Goal: Information Seeking & Learning: Learn about a topic

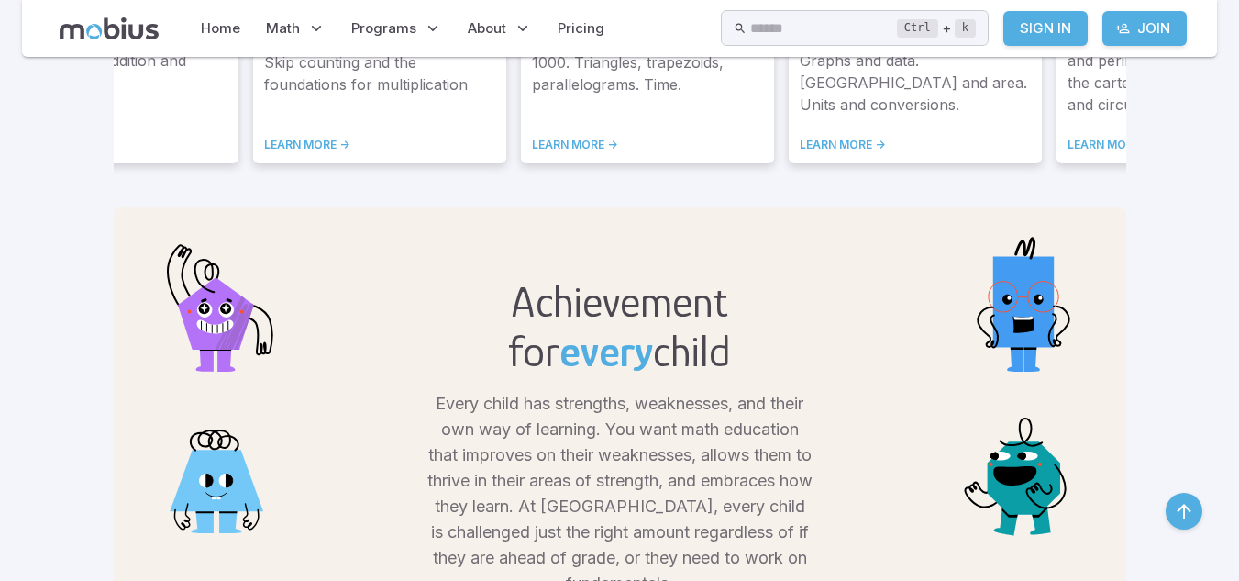
scroll to position [1030, 0]
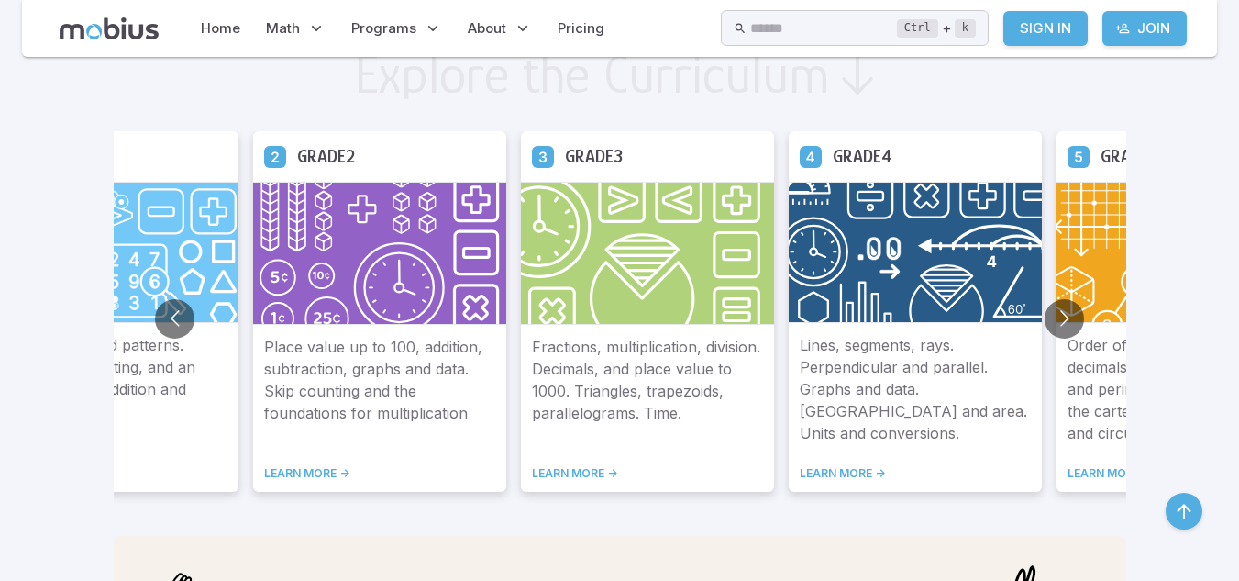
click at [1052, 320] on button "Go to next slide" at bounding box center [1064, 318] width 39 height 39
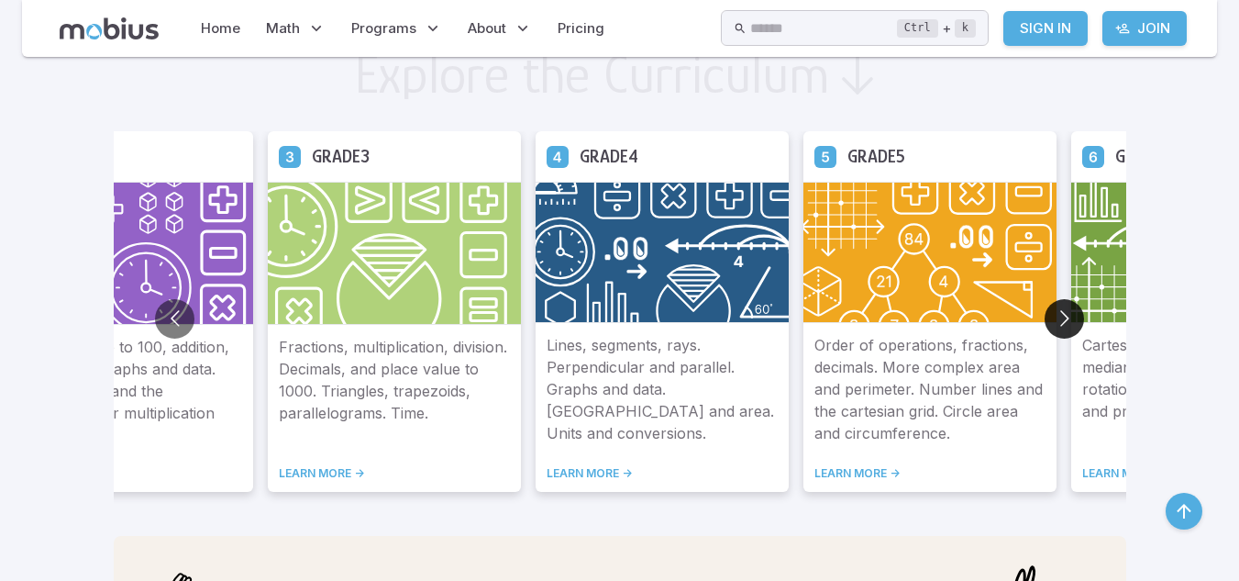
click at [1052, 320] on button "Go to next slide" at bounding box center [1064, 318] width 39 height 39
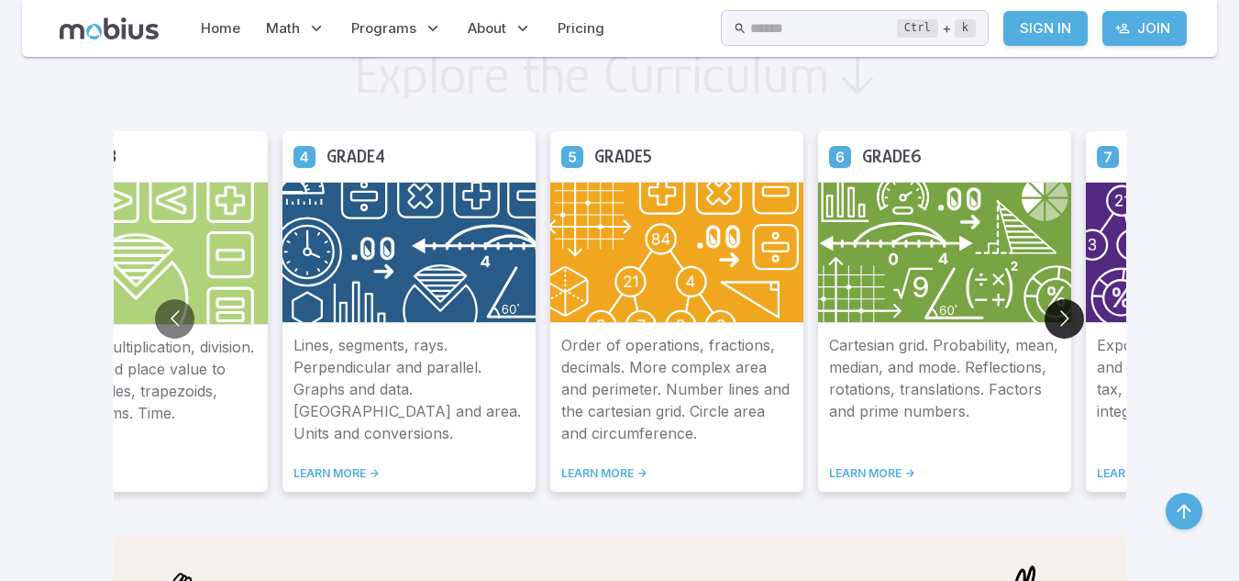
click at [1052, 320] on button "Go to next slide" at bounding box center [1064, 318] width 39 height 39
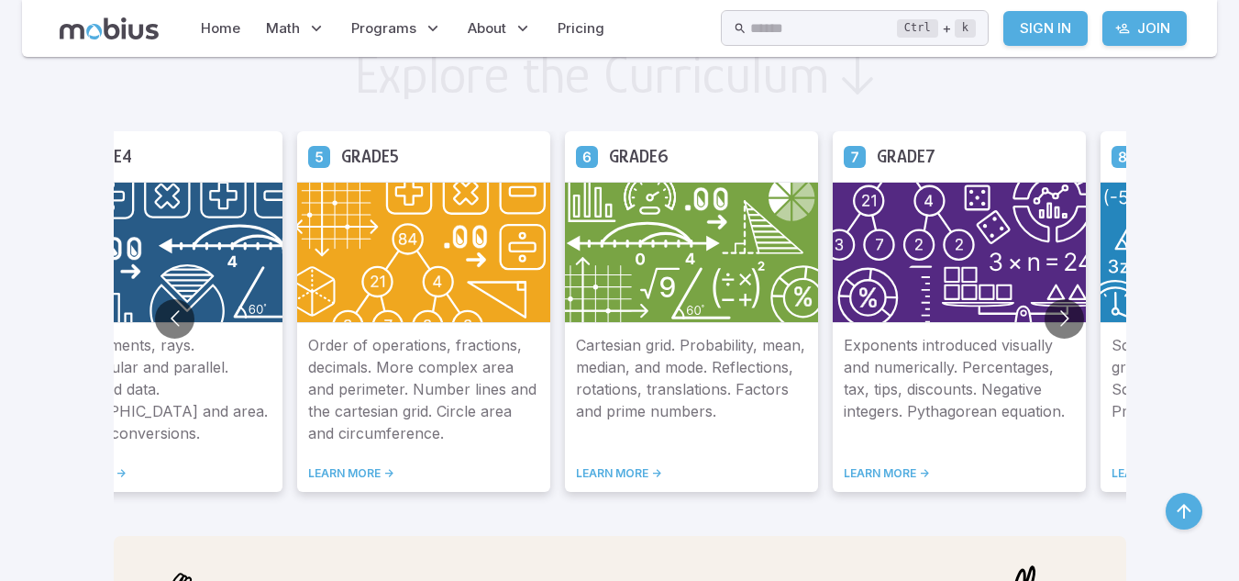
click at [696, 269] on img at bounding box center [691, 252] width 253 height 141
click at [629, 471] on link "LEARN MORE ->" at bounding box center [691, 473] width 231 height 15
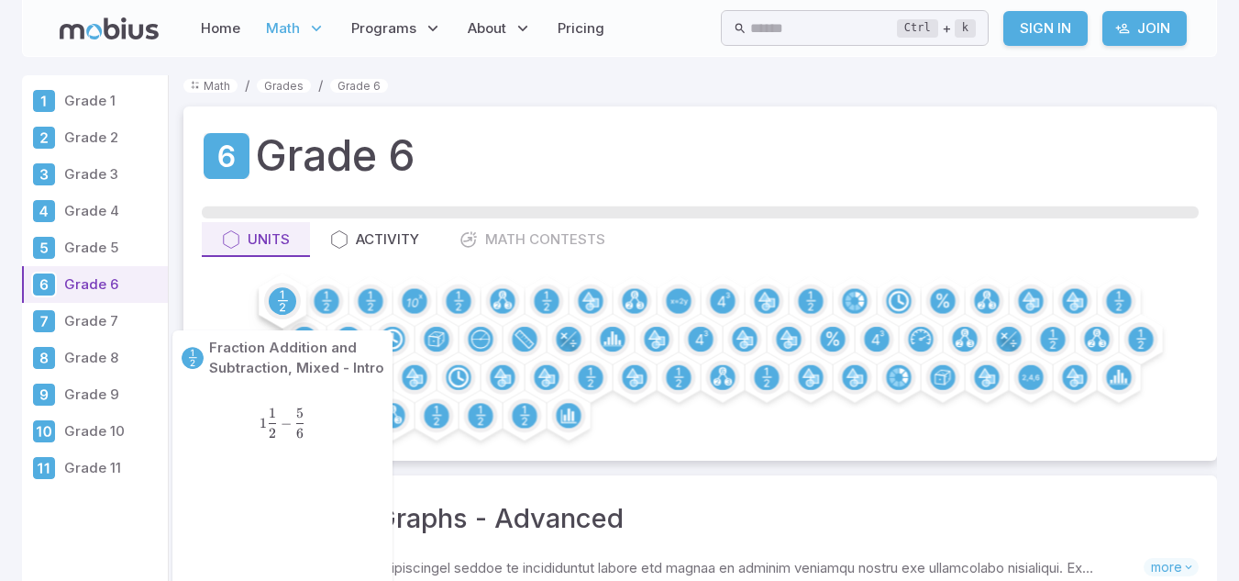
click at [302, 289] on div at bounding box center [282, 300] width 55 height 55
click at [279, 294] on circle at bounding box center [283, 301] width 28 height 28
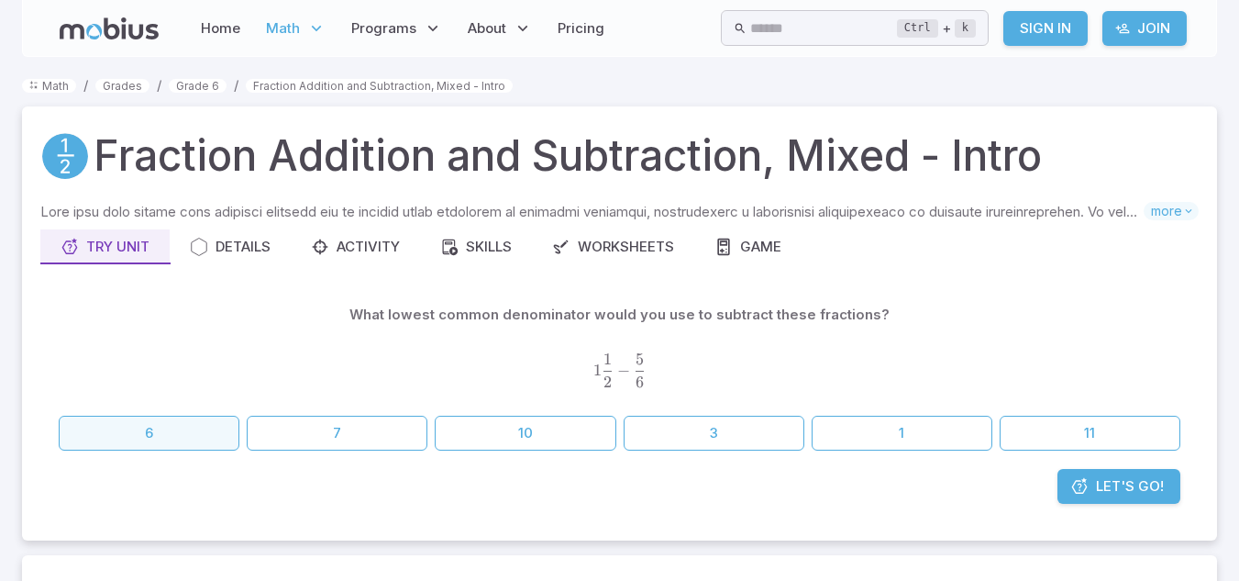
click at [191, 437] on button "6" at bounding box center [149, 433] width 181 height 35
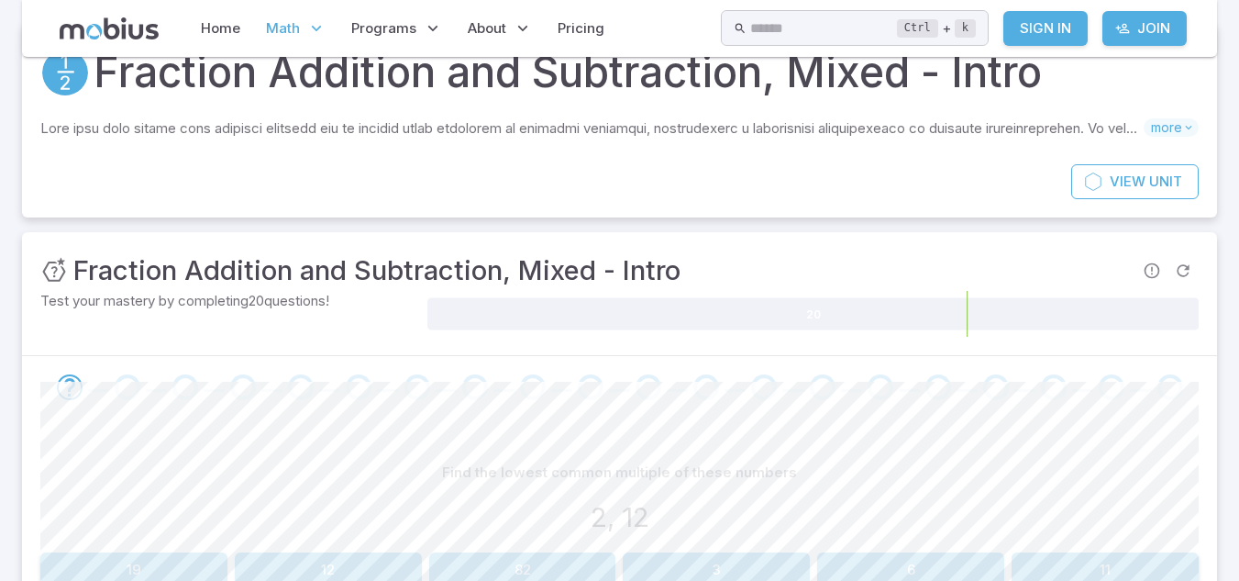
scroll to position [183, 0]
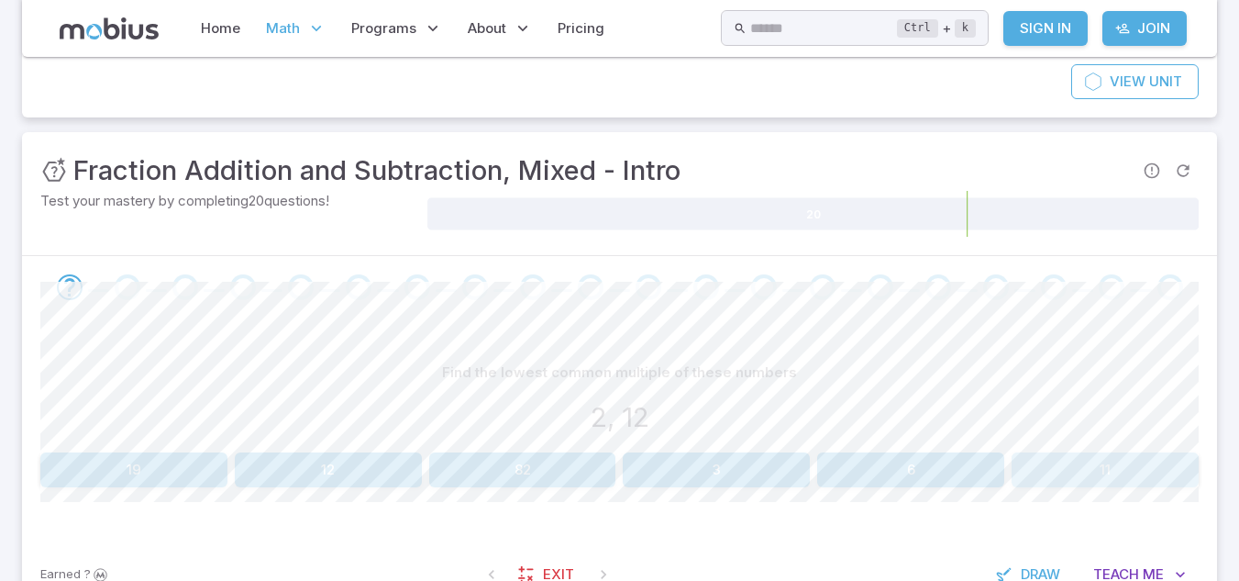
click at [1096, 464] on button "11" at bounding box center [1105, 469] width 187 height 35
click at [332, 469] on button "17" at bounding box center [328, 469] width 187 height 35
click at [679, 454] on button "927" at bounding box center [716, 469] width 187 height 35
click at [1060, 470] on button "19" at bounding box center [1105, 469] width 187 height 35
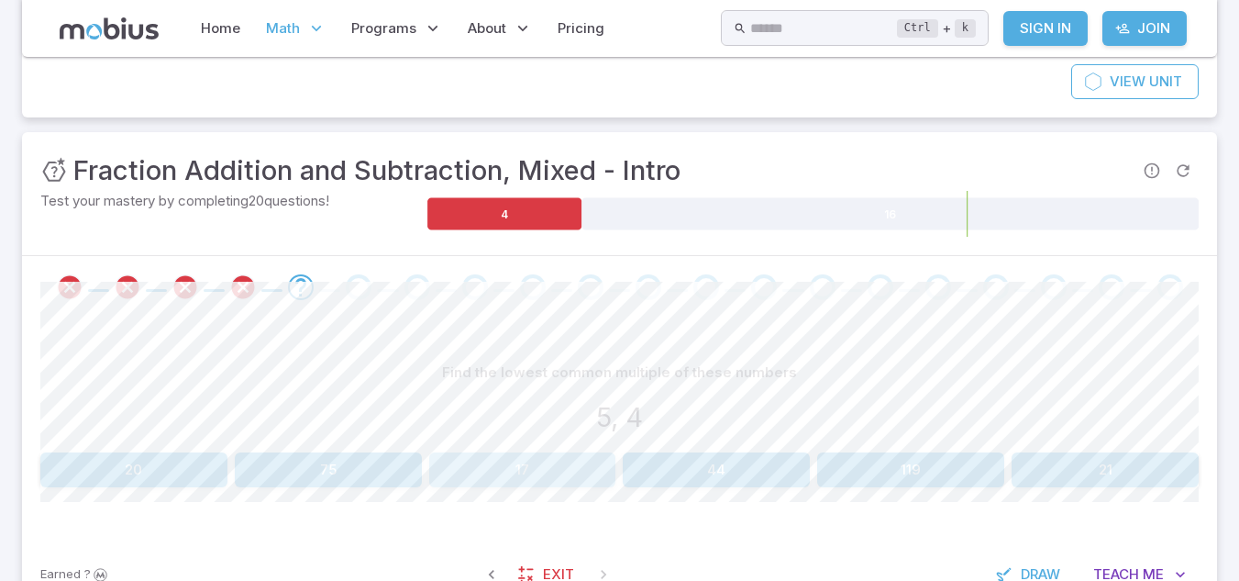
click at [483, 472] on button "17" at bounding box center [522, 469] width 187 height 35
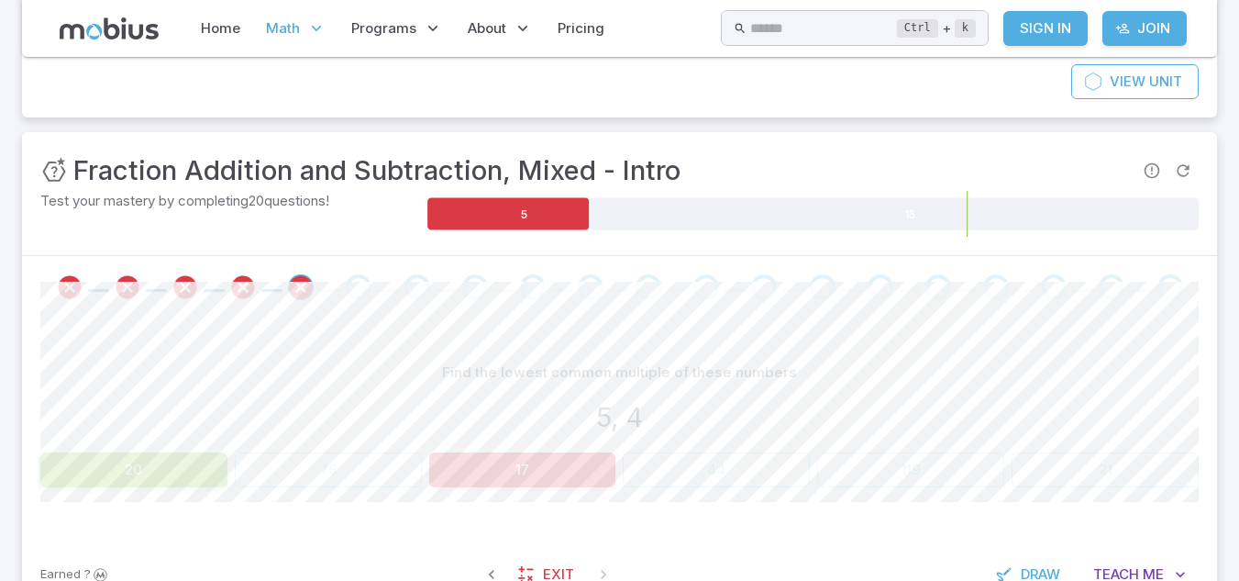
click at [164, 456] on button "20" at bounding box center [133, 469] width 187 height 35
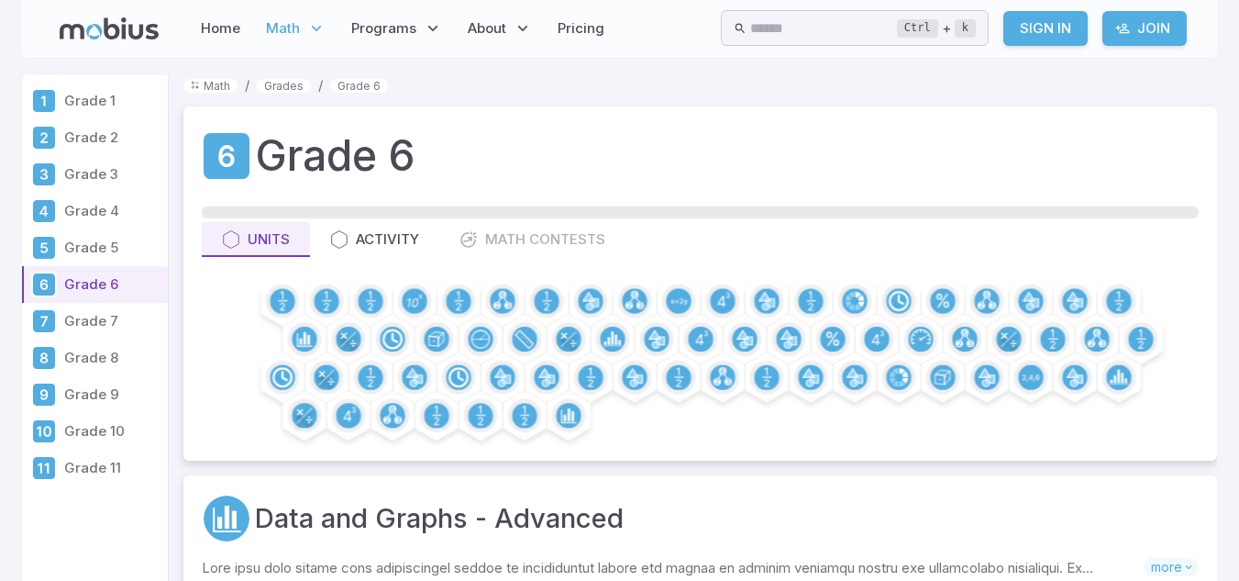
click at [93, 164] on p "Grade 3" at bounding box center [112, 174] width 96 height 20
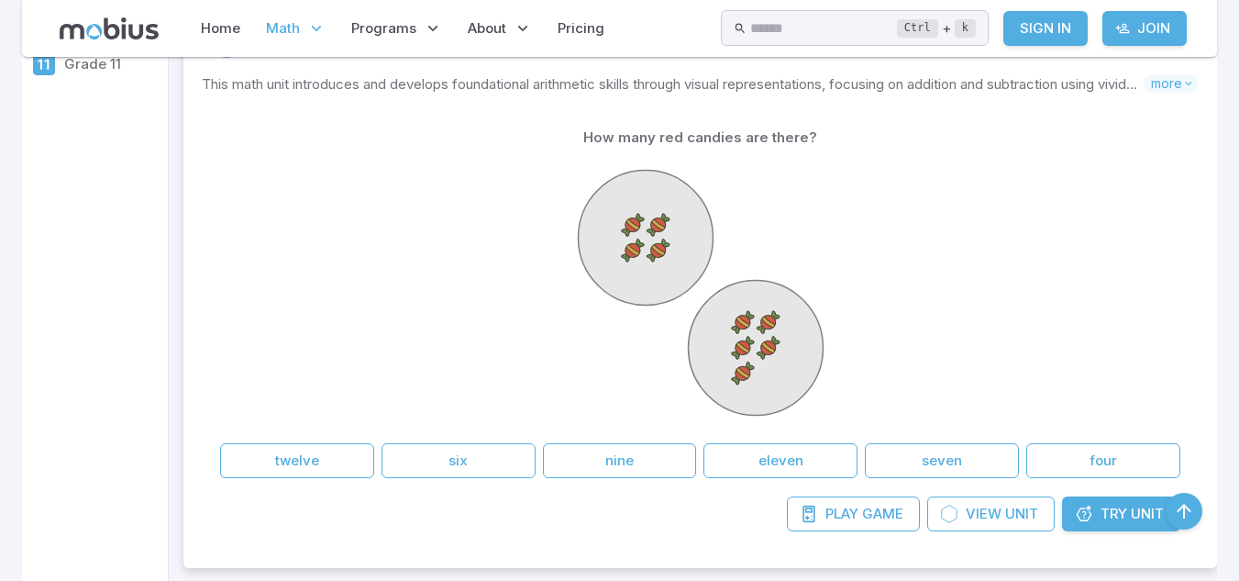
scroll to position [367, 0]
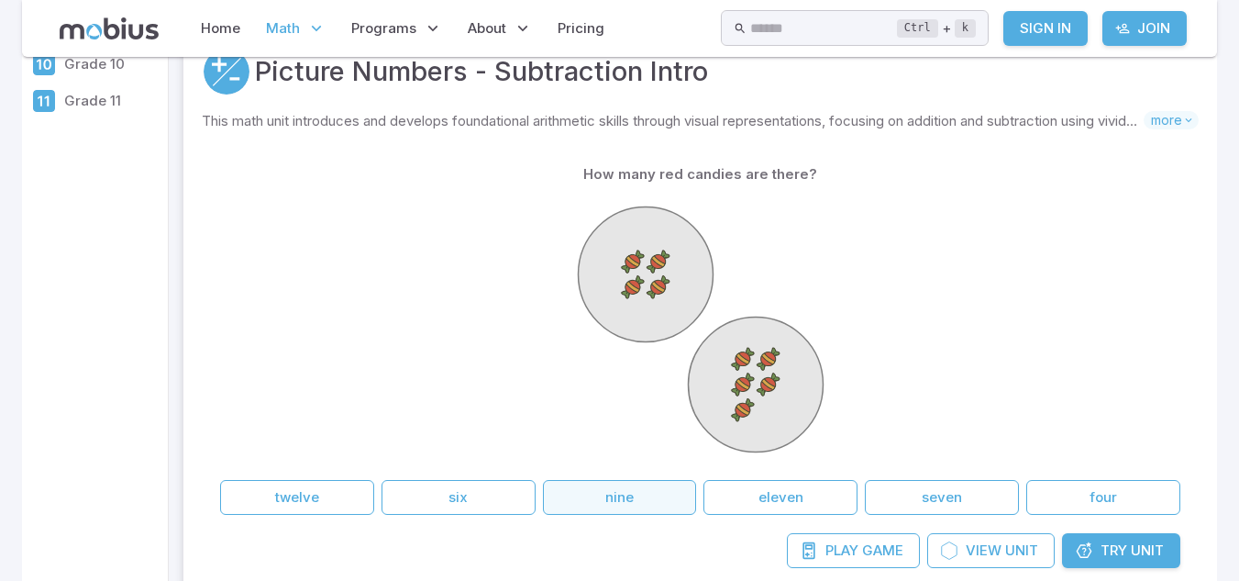
click at [623, 490] on button "nine" at bounding box center [620, 497] width 154 height 35
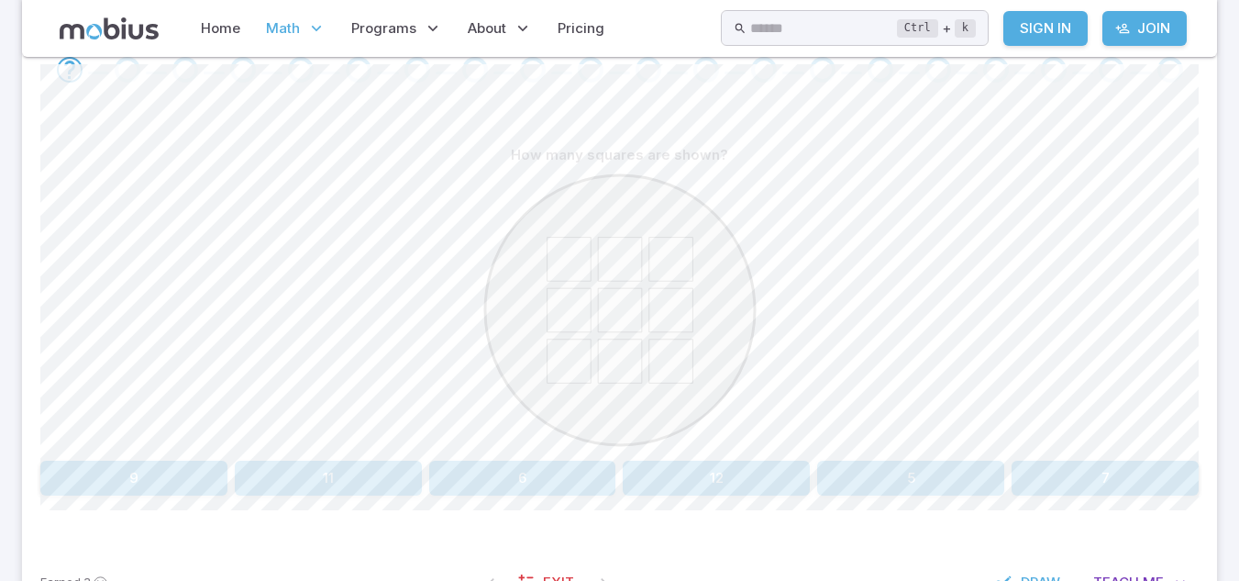
scroll to position [403, 0]
click at [147, 483] on button "9" at bounding box center [133, 476] width 187 height 35
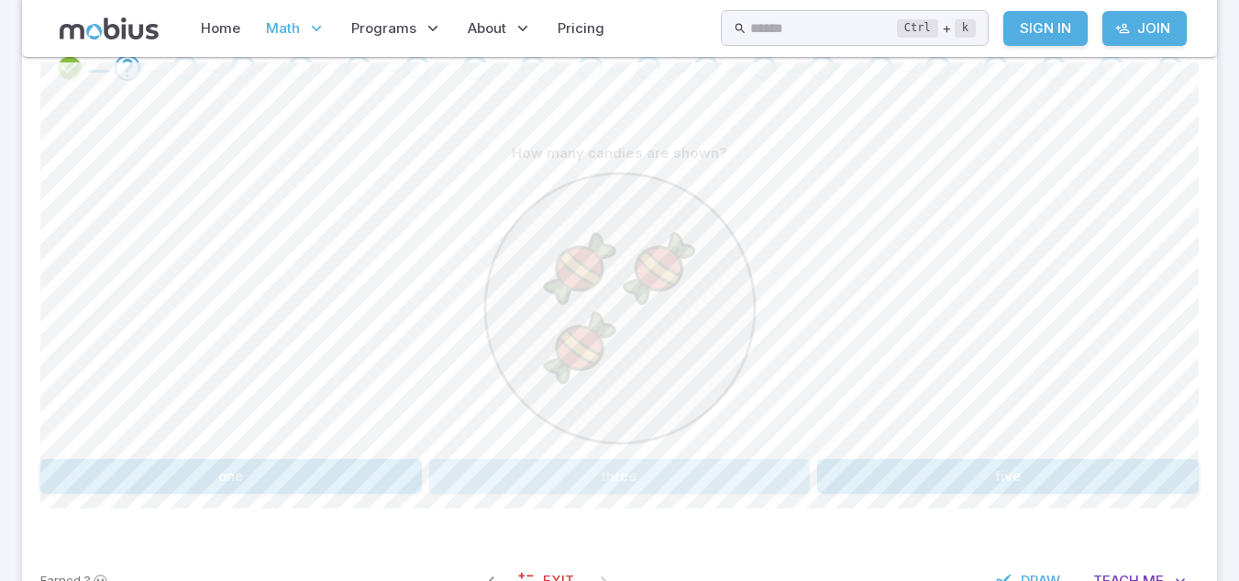
click at [594, 483] on button "three" at bounding box center [620, 476] width 382 height 35
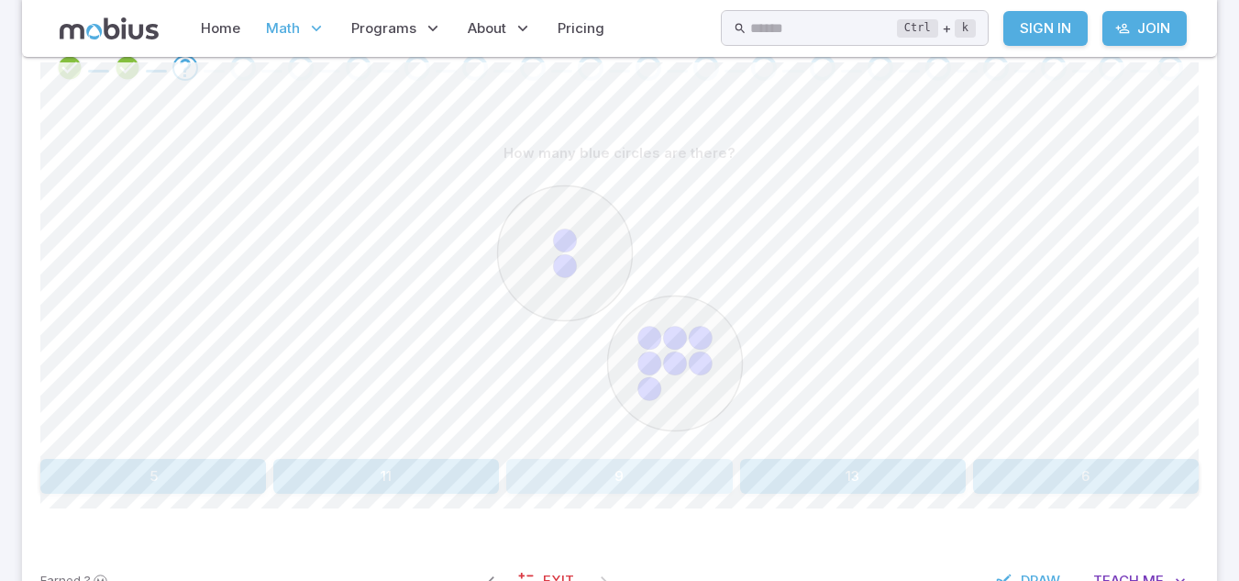
click at [594, 483] on button "9" at bounding box center [619, 476] width 226 height 35
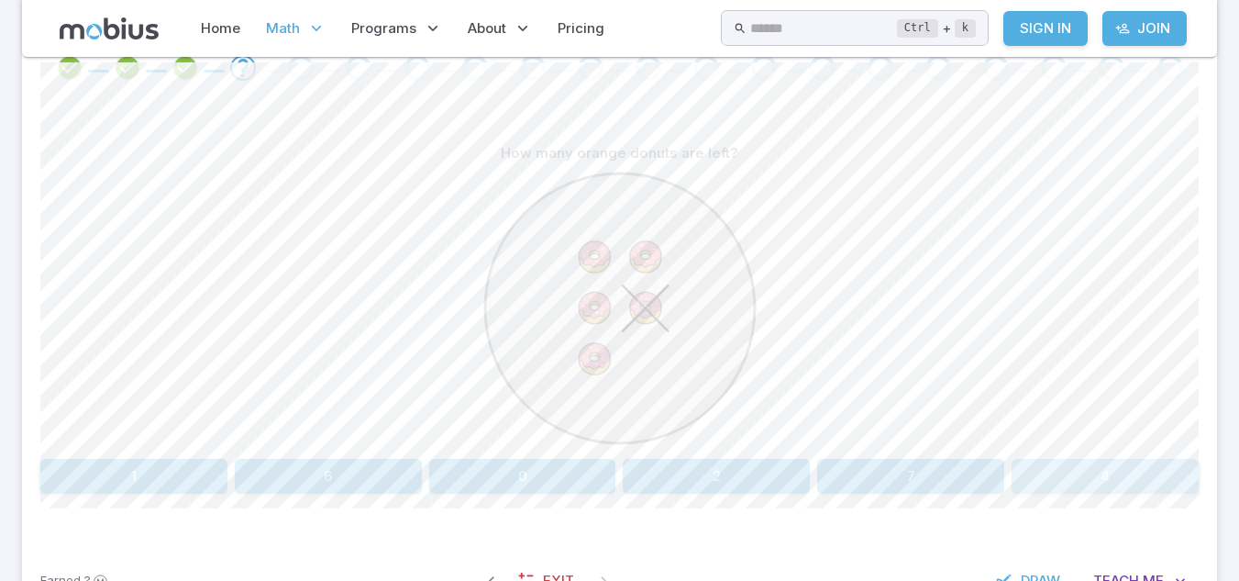
click at [1100, 476] on button "4" at bounding box center [1105, 476] width 187 height 35
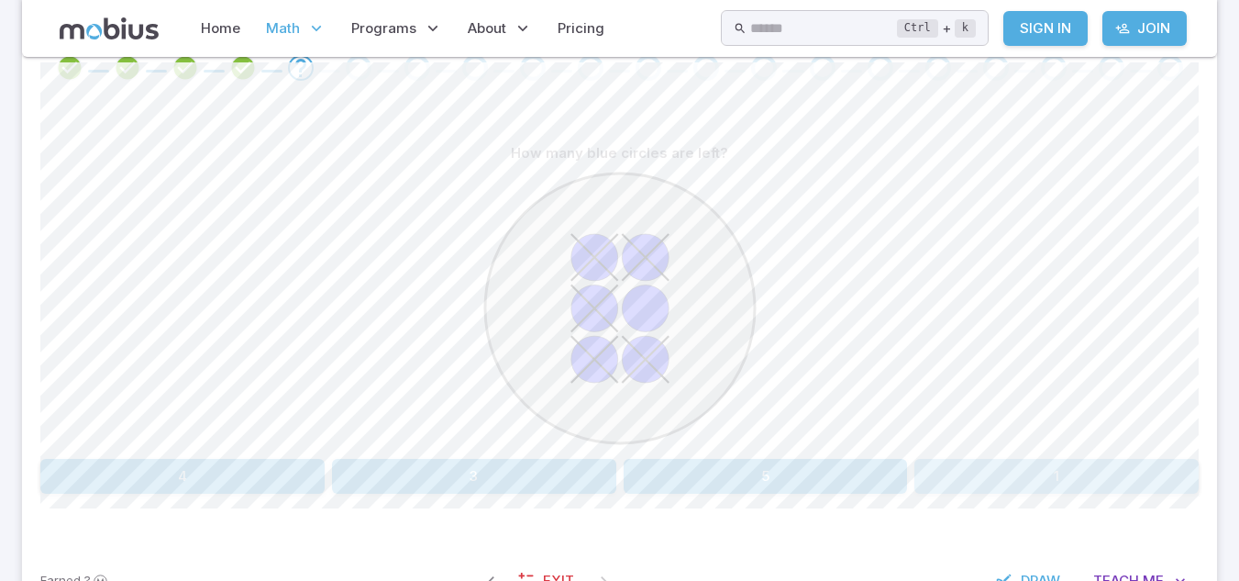
click at [1045, 479] on button "1" at bounding box center [1057, 476] width 284 height 35
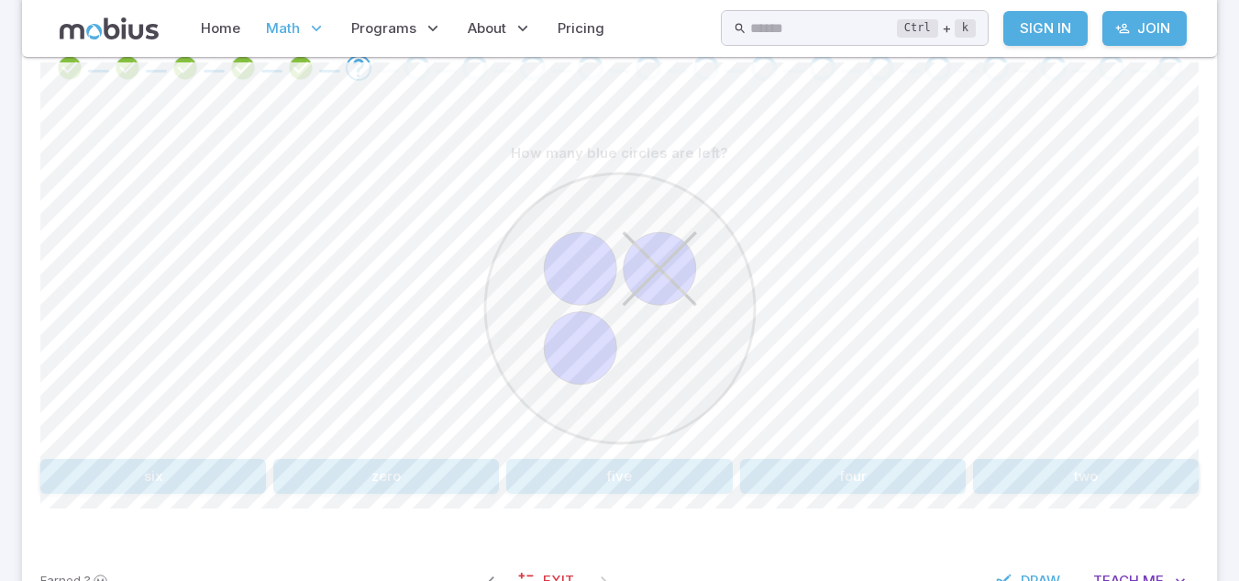
click at [1087, 483] on button "two" at bounding box center [1086, 476] width 226 height 35
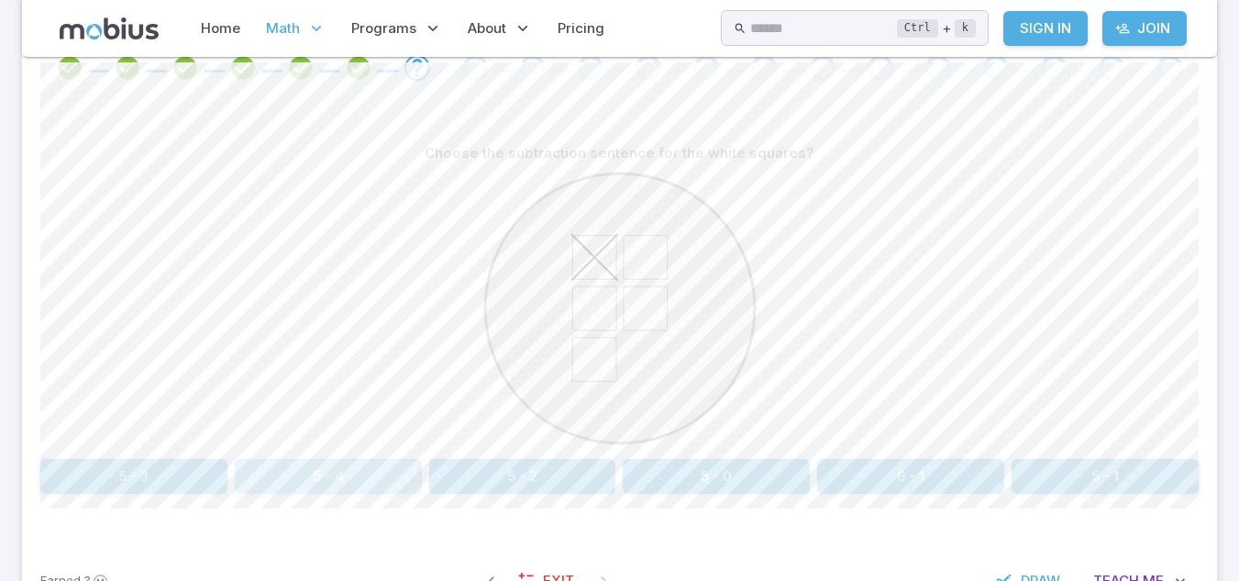
click at [324, 469] on button "5 - 4" at bounding box center [328, 476] width 187 height 35
click at [1051, 478] on button "two" at bounding box center [1057, 476] width 284 height 35
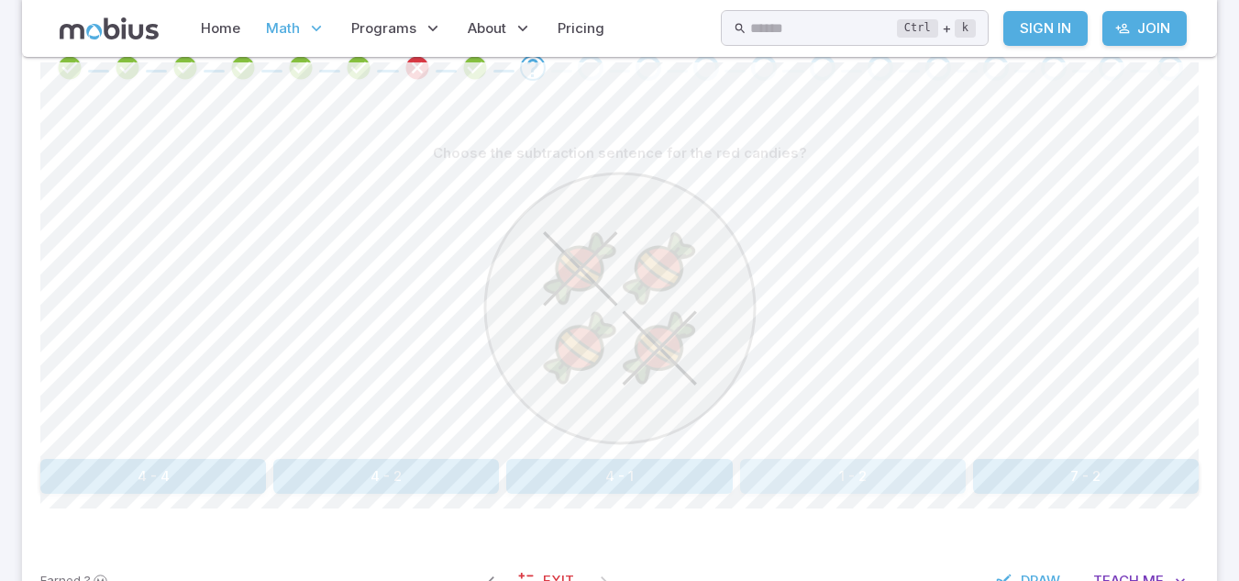
click at [850, 471] on button "1 - 2" at bounding box center [853, 476] width 226 height 35
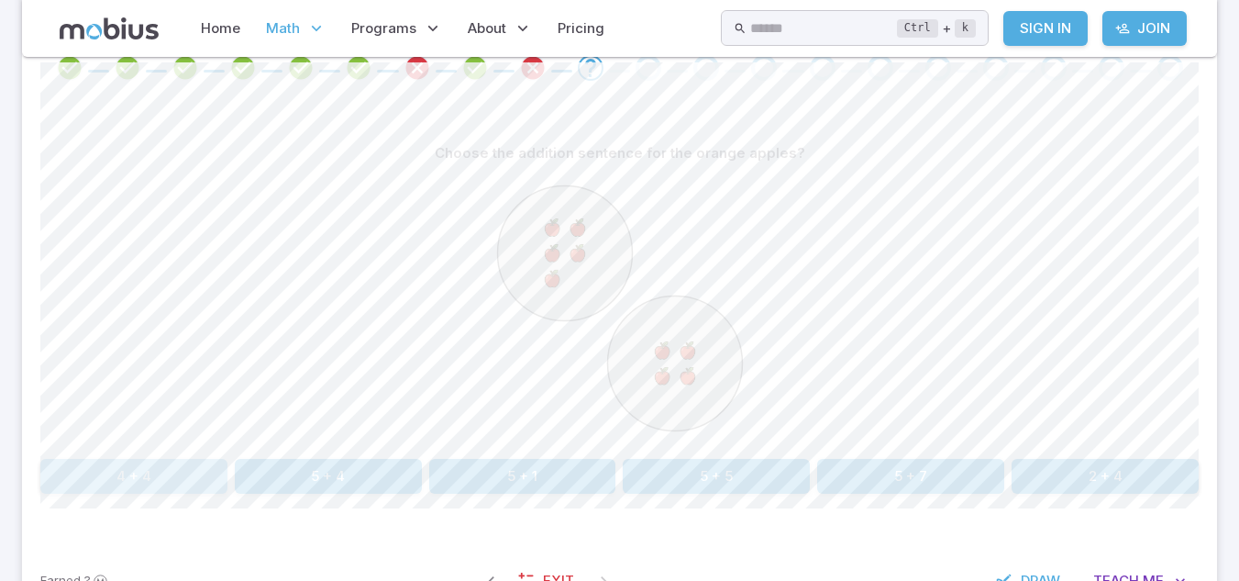
click at [192, 471] on button "4 + 4" at bounding box center [133, 476] width 187 height 35
click at [210, 483] on button "5 + 4" at bounding box center [133, 476] width 187 height 35
click at [396, 484] on button "six" at bounding box center [328, 476] width 187 height 35
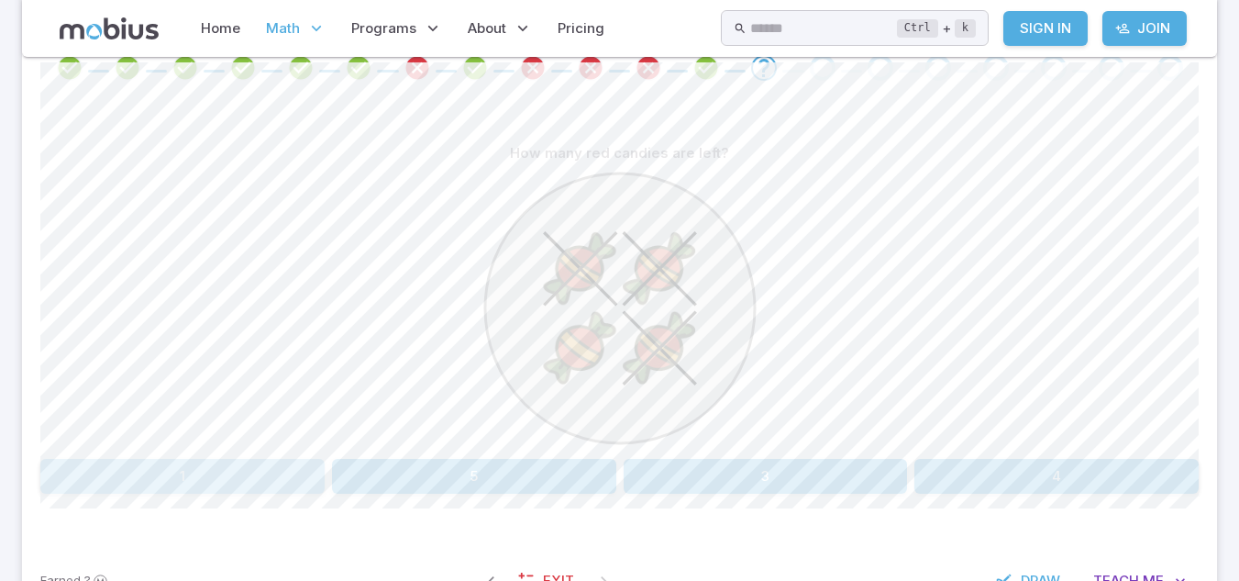
click at [278, 462] on button "1" at bounding box center [182, 476] width 284 height 35
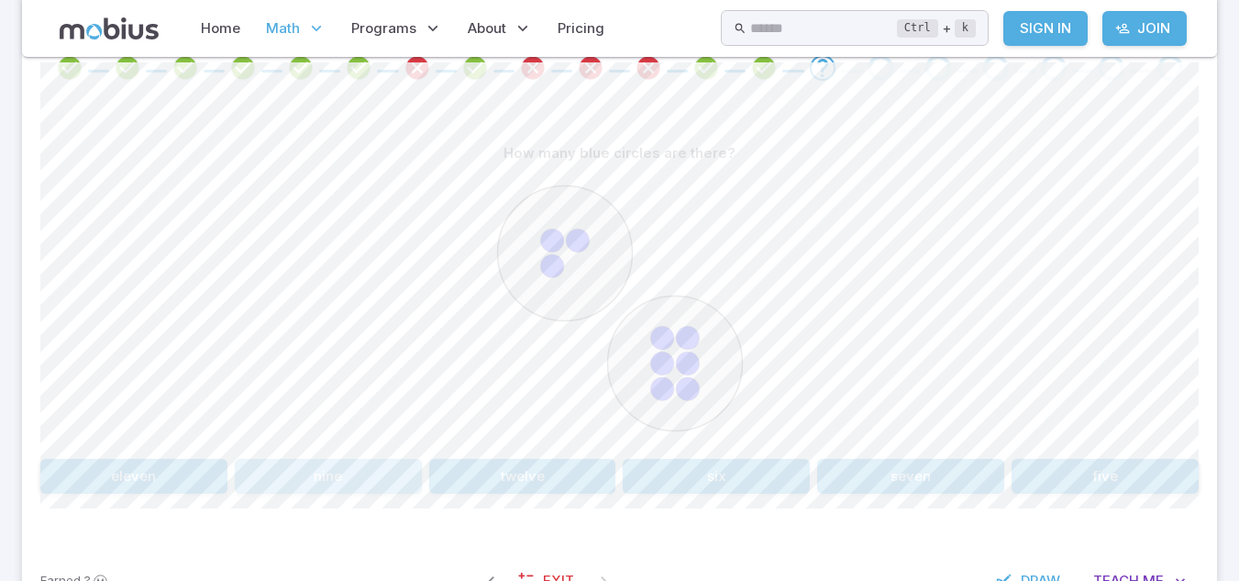
click at [352, 482] on button "nine" at bounding box center [328, 476] width 187 height 35
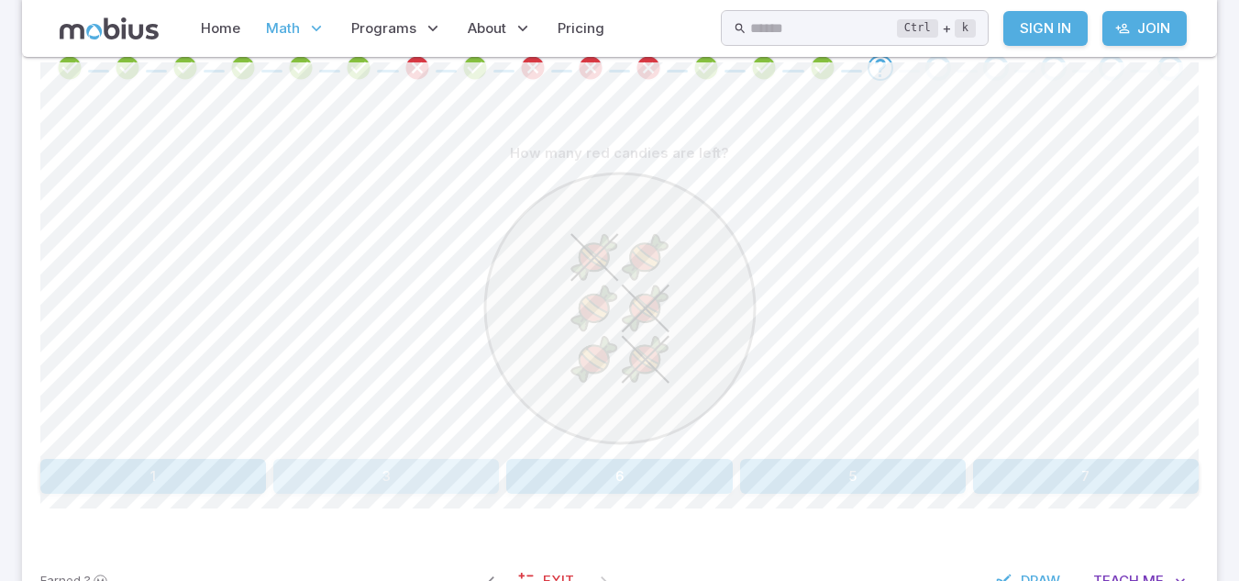
click at [352, 482] on button "3" at bounding box center [386, 476] width 226 height 35
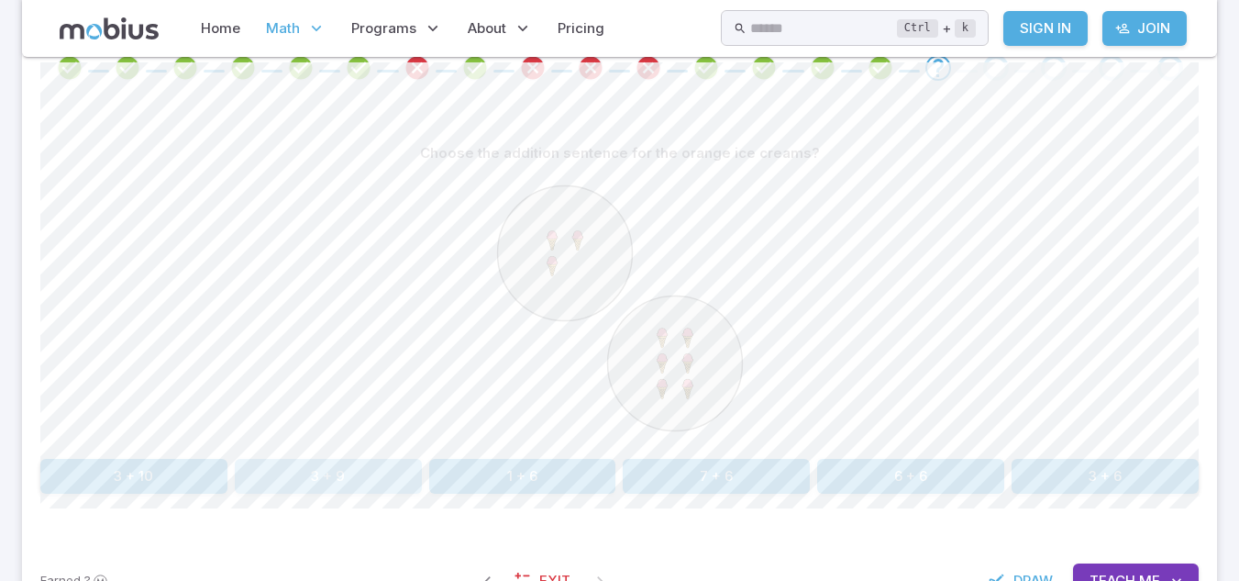
click at [352, 482] on button "3 + 9" at bounding box center [328, 476] width 187 height 35
click at [1079, 474] on button "6 + 4" at bounding box center [1105, 476] width 187 height 35
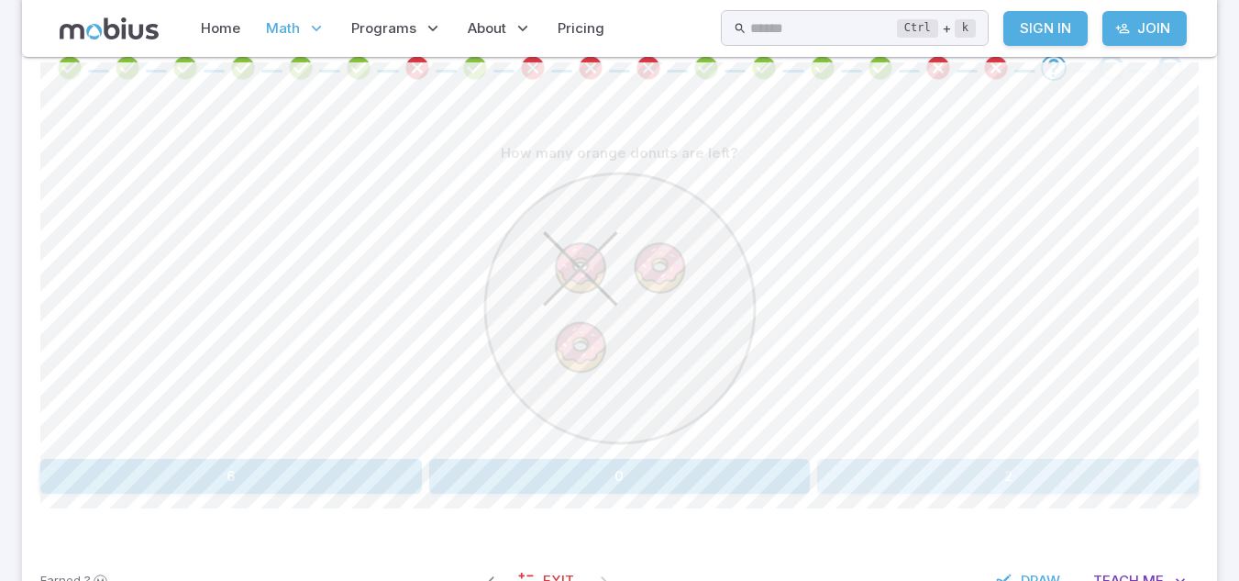
click at [941, 482] on button "2" at bounding box center [1008, 476] width 382 height 35
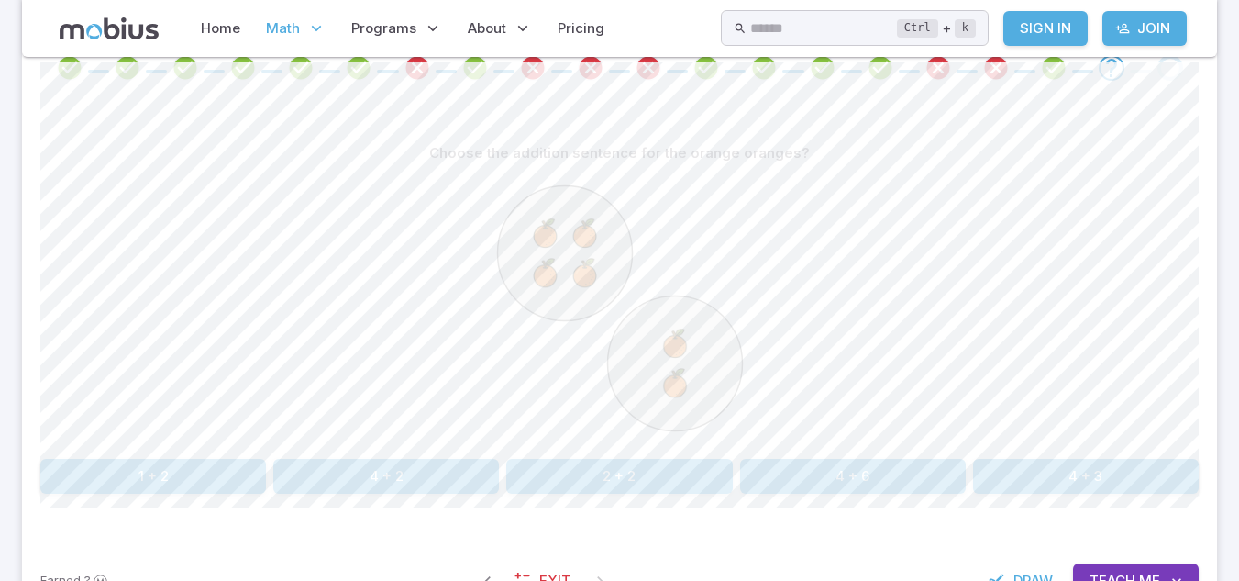
click at [941, 482] on button "4 + 6" at bounding box center [853, 476] width 226 height 35
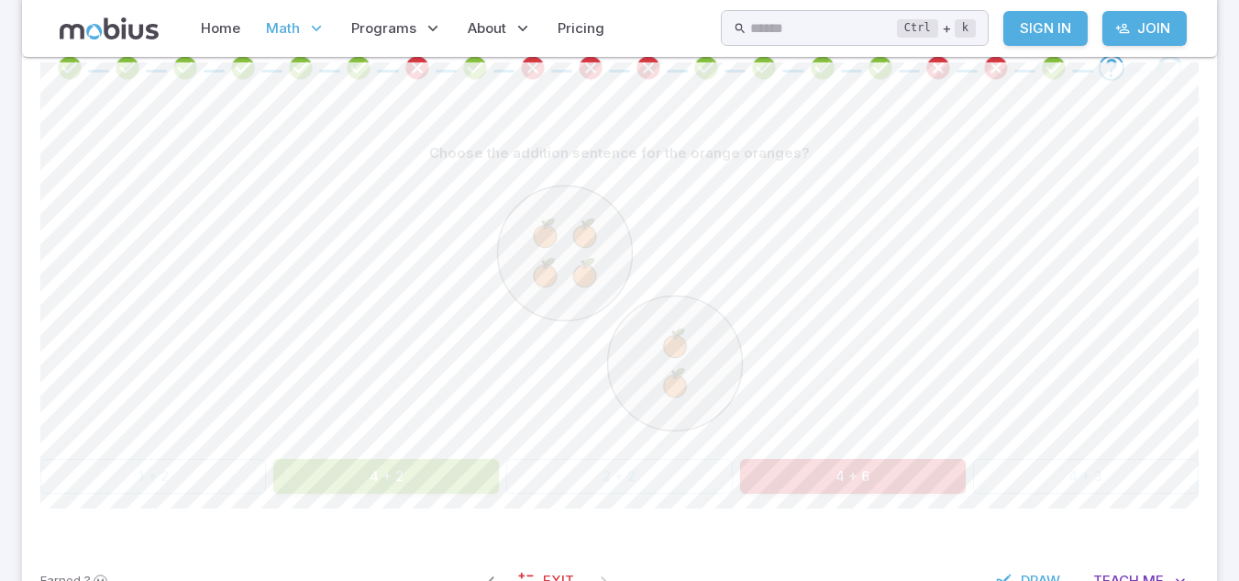
click at [941, 482] on button "4 + 6" at bounding box center [853, 476] width 226 height 35
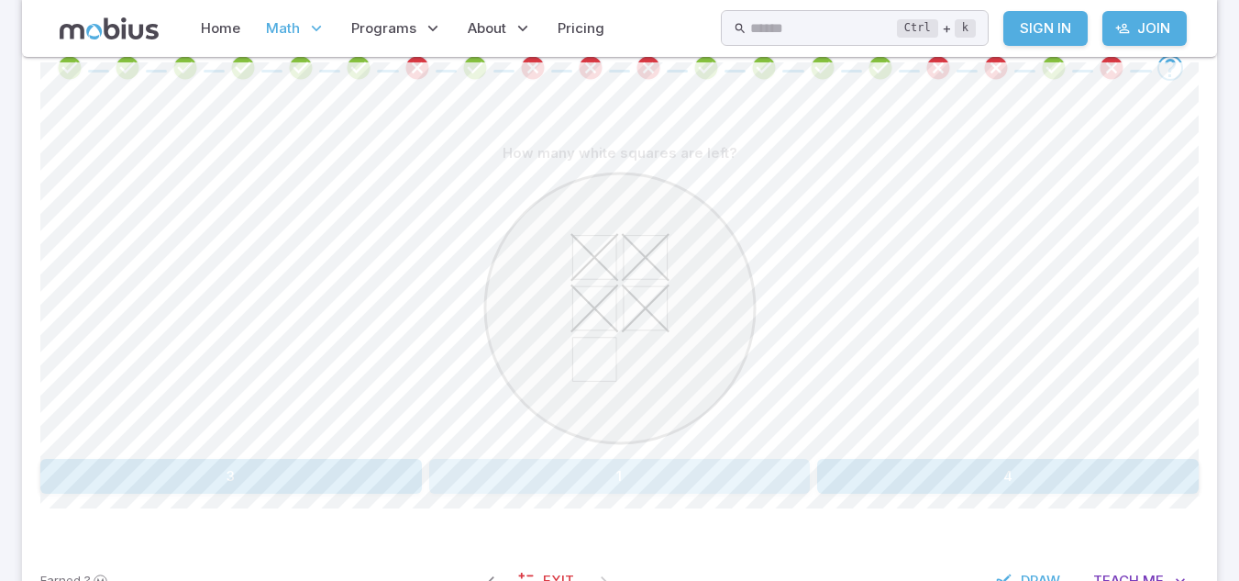
click at [590, 466] on button "1" at bounding box center [620, 476] width 382 height 35
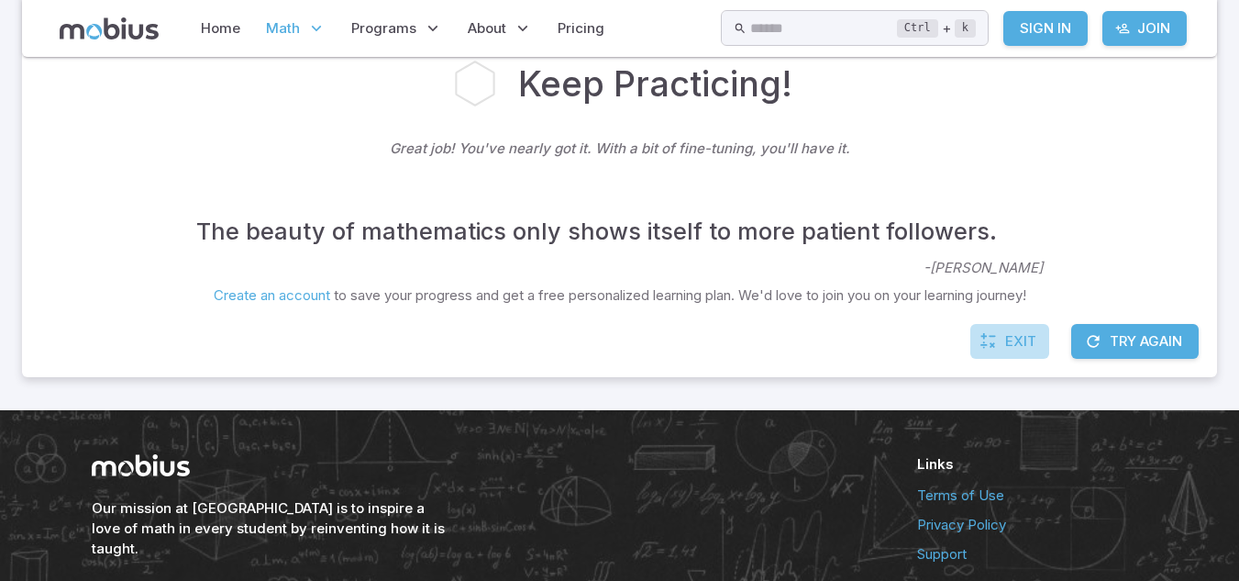
click at [1006, 336] on span "Exit" at bounding box center [1020, 341] width 31 height 20
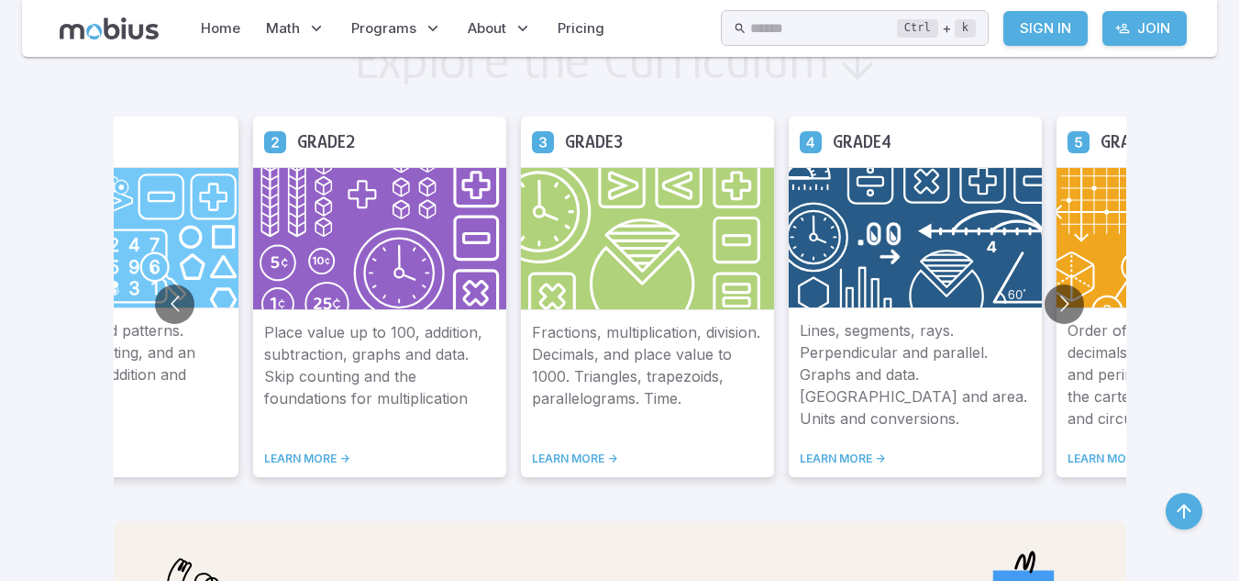
scroll to position [1022, 0]
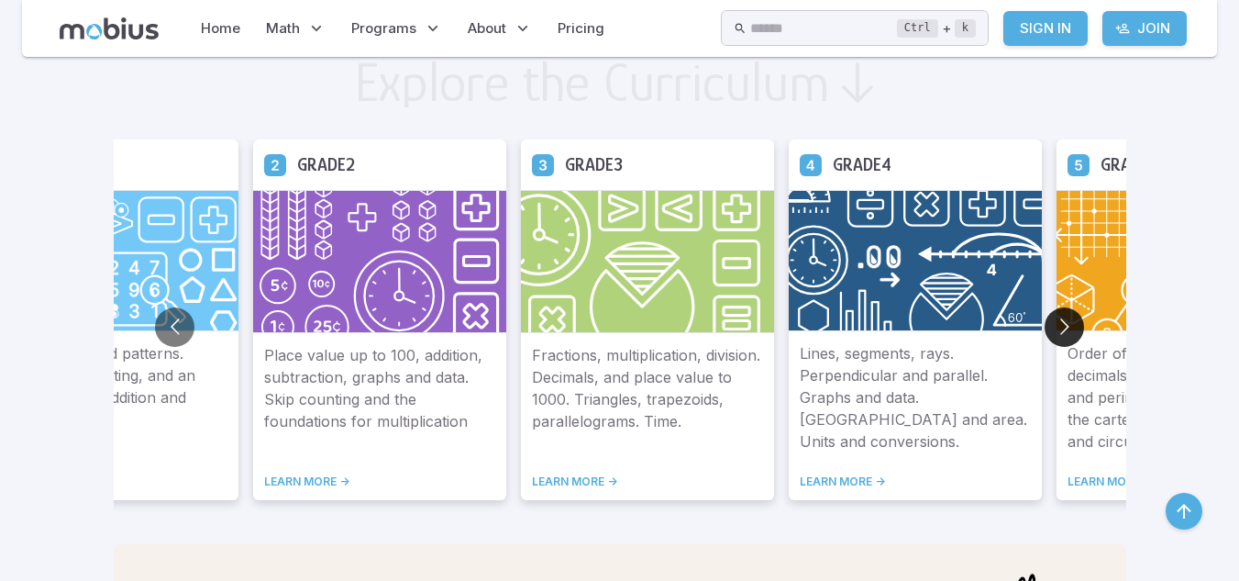
click at [1073, 328] on button "Go to next slide" at bounding box center [1064, 326] width 39 height 39
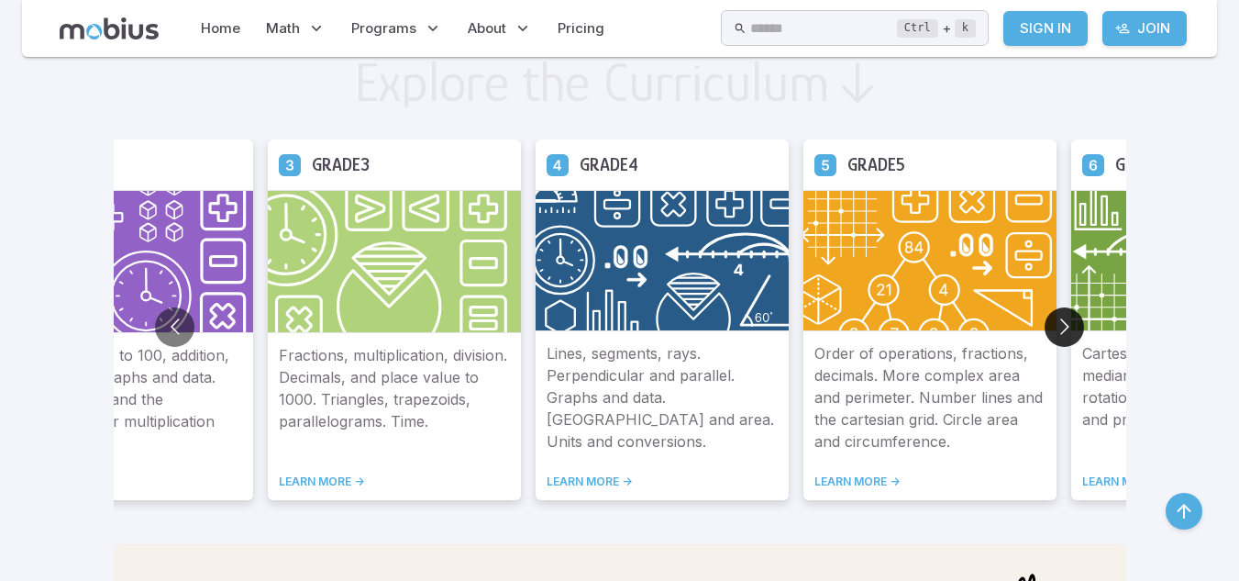
click at [1073, 328] on button "Go to next slide" at bounding box center [1064, 326] width 39 height 39
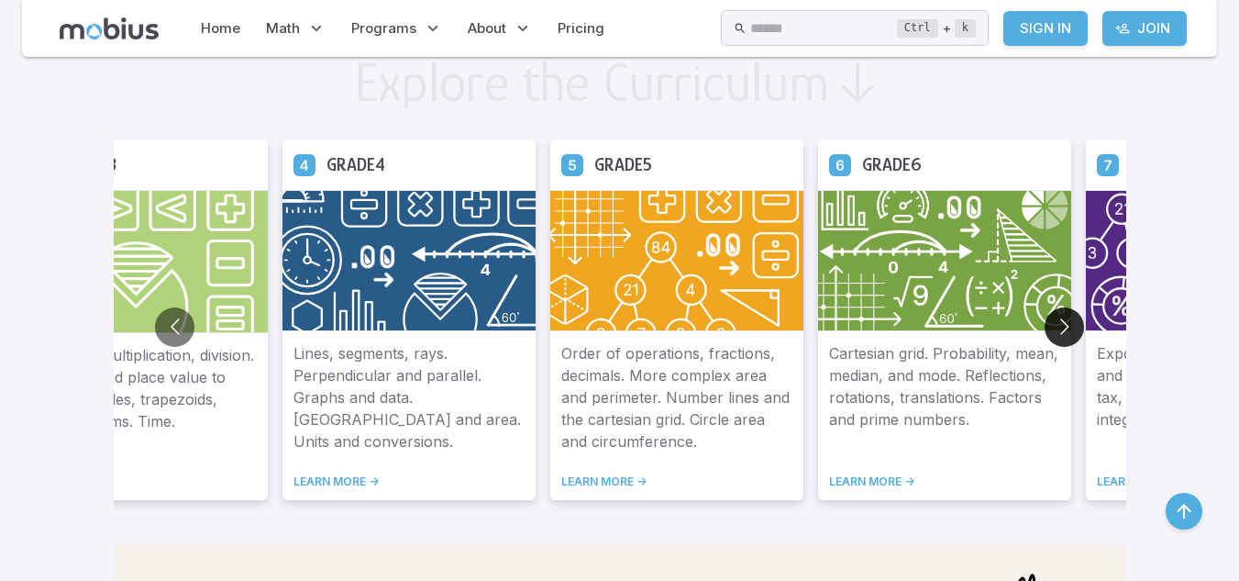
click at [1073, 328] on button "Go to next slide" at bounding box center [1064, 326] width 39 height 39
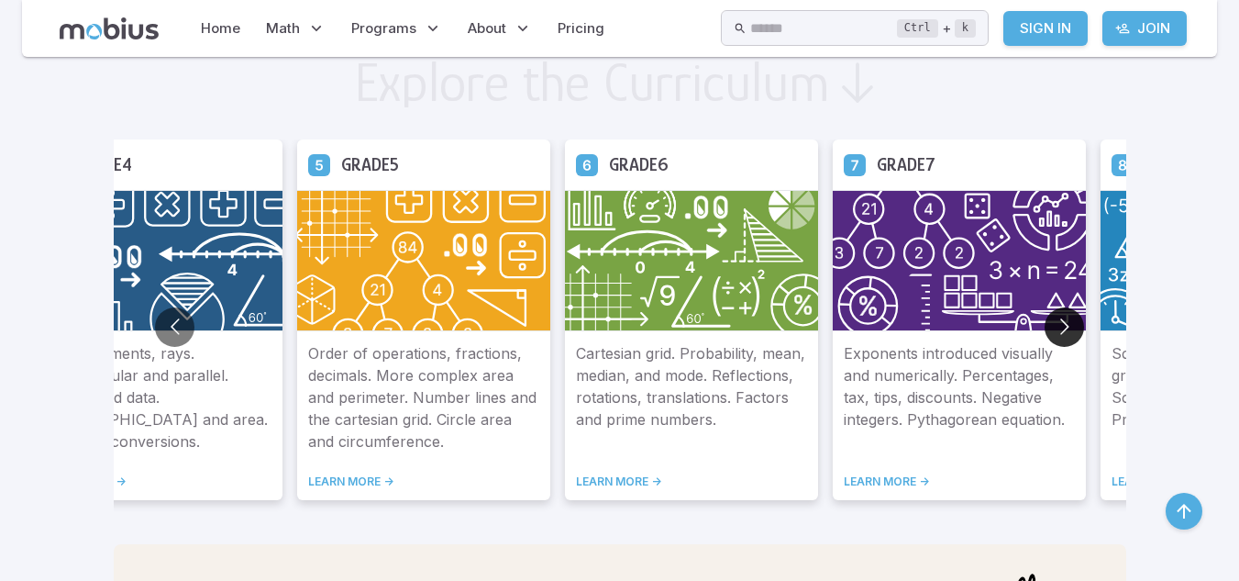
click at [1073, 328] on button "Go to next slide" at bounding box center [1064, 326] width 39 height 39
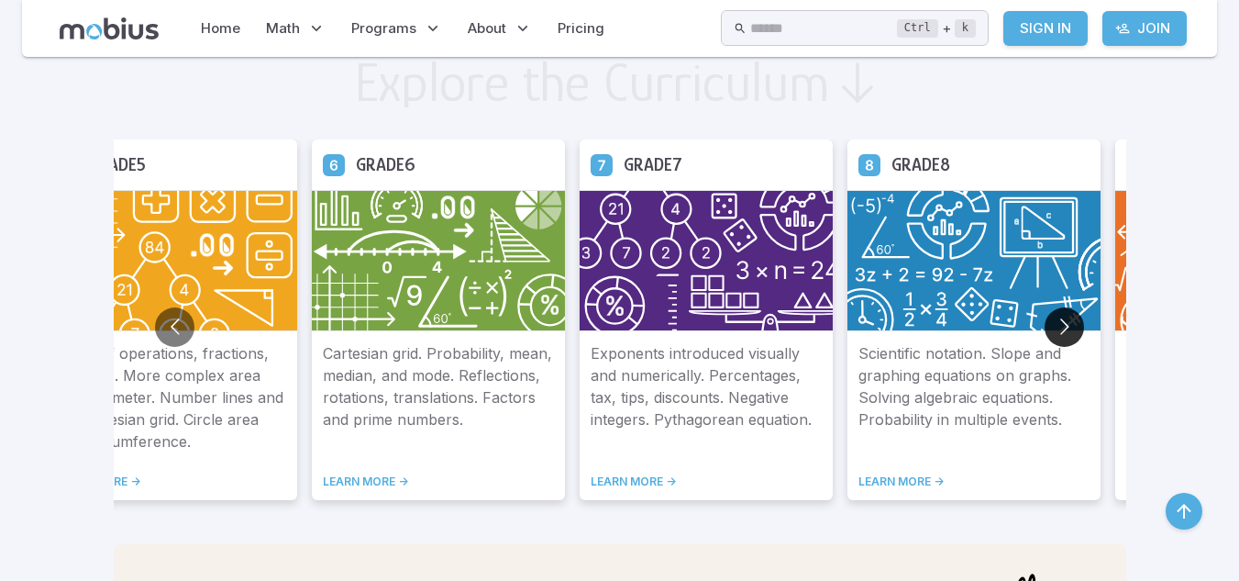
click at [1073, 328] on button "Go to next slide" at bounding box center [1064, 326] width 39 height 39
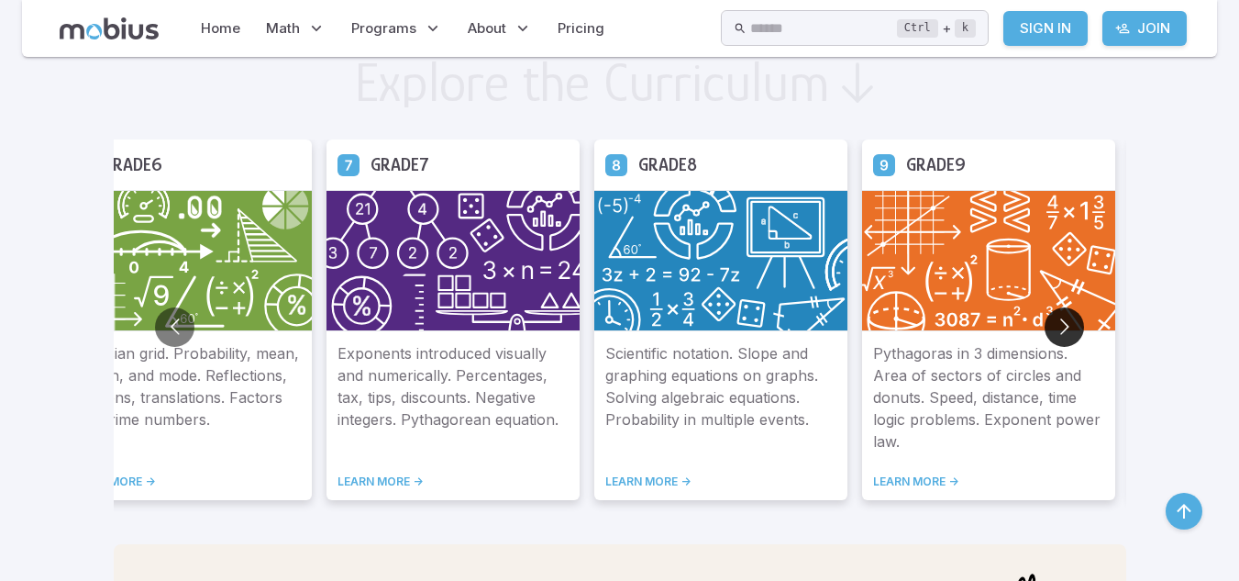
click at [1073, 328] on button "Go to next slide" at bounding box center [1064, 326] width 39 height 39
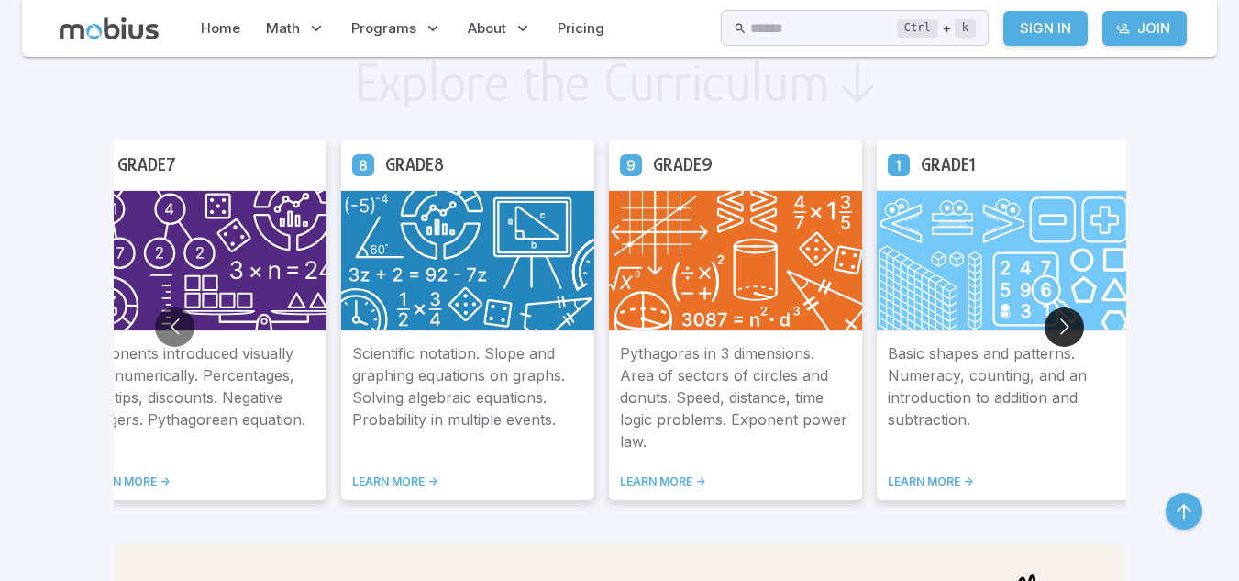
click at [1073, 328] on button "Go to next slide" at bounding box center [1064, 326] width 39 height 39
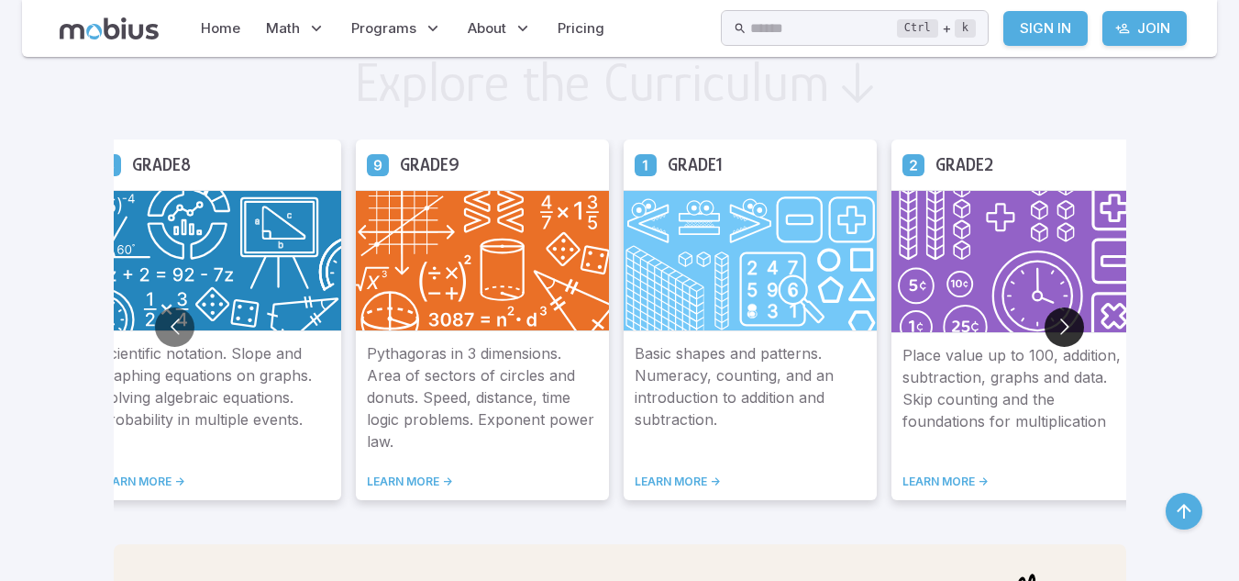
click at [1073, 328] on button "Go to next slide" at bounding box center [1064, 326] width 39 height 39
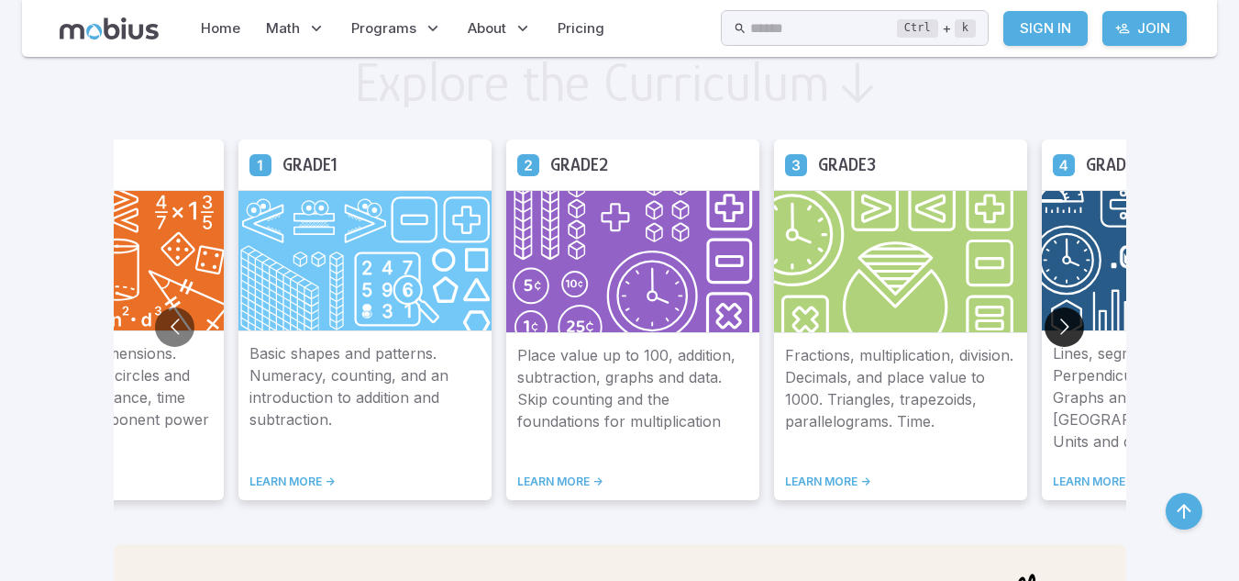
click at [1073, 328] on button "Go to next slide" at bounding box center [1064, 326] width 39 height 39
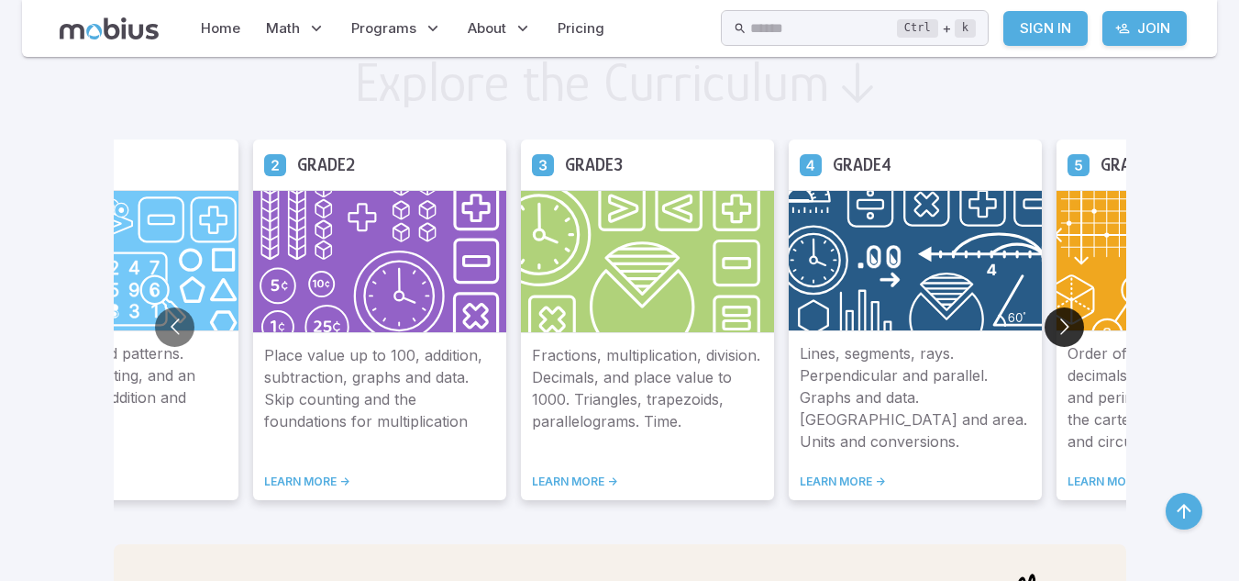
click at [1073, 328] on button "Go to next slide" at bounding box center [1064, 326] width 39 height 39
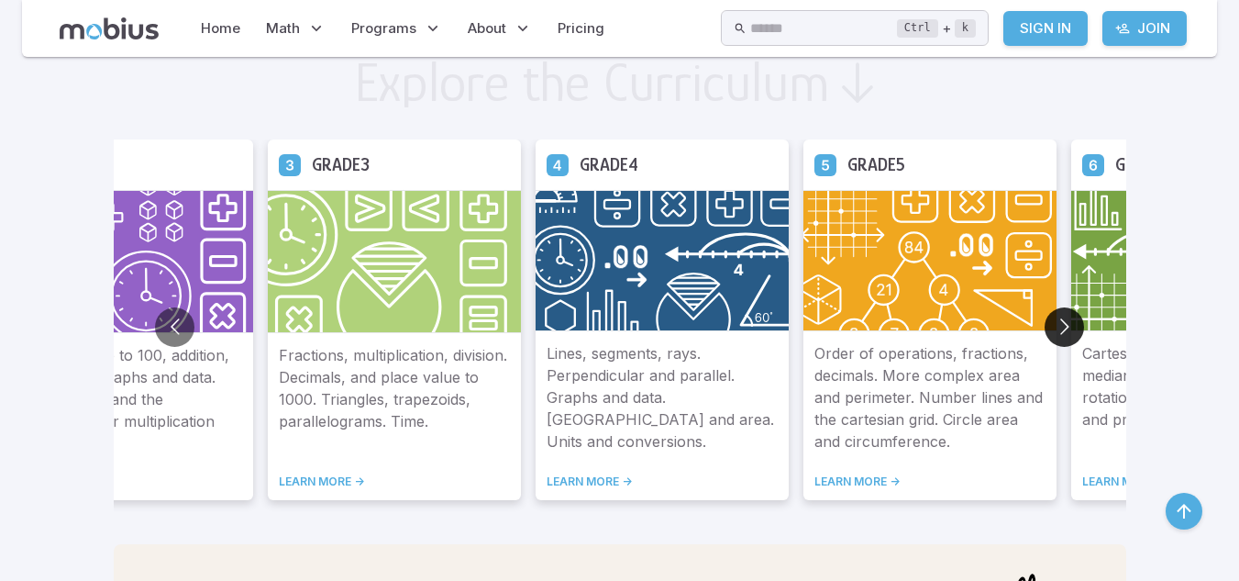
click at [1073, 328] on button "Go to next slide" at bounding box center [1064, 326] width 39 height 39
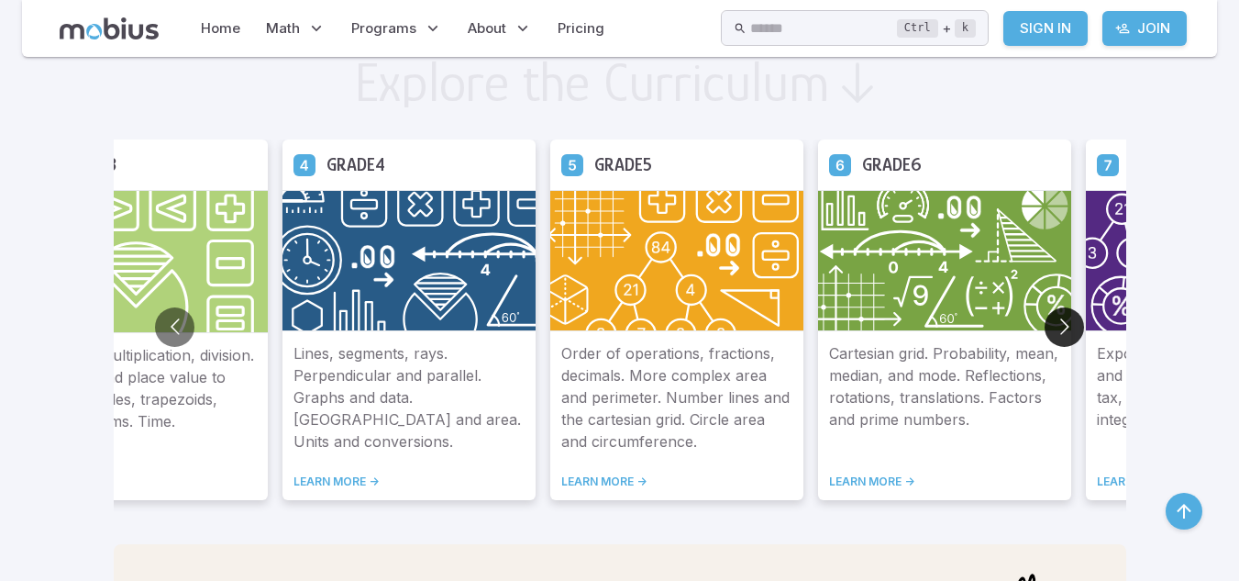
click at [1073, 328] on button "Go to next slide" at bounding box center [1064, 326] width 39 height 39
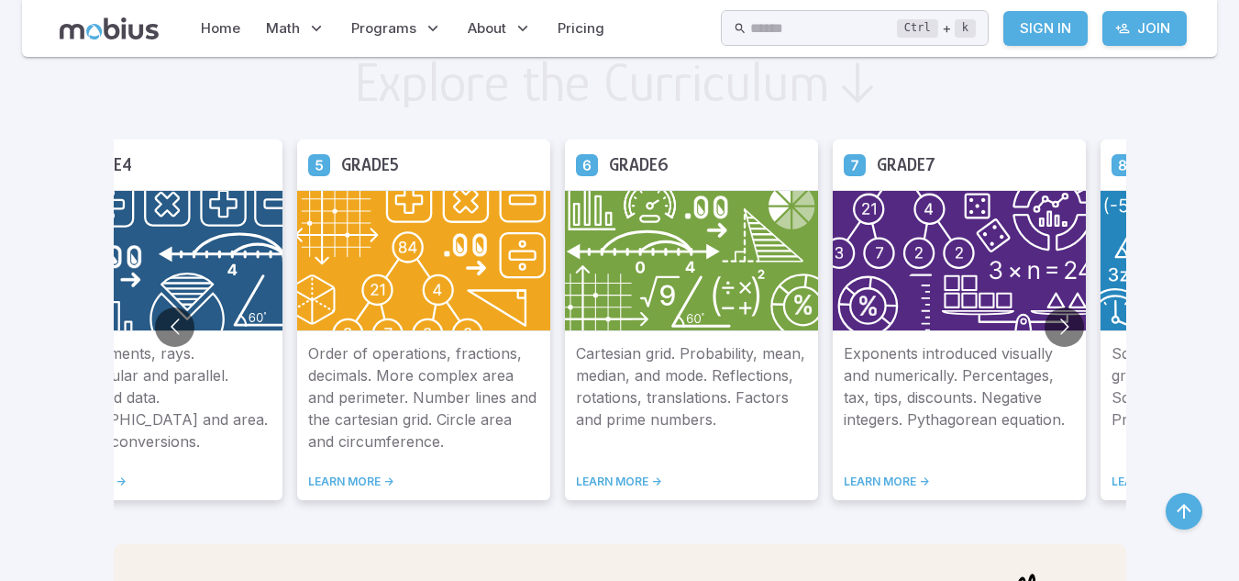
click at [624, 481] on link "LEARN MORE ->" at bounding box center [691, 481] width 231 height 15
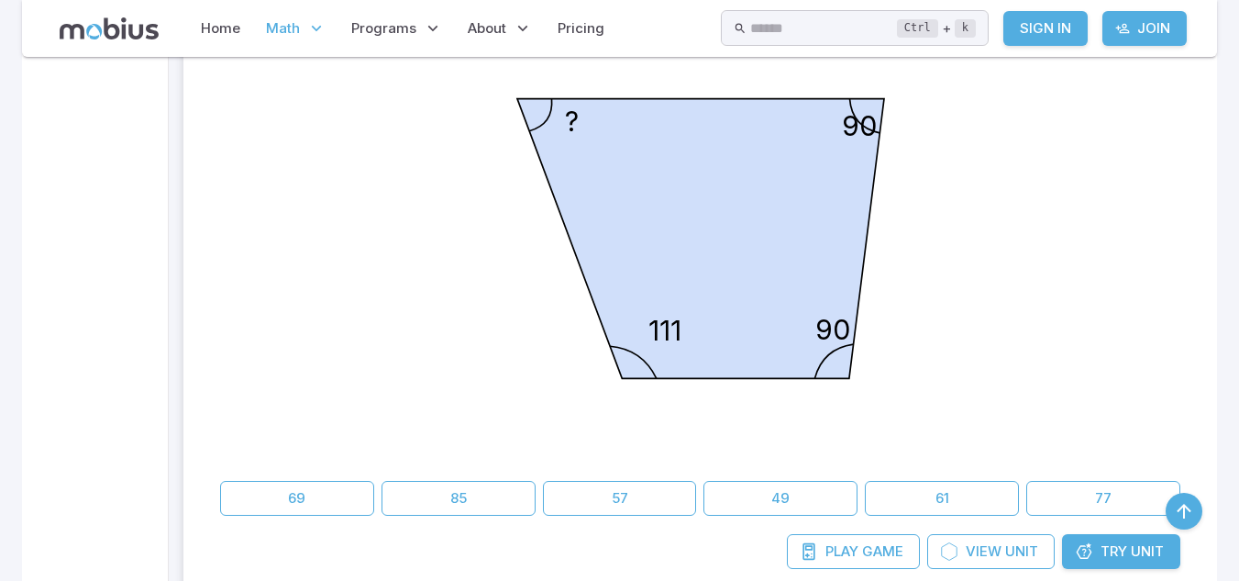
scroll to position [6736, 0]
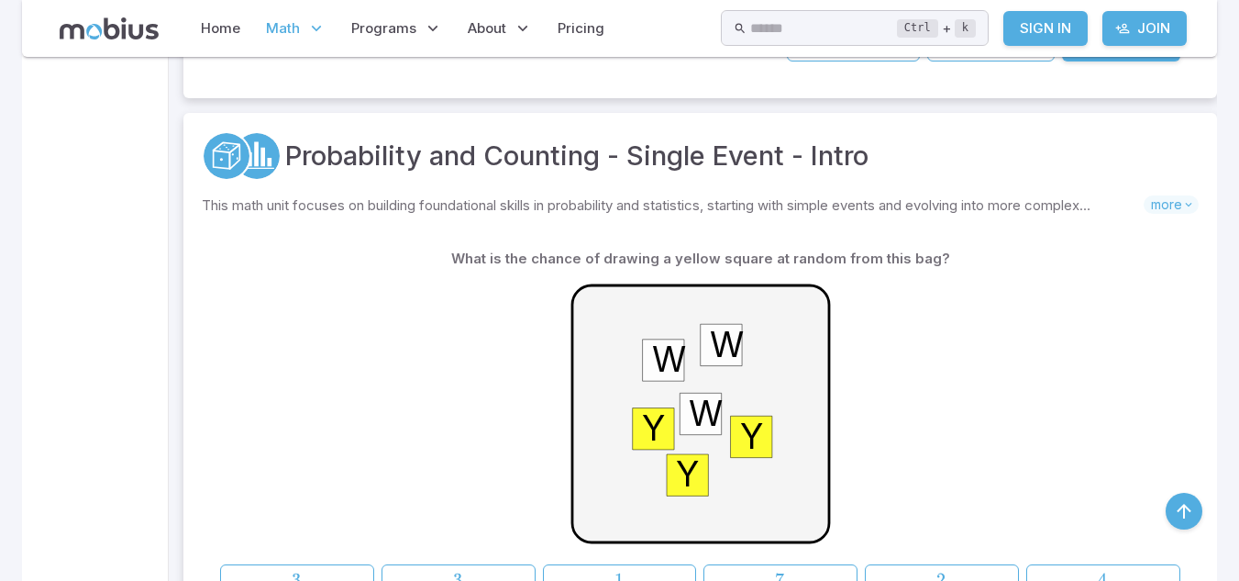
drag, startPoint x: 1235, startPoint y: 122, endPoint x: 1190, endPoint y: 83, distance: 59.2
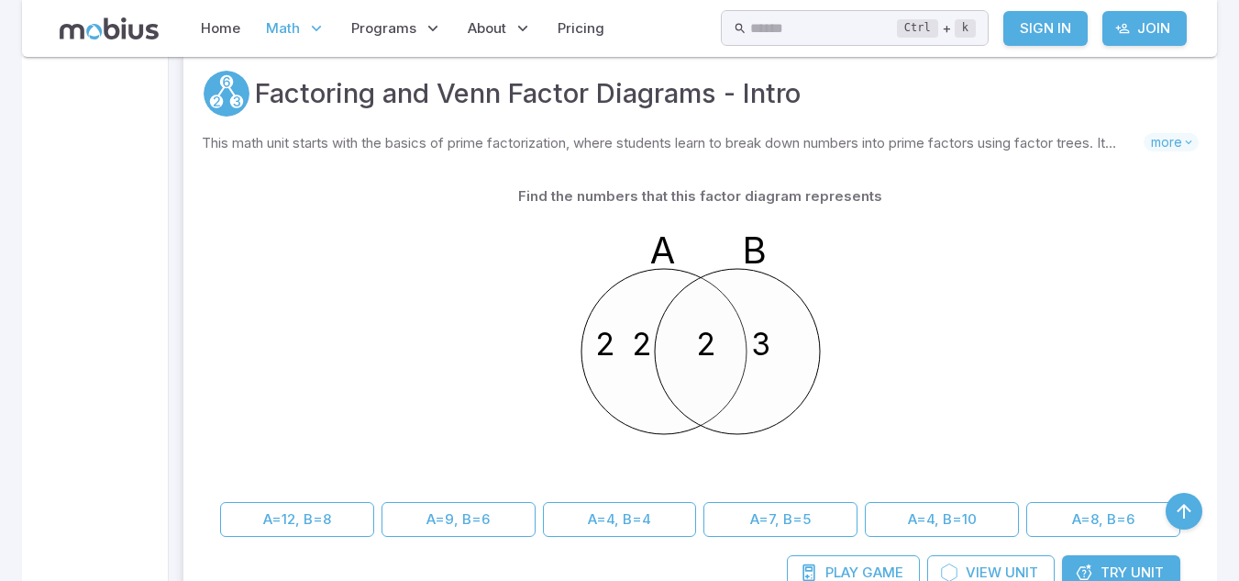
scroll to position [15630, 0]
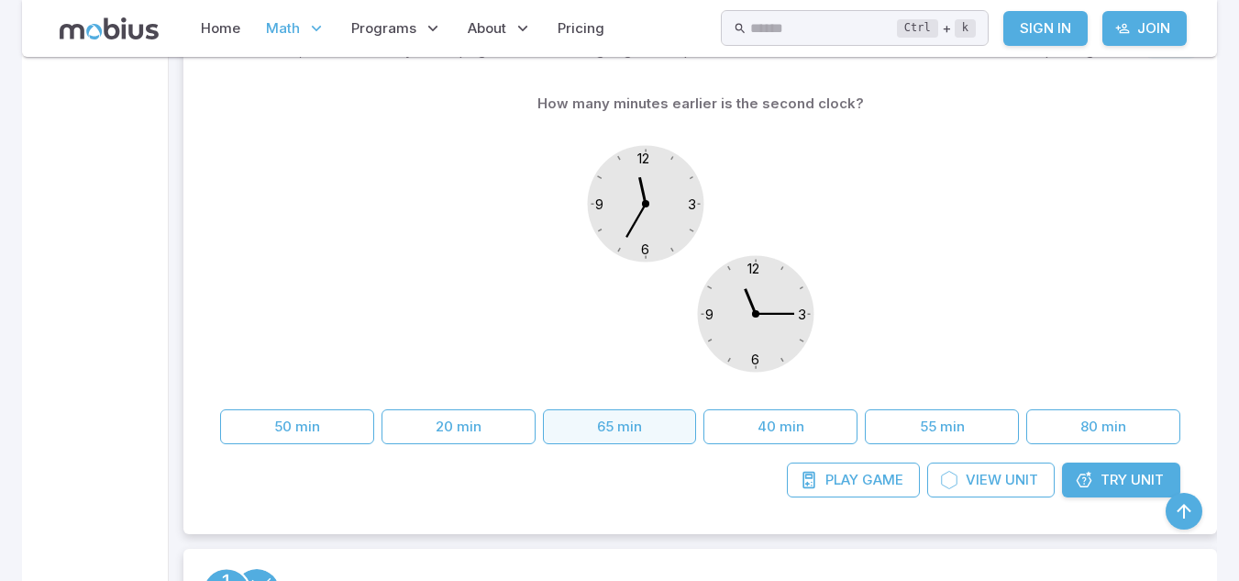
click at [643, 412] on button "65 min" at bounding box center [620, 426] width 154 height 35
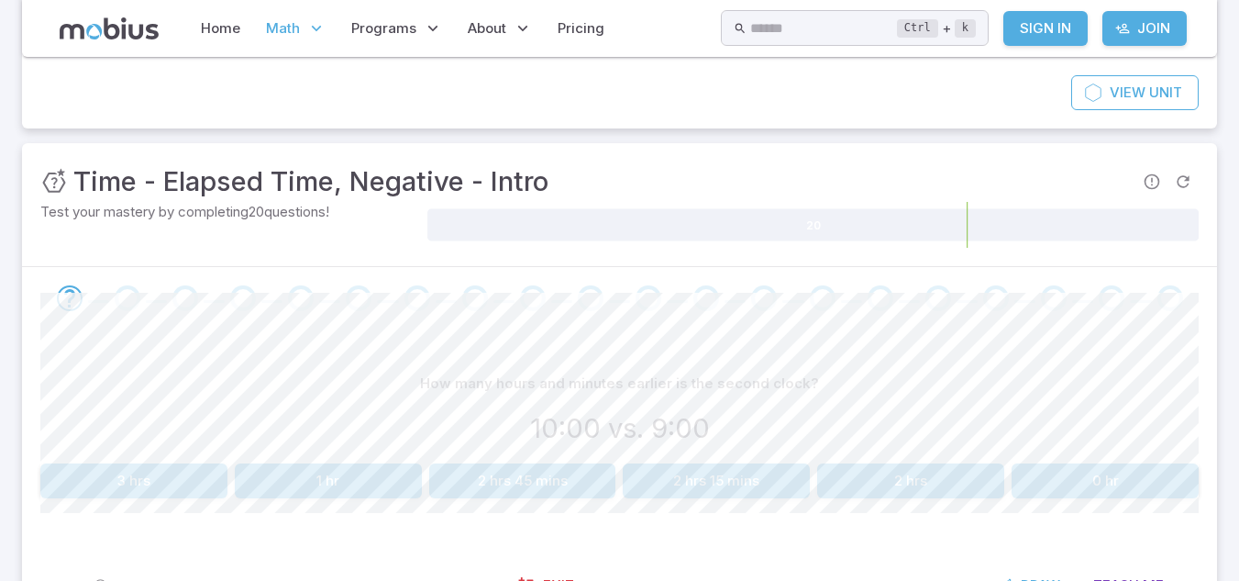
scroll to position [205, 0]
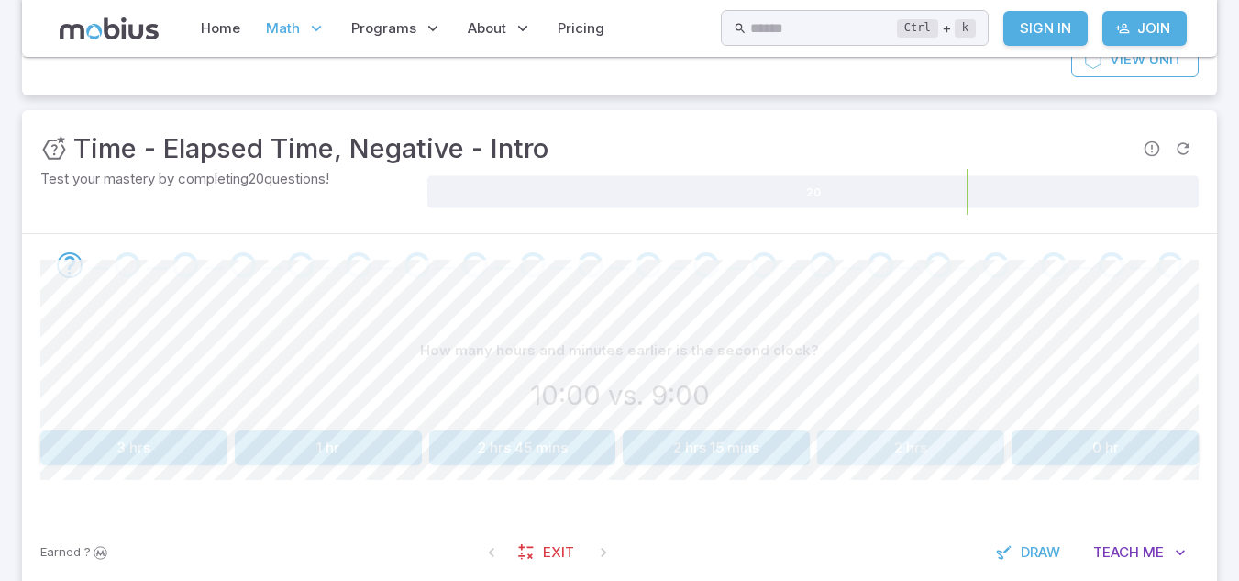
click at [878, 454] on button "2 hrs" at bounding box center [910, 447] width 187 height 35
click at [392, 448] on button "4 hrs" at bounding box center [328, 447] width 187 height 35
click at [199, 459] on button "4 hrs" at bounding box center [133, 447] width 187 height 35
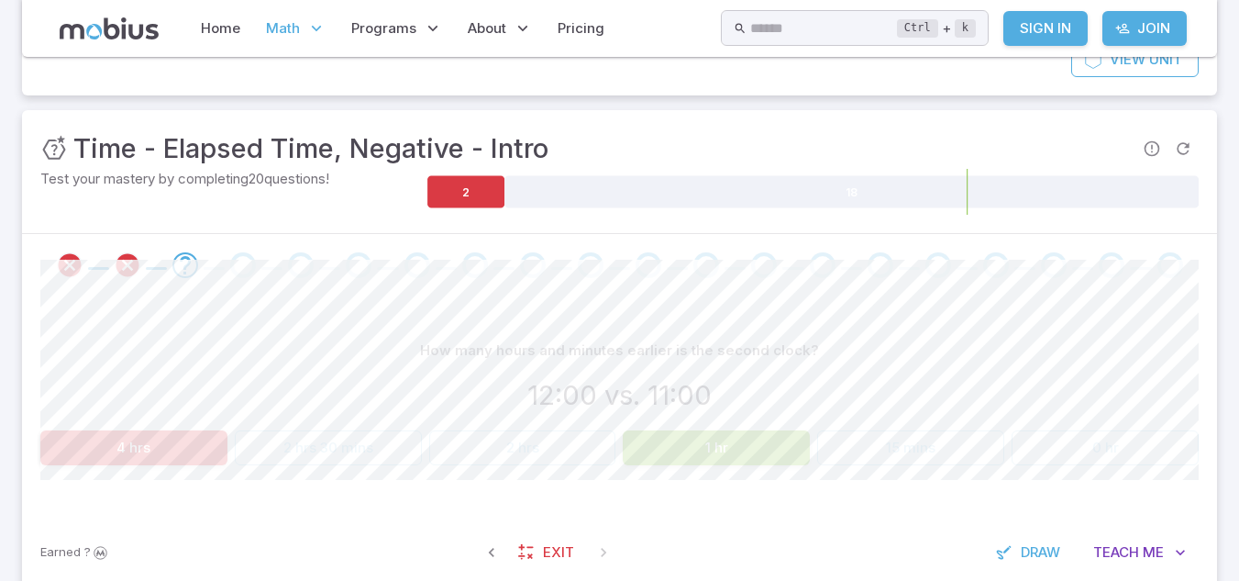
click at [674, 444] on button "1 hr" at bounding box center [716, 447] width 187 height 35
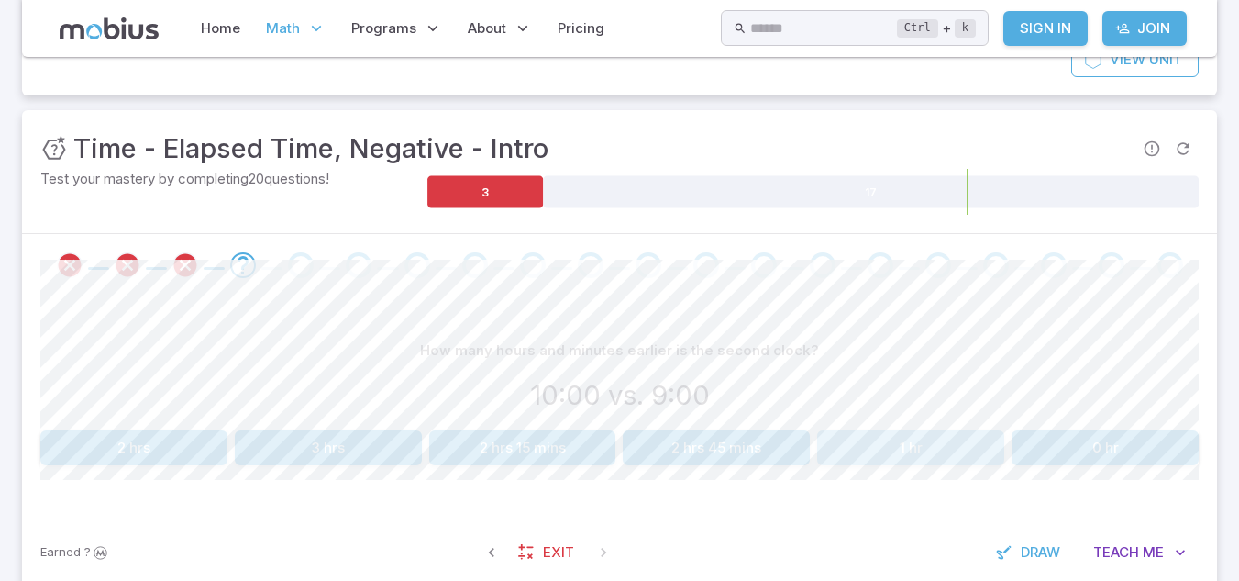
click at [888, 446] on button "1 hr" at bounding box center [910, 447] width 187 height 35
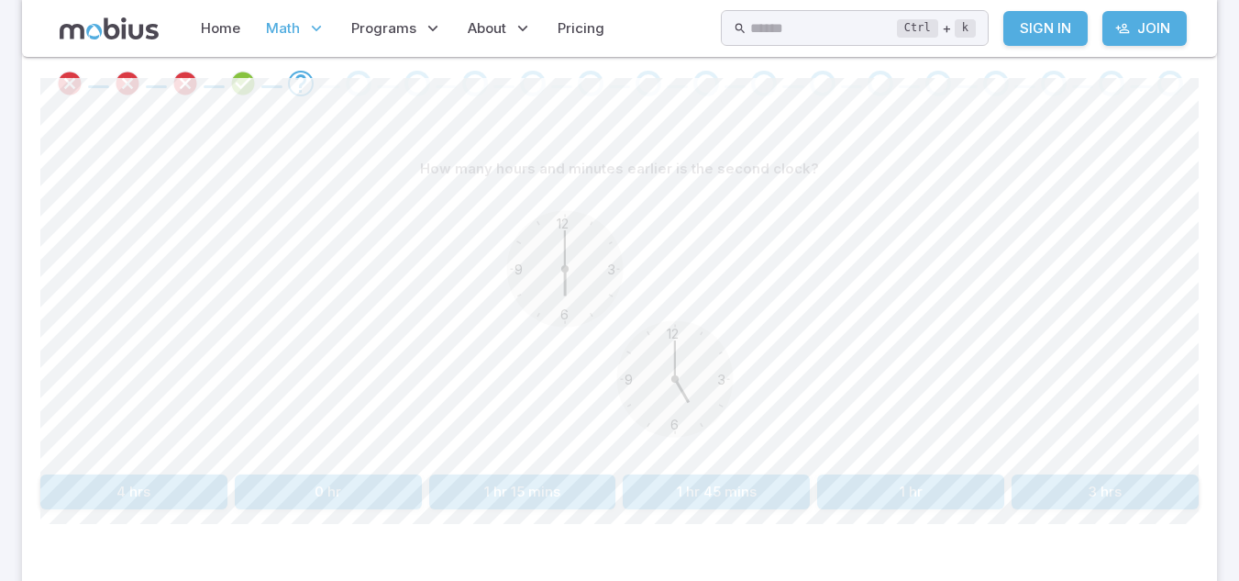
scroll to position [405, 0]
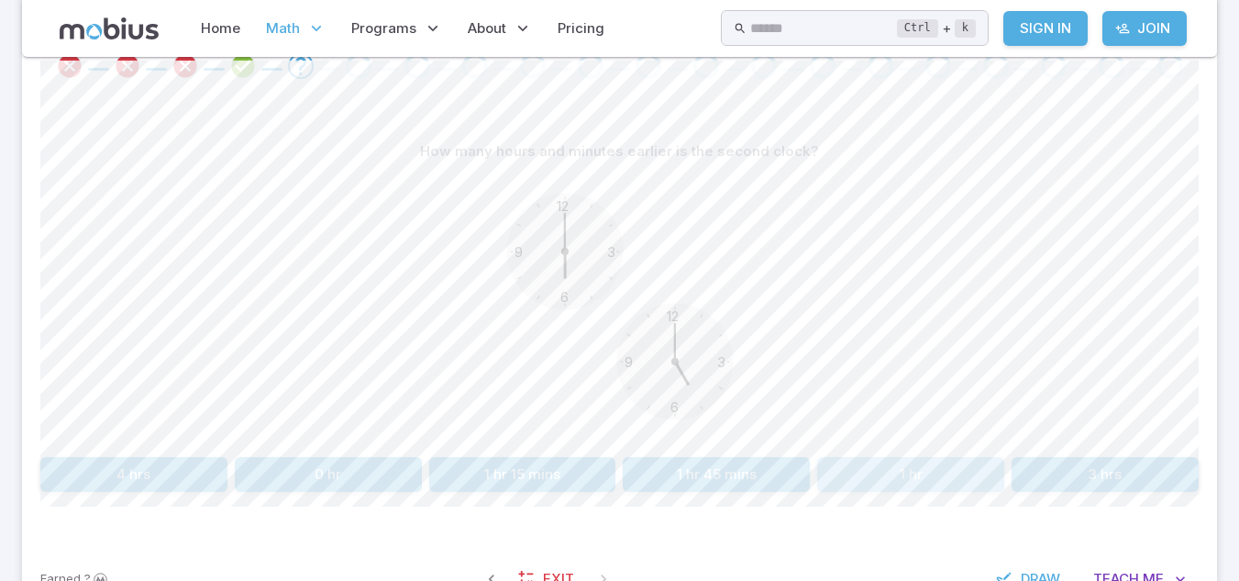
click at [858, 466] on button "1 hr" at bounding box center [910, 474] width 187 height 35
click at [738, 473] on button "2 hrs" at bounding box center [716, 474] width 187 height 35
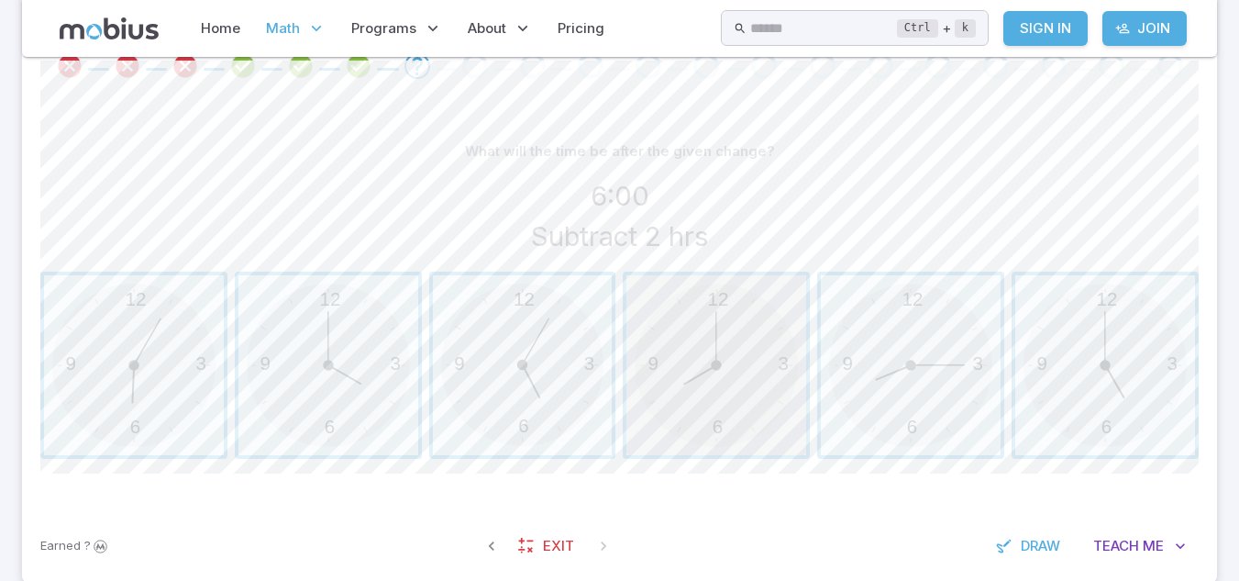
click at [691, 356] on span "button" at bounding box center [717, 365] width 180 height 180
click at [372, 373] on span "button" at bounding box center [329, 365] width 180 height 180
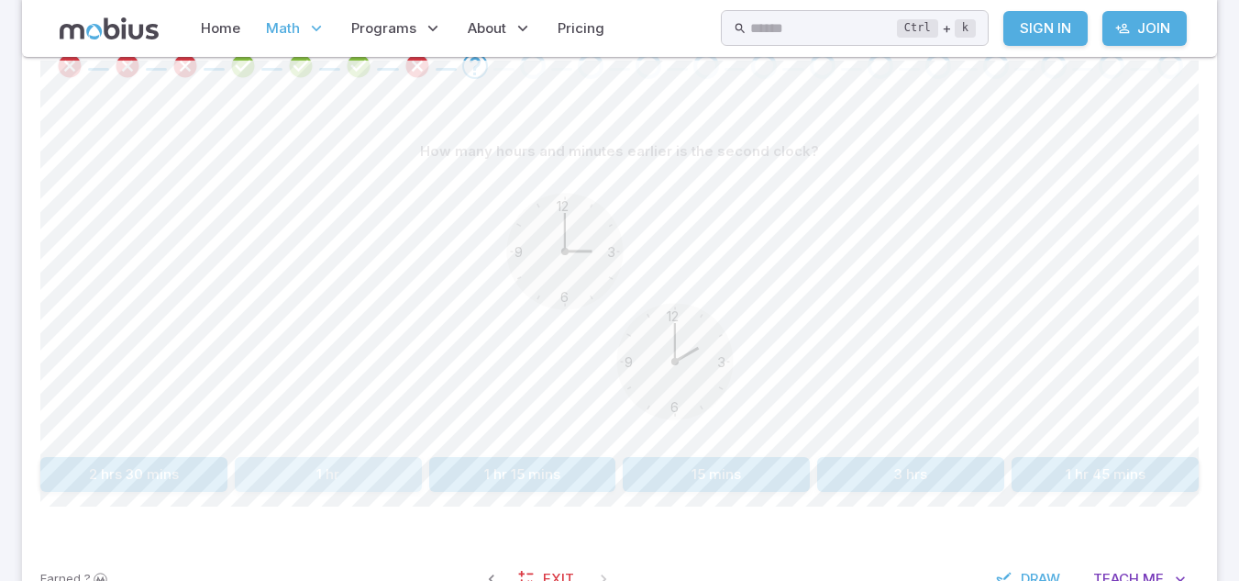
click at [362, 479] on button "1 hr" at bounding box center [328, 474] width 187 height 35
click at [168, 468] on button "1 hr" at bounding box center [133, 474] width 187 height 35
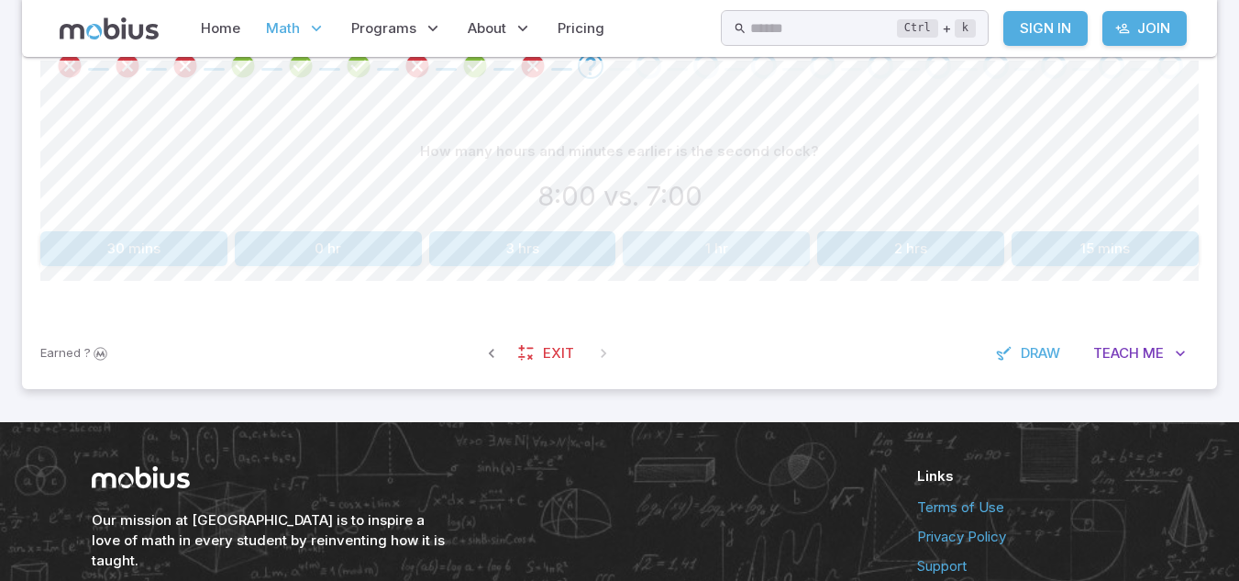
click at [722, 248] on button "1 hr" at bounding box center [716, 248] width 187 height 35
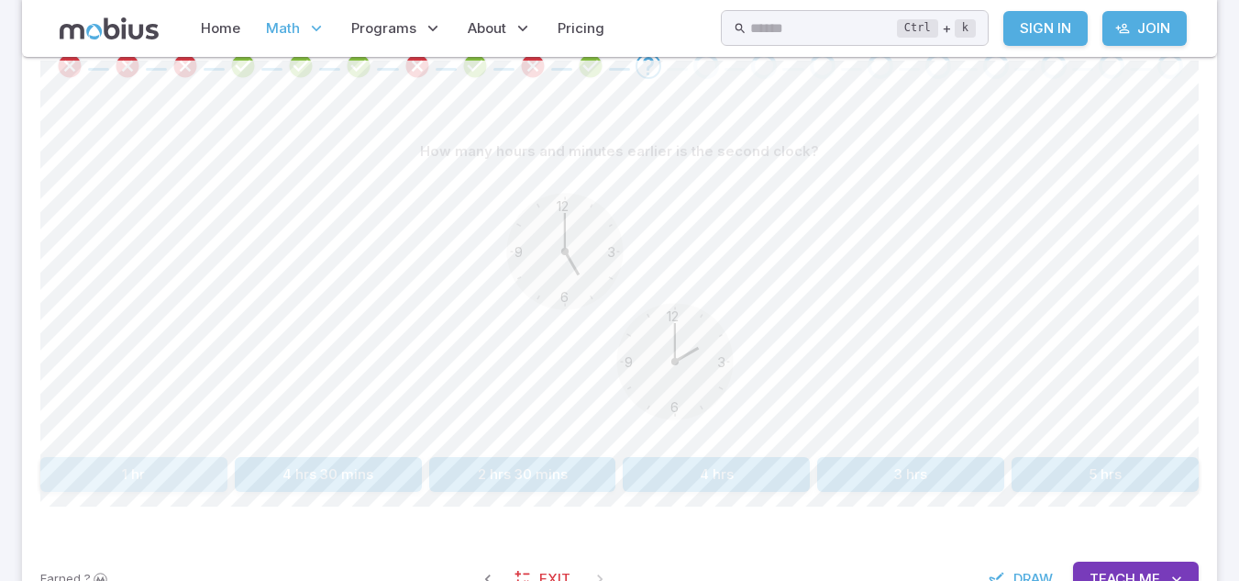
click at [199, 485] on button "1 hr" at bounding box center [133, 474] width 187 height 35
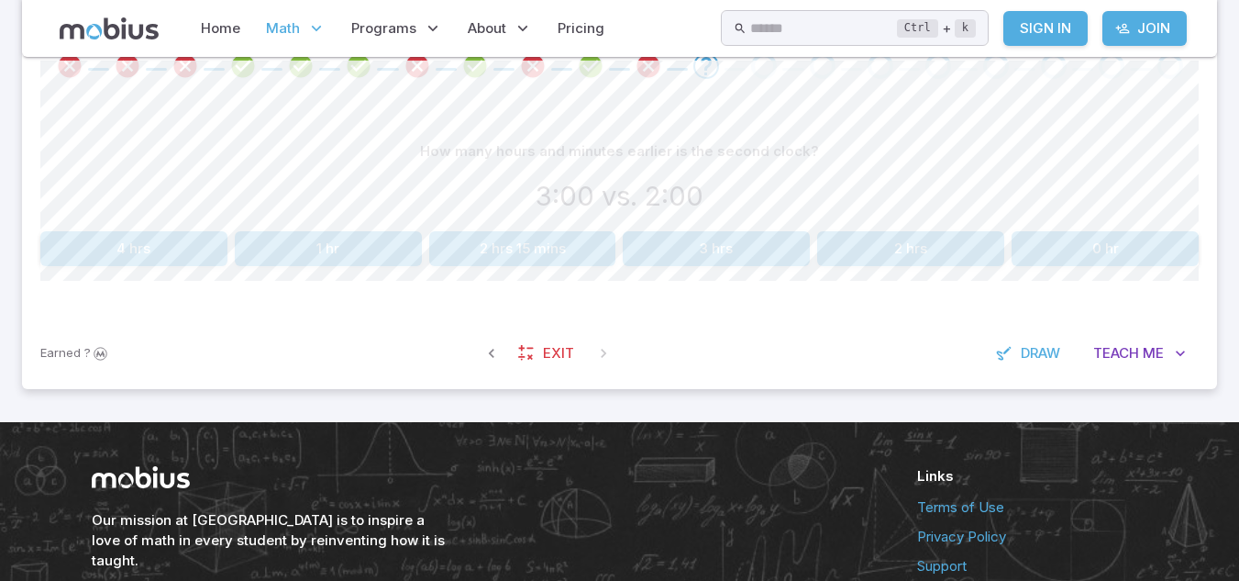
click at [890, 474] on div "Our mission at Mobius is to inspire a love of math in every student by reinvent…" at bounding box center [620, 521] width 1057 height 110
click at [393, 266] on button "1 hr" at bounding box center [328, 248] width 187 height 35
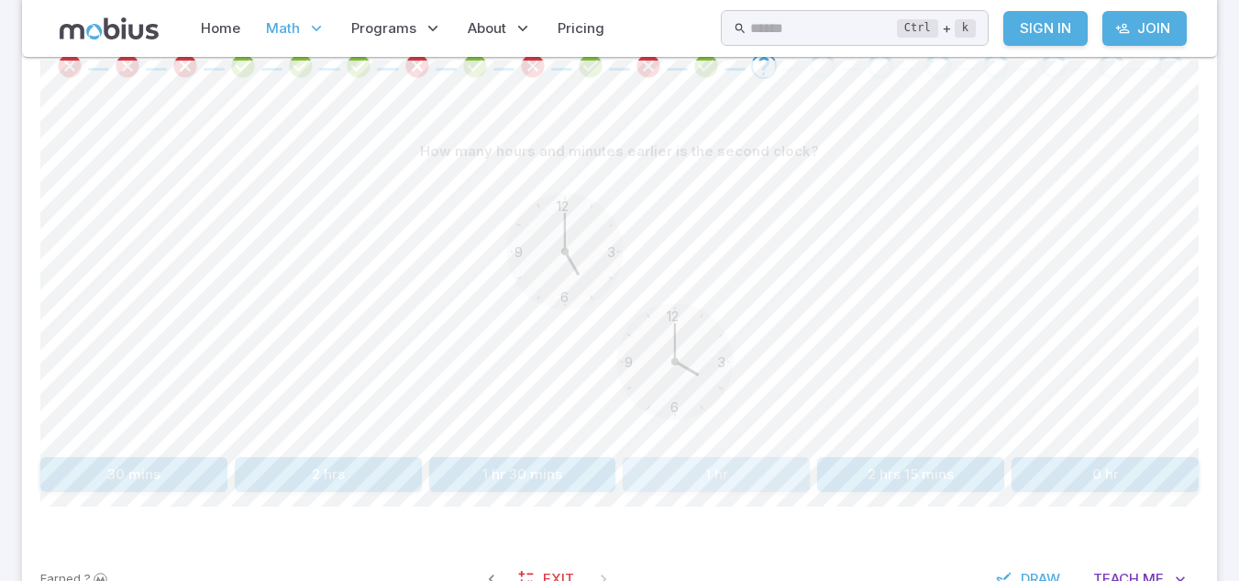
click at [686, 475] on button "1 hr" at bounding box center [716, 474] width 187 height 35
click at [177, 476] on button "3 hrs" at bounding box center [133, 474] width 187 height 35
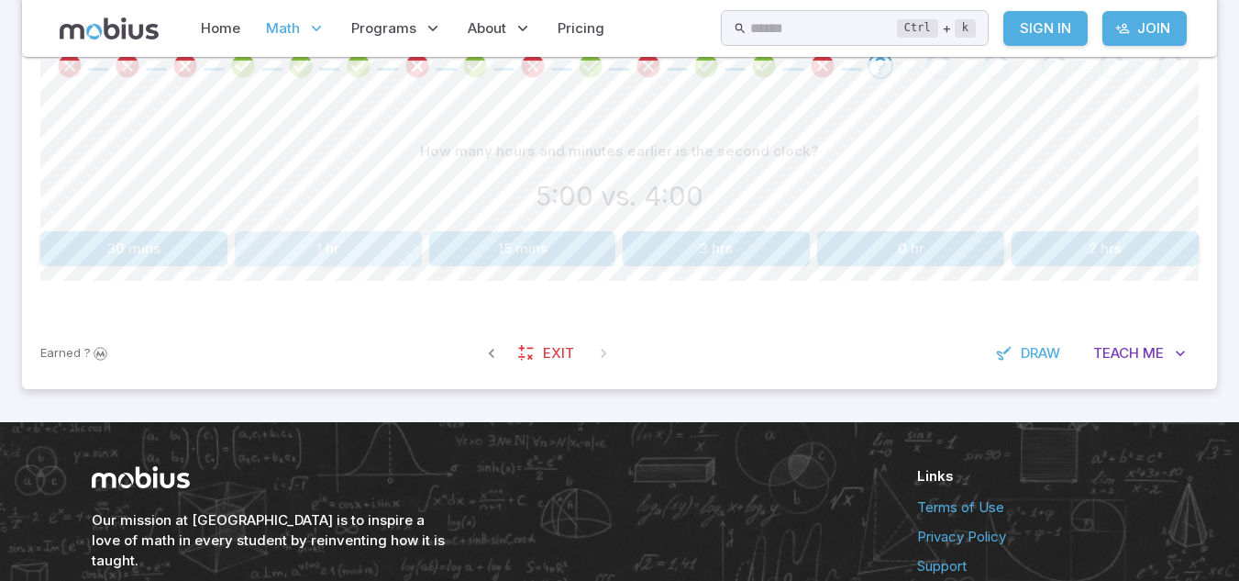
click at [383, 247] on button "1 hr" at bounding box center [328, 248] width 187 height 35
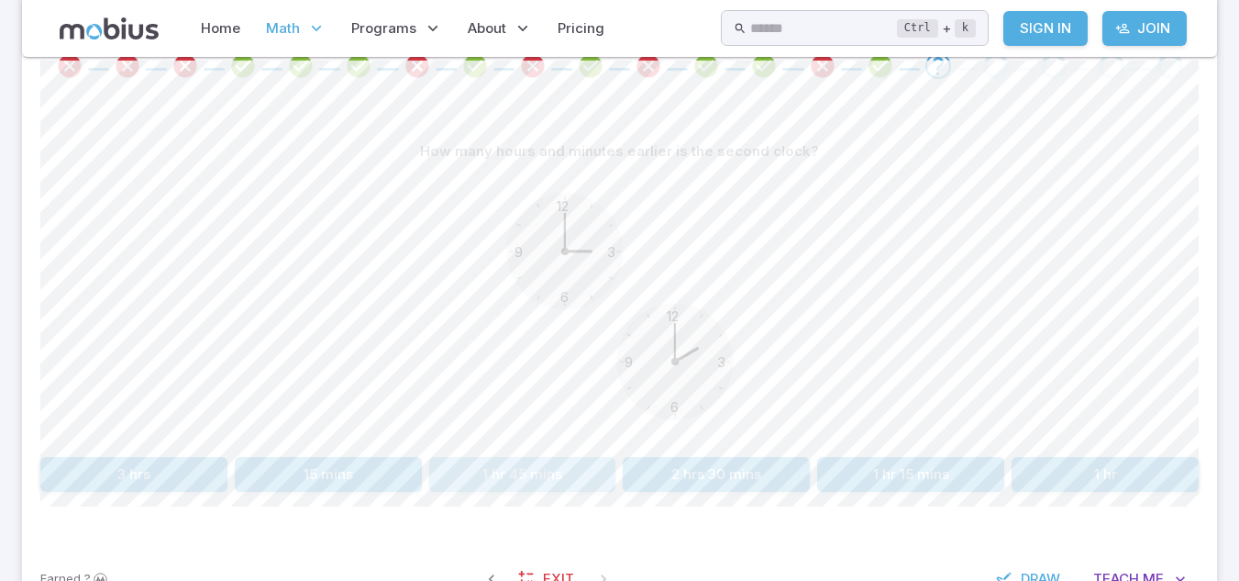
click at [516, 474] on button "1 hr 45 mins" at bounding box center [522, 474] width 187 height 35
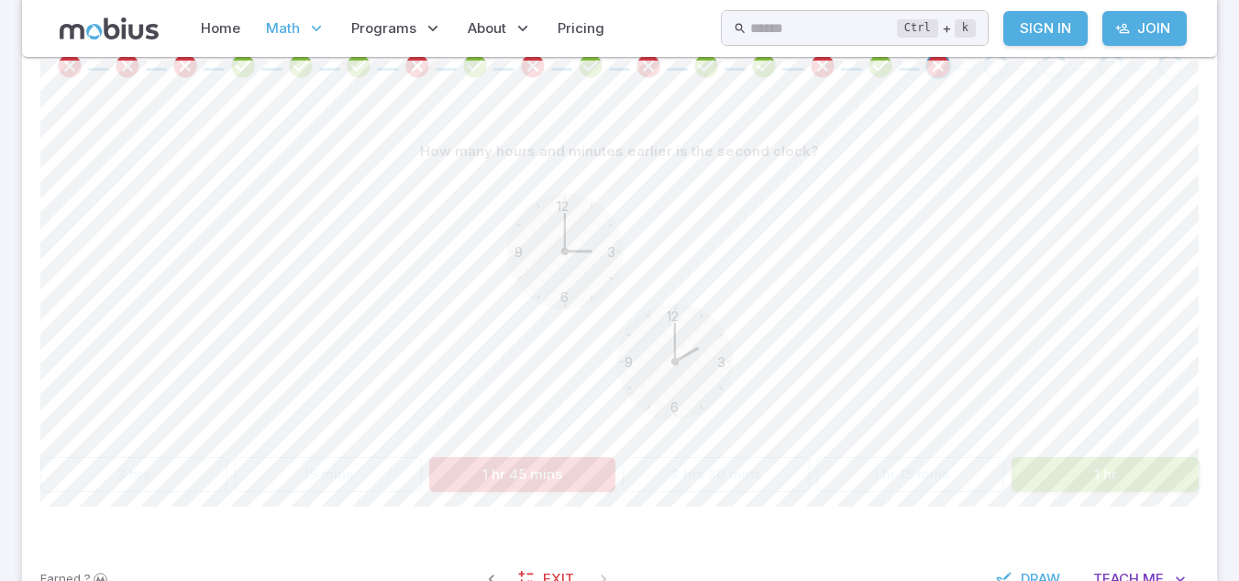
click at [1134, 475] on button "1 hr" at bounding box center [1105, 474] width 187 height 35
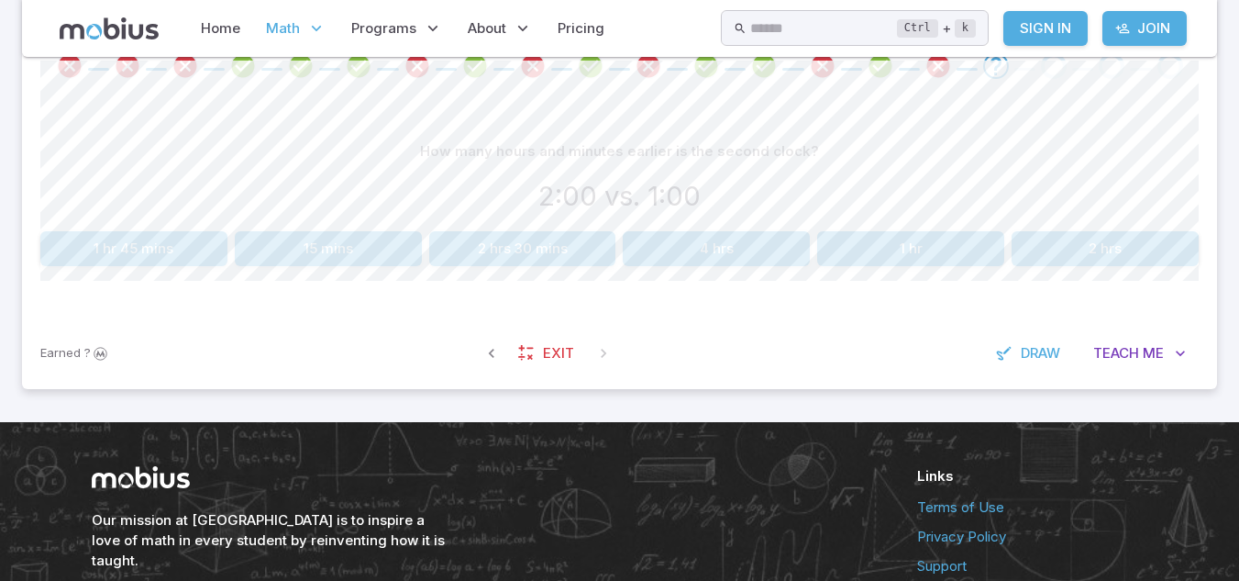
click at [1134, 475] on h6 "Links" at bounding box center [1032, 476] width 231 height 20
click at [957, 244] on button "1 hr" at bounding box center [910, 248] width 187 height 35
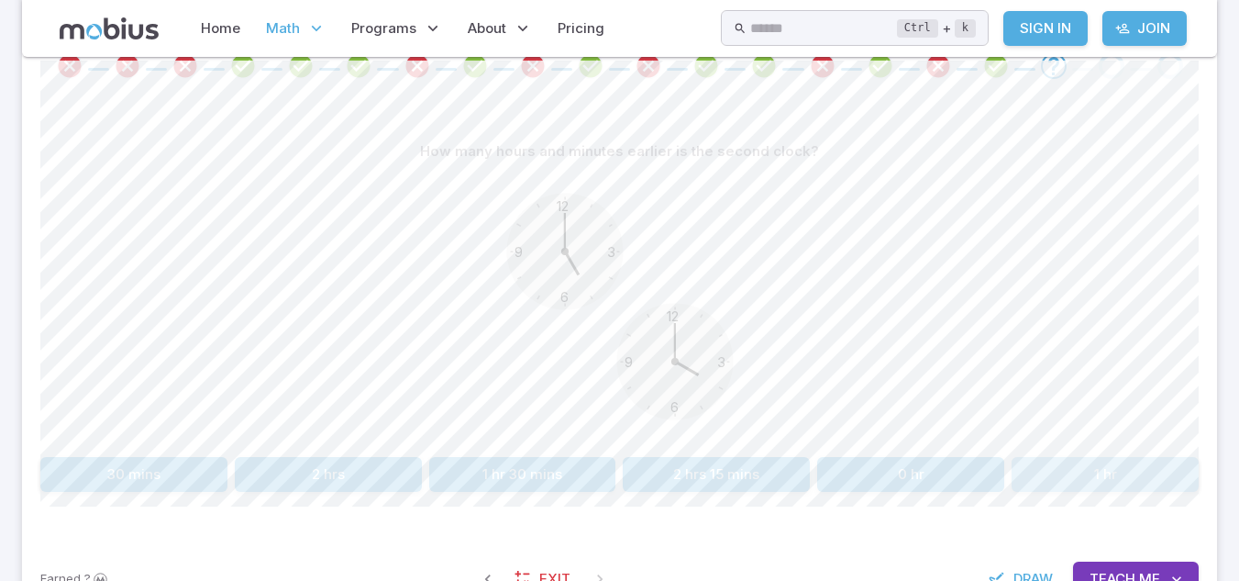
click at [1056, 461] on button "1 hr" at bounding box center [1105, 474] width 187 height 35
click at [949, 478] on button "4 hrs" at bounding box center [910, 474] width 187 height 35
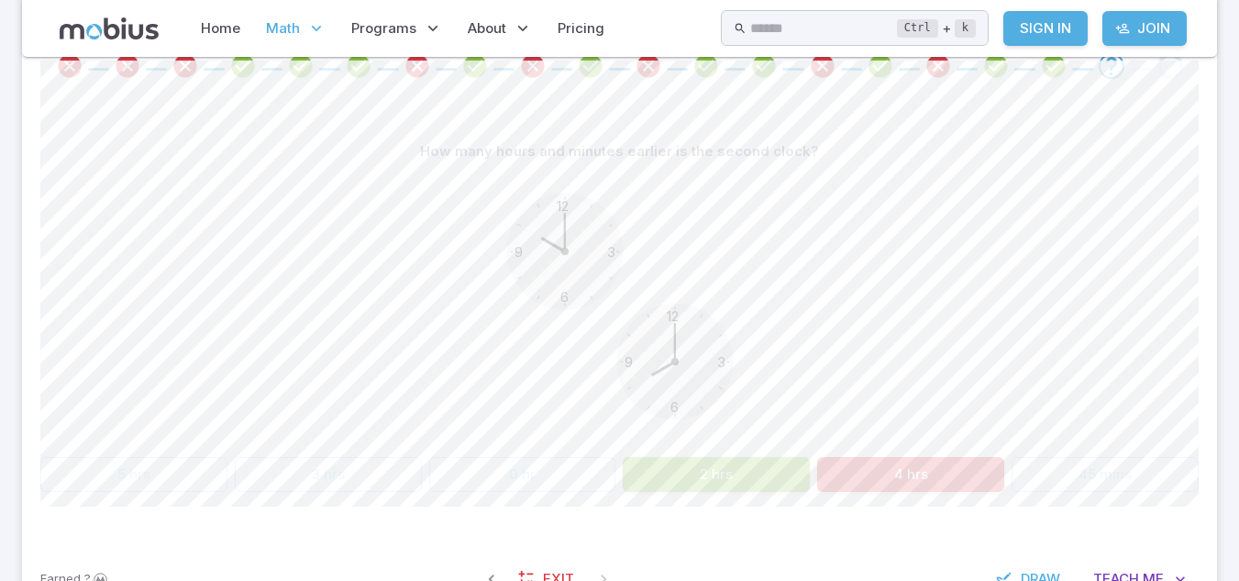
click at [758, 462] on button "2 hrs" at bounding box center [716, 474] width 187 height 35
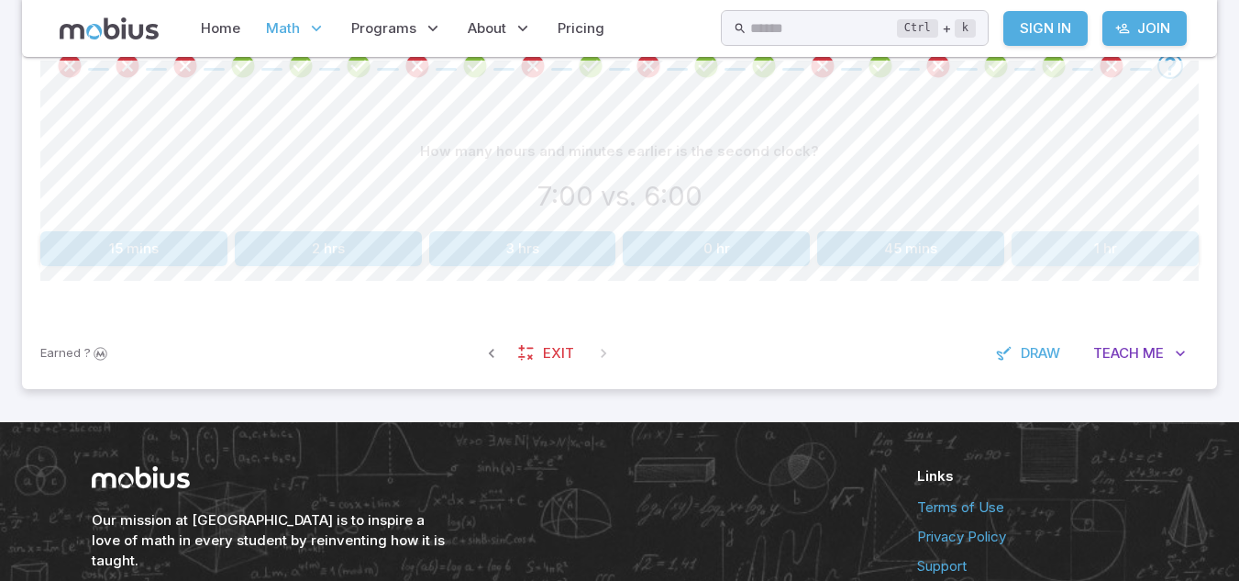
click at [1139, 251] on button "1 hr" at bounding box center [1105, 248] width 187 height 35
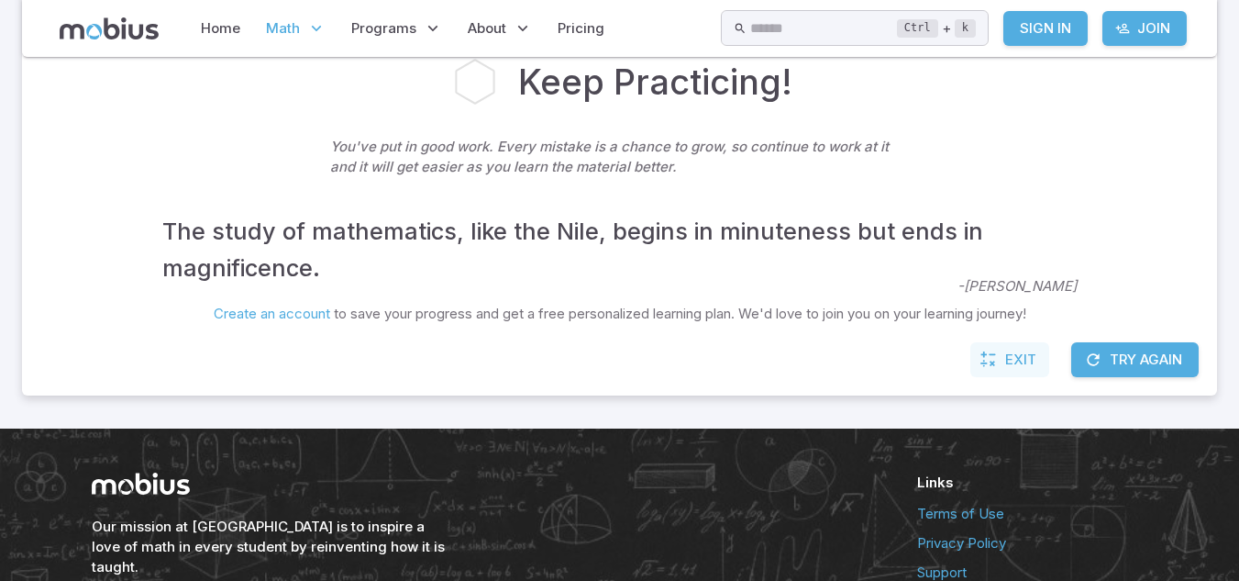
click at [1020, 352] on span "Exit" at bounding box center [1020, 360] width 31 height 20
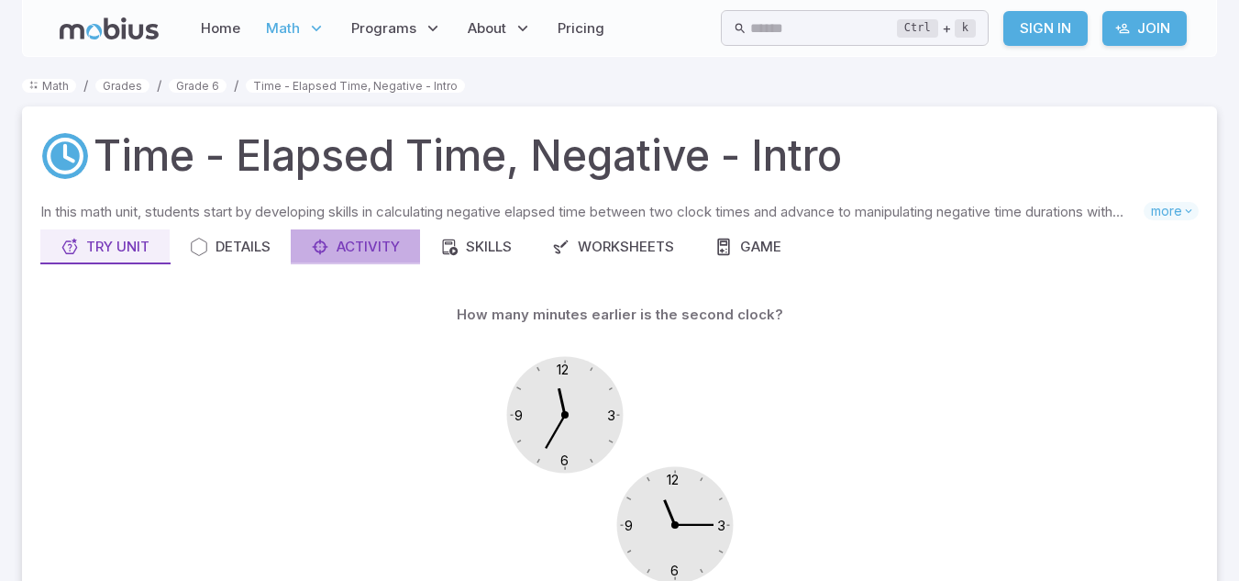
click at [383, 236] on button "Activity" at bounding box center [355, 246] width 129 height 35
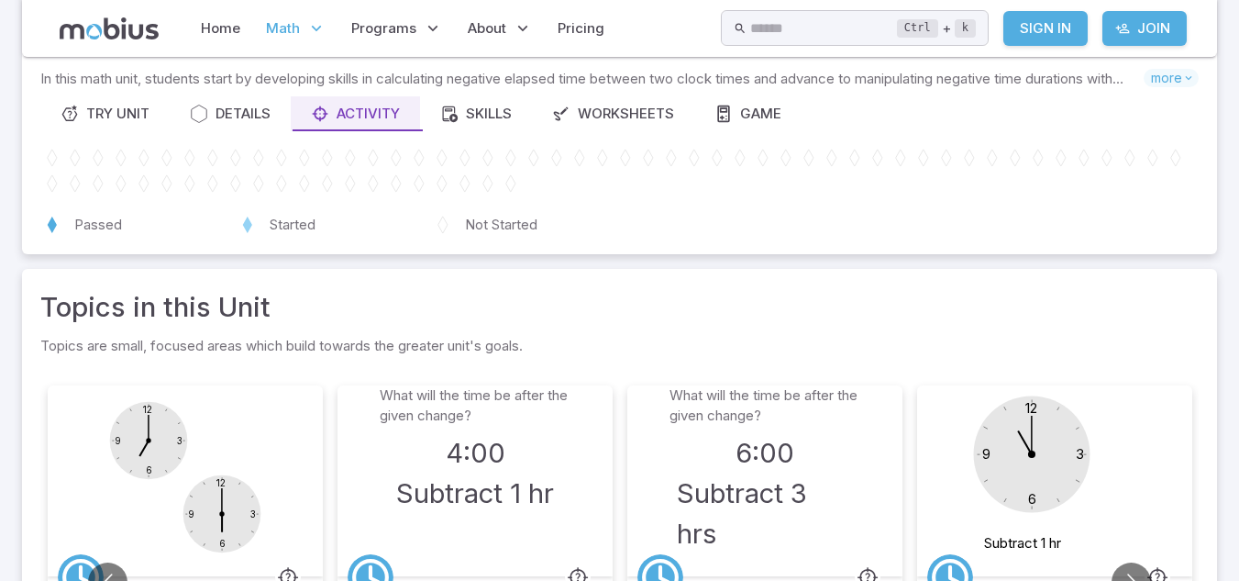
scroll to position [242, 0]
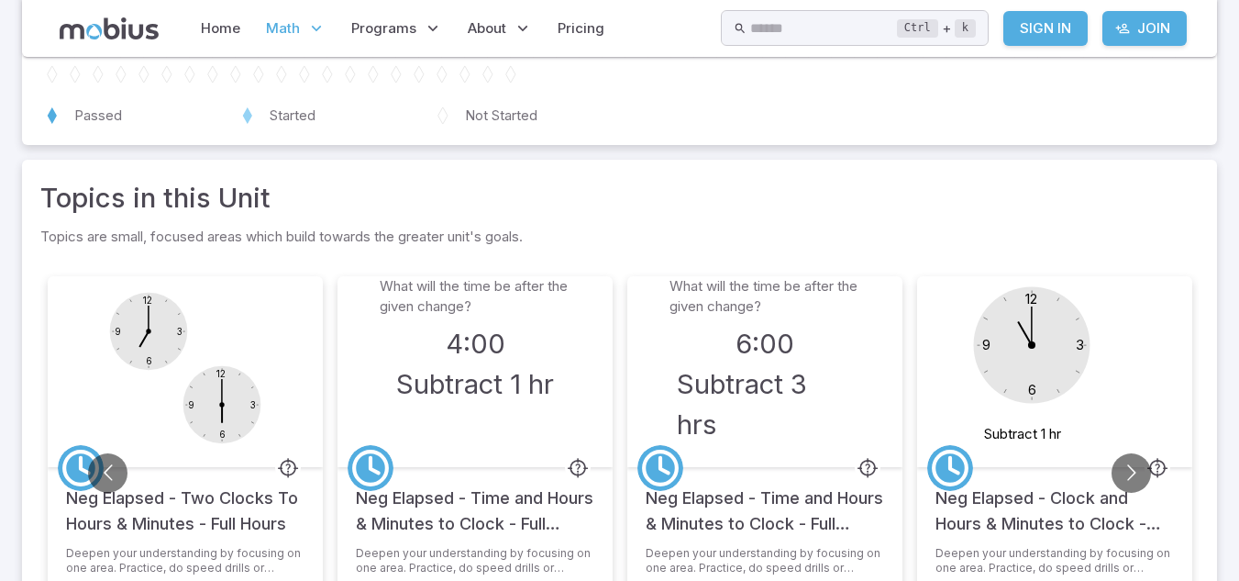
click at [1049, 372] on circle at bounding box center [1032, 345] width 117 height 117
click at [1010, 422] on icon "12 6 3 9 Subtract 1 hr" at bounding box center [1054, 367] width 183 height 183
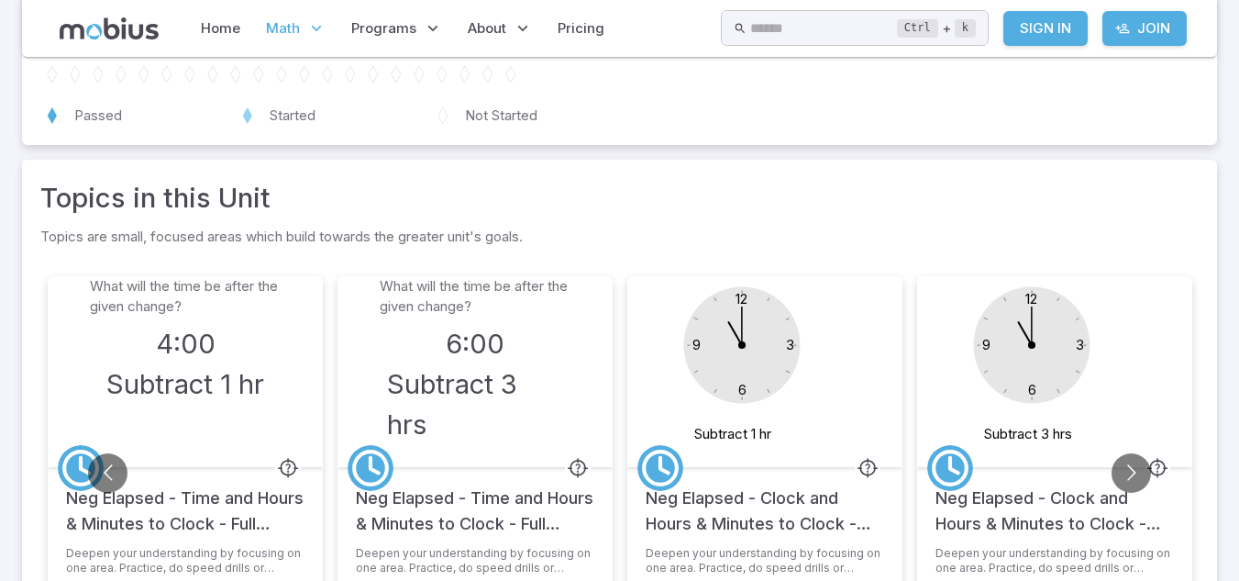
click at [647, 472] on circle at bounding box center [660, 467] width 33 height 33
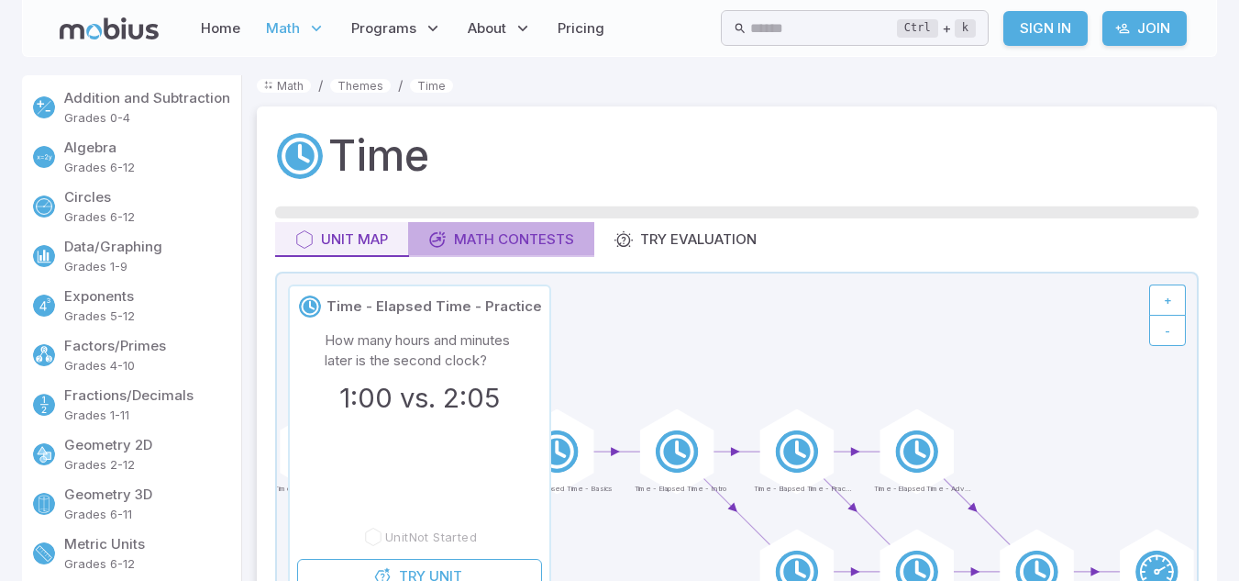
click at [549, 241] on div "Math Contests" at bounding box center [501, 239] width 146 height 20
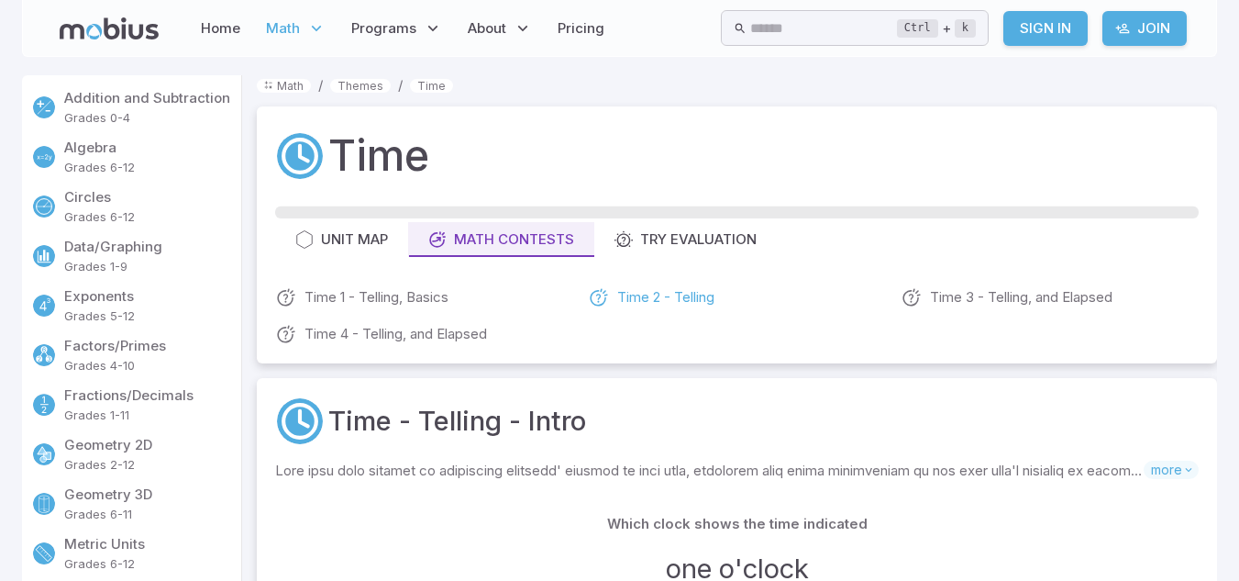
click at [643, 289] on link "Time 2 - Telling" at bounding box center [737, 297] width 298 height 22
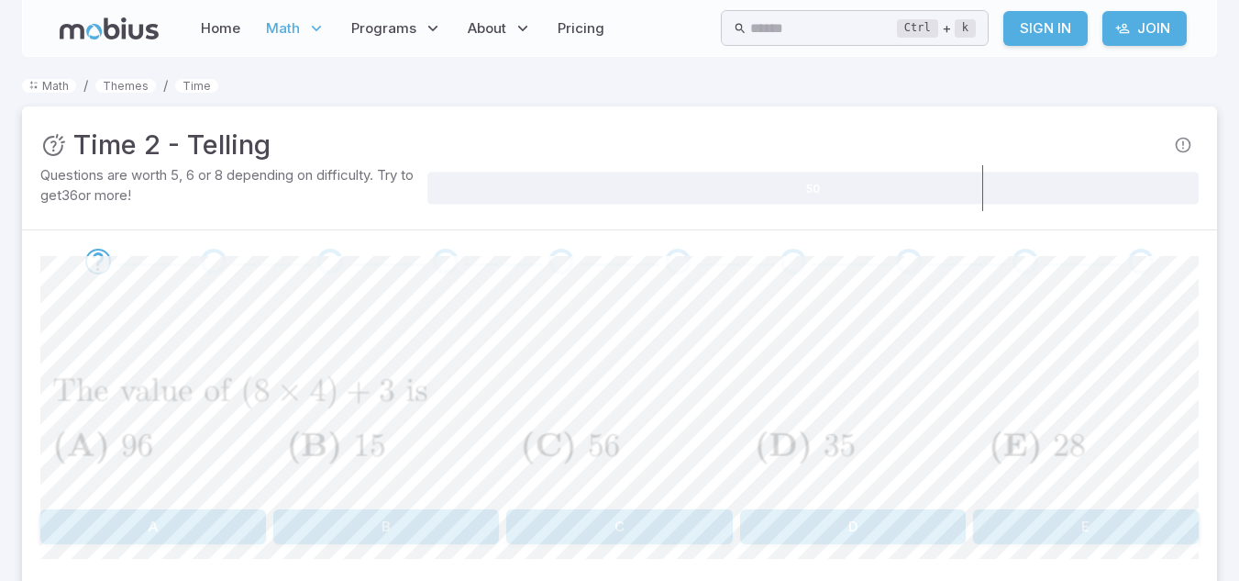
drag, startPoint x: 1252, startPoint y: 196, endPoint x: 1216, endPoint y: 66, distance: 135.1
click at [1216, 66] on section "Math / Themes / Time Contest : Time 2 - Telling Questions are worth 5, 6 or 8 d…" at bounding box center [619, 378] width 1239 height 643
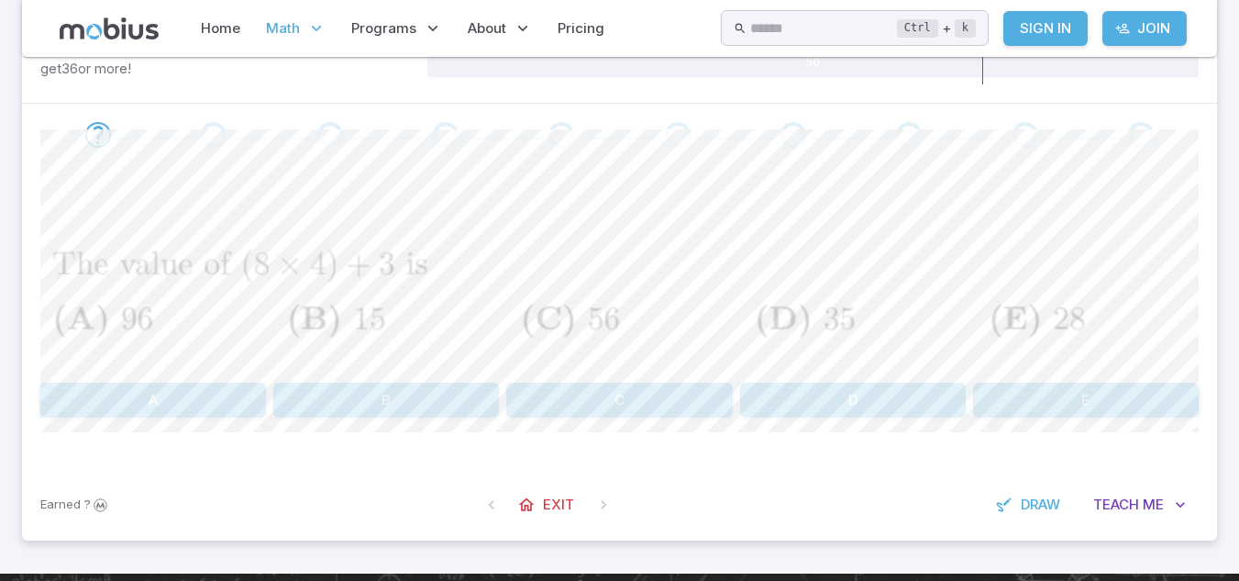
scroll to position [134, 0]
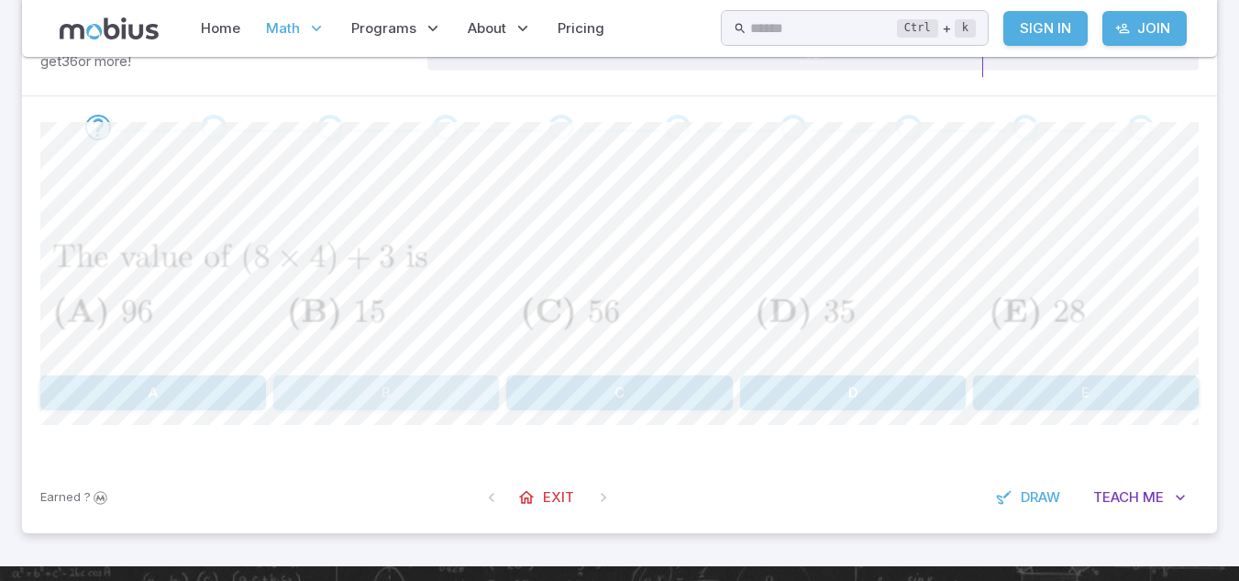
click at [405, 375] on button "B" at bounding box center [386, 392] width 226 height 35
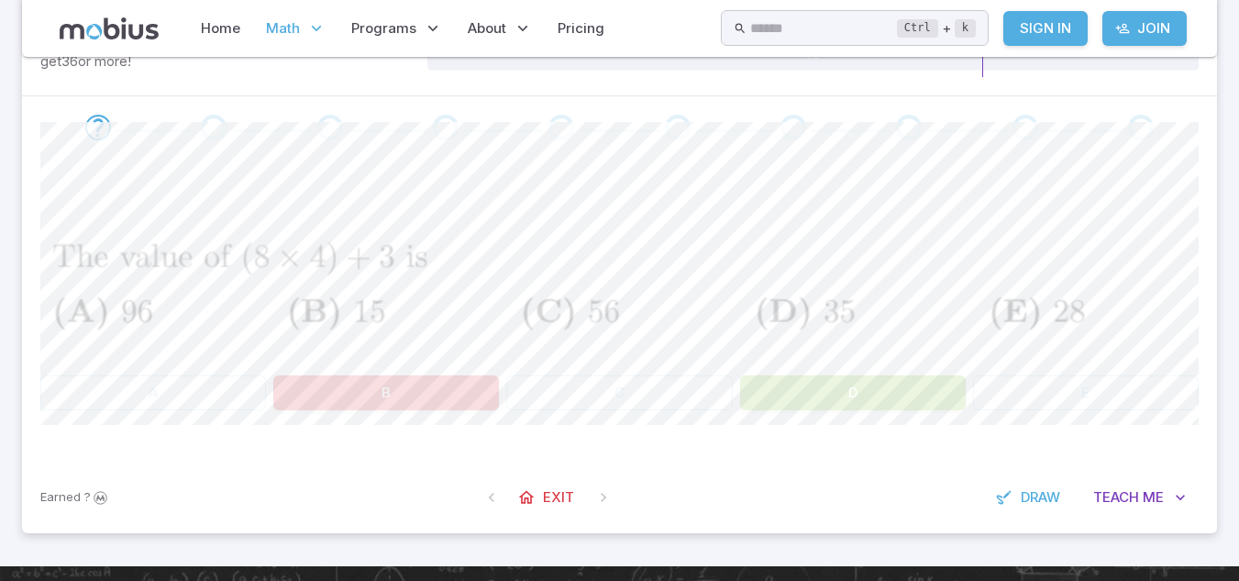
click at [856, 394] on button "D" at bounding box center [853, 392] width 226 height 35
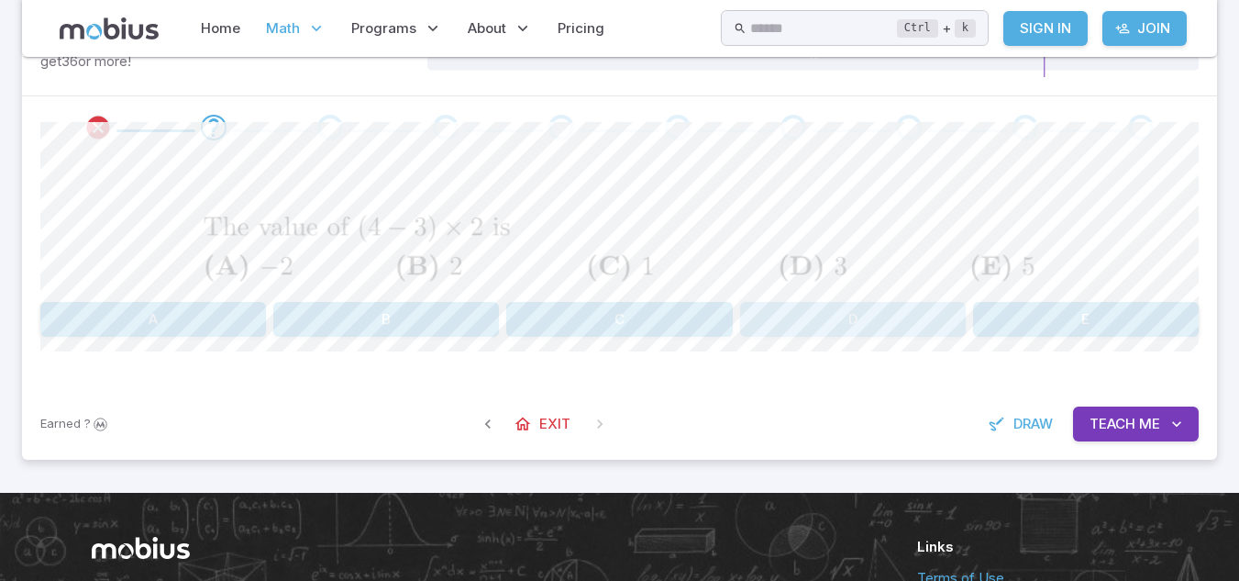
click at [890, 319] on button "D" at bounding box center [853, 319] width 226 height 35
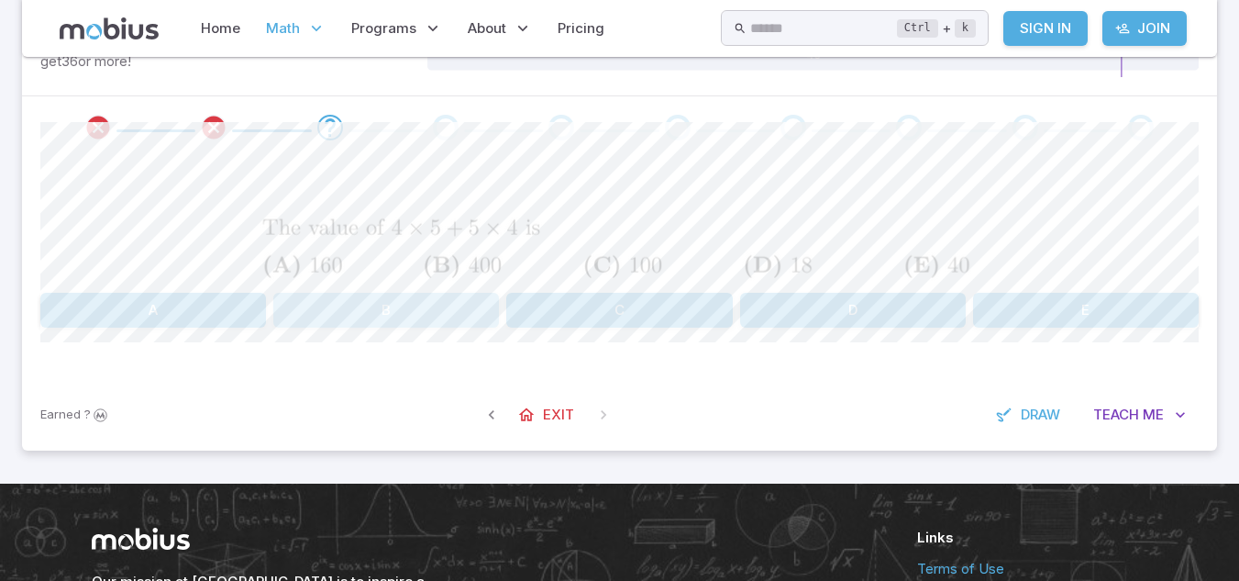
click at [438, 305] on button "B" at bounding box center [386, 310] width 226 height 35
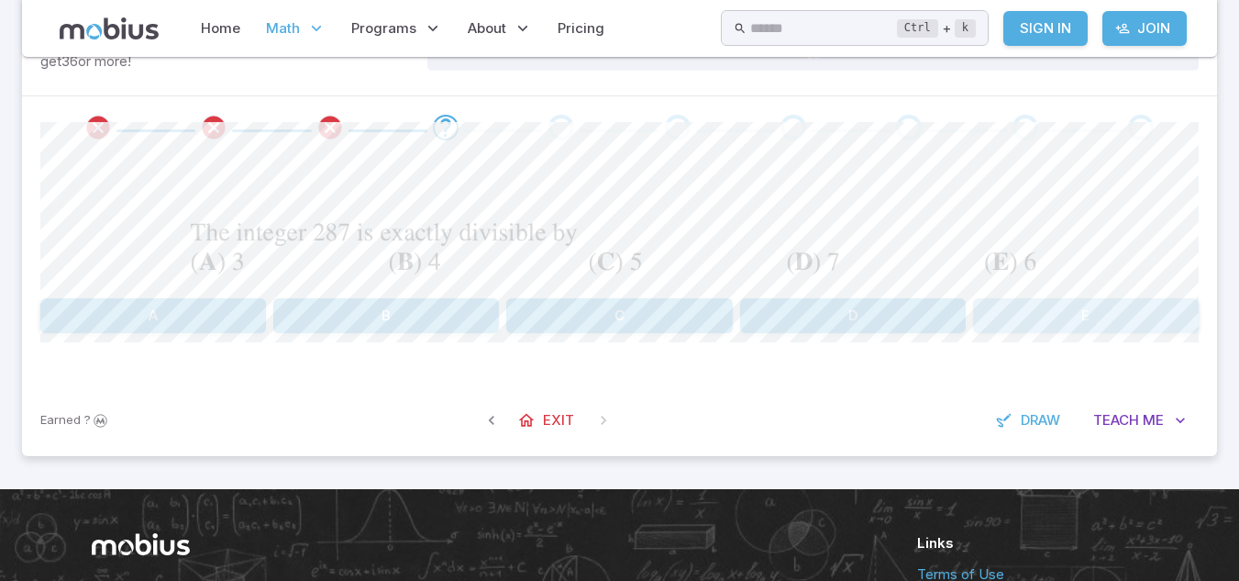
click at [1070, 314] on button "E" at bounding box center [1086, 315] width 226 height 35
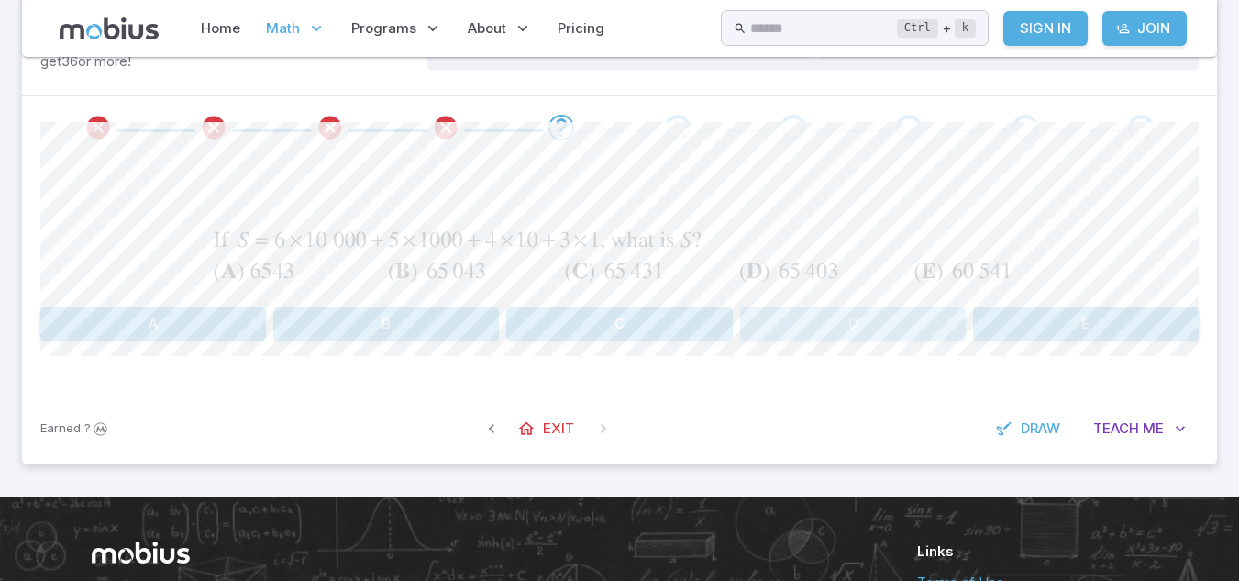
click at [882, 315] on button "D" at bounding box center [853, 323] width 226 height 35
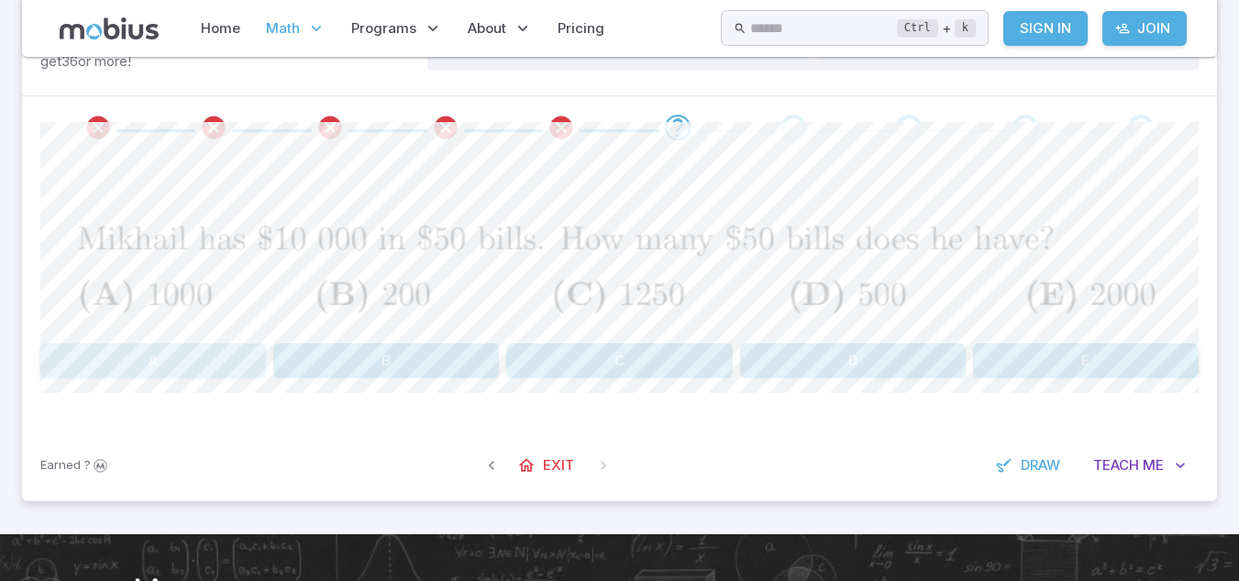
click at [189, 366] on button "A" at bounding box center [153, 360] width 226 height 35
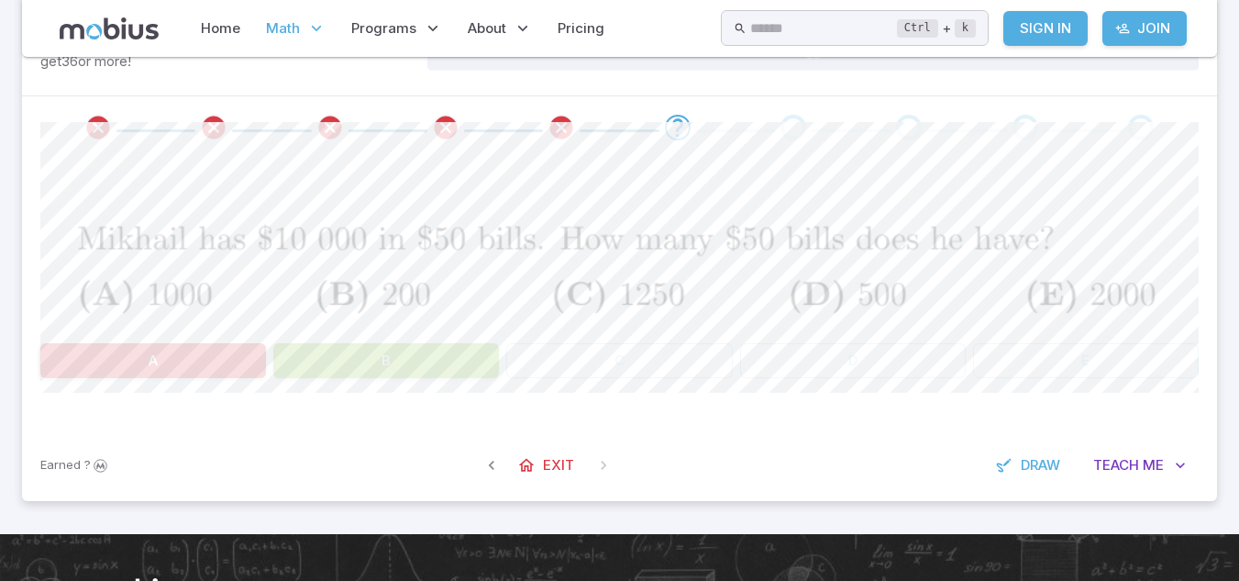
drag, startPoint x: 154, startPoint y: 266, endPoint x: 102, endPoint y: 150, distance: 127.7
click at [102, 150] on div "Contest : Time 2 - Telling Questions are worth 5, 6 or 8 depending on difficult…" at bounding box center [619, 236] width 1195 height 528
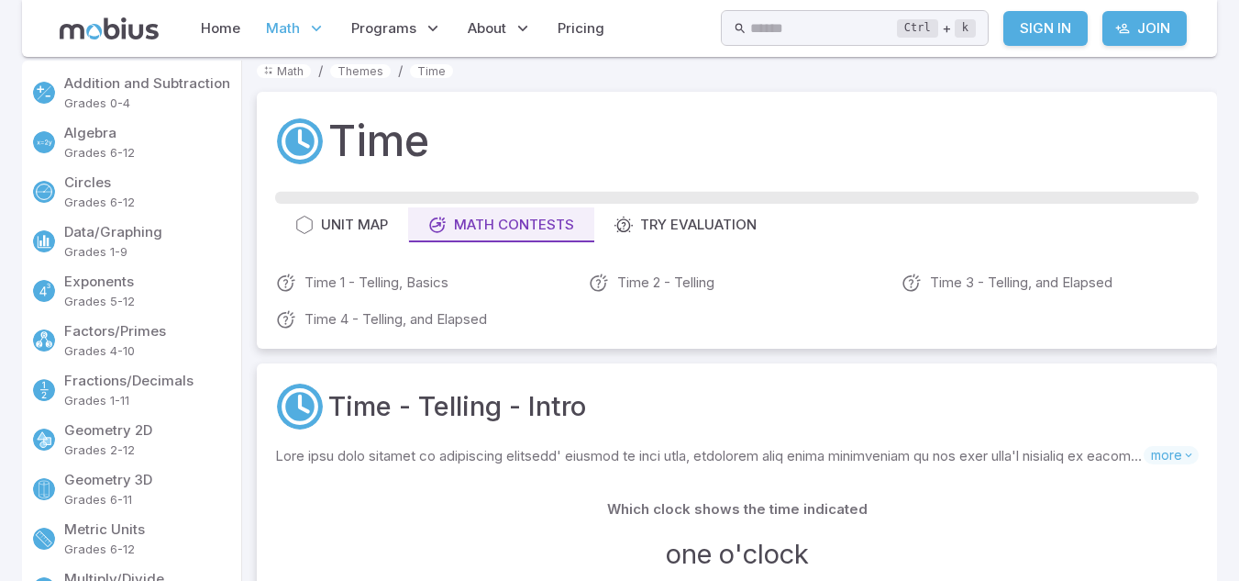
scroll to position [17, 0]
click at [170, 83] on p "Addition and Subtraction" at bounding box center [149, 82] width 170 height 20
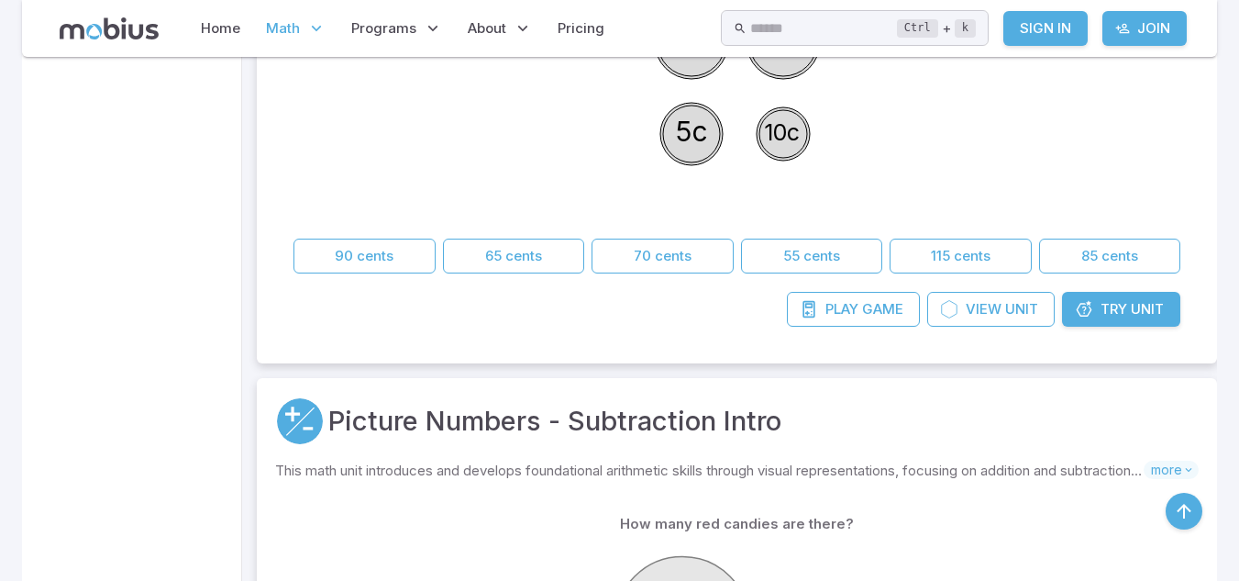
scroll to position [1445, 0]
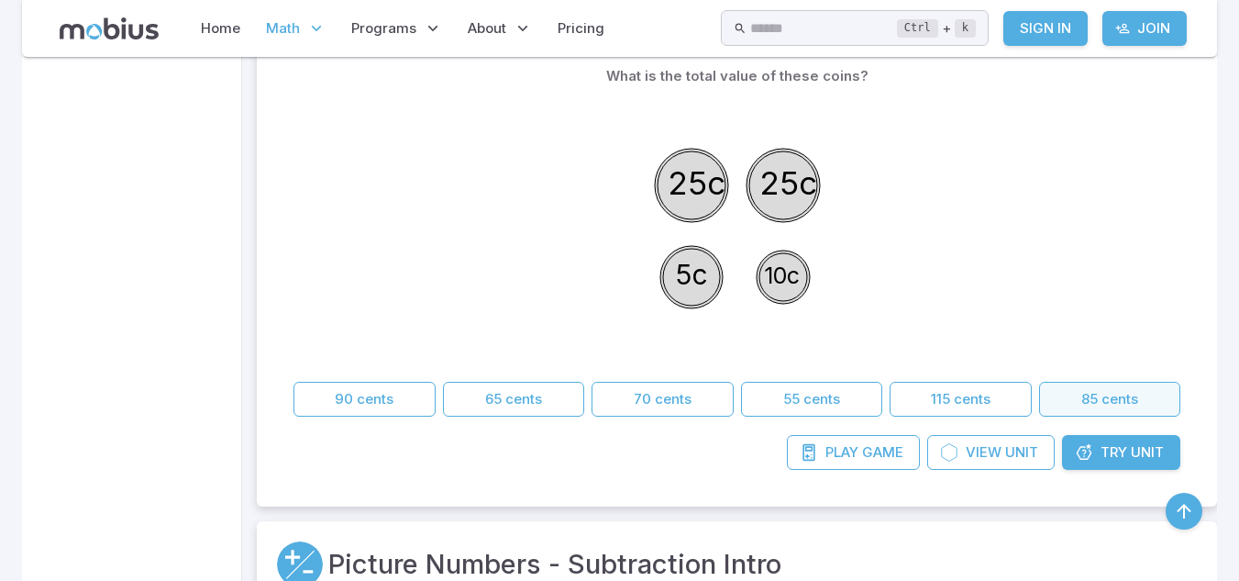
click at [1120, 409] on button "85 cents" at bounding box center [1110, 399] width 142 height 35
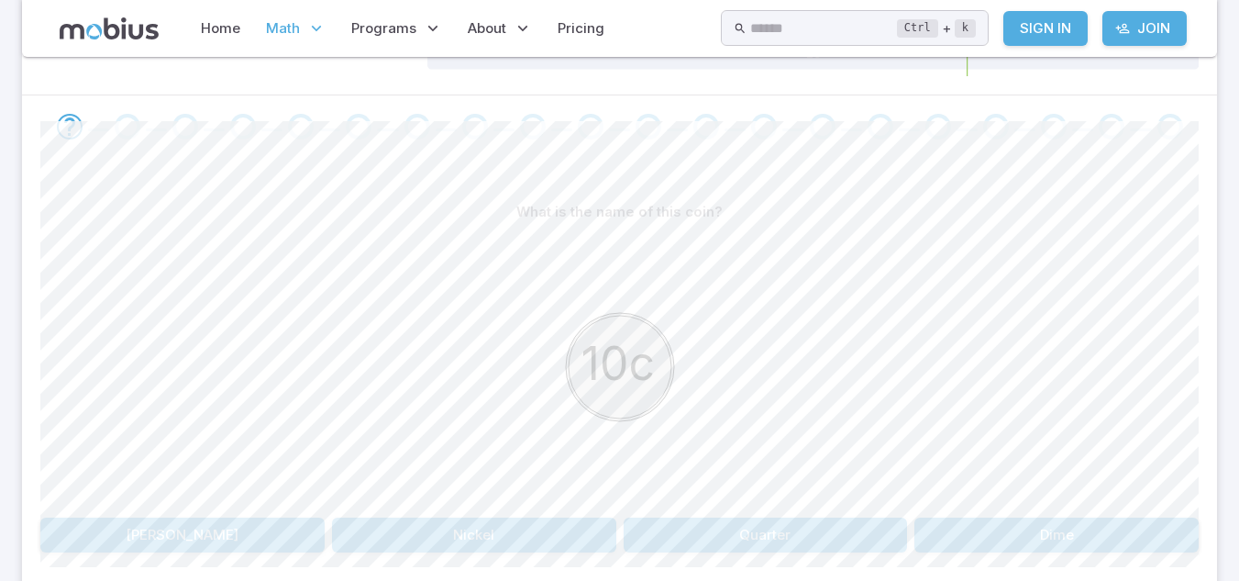
scroll to position [339, 0]
click at [500, 535] on button "Nickel" at bounding box center [474, 539] width 284 height 35
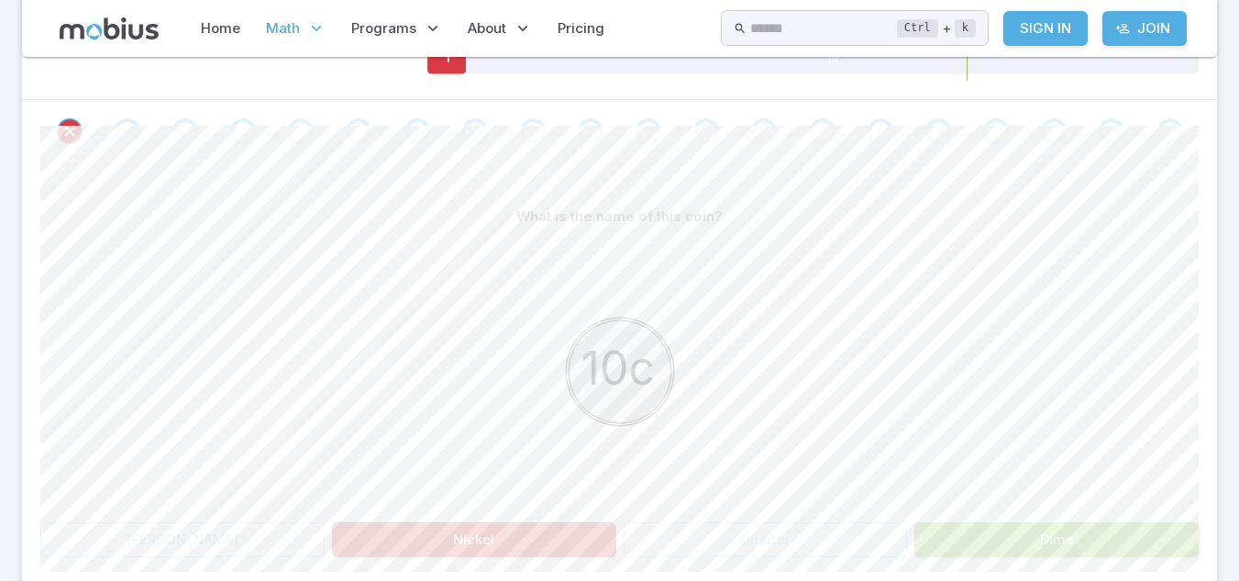
click at [987, 540] on button "Dime" at bounding box center [1057, 539] width 284 height 35
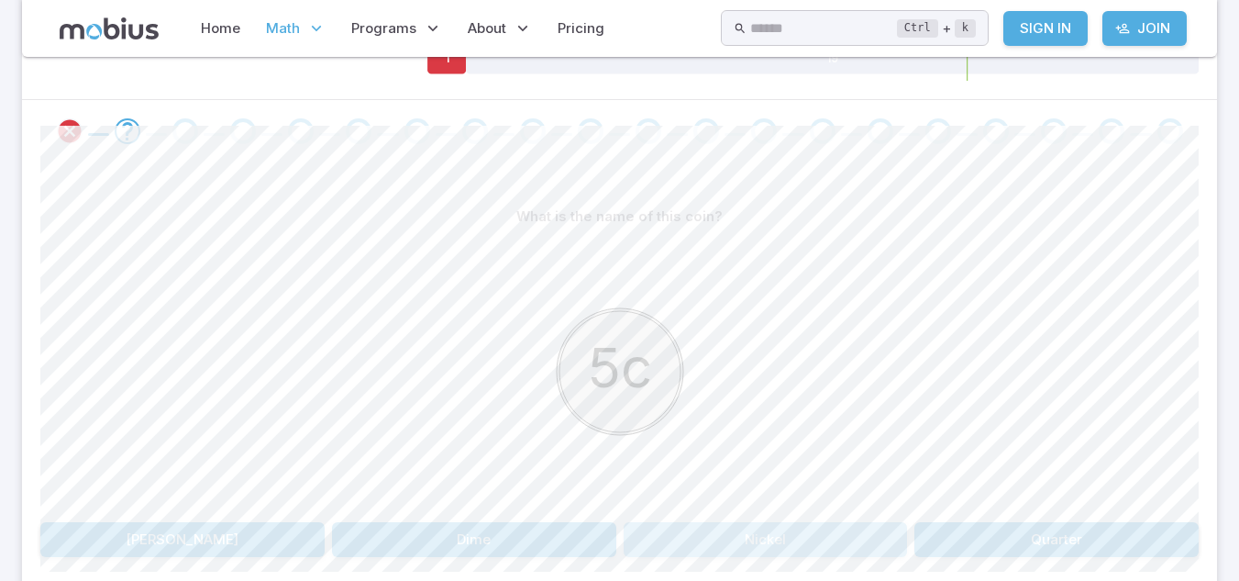
click at [830, 544] on button "Nickel" at bounding box center [766, 539] width 284 height 35
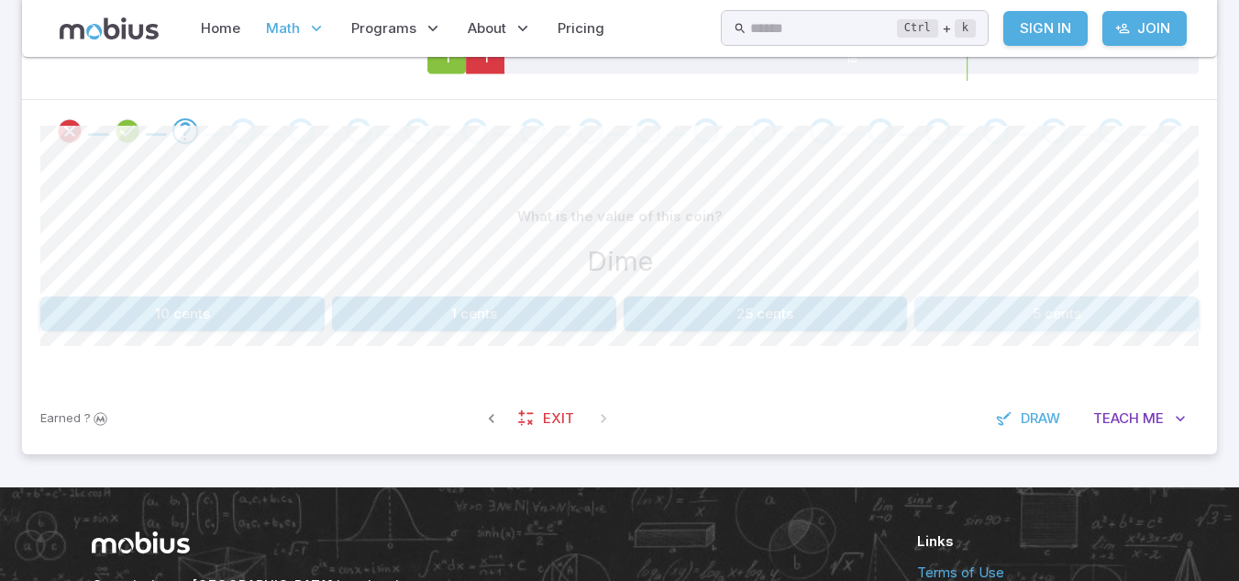
click at [1028, 306] on button "5 cents" at bounding box center [1057, 313] width 284 height 35
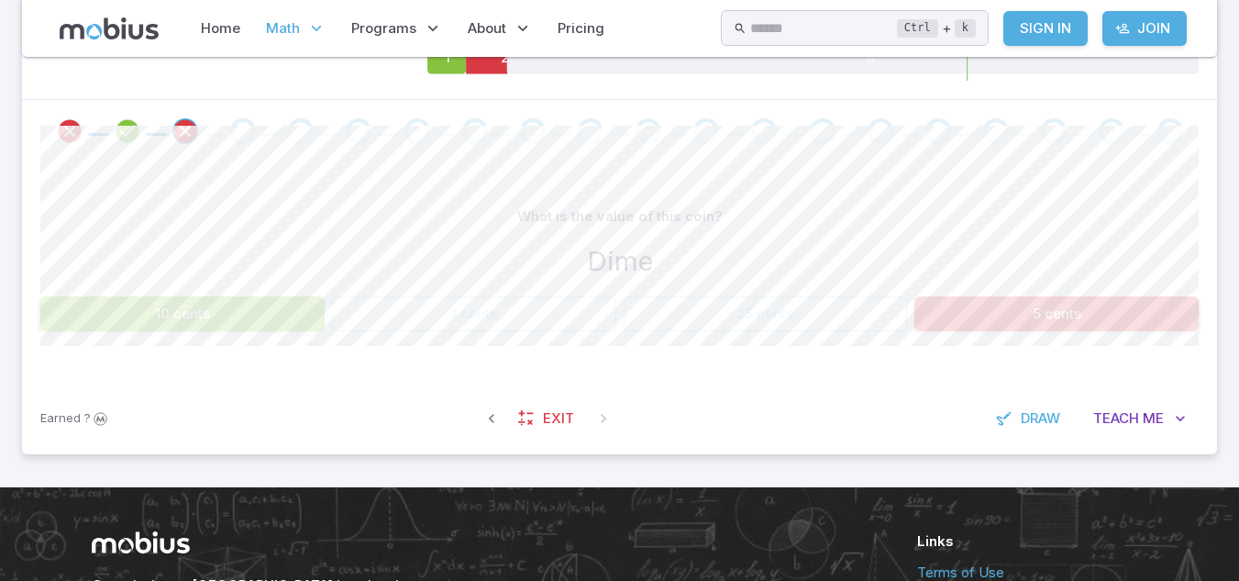
click at [283, 312] on button "10 cents" at bounding box center [182, 313] width 284 height 35
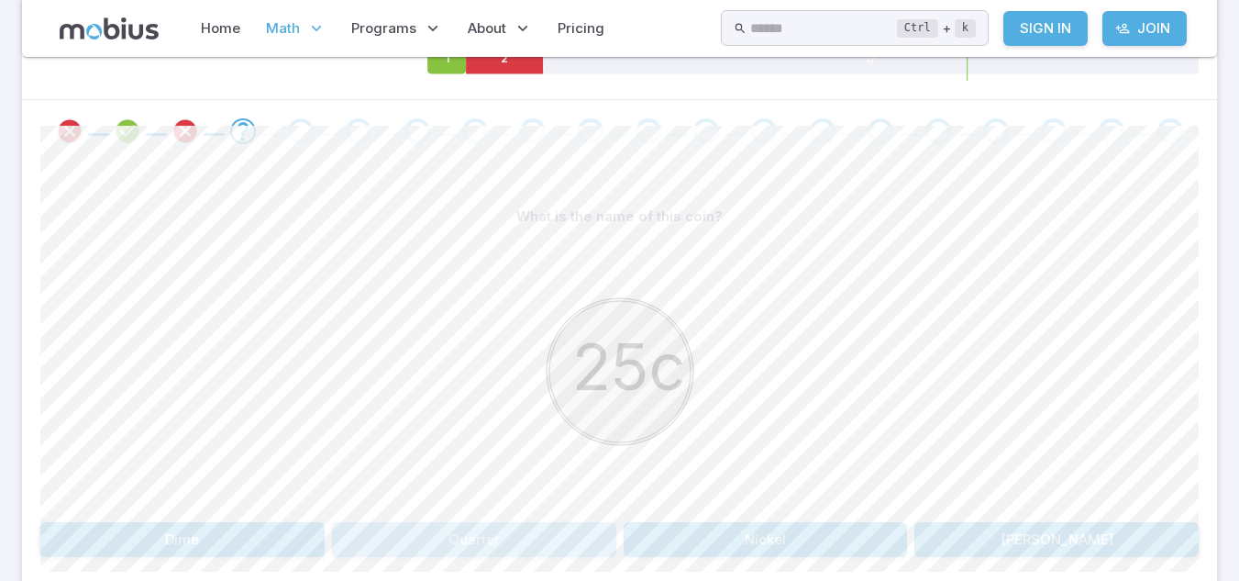
click at [537, 531] on button "Quarter" at bounding box center [474, 539] width 284 height 35
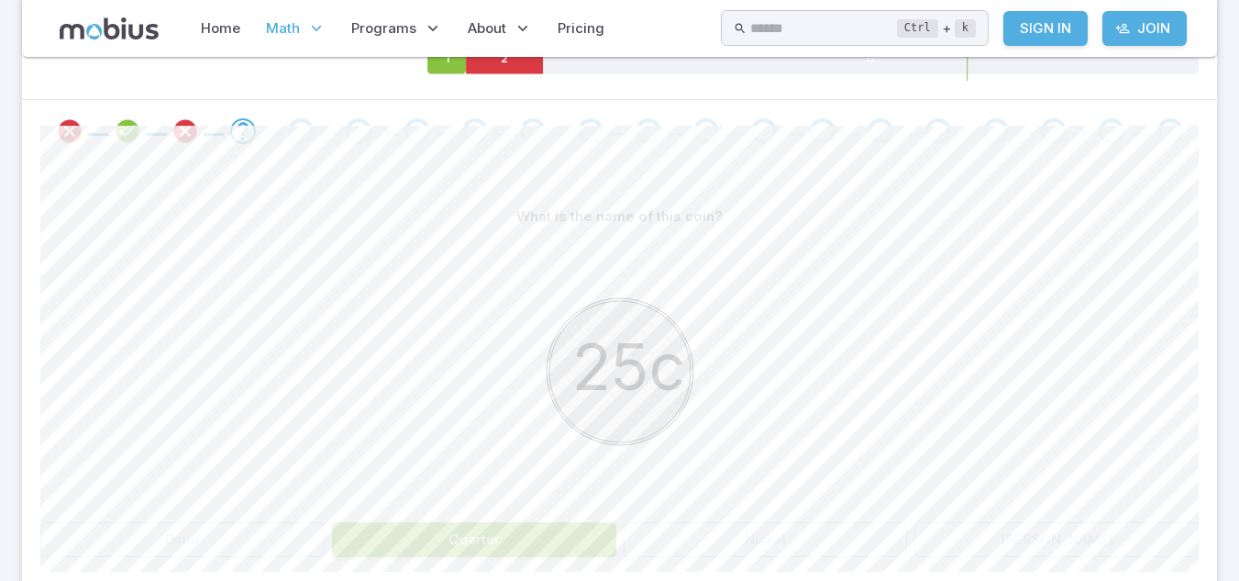
click at [537, 531] on button "Quarter" at bounding box center [474, 539] width 284 height 35
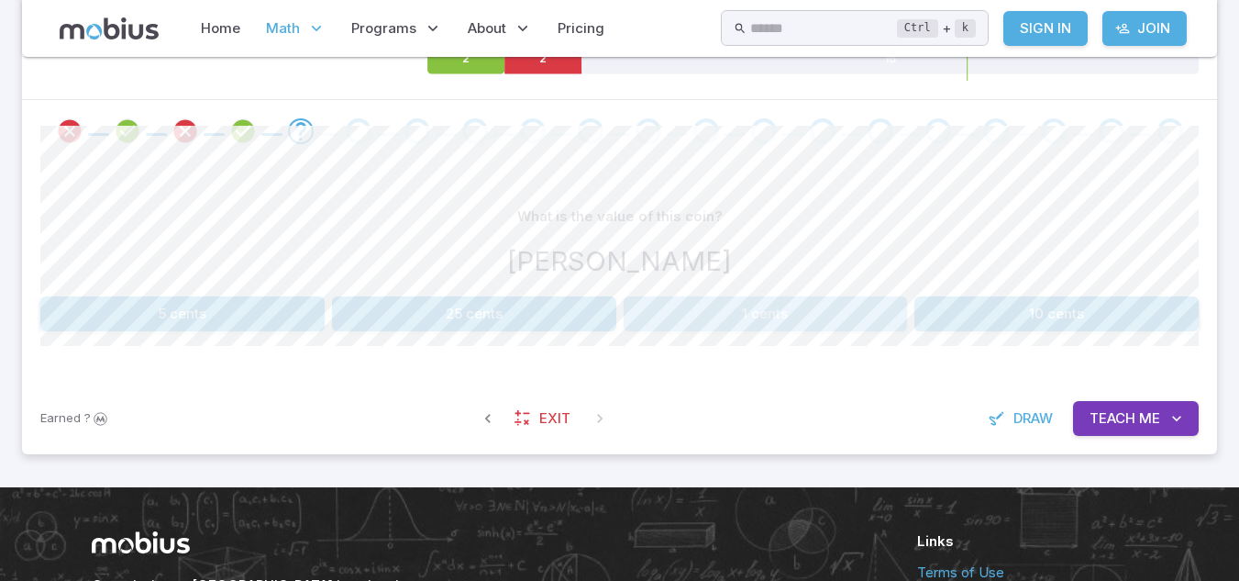
click at [773, 305] on button "1 cents" at bounding box center [766, 313] width 284 height 35
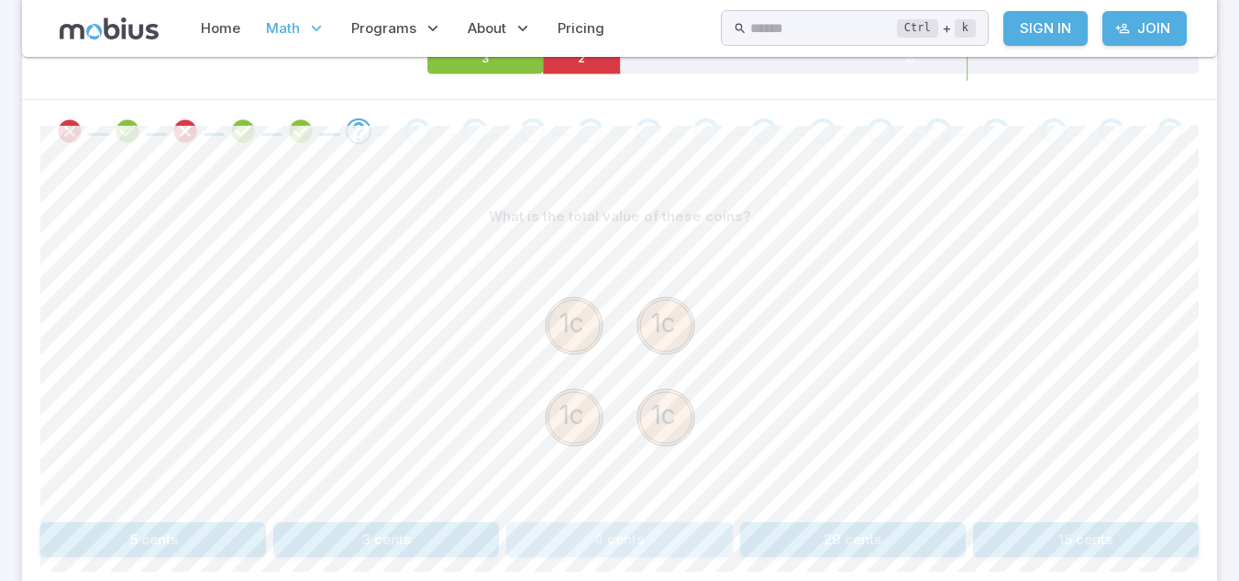
click at [633, 530] on button "4 cents" at bounding box center [619, 539] width 226 height 35
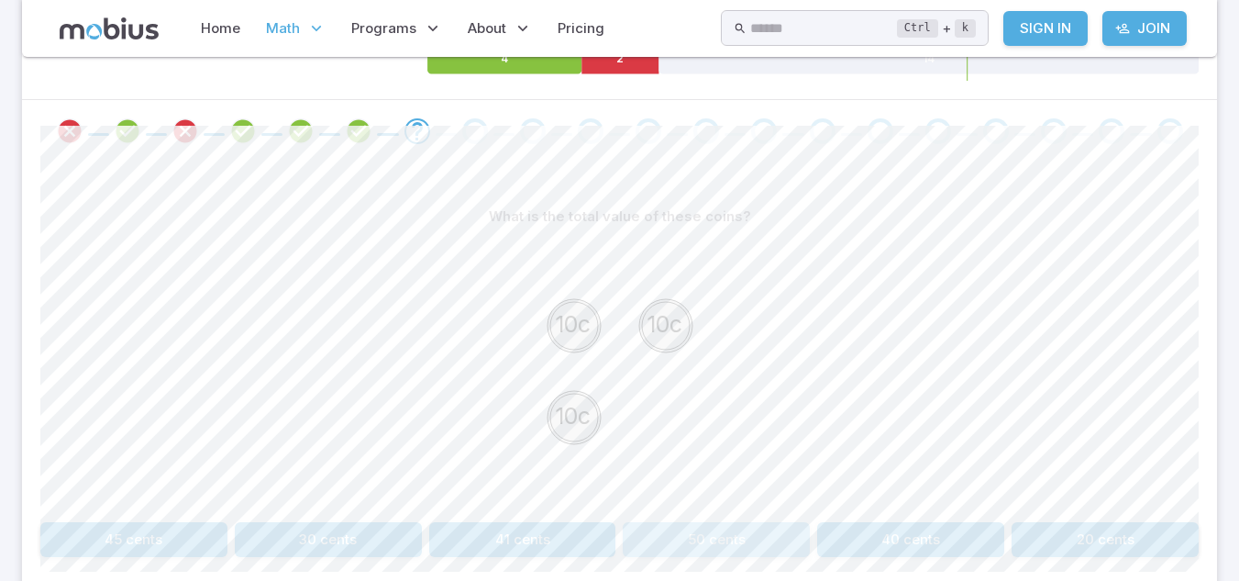
click at [633, 530] on button "50 cents" at bounding box center [716, 539] width 187 height 35
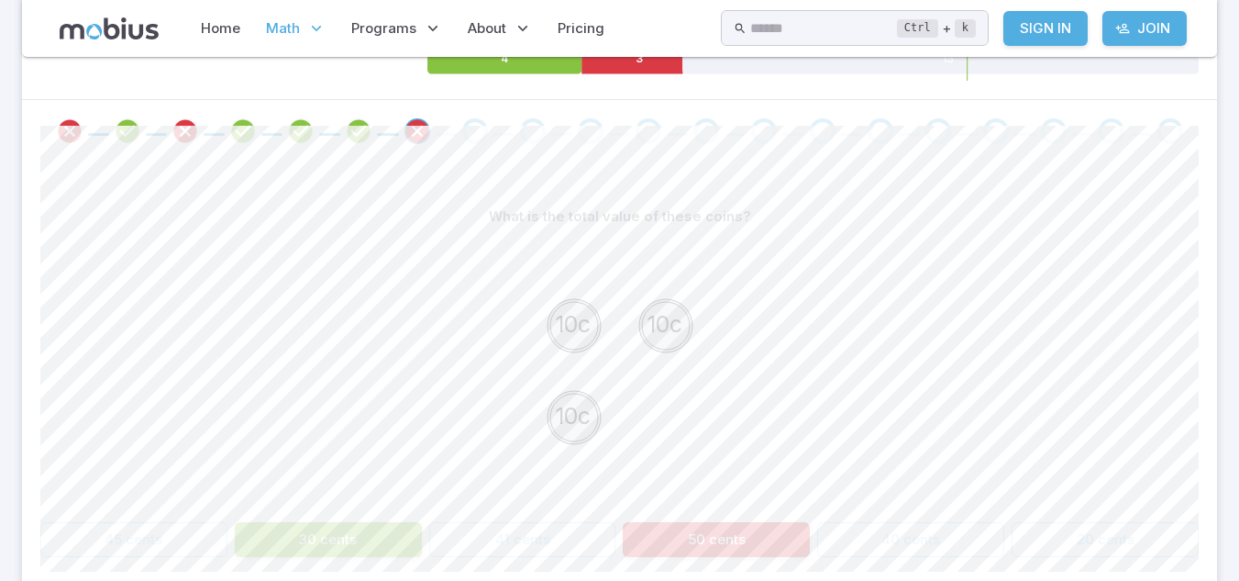
click at [370, 523] on button "30 cents" at bounding box center [328, 539] width 187 height 35
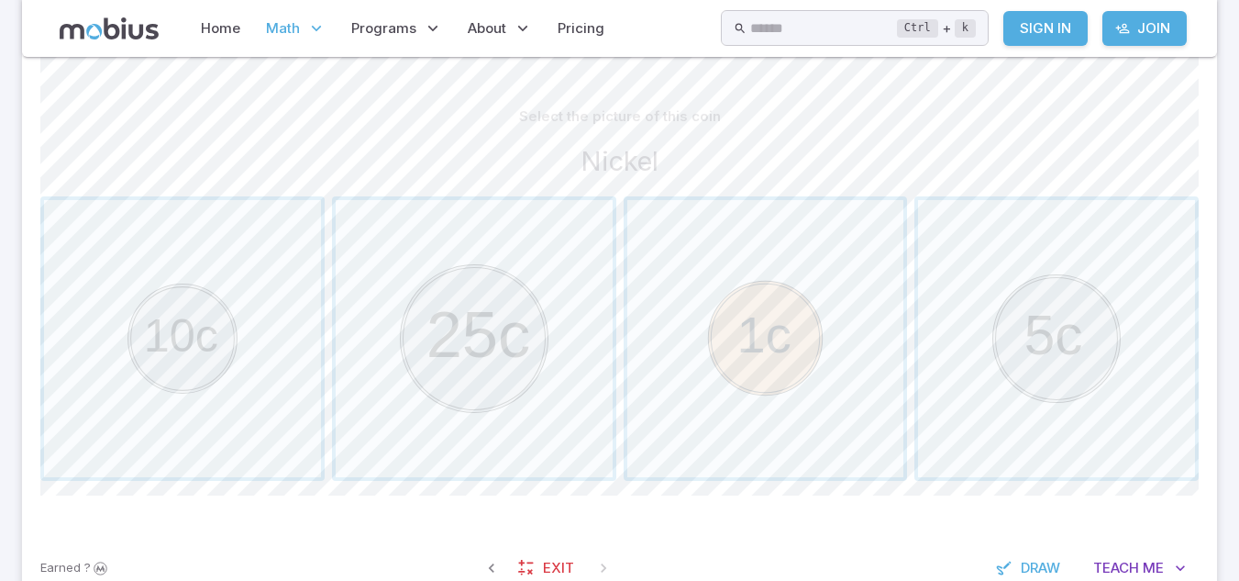
scroll to position [415, 0]
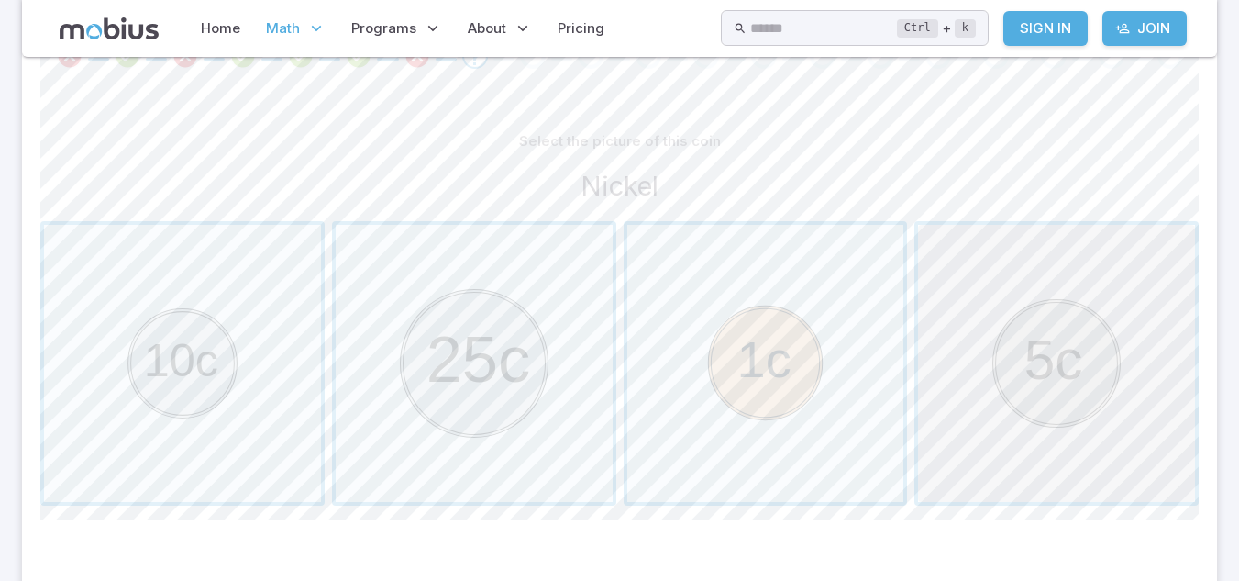
click at [1003, 323] on span "button" at bounding box center [1056, 363] width 277 height 277
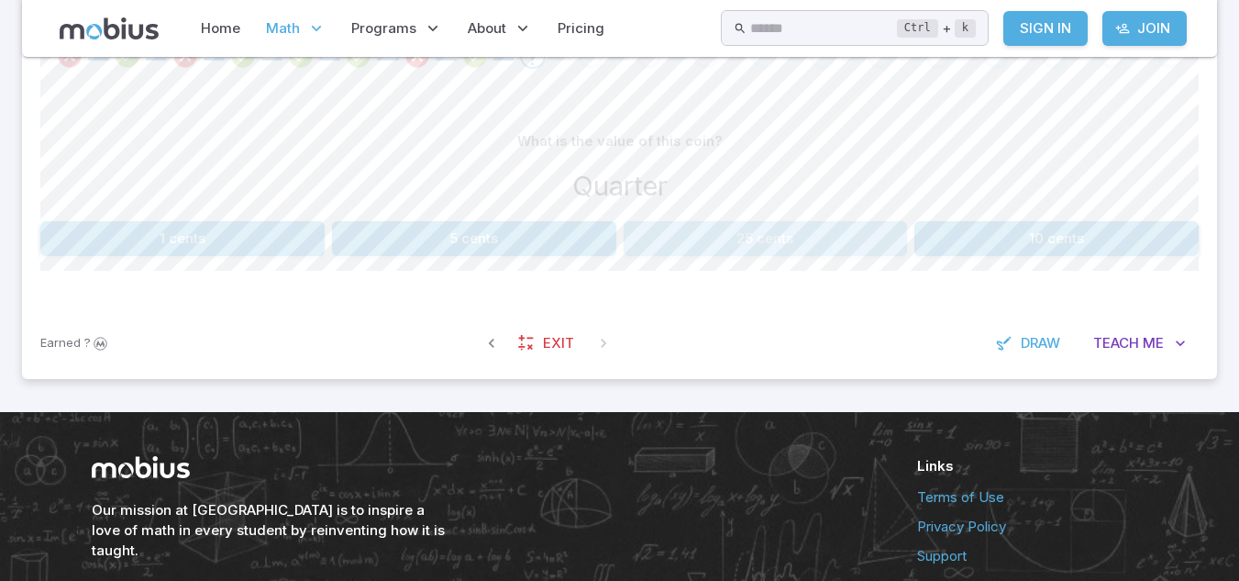
click at [864, 226] on button "25 cents" at bounding box center [766, 238] width 284 height 35
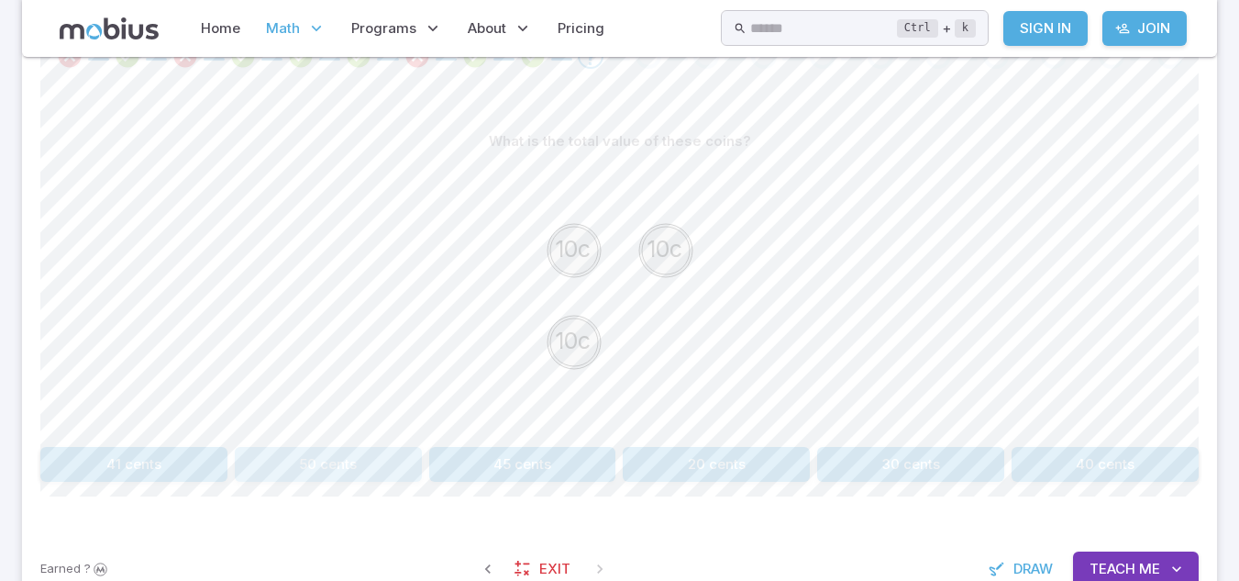
click at [378, 450] on button "50 cents" at bounding box center [328, 464] width 187 height 35
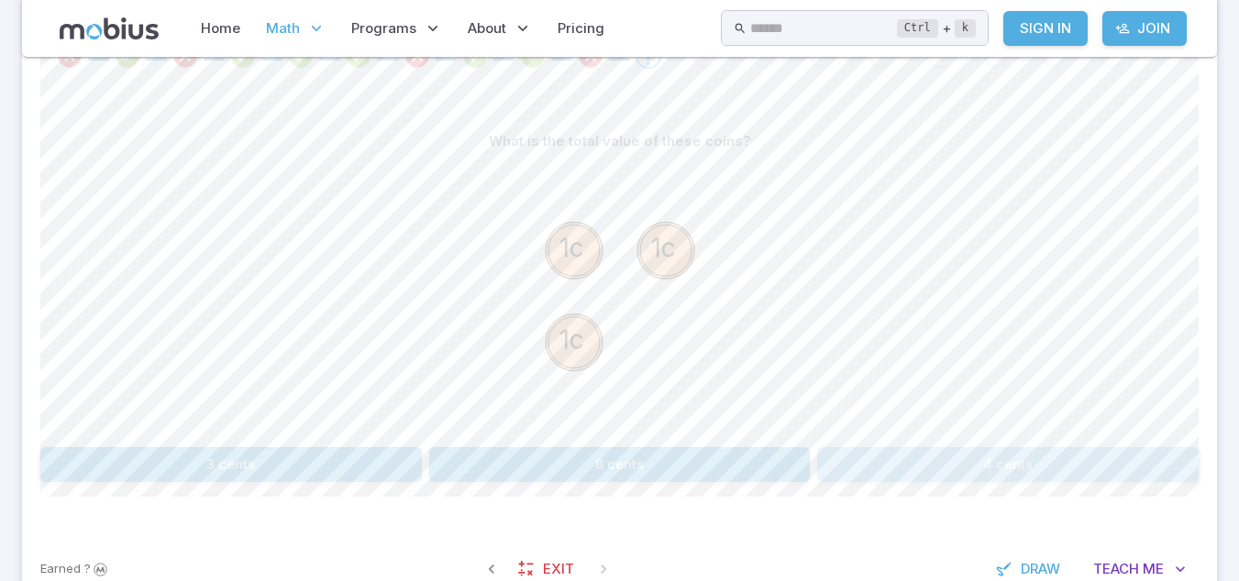
click at [970, 464] on button "4 cents" at bounding box center [1008, 464] width 382 height 35
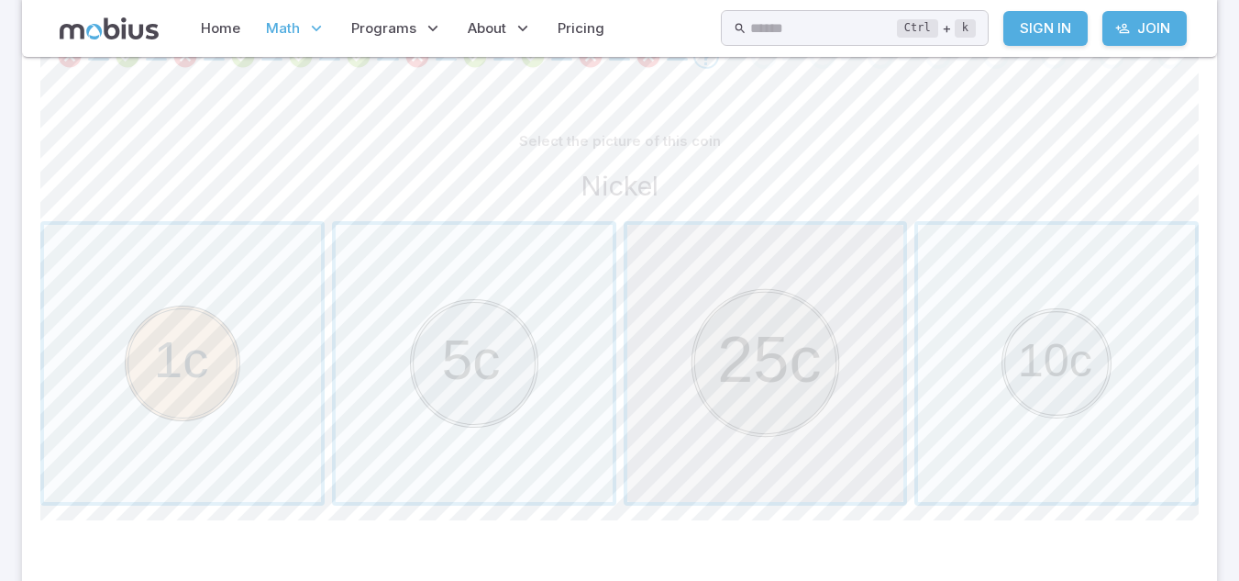
click at [725, 378] on span "button" at bounding box center [765, 363] width 277 height 277
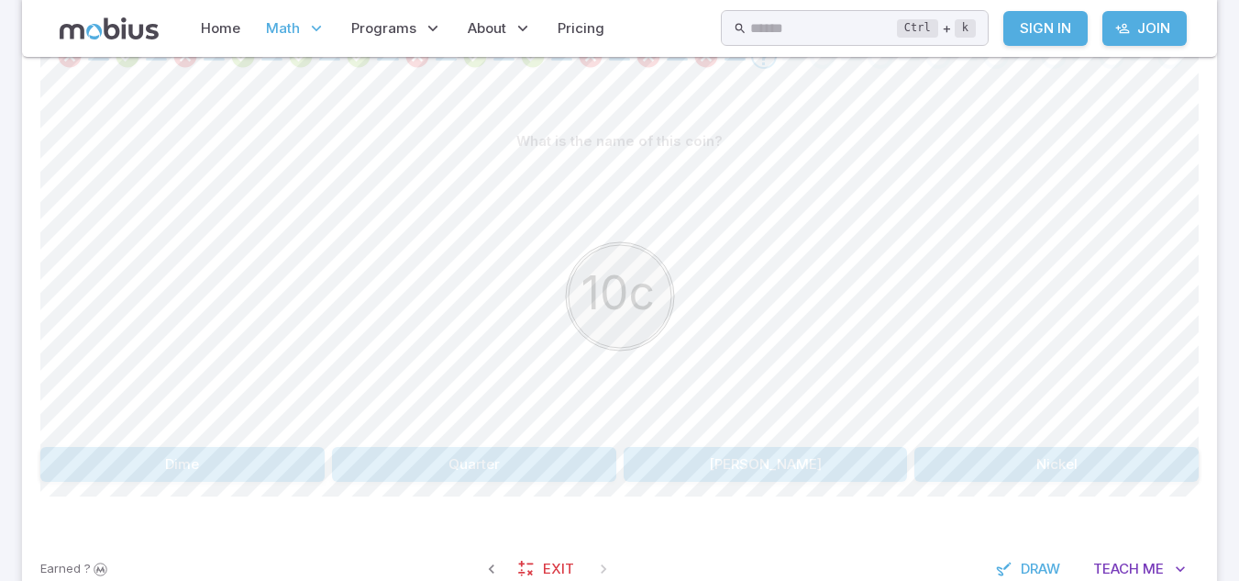
drag, startPoint x: 833, startPoint y: 357, endPoint x: 1073, endPoint y: 334, distance: 241.4
click at [1073, 334] on div "10c" at bounding box center [619, 299] width 1159 height 281
click at [976, 459] on button "Nickel" at bounding box center [1057, 464] width 284 height 35
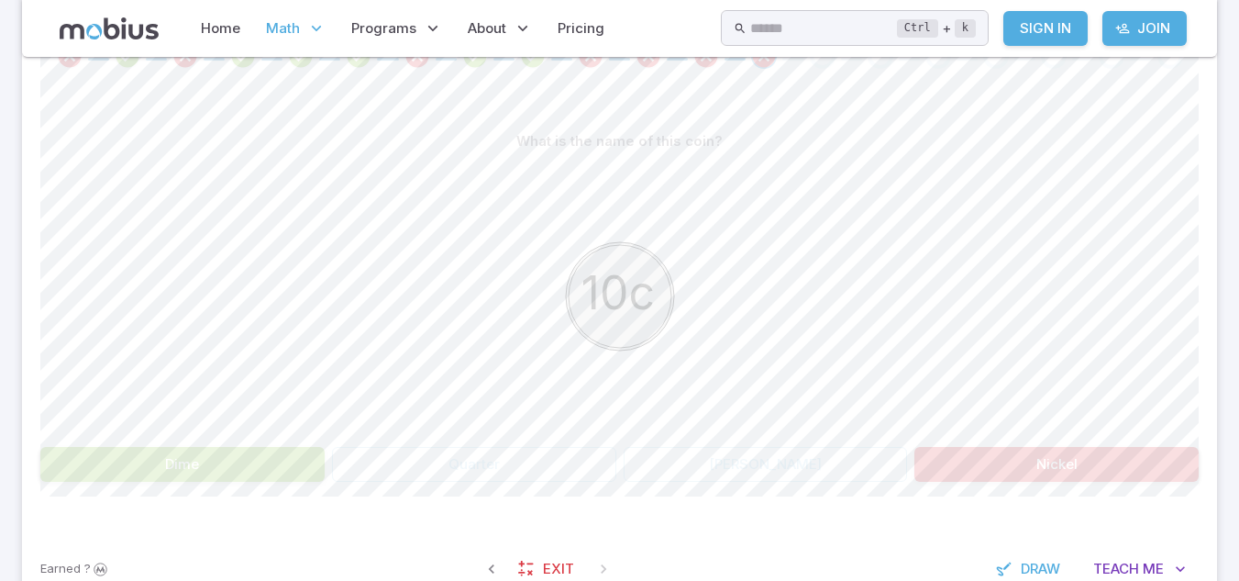
click at [727, 443] on div "What is the name of this coin? 10c Dime Quarter Penny Nickel" at bounding box center [619, 303] width 1159 height 358
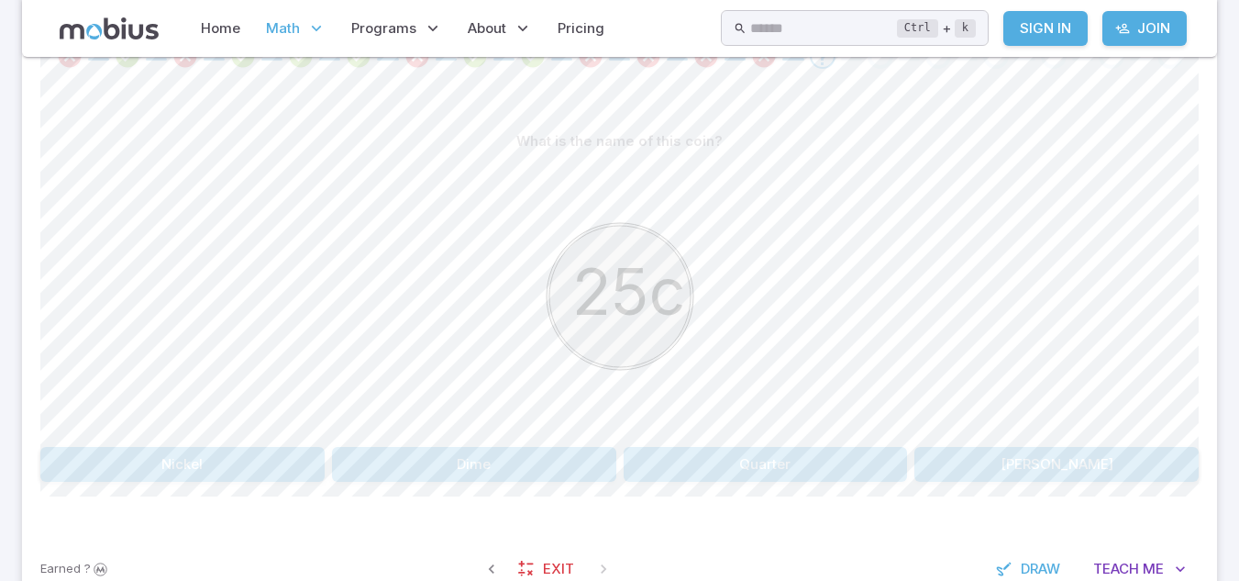
click at [727, 462] on button "Quarter" at bounding box center [766, 464] width 284 height 35
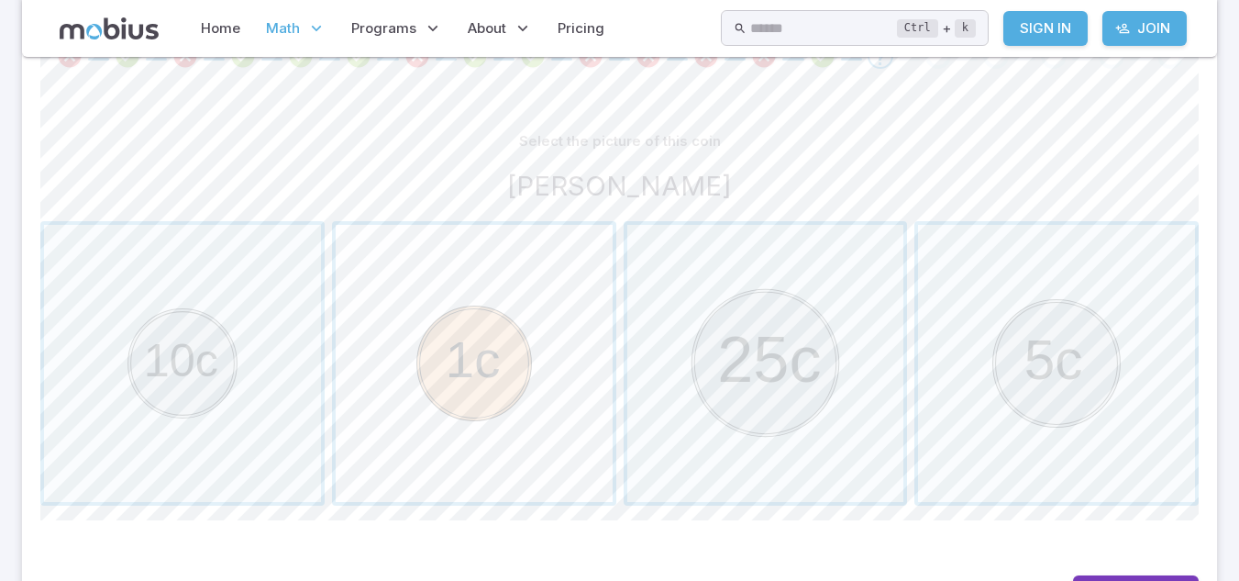
click at [572, 459] on span "button" at bounding box center [474, 363] width 277 height 277
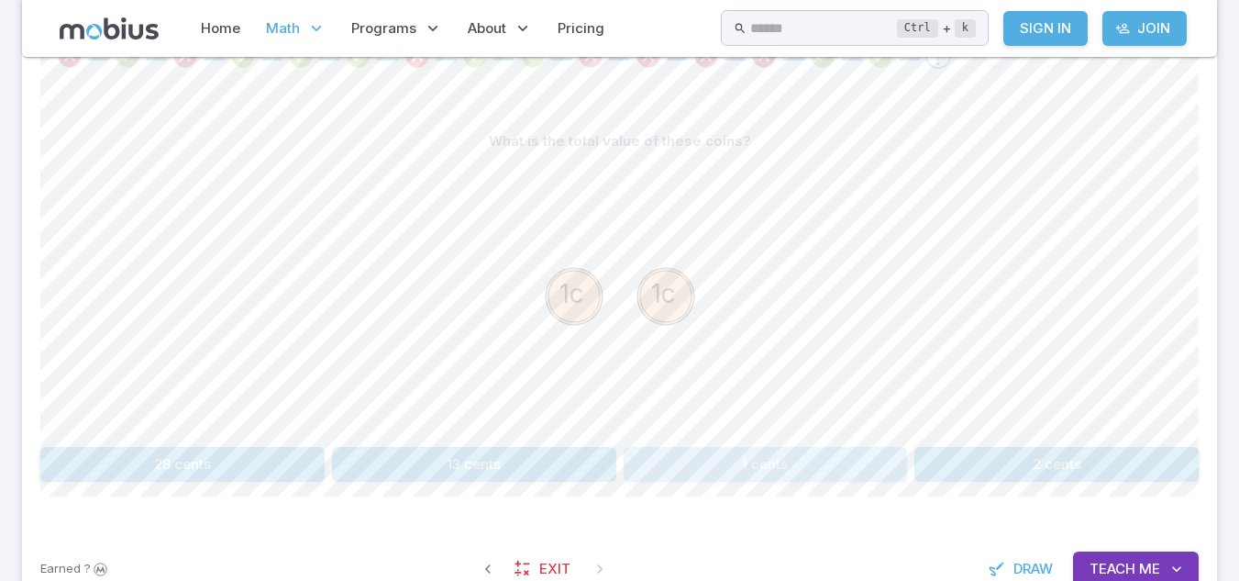
click at [660, 457] on button "1 cents" at bounding box center [766, 464] width 284 height 35
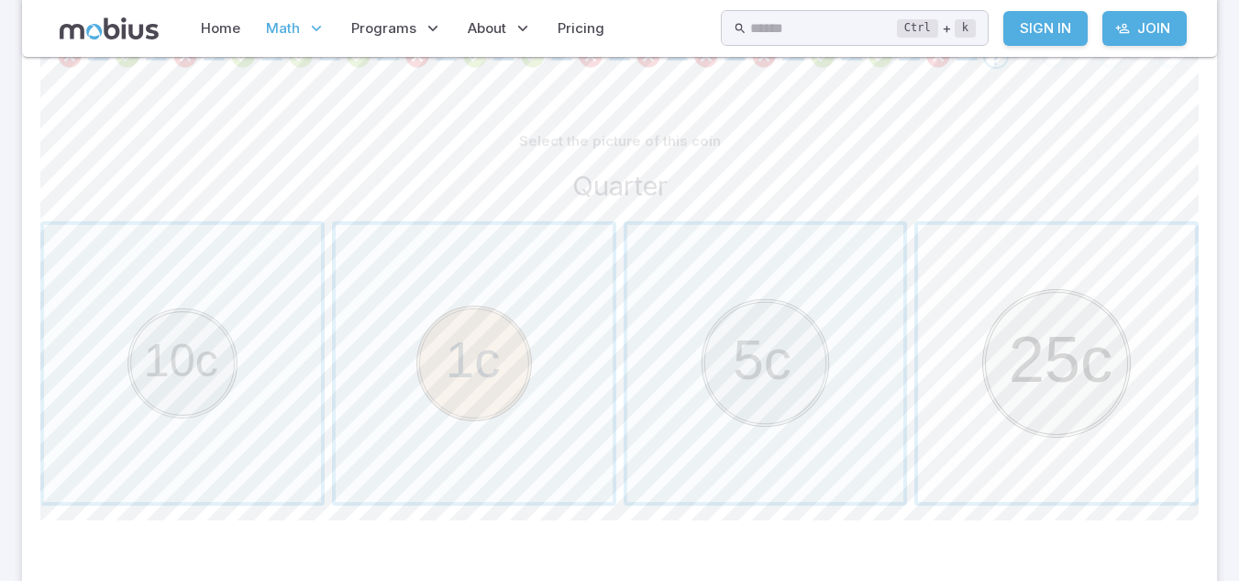
click at [1117, 422] on span "button" at bounding box center [1056, 363] width 277 height 277
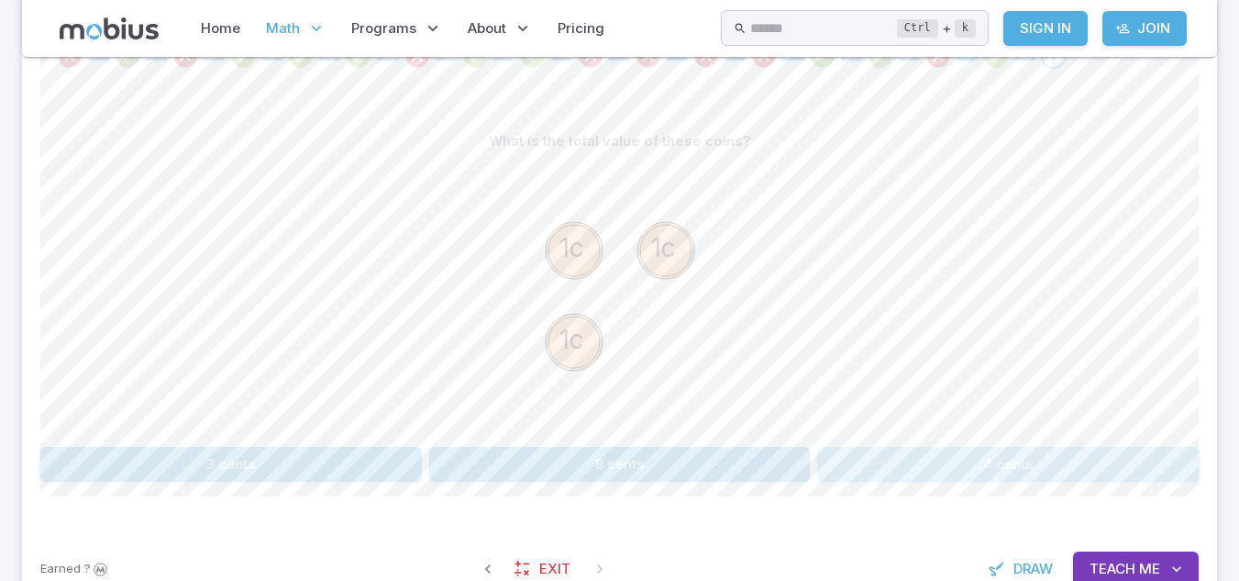
click at [967, 452] on button "4 cents" at bounding box center [1008, 464] width 382 height 35
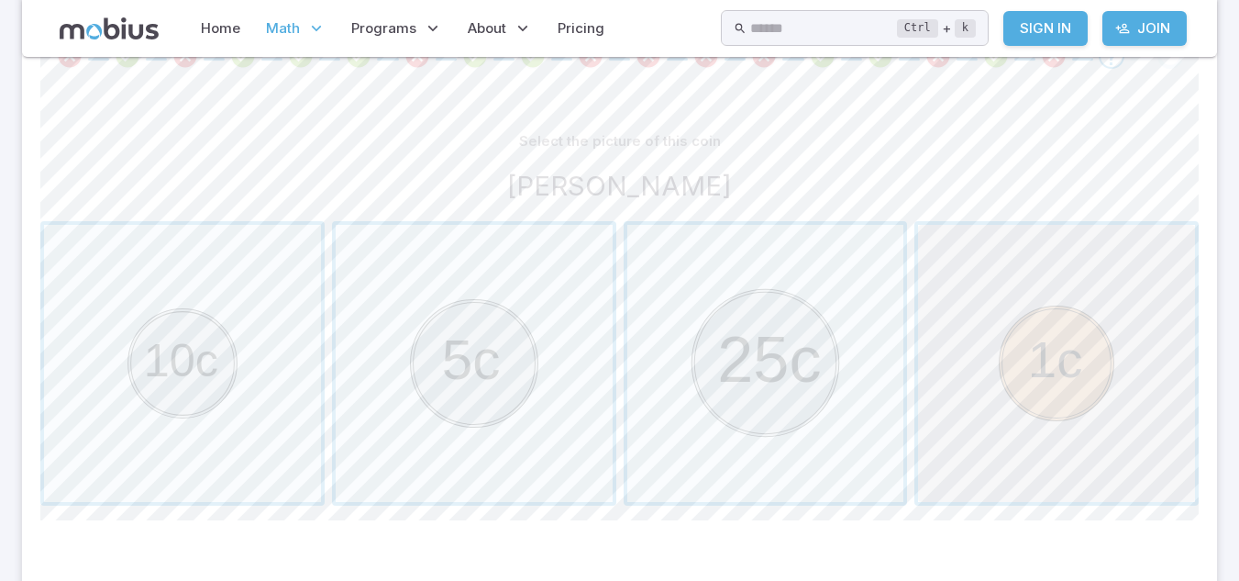
click at [1033, 352] on span "button" at bounding box center [1056, 363] width 277 height 277
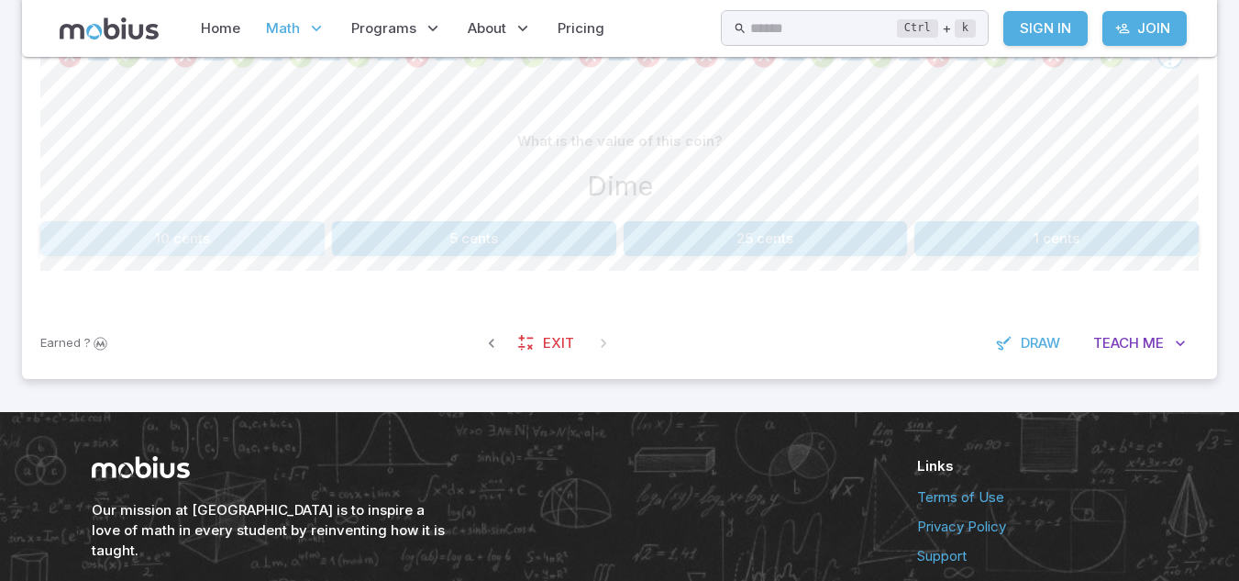
click at [283, 248] on button "10 cents" at bounding box center [182, 238] width 284 height 35
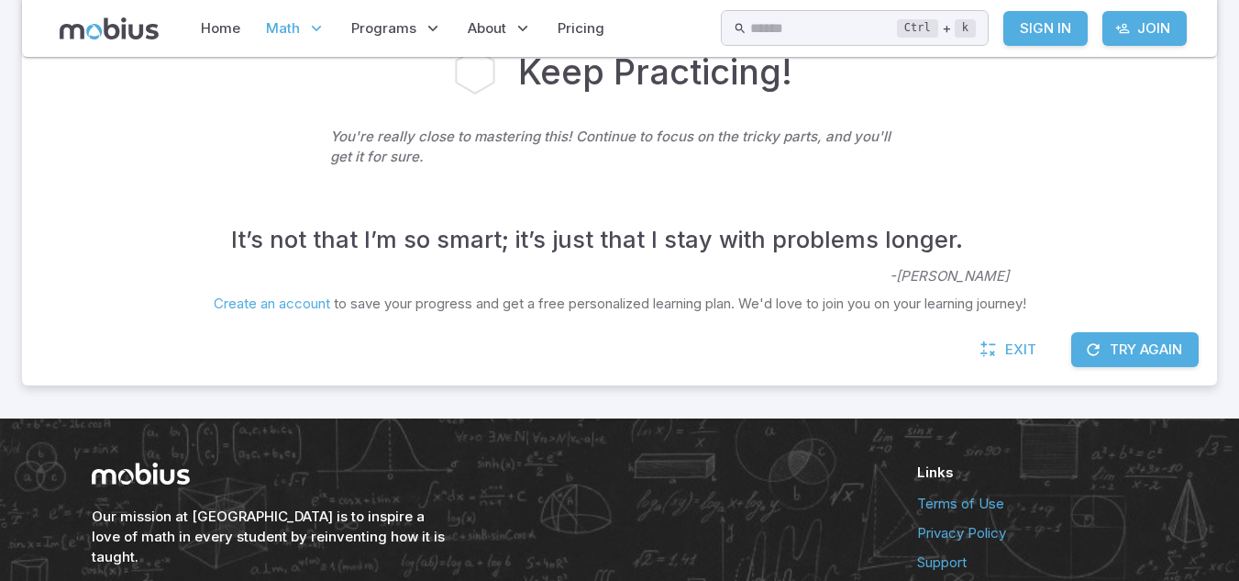
click at [565, 282] on div "It’s not that I’m so smart; it’s just that I stay with problems longer. - Alber…" at bounding box center [619, 240] width 1159 height 94
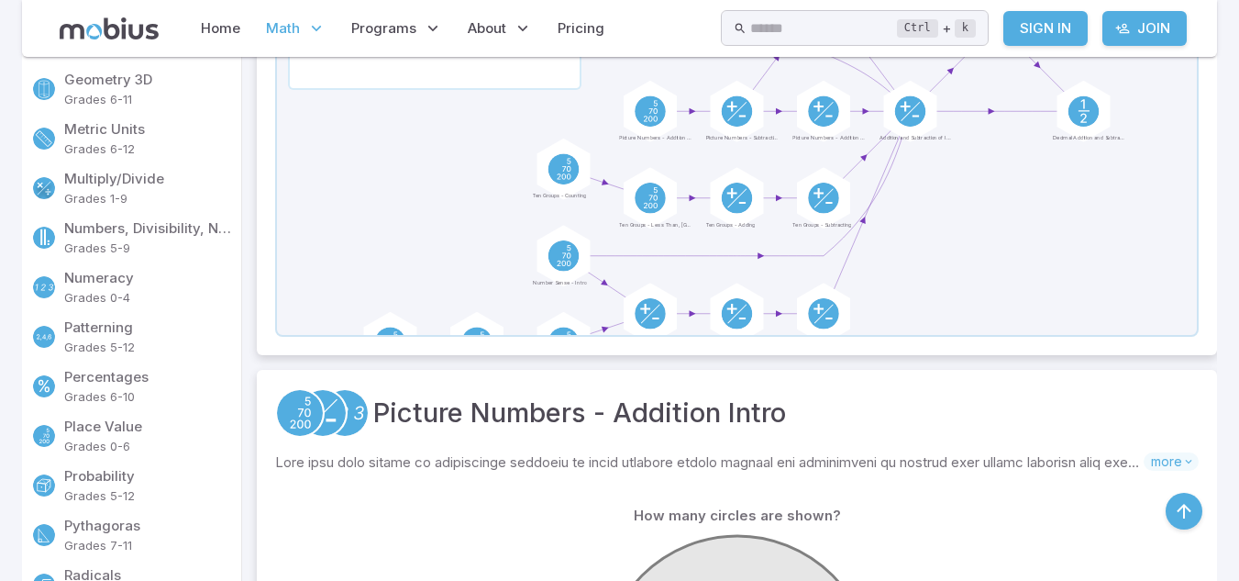
scroll to position [1445, 0]
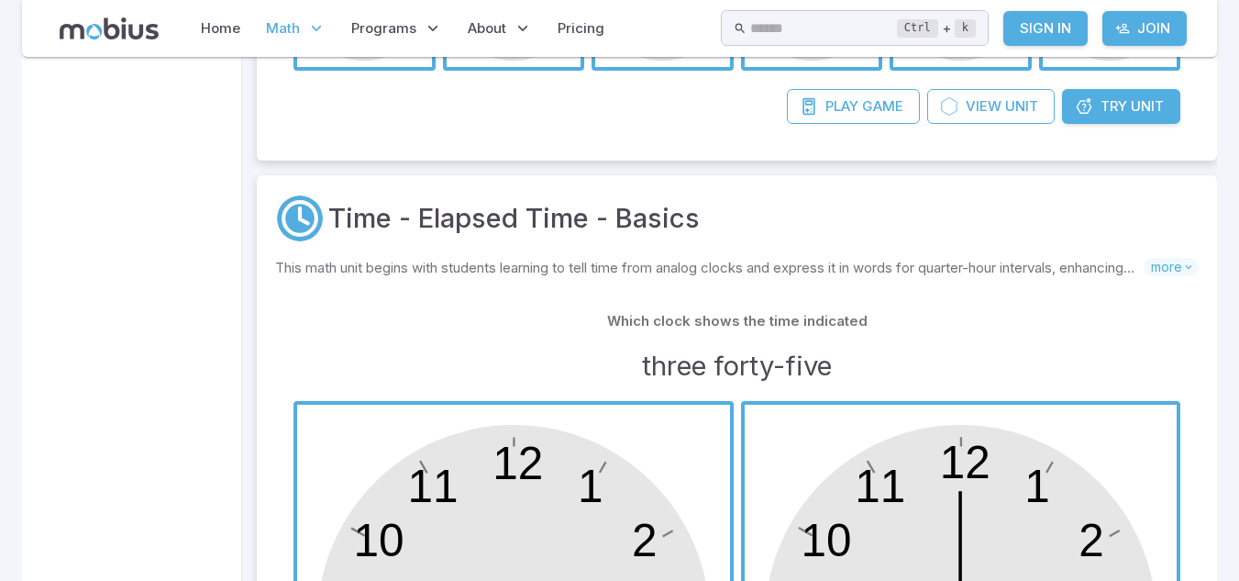
scroll to position [17, 0]
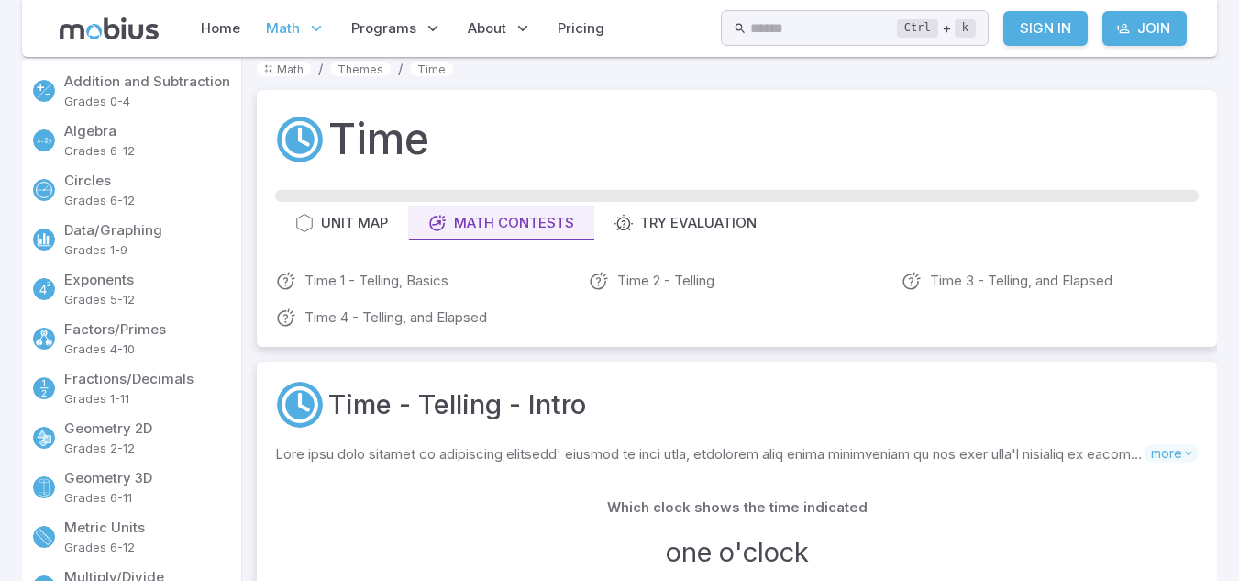
click at [109, 508] on link "Geometry 3D Grades 6-11" at bounding box center [131, 487] width 219 height 50
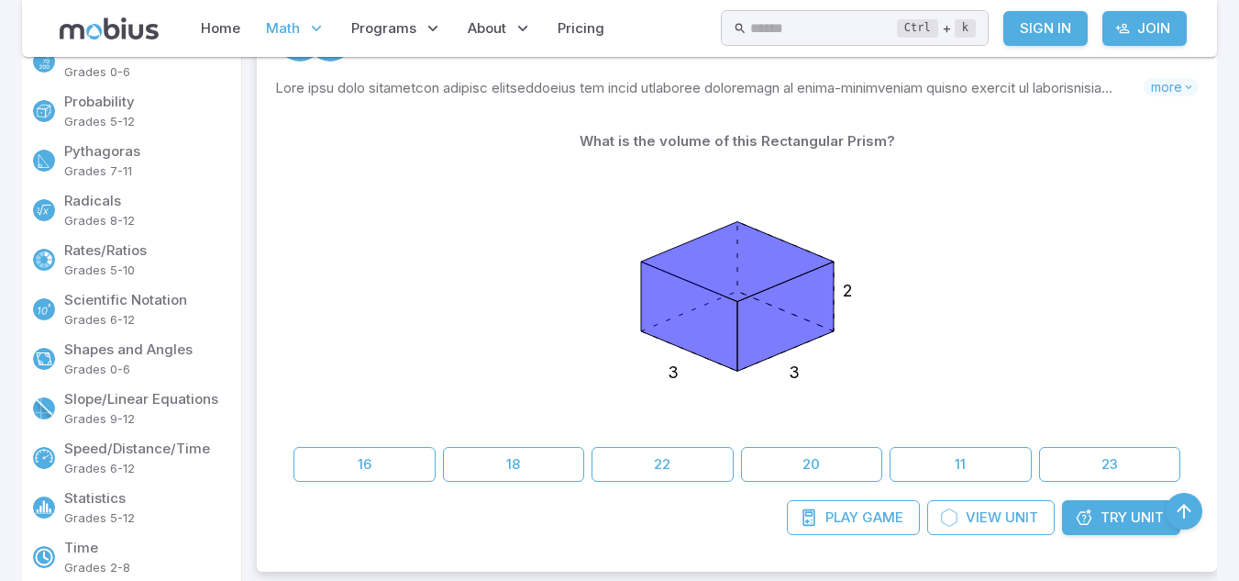
scroll to position [812, 0]
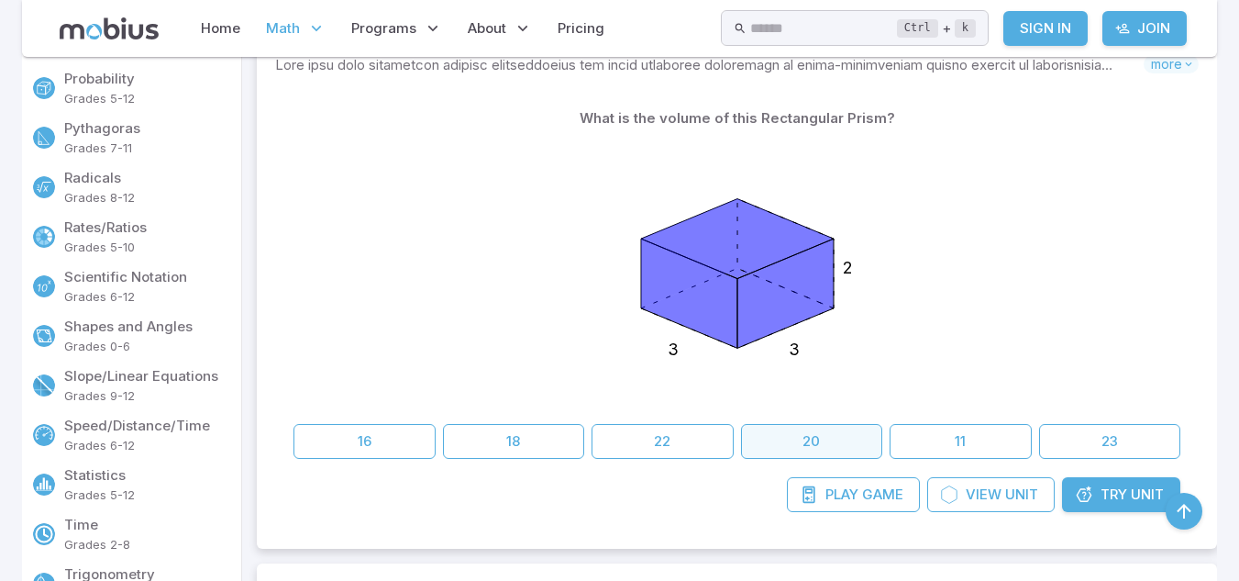
click at [777, 426] on button "20" at bounding box center [812, 441] width 142 height 35
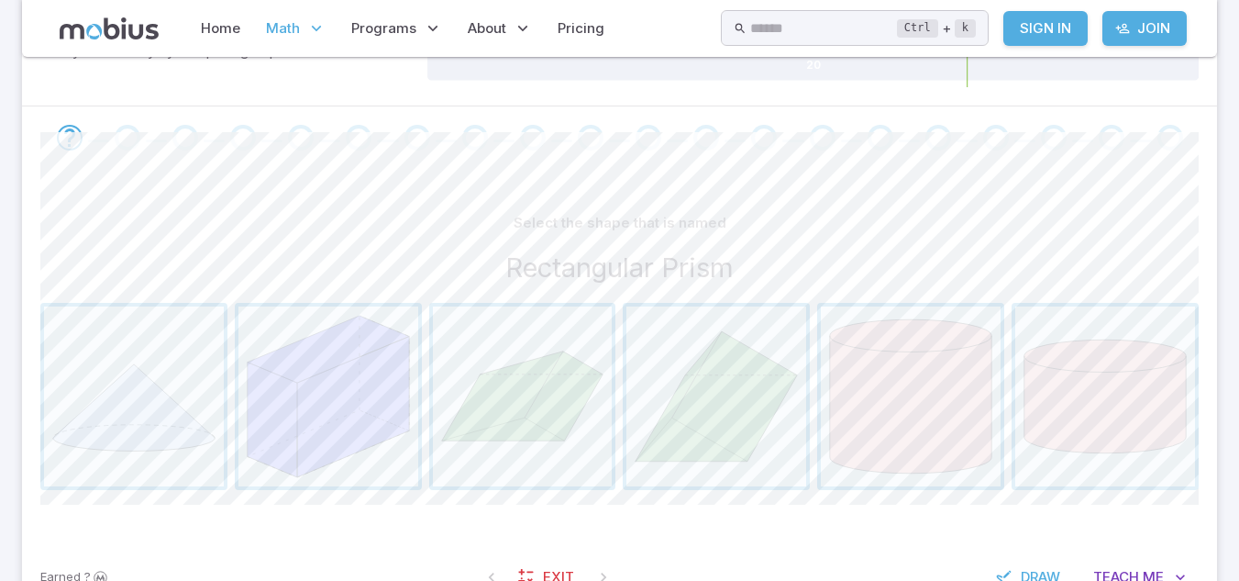
scroll to position [335, 0]
click at [531, 378] on span "button" at bounding box center [523, 395] width 180 height 180
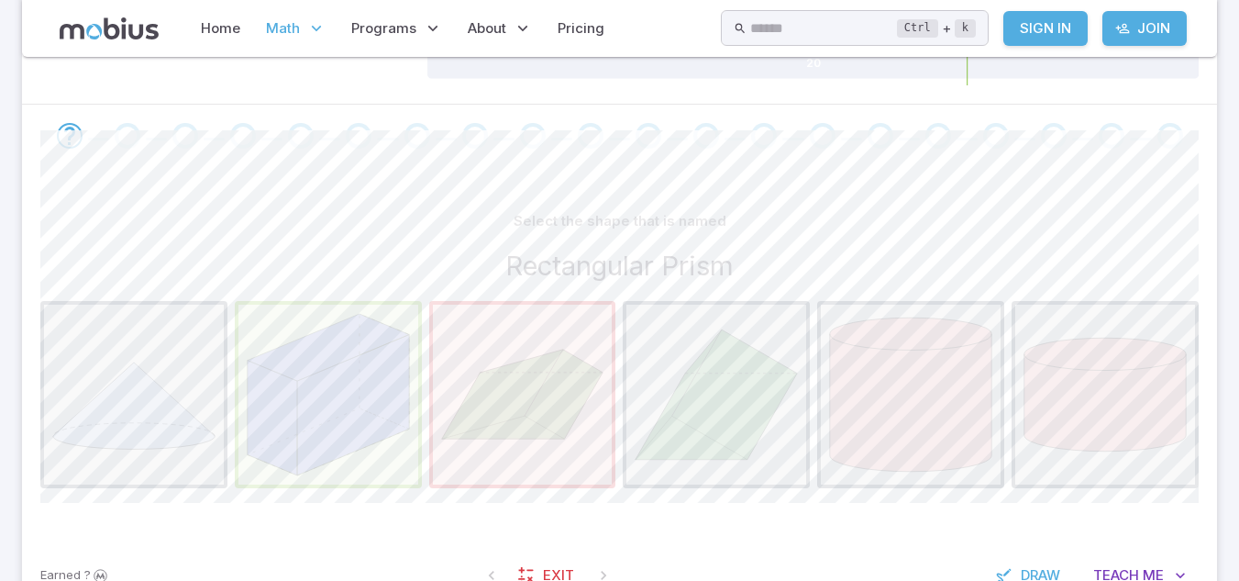
click at [320, 366] on span "button" at bounding box center [329, 395] width 180 height 180
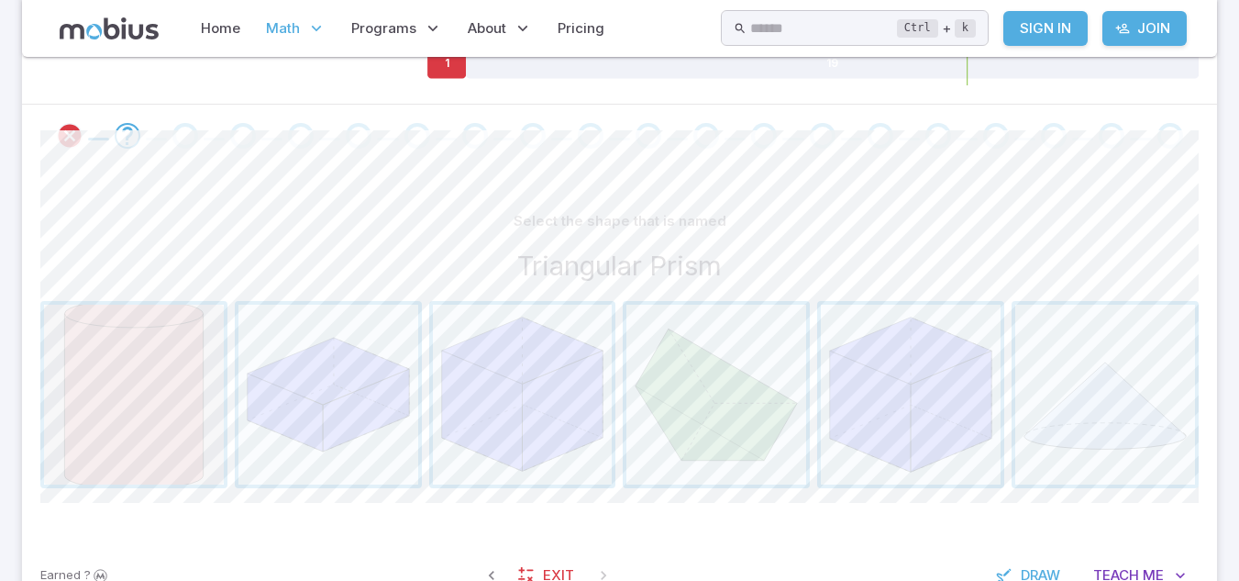
click at [164, 393] on span "button" at bounding box center [134, 395] width 180 height 180
click at [657, 389] on span "button" at bounding box center [717, 395] width 180 height 180
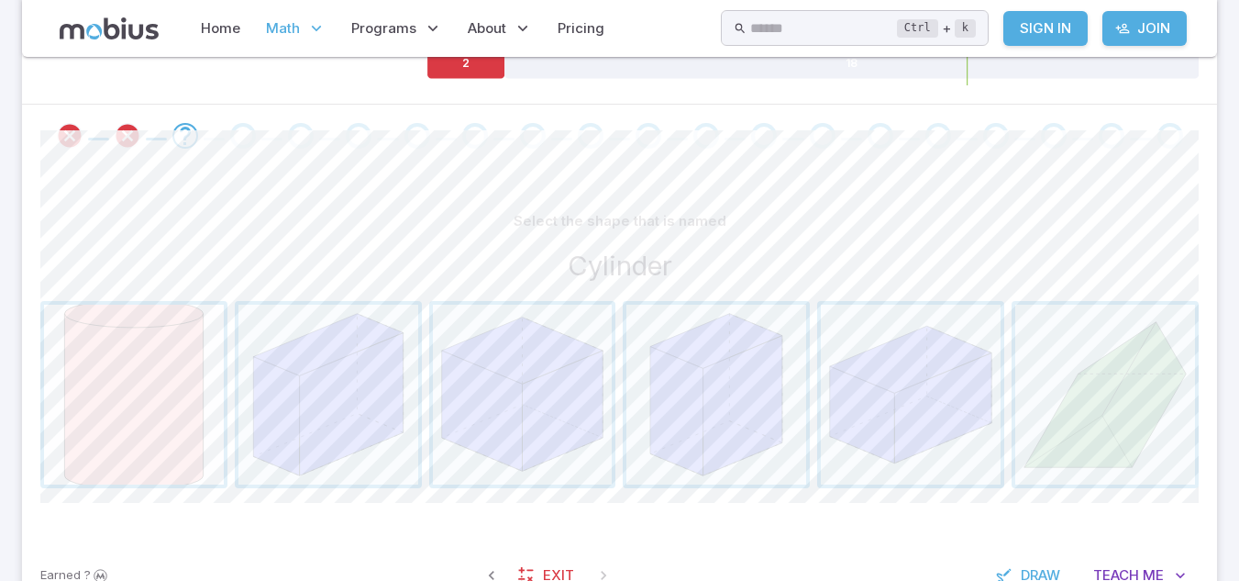
click at [183, 372] on span "button" at bounding box center [134, 395] width 180 height 180
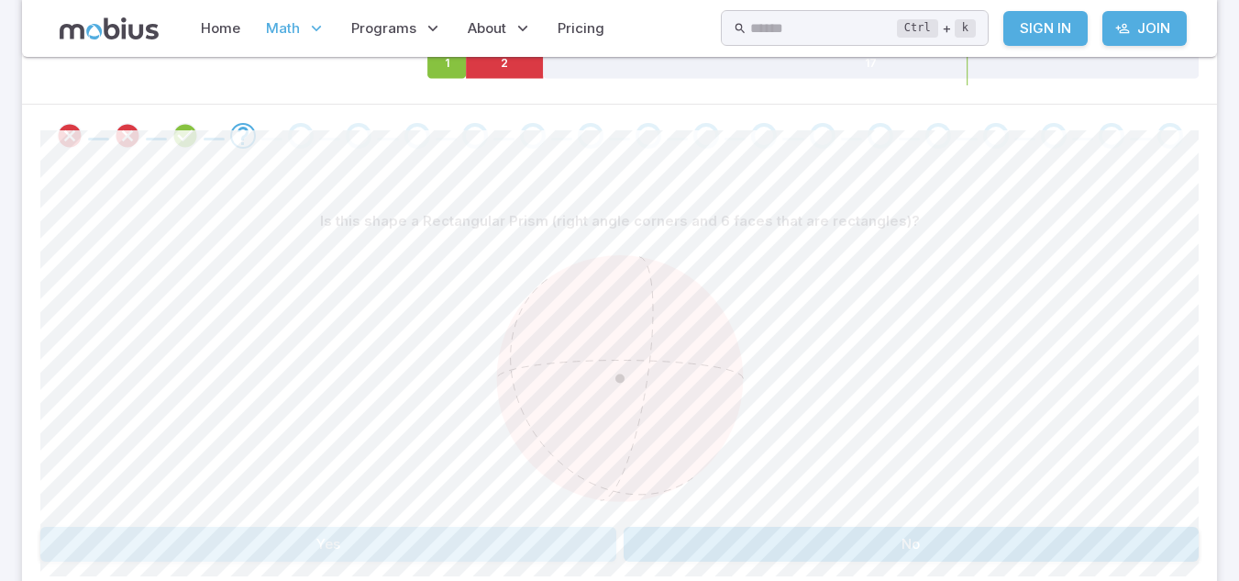
click at [296, 561] on button "Yes" at bounding box center [328, 544] width 576 height 35
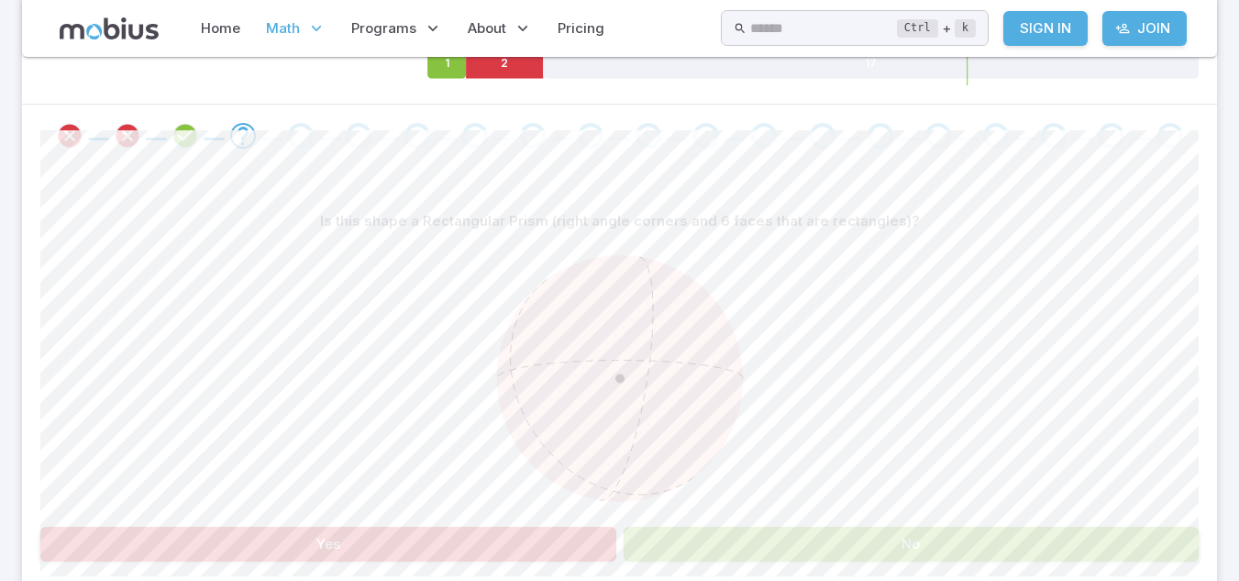
click at [690, 548] on button "No" at bounding box center [912, 544] width 576 height 35
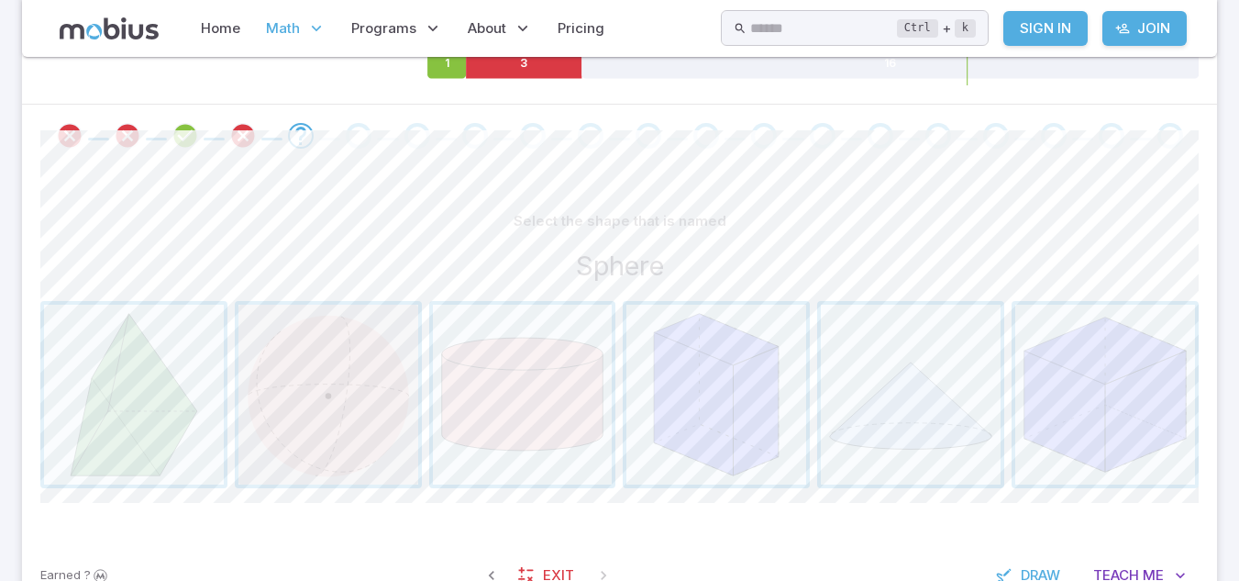
click at [378, 345] on span "button" at bounding box center [329, 395] width 180 height 180
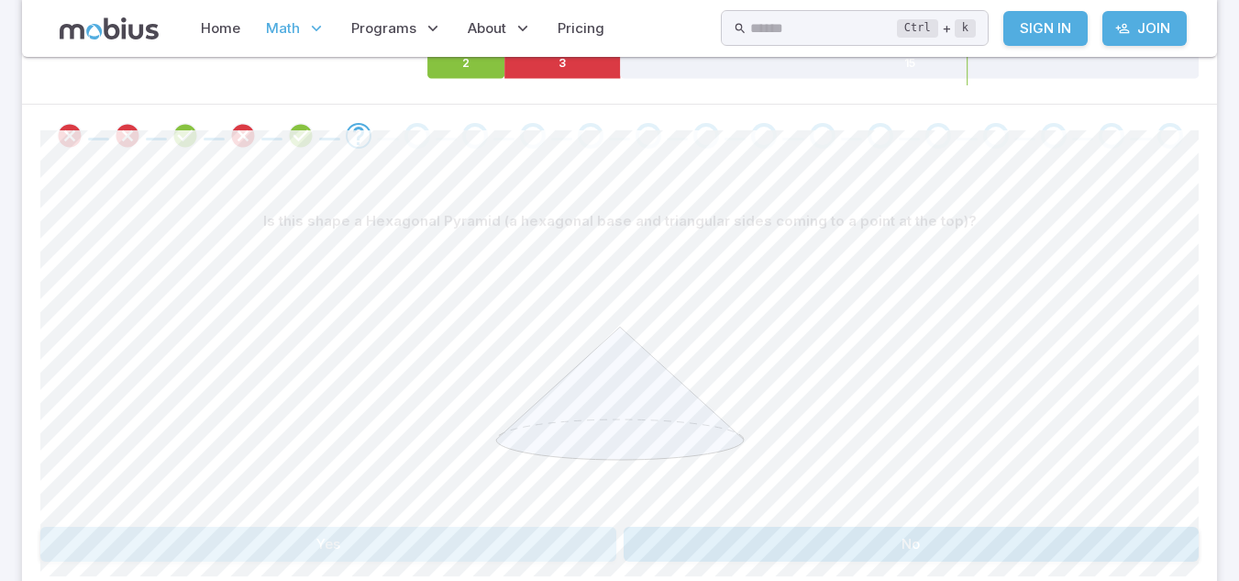
click at [374, 549] on button "Yes" at bounding box center [328, 544] width 576 height 35
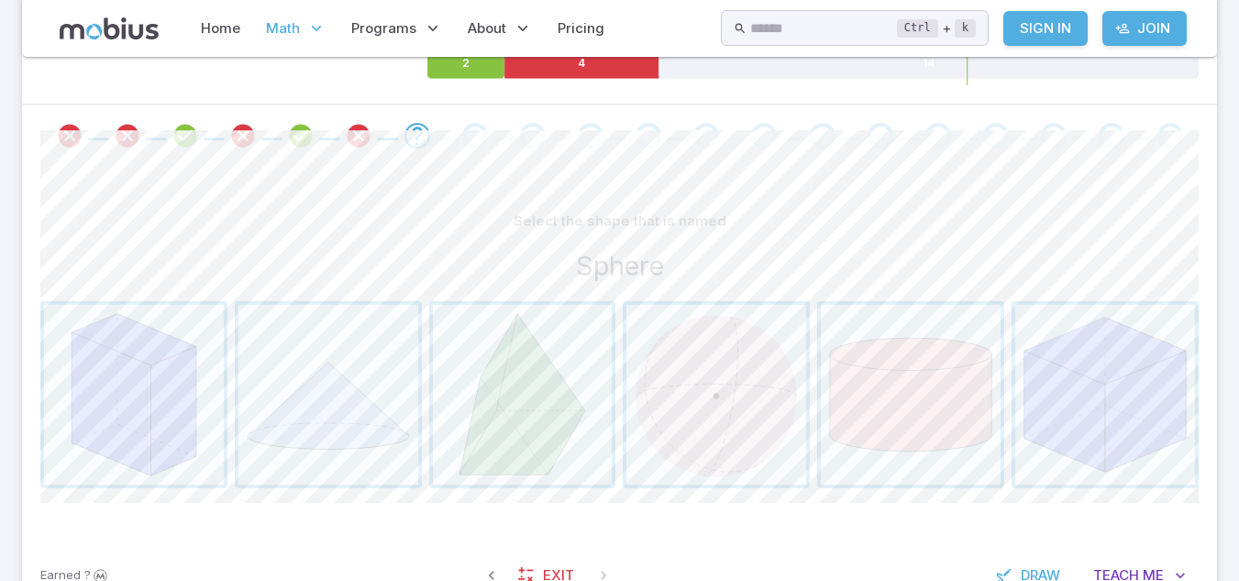
click at [671, 539] on div "Earned ? Exit Draw Teach Me" at bounding box center [619, 575] width 1195 height 72
click at [859, 388] on span "button" at bounding box center [911, 395] width 180 height 180
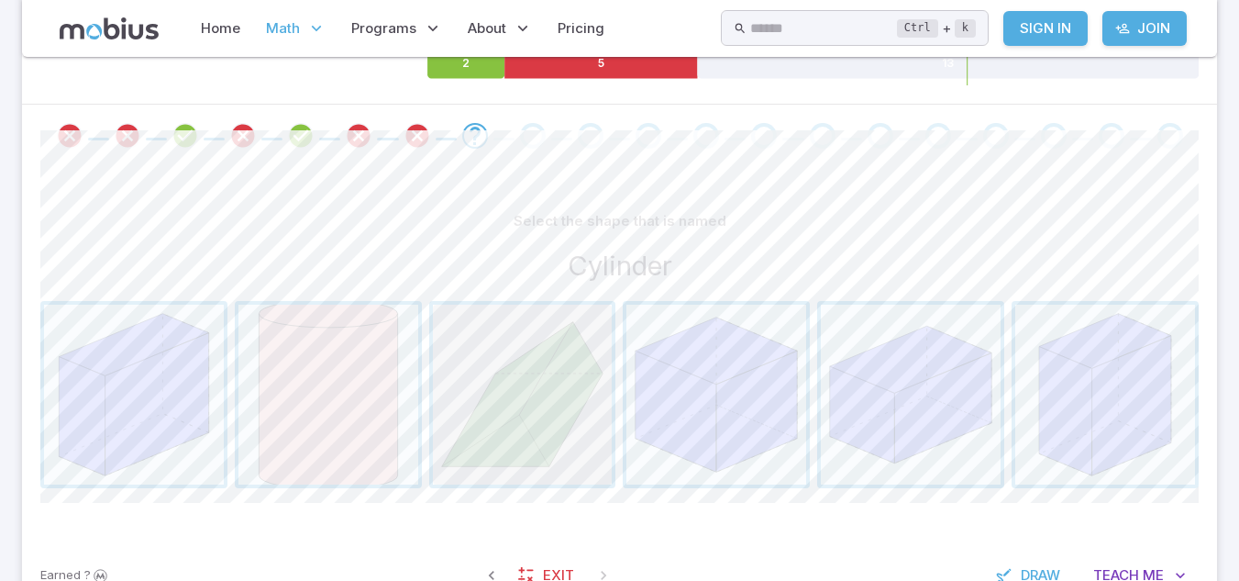
click at [530, 423] on span "button" at bounding box center [523, 395] width 180 height 180
click at [346, 400] on span "button" at bounding box center [329, 395] width 180 height 180
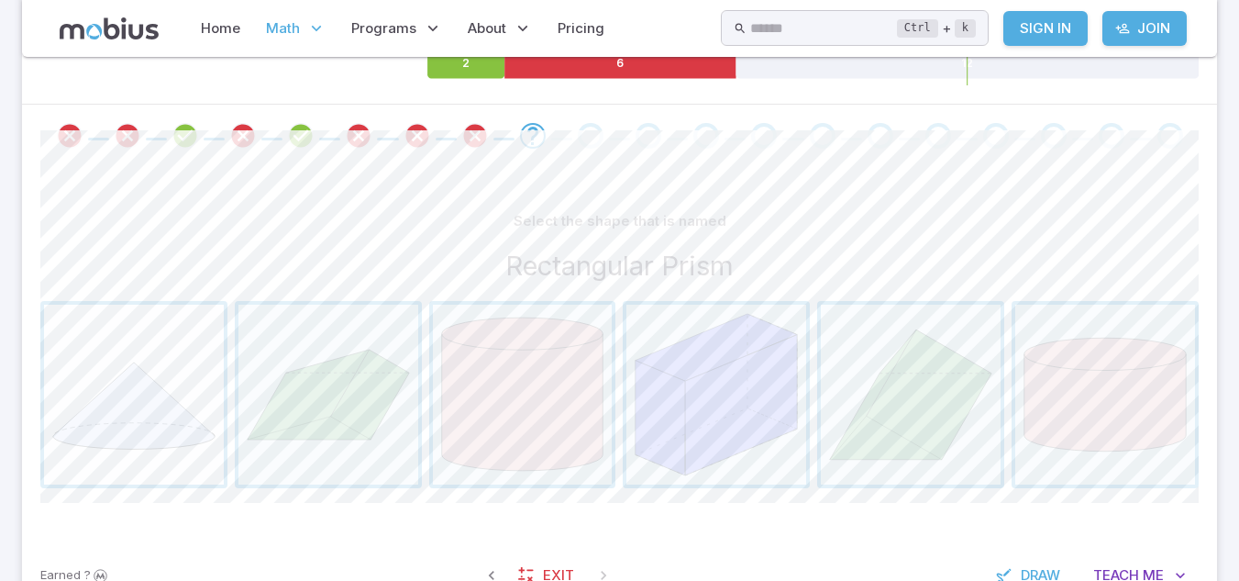
click at [163, 402] on span "button" at bounding box center [134, 395] width 180 height 180
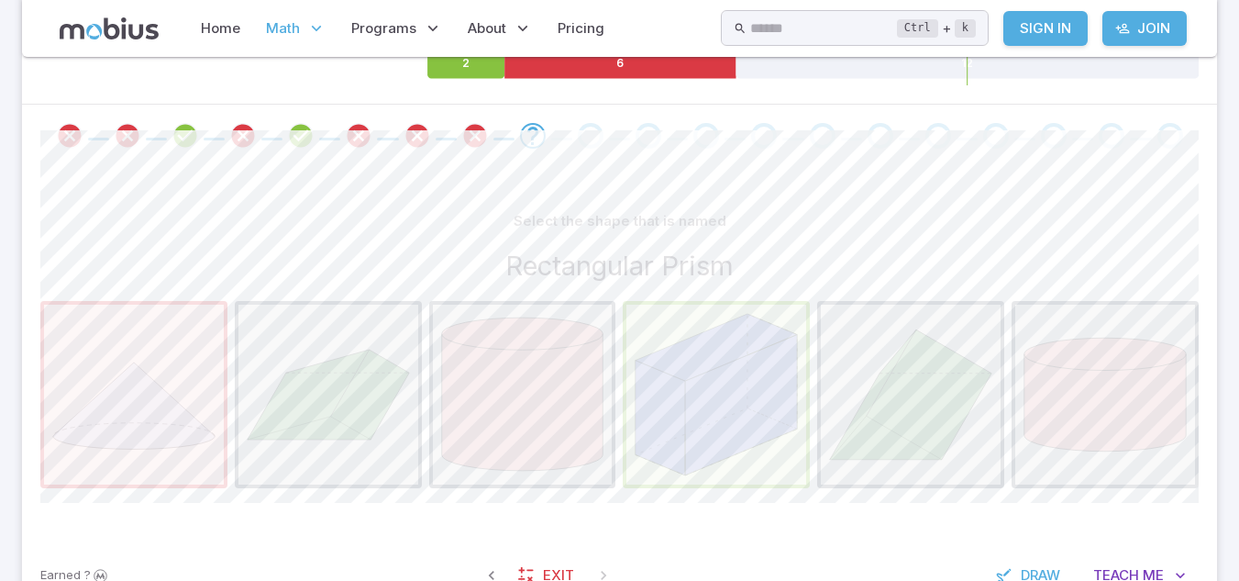
click at [740, 431] on span "button" at bounding box center [717, 395] width 180 height 180
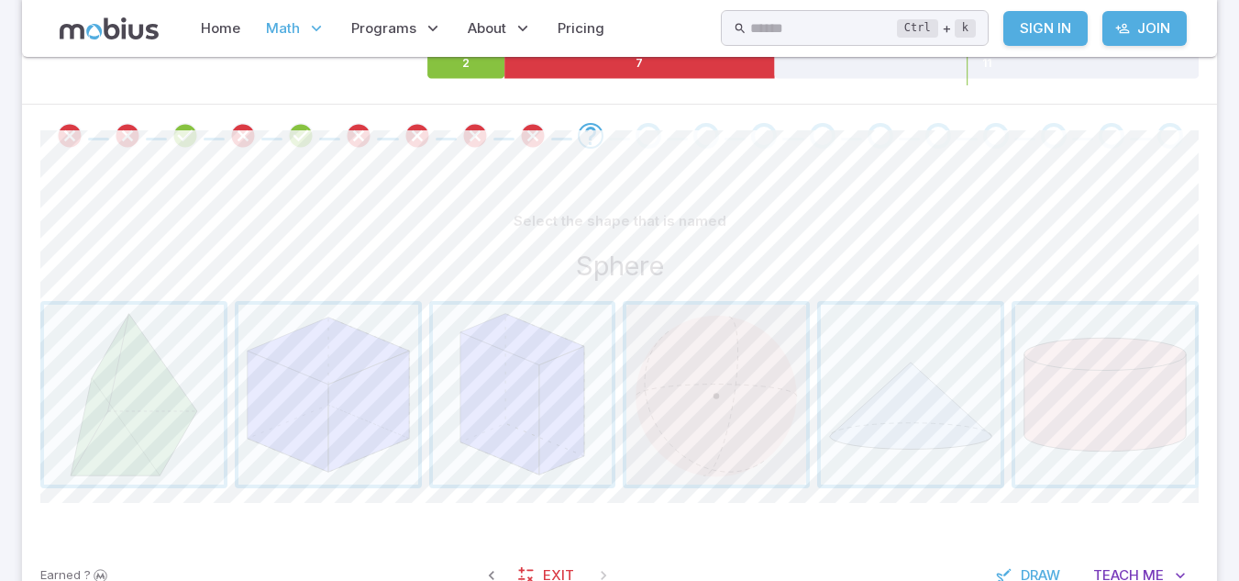
click at [697, 435] on span "button" at bounding box center [717, 395] width 180 height 180
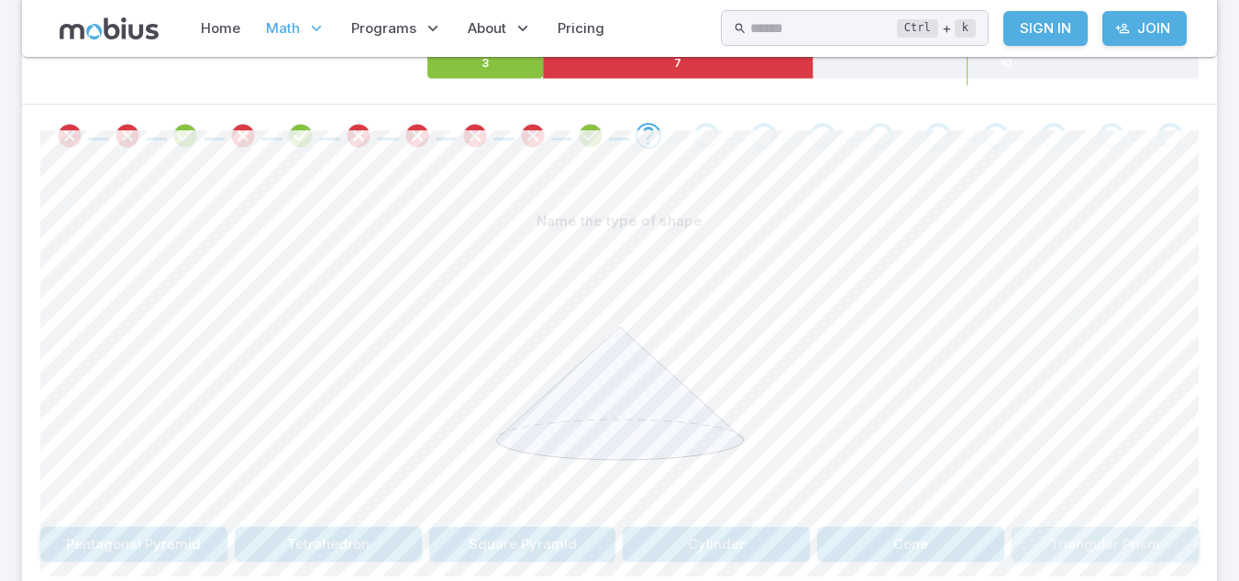
click at [1122, 534] on button "Triangular Prism" at bounding box center [1105, 544] width 187 height 35
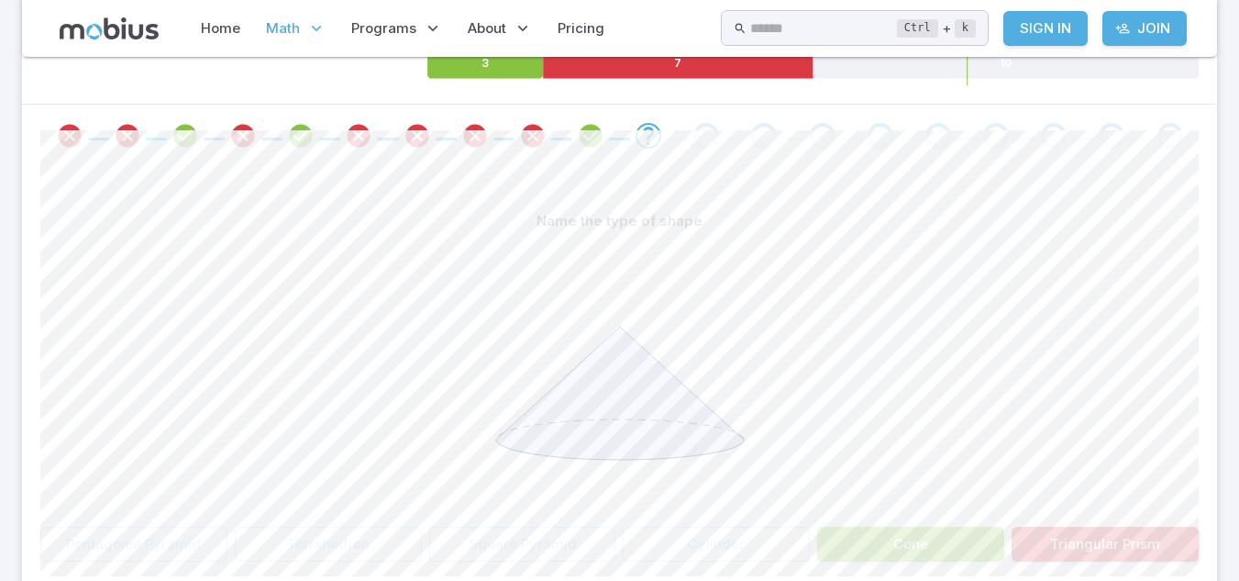
click at [924, 539] on button "Cone" at bounding box center [910, 544] width 187 height 35
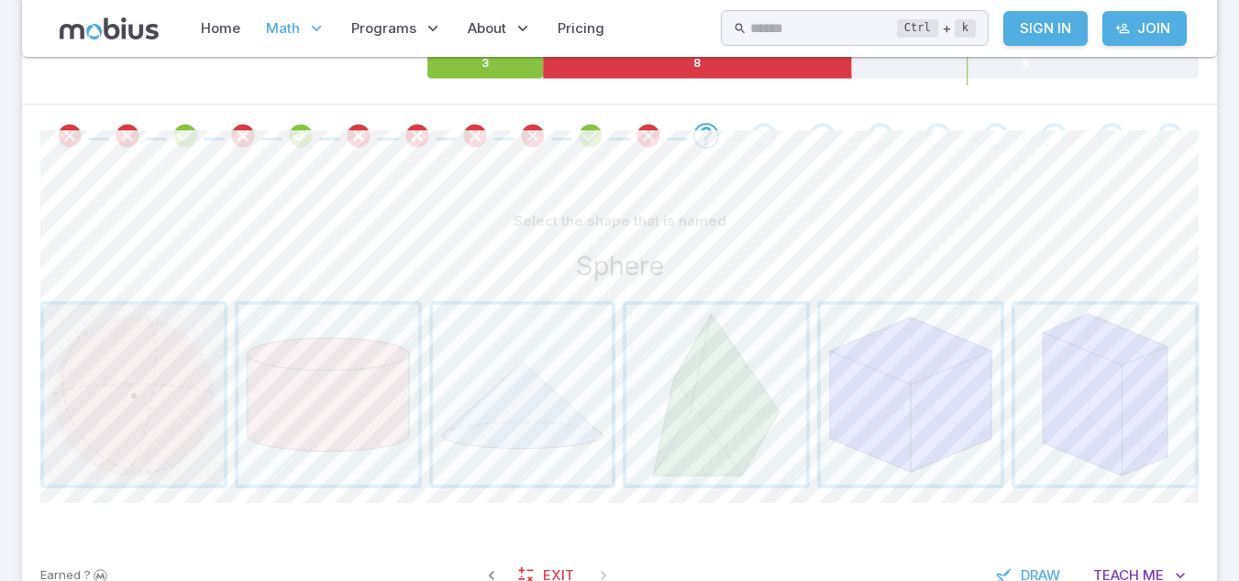
click at [181, 450] on span "button" at bounding box center [134, 395] width 180 height 180
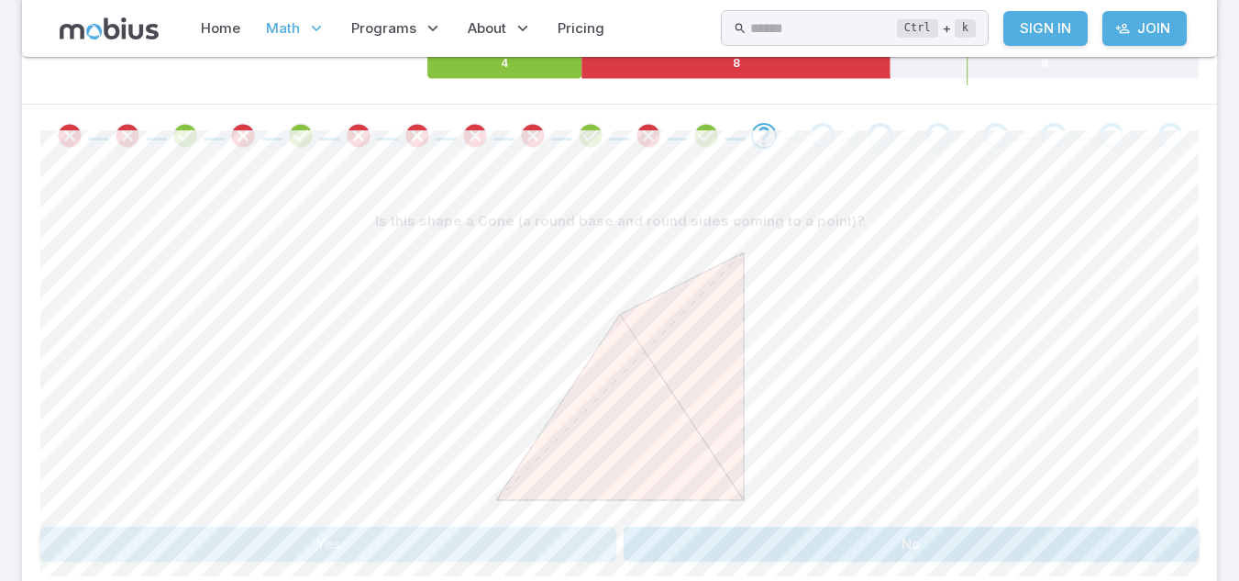
click at [294, 540] on button "Yes" at bounding box center [328, 544] width 576 height 35
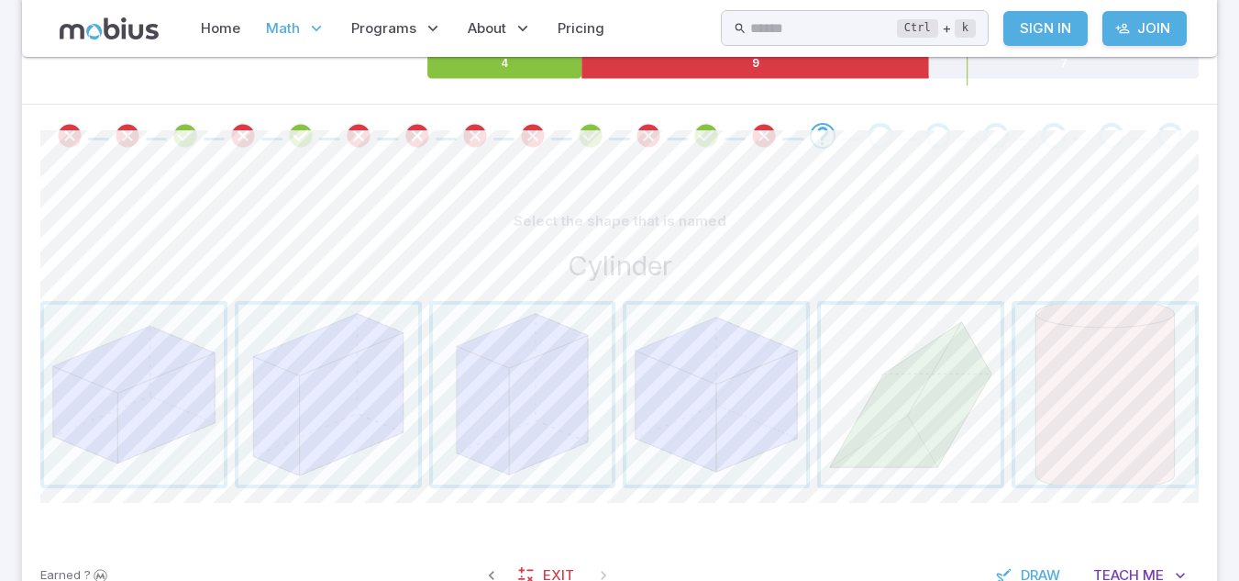
click at [911, 418] on span "button" at bounding box center [911, 395] width 180 height 180
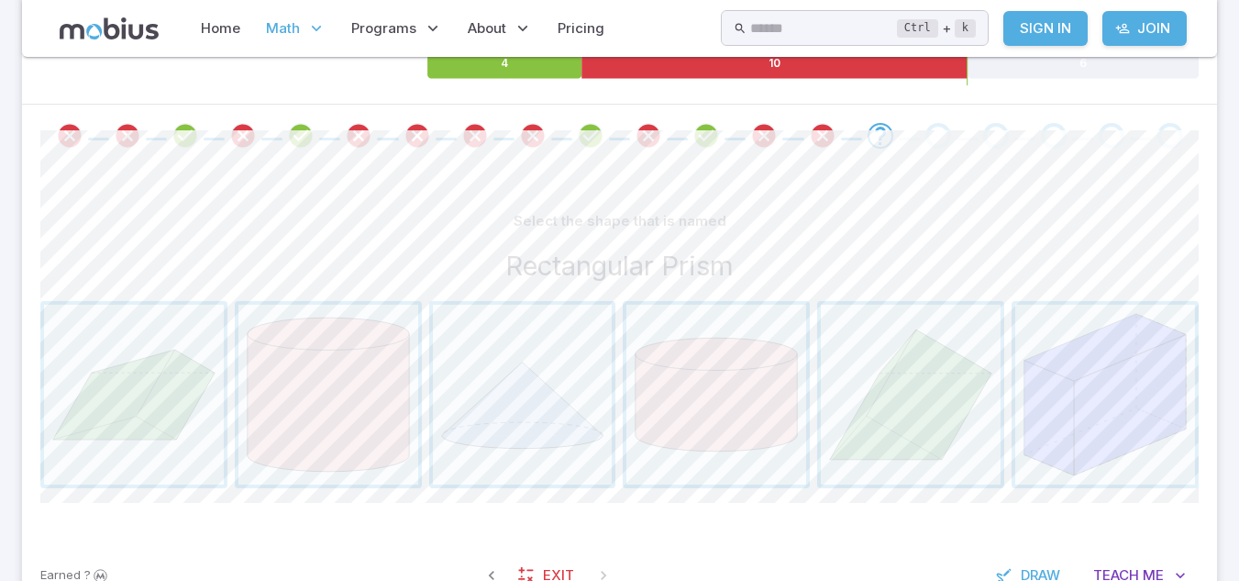
click at [737, 85] on div "4 10 6" at bounding box center [812, 62] width 771 height 46
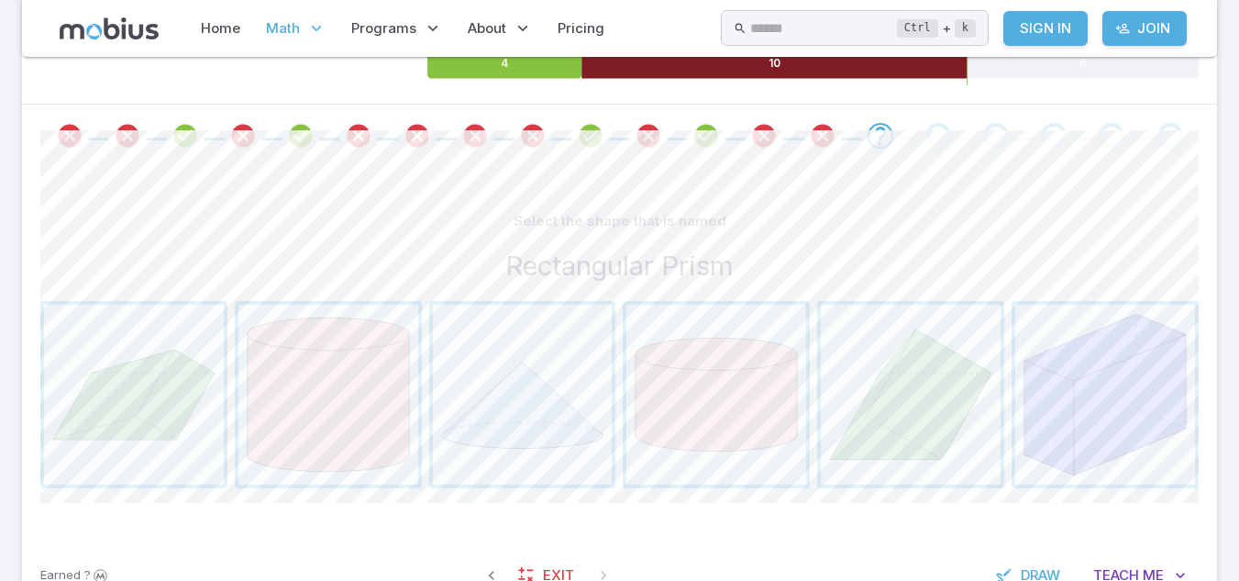
drag, startPoint x: 702, startPoint y: 61, endPoint x: 701, endPoint y: 174, distance: 112.8
click at [701, 174] on div "Unit Mastery : Geometry - Shape Classification (3D) - Practice Test your master…" at bounding box center [619, 296] width 1195 height 630
click at [689, 376] on span "button" at bounding box center [717, 395] width 180 height 180
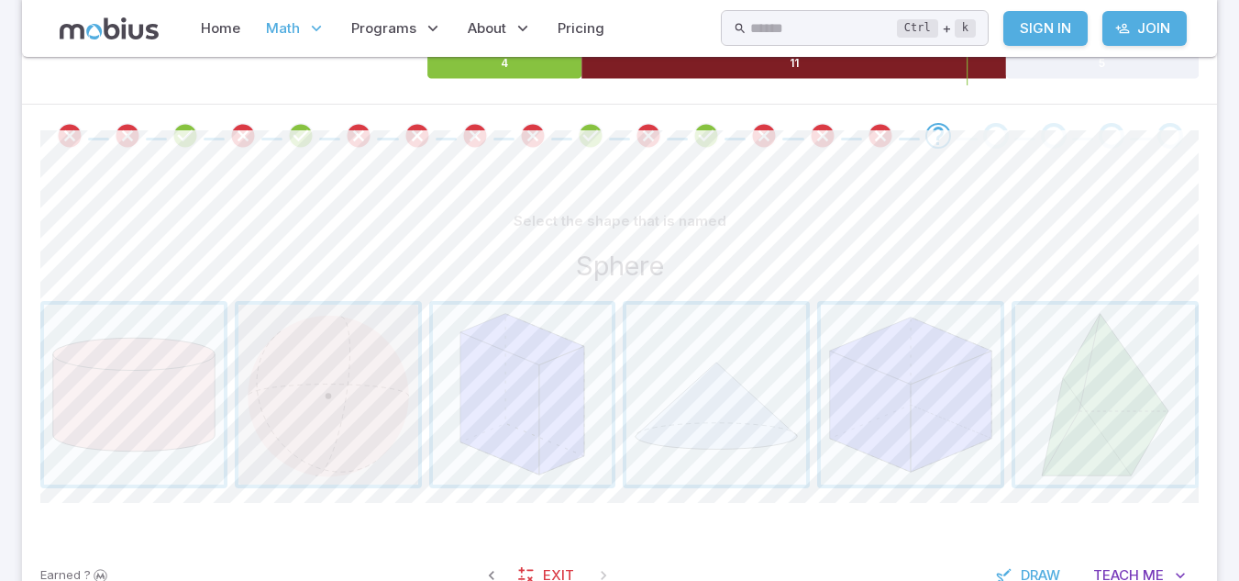
click at [337, 418] on span "button" at bounding box center [329, 395] width 180 height 180
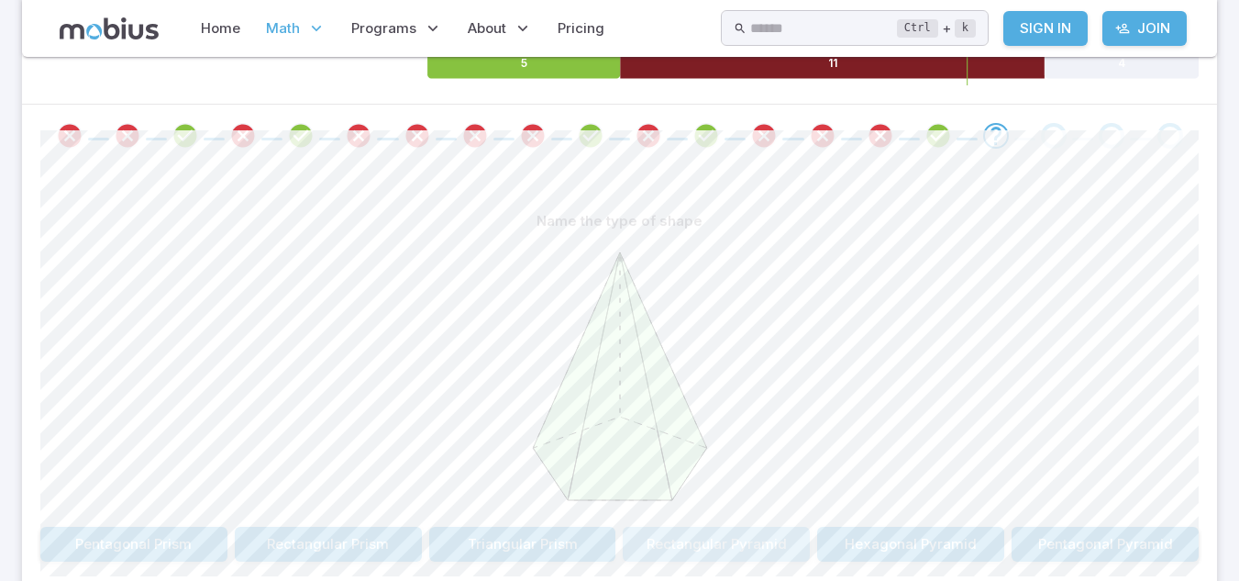
click at [720, 551] on button "Rectangular Pyramid" at bounding box center [716, 544] width 187 height 35
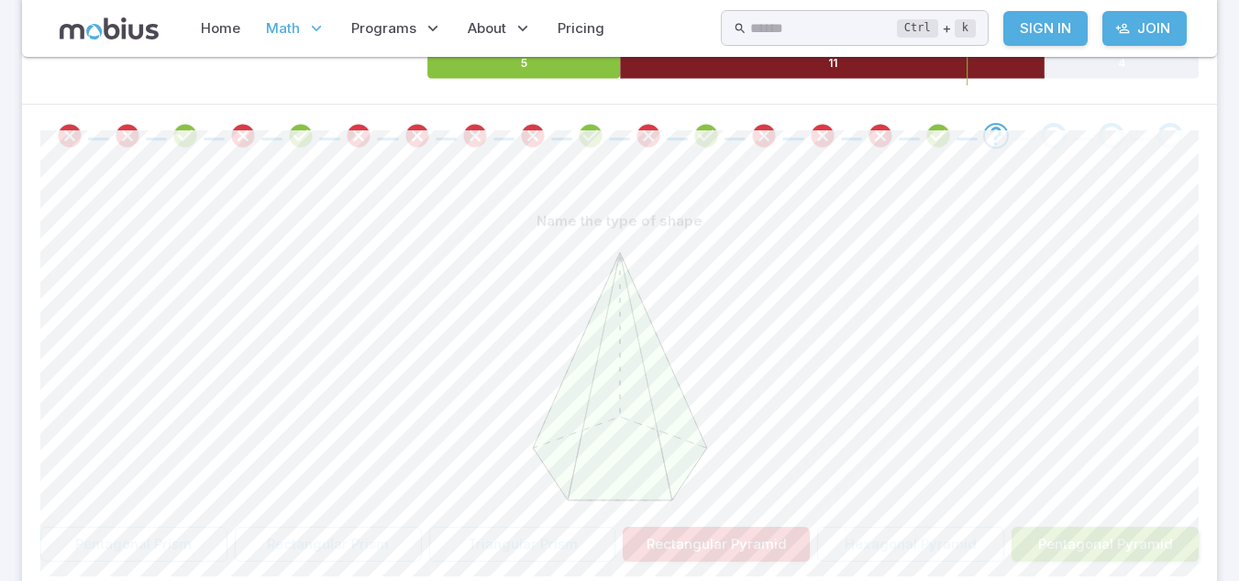
click at [1098, 537] on button "Pentagonal Pyramid" at bounding box center [1105, 544] width 187 height 35
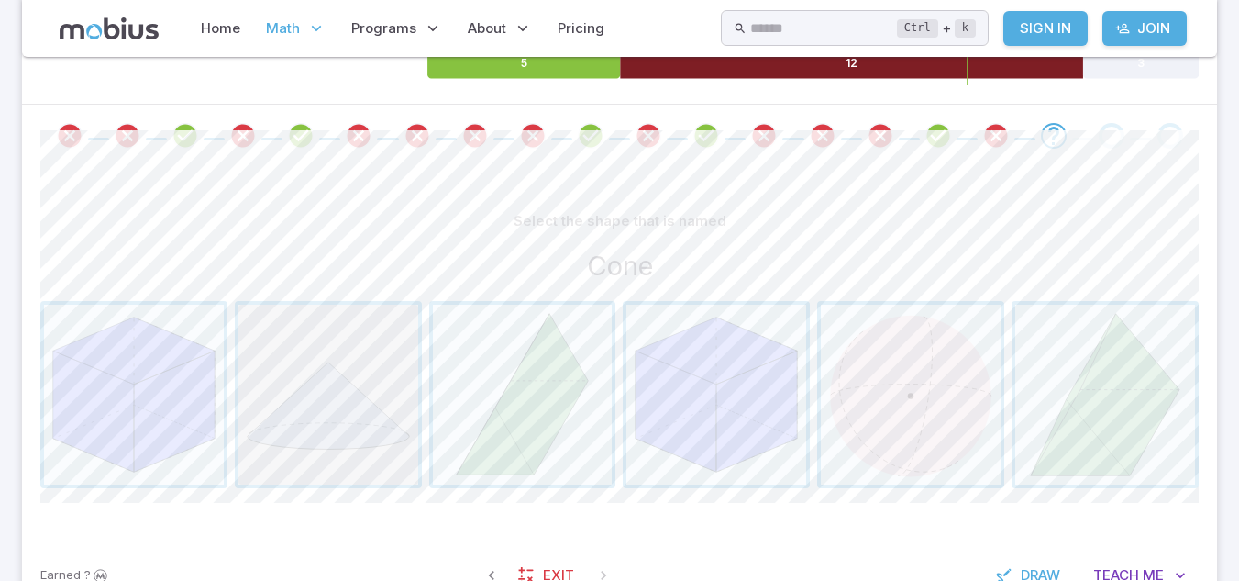
click at [344, 406] on span "button" at bounding box center [329, 395] width 180 height 180
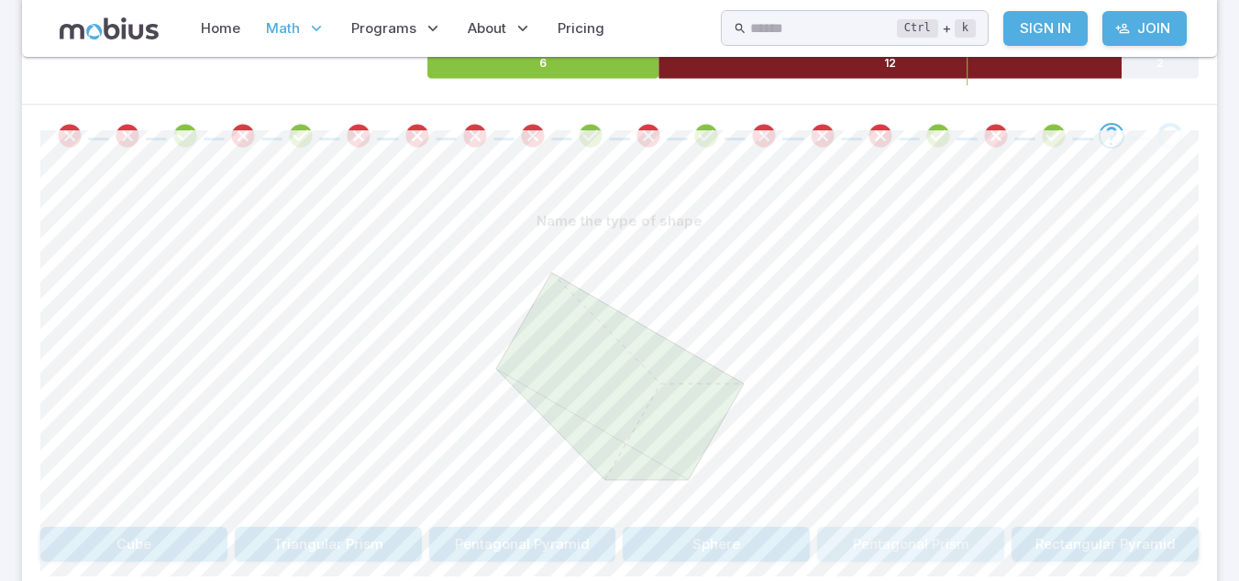
click at [903, 547] on button "Pentagonal Prism" at bounding box center [910, 544] width 187 height 35
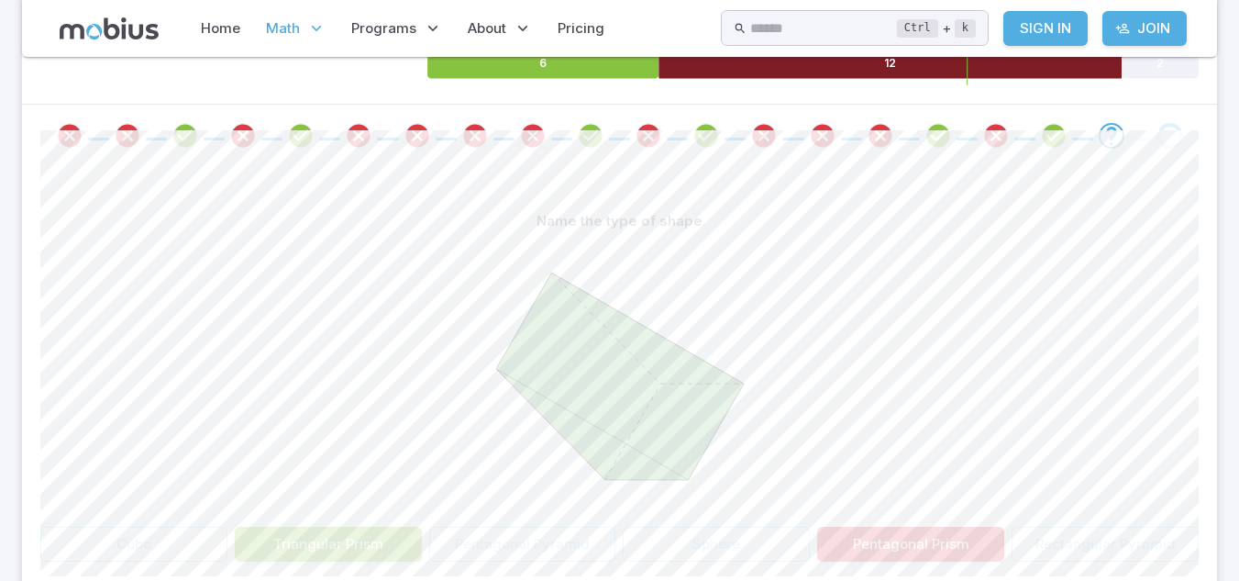
click at [310, 546] on button "Triangular Prism" at bounding box center [328, 544] width 187 height 35
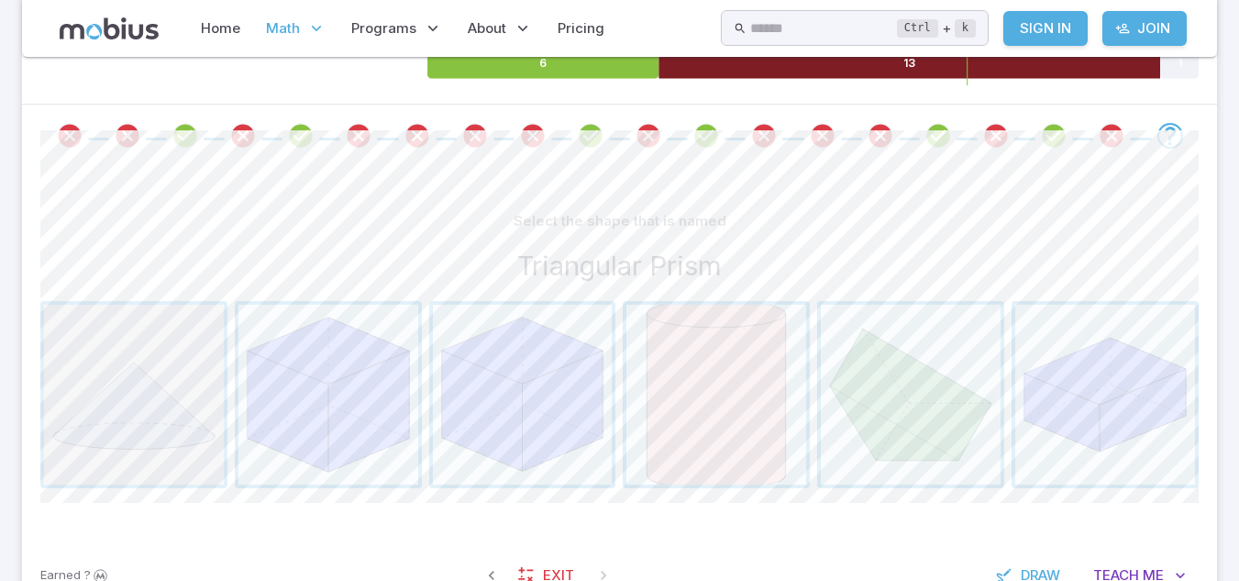
click at [154, 427] on span "button" at bounding box center [134, 395] width 180 height 180
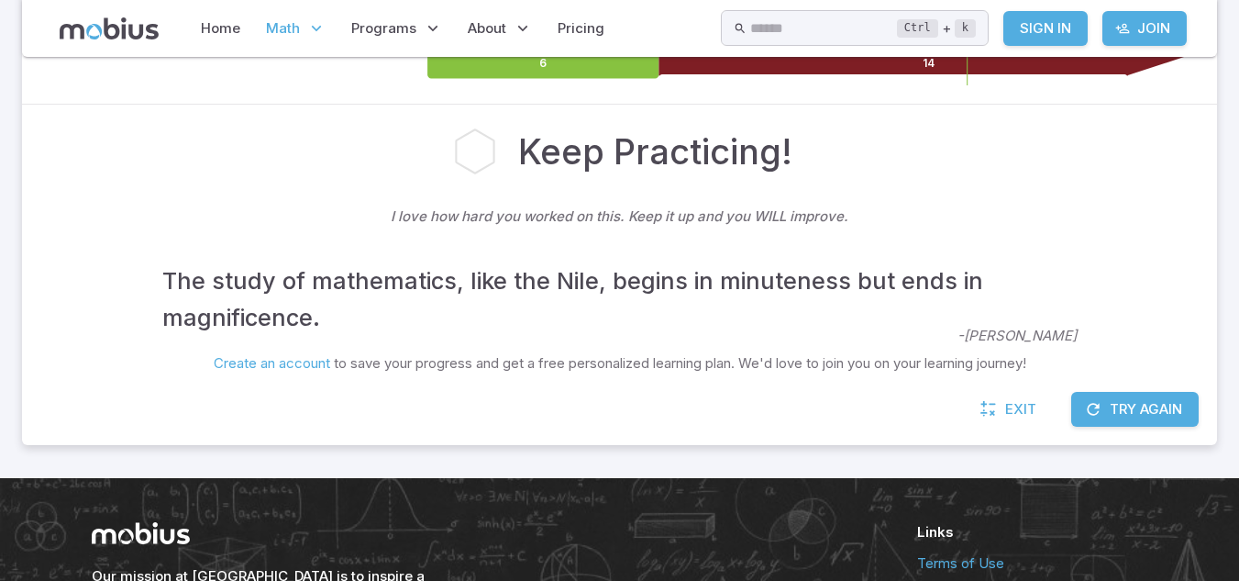
click at [851, 394] on div "Exit Try Again" at bounding box center [619, 418] width 1195 height 53
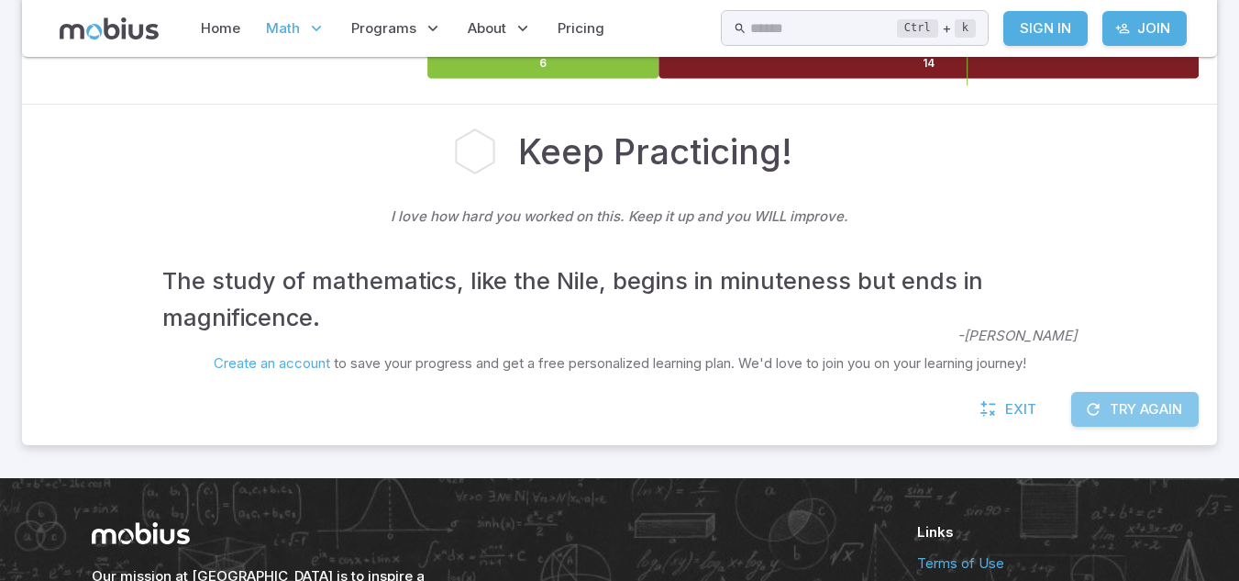
click at [1127, 404] on button "Try Again" at bounding box center [1135, 409] width 128 height 35
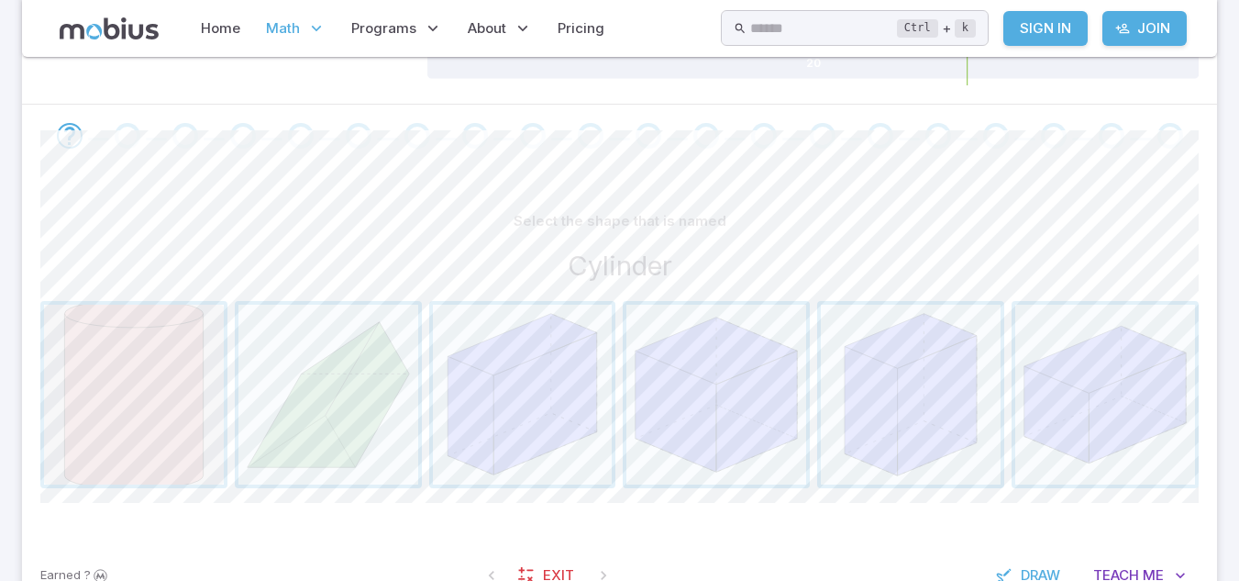
click at [142, 407] on span "button" at bounding box center [134, 395] width 180 height 180
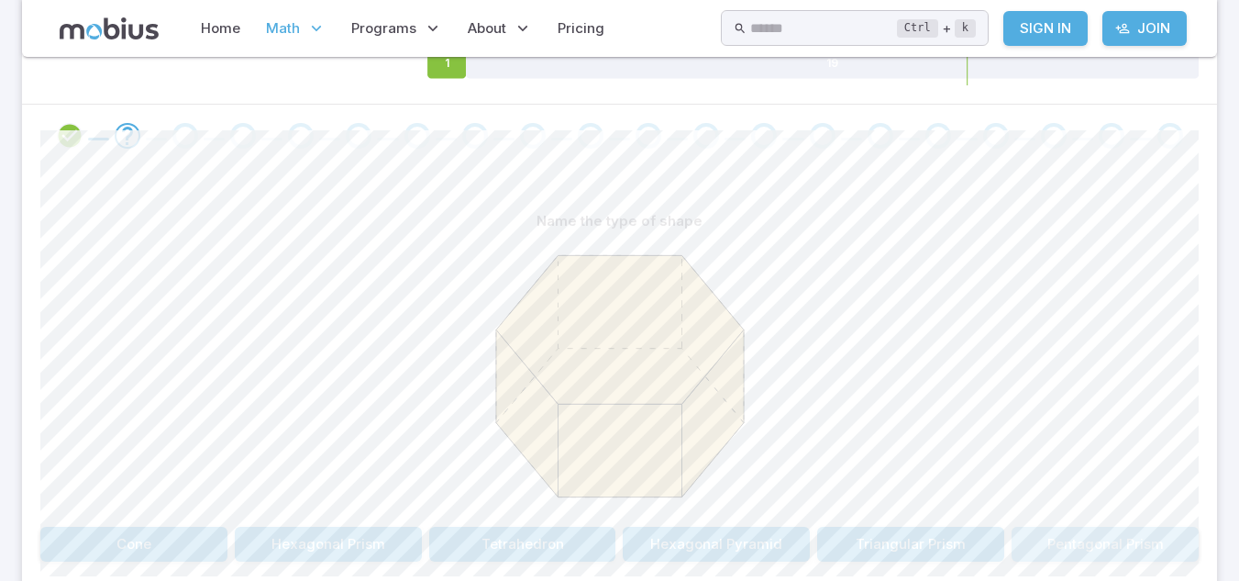
click at [1090, 542] on button "Pentagonal Prism" at bounding box center [1105, 544] width 187 height 35
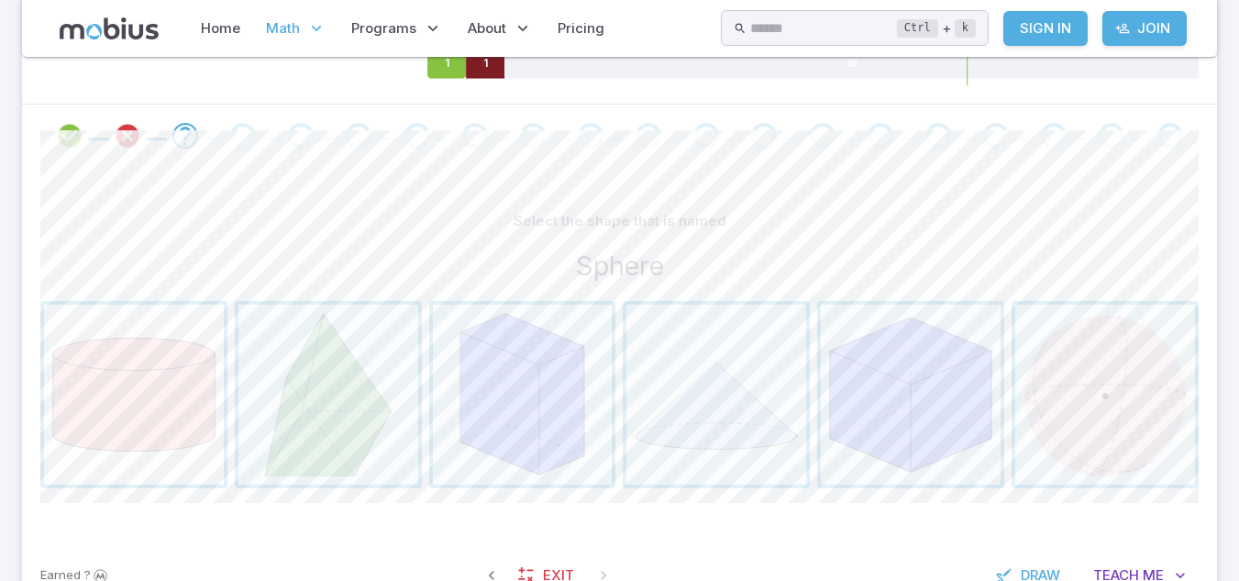
click at [204, 369] on span "button" at bounding box center [134, 395] width 180 height 180
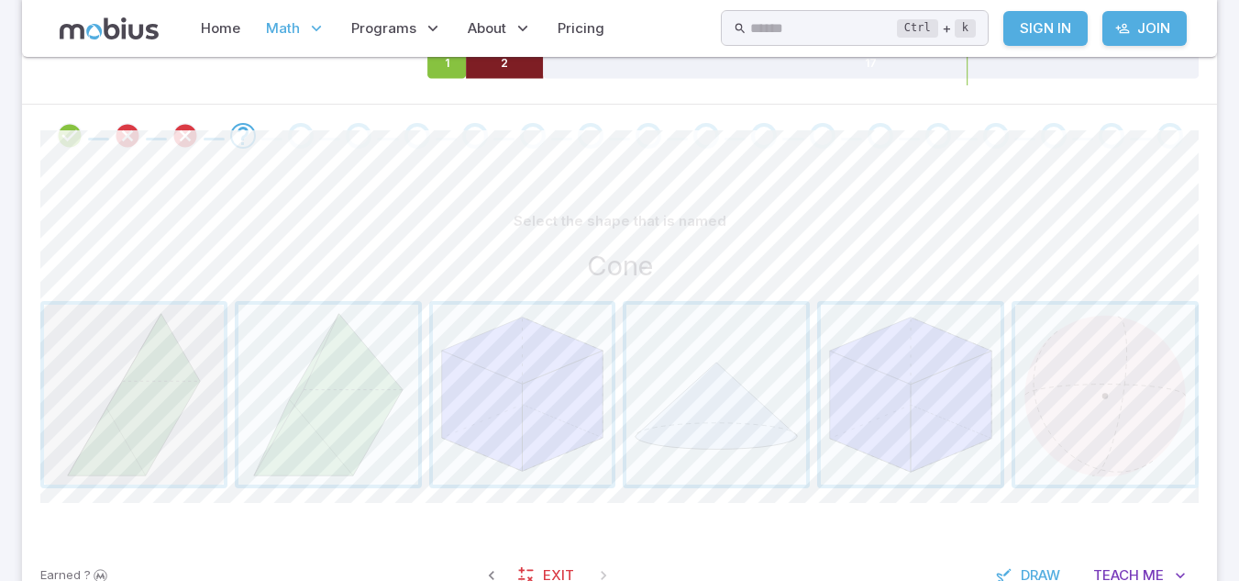
click at [225, 364] on button "button" at bounding box center [133, 394] width 187 height 187
click at [712, 347] on span "button" at bounding box center [717, 395] width 180 height 180
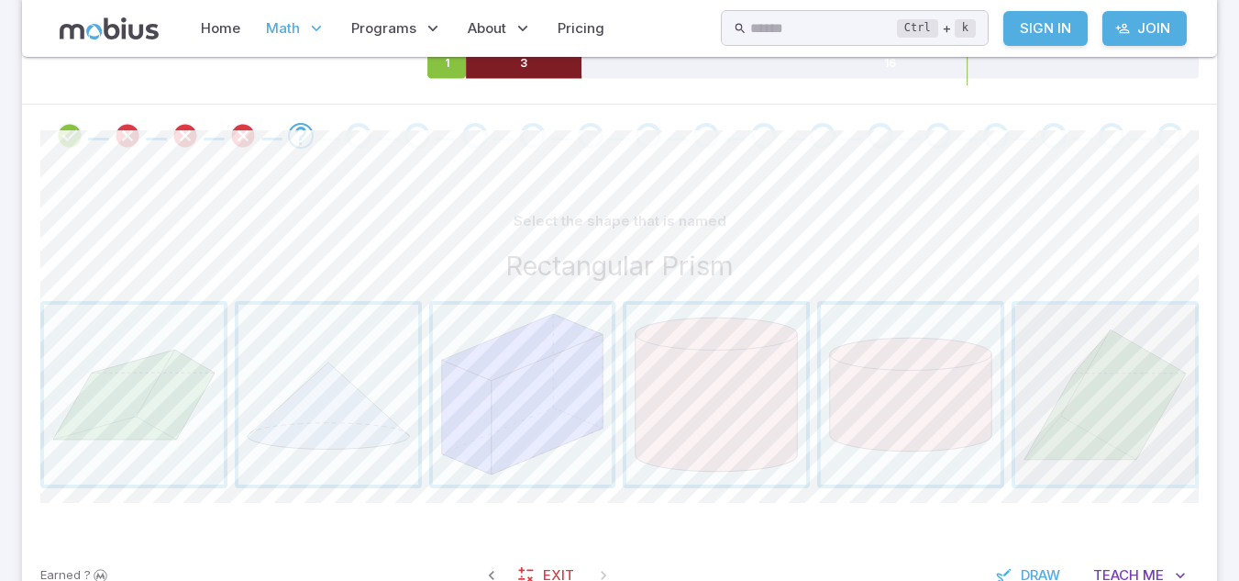
click at [1043, 356] on span "button" at bounding box center [1106, 395] width 180 height 180
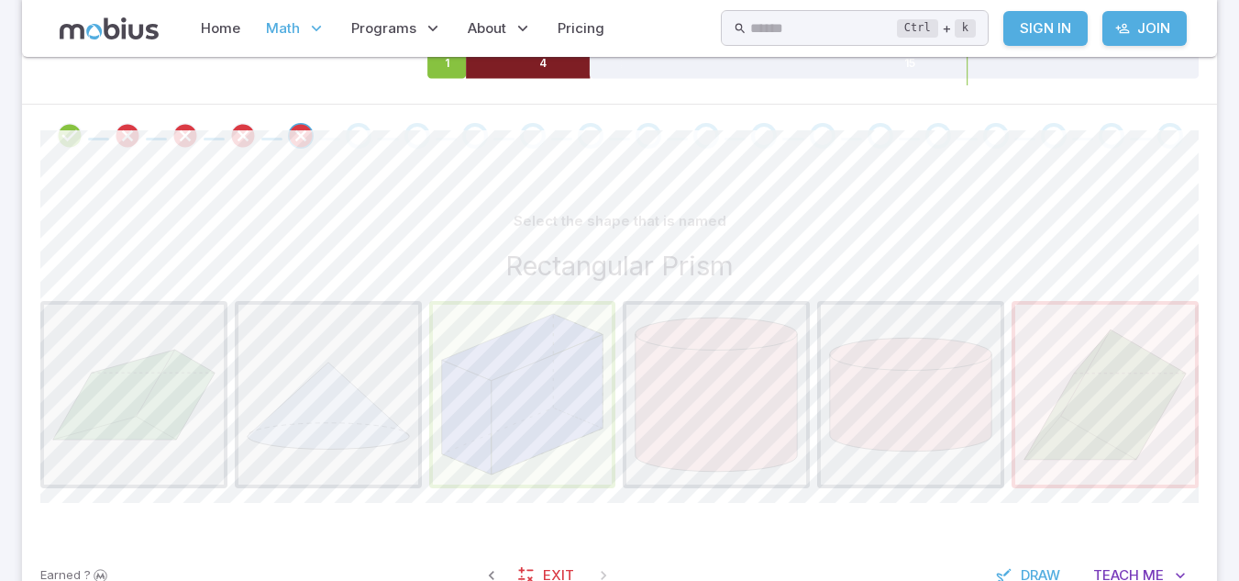
click at [514, 432] on span "button" at bounding box center [523, 395] width 180 height 180
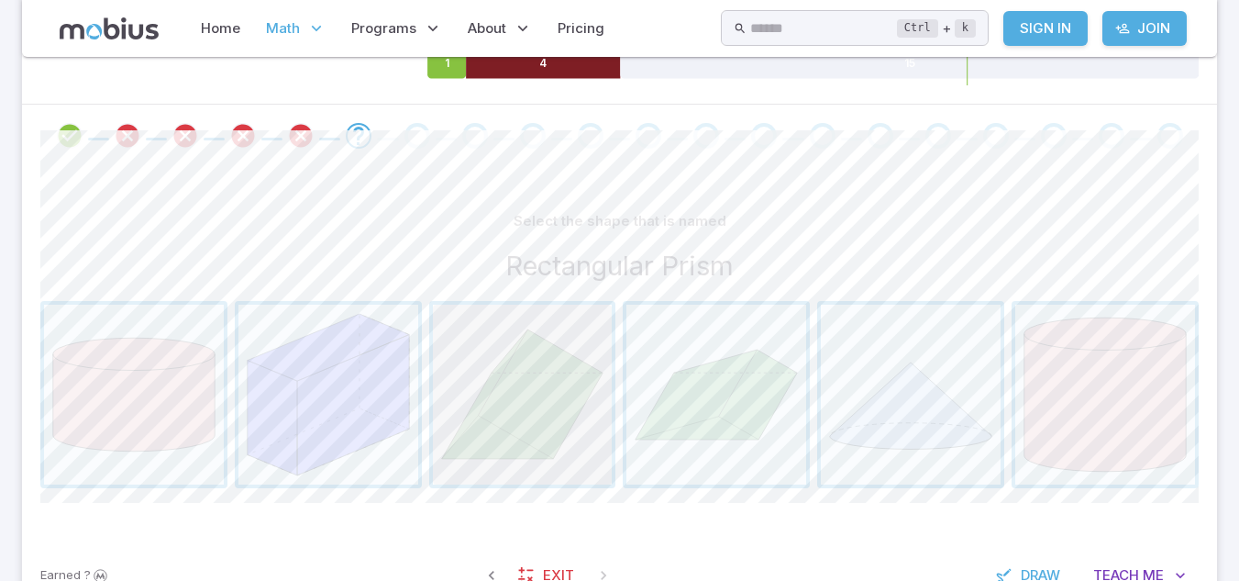
click at [532, 423] on span "button" at bounding box center [523, 395] width 180 height 180
click at [343, 361] on span "button" at bounding box center [329, 395] width 180 height 180
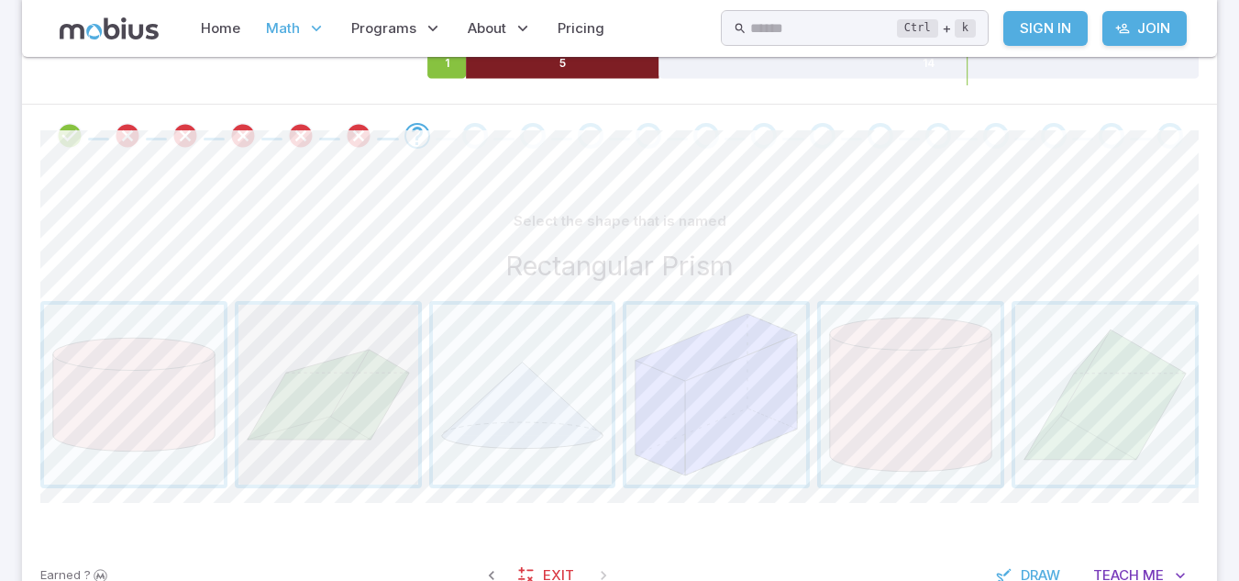
click at [333, 400] on span "button" at bounding box center [329, 395] width 180 height 180
click at [750, 325] on span "button" at bounding box center [717, 395] width 180 height 180
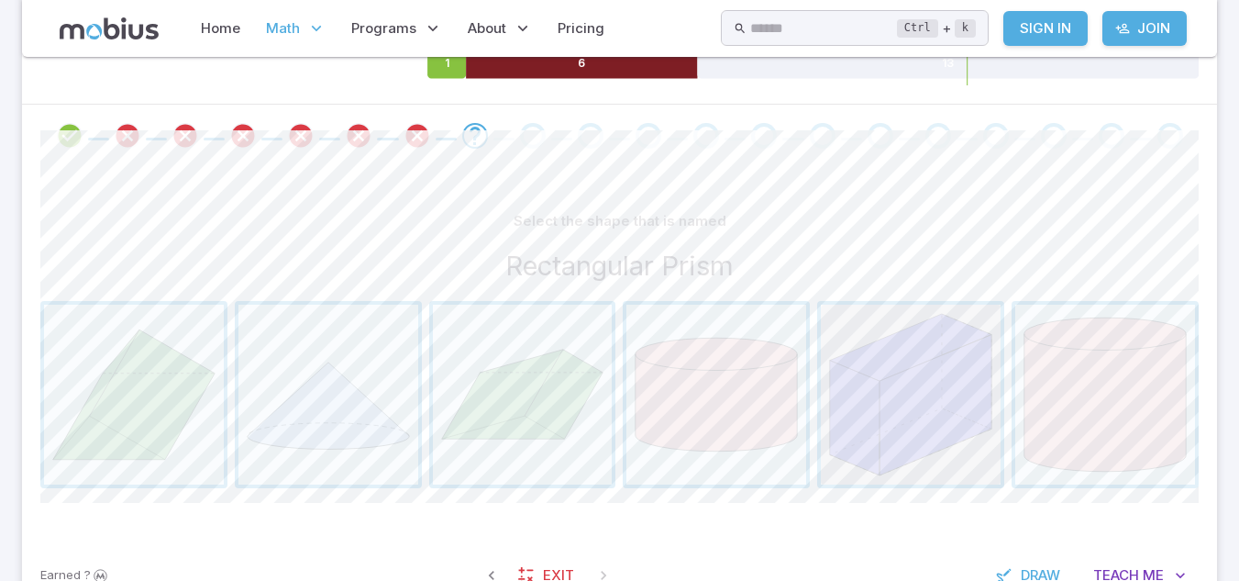
click at [931, 341] on span "button" at bounding box center [911, 395] width 180 height 180
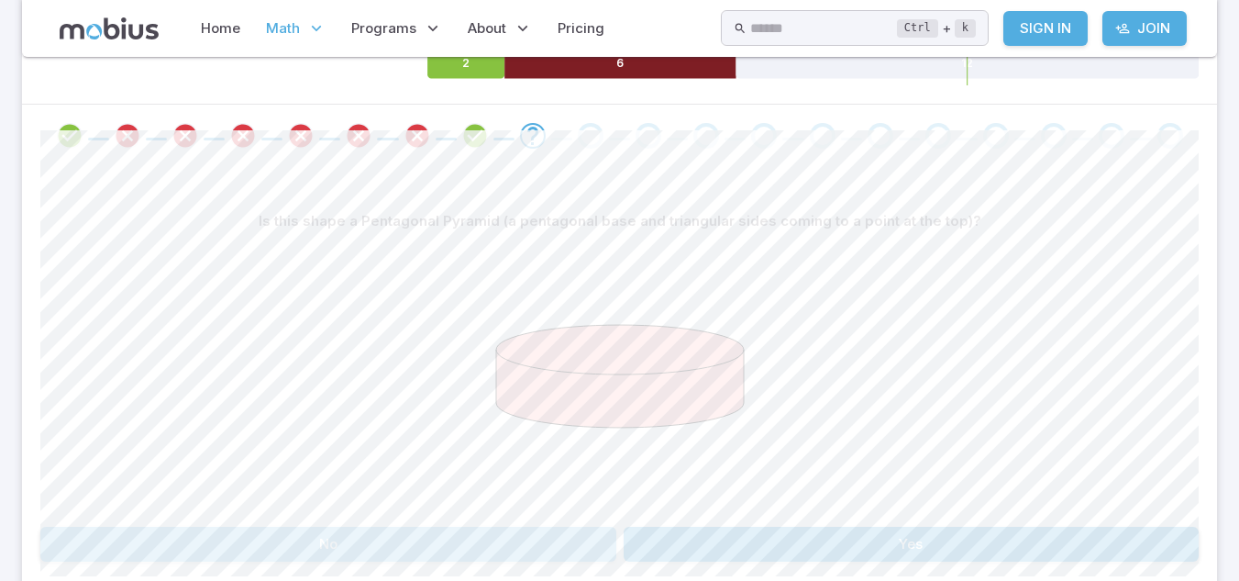
click at [572, 548] on button "No" at bounding box center [328, 544] width 576 height 35
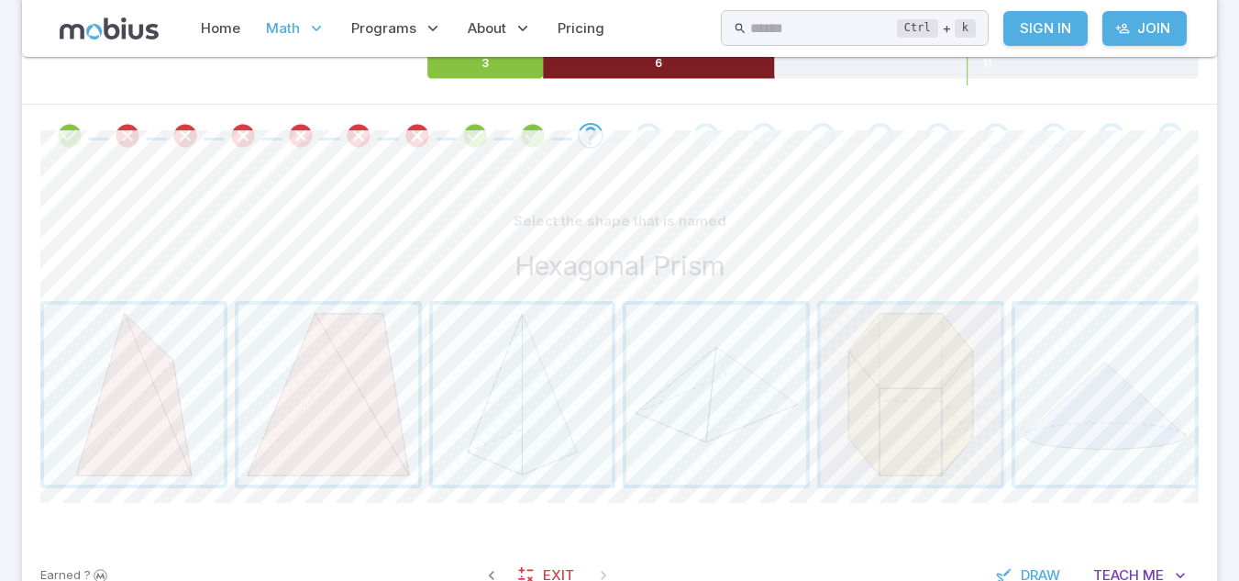
click at [927, 403] on span "button" at bounding box center [911, 395] width 180 height 180
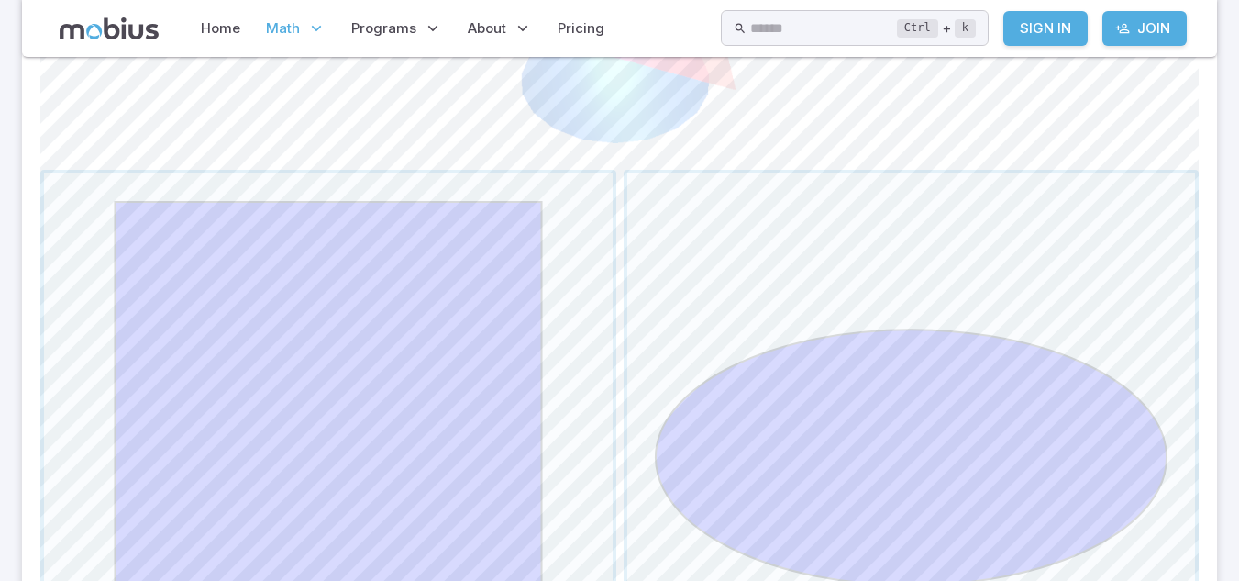
scroll to position [732, 0]
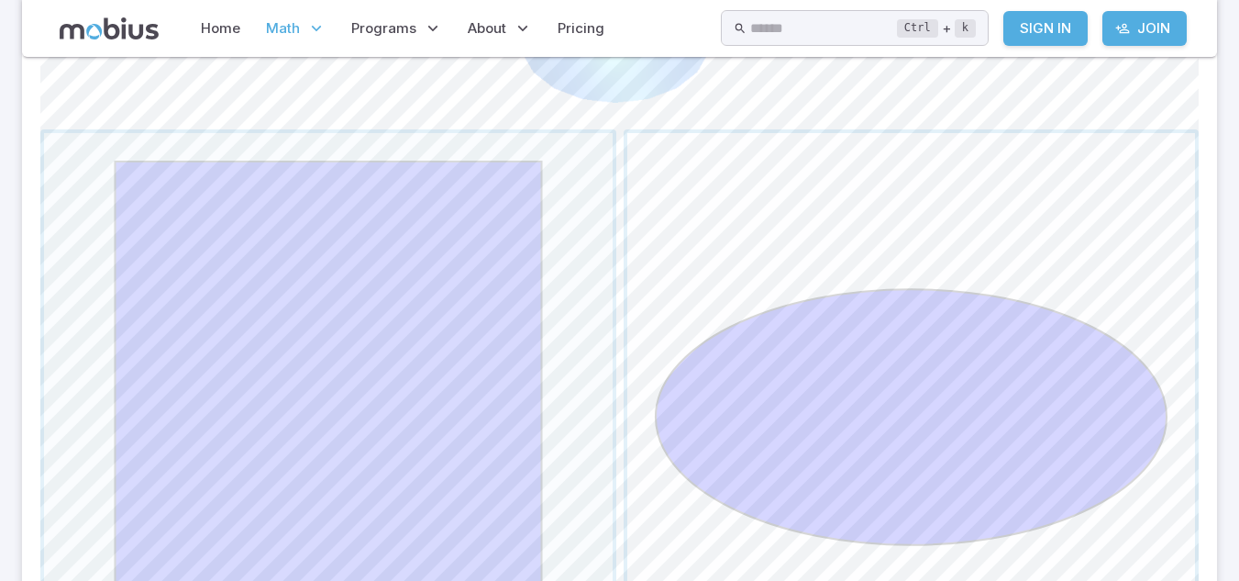
click at [866, 423] on span "button" at bounding box center [911, 417] width 569 height 569
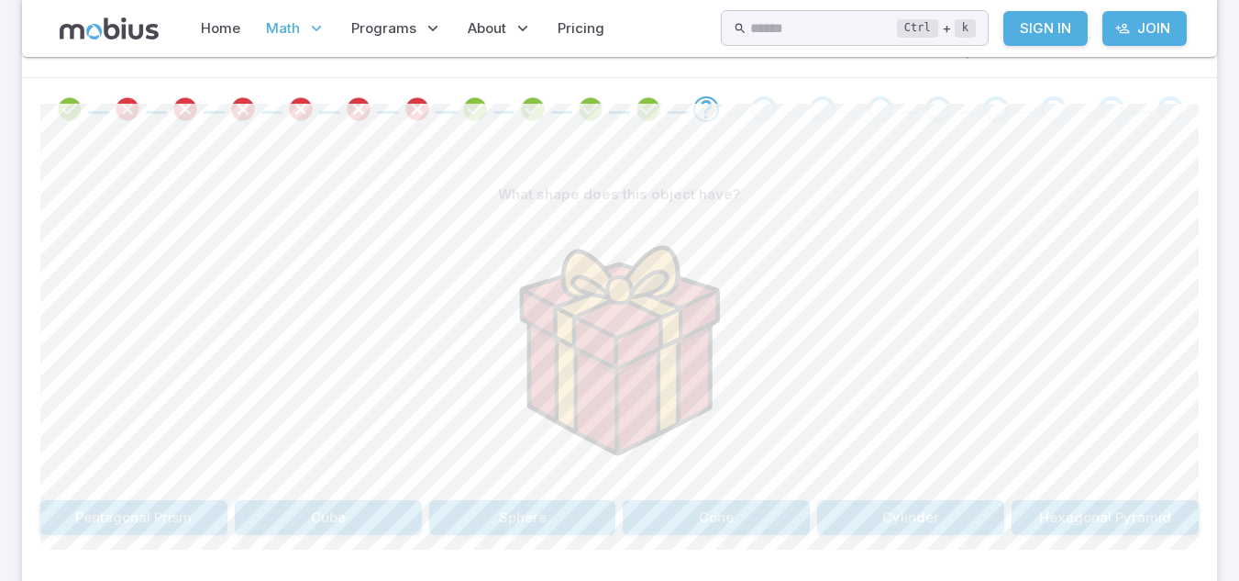
scroll to position [360, 0]
click at [359, 530] on button "Cube" at bounding box center [328, 519] width 187 height 35
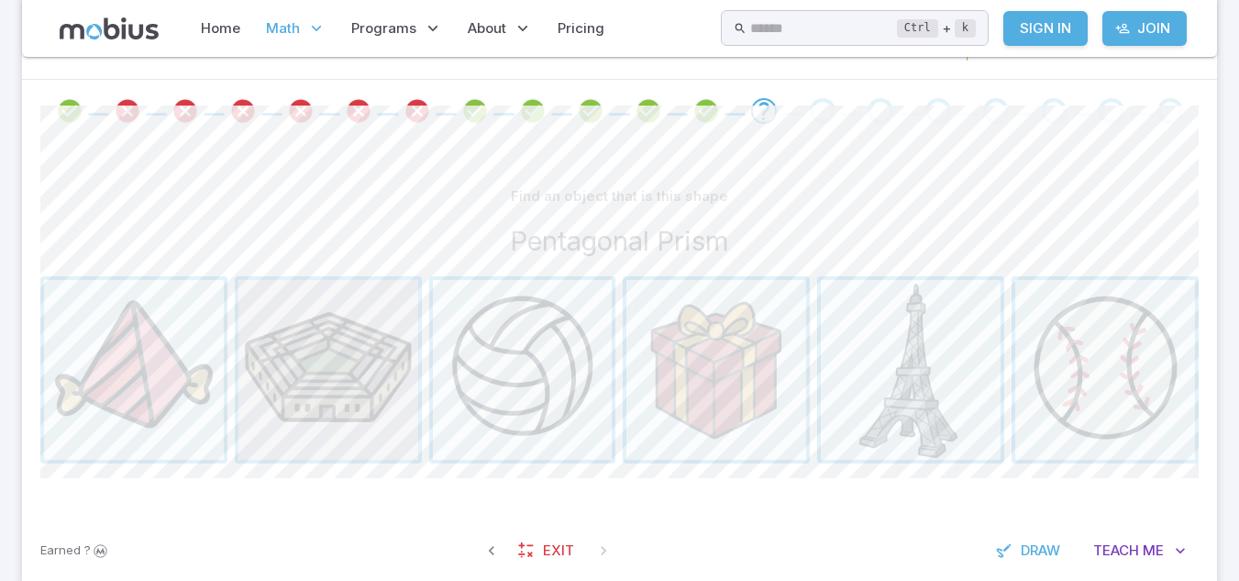
click at [352, 445] on span "button" at bounding box center [329, 370] width 180 height 180
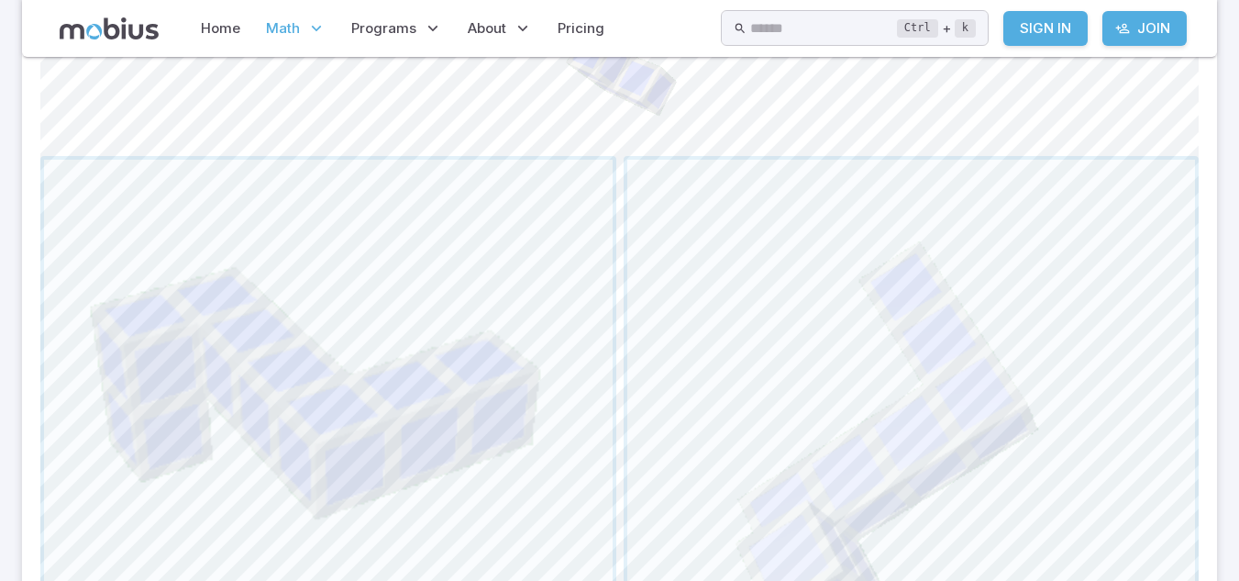
scroll to position [763, 0]
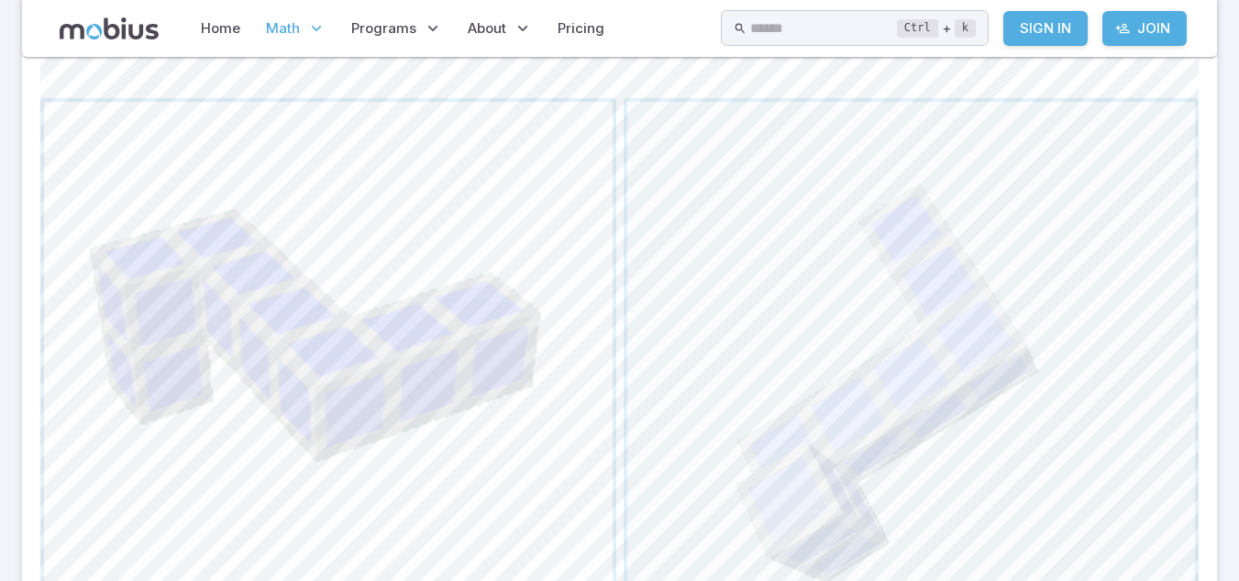
click at [330, 354] on span "button" at bounding box center [328, 386] width 569 height 569
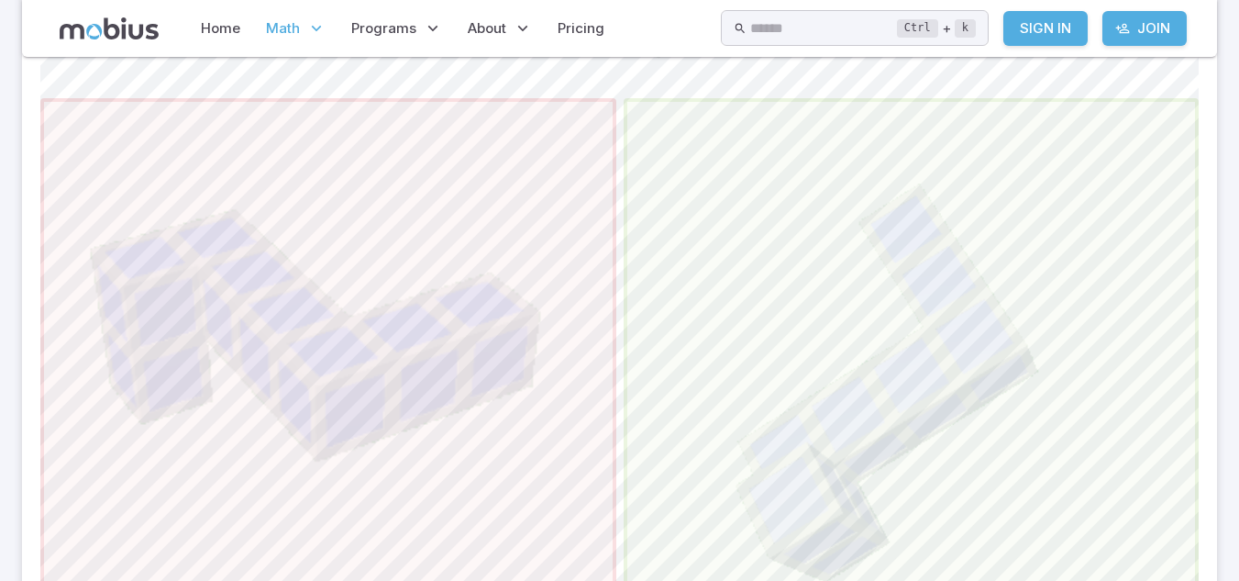
click at [769, 386] on span "button" at bounding box center [911, 386] width 569 height 569
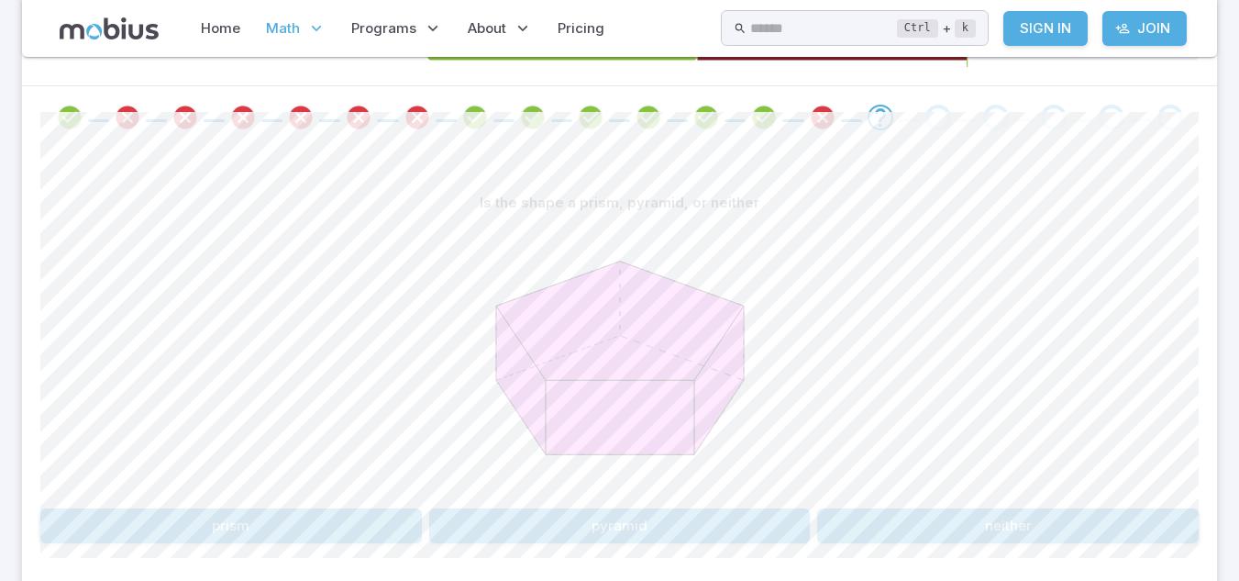
scroll to position [360, 0]
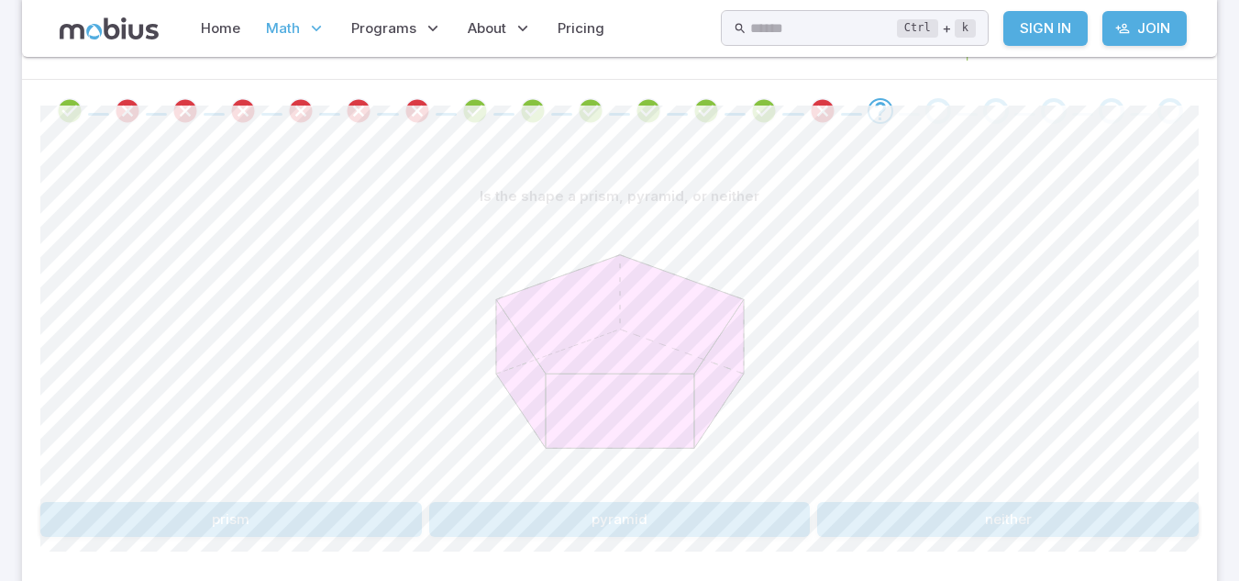
click at [352, 529] on button "prism" at bounding box center [231, 519] width 382 height 35
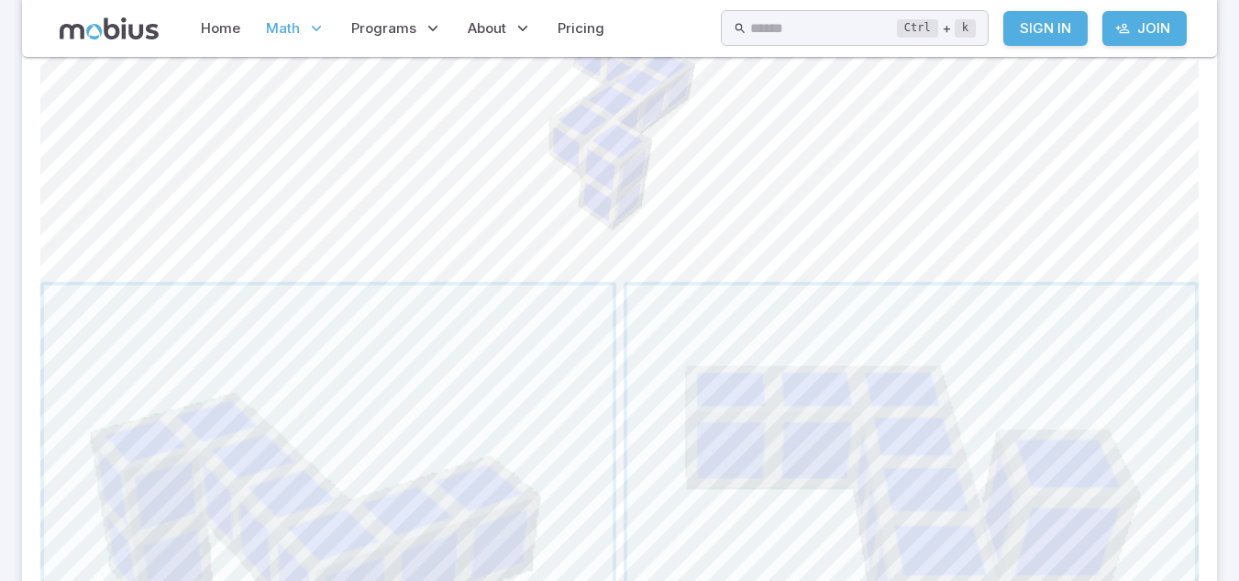
scroll to position [605, 0]
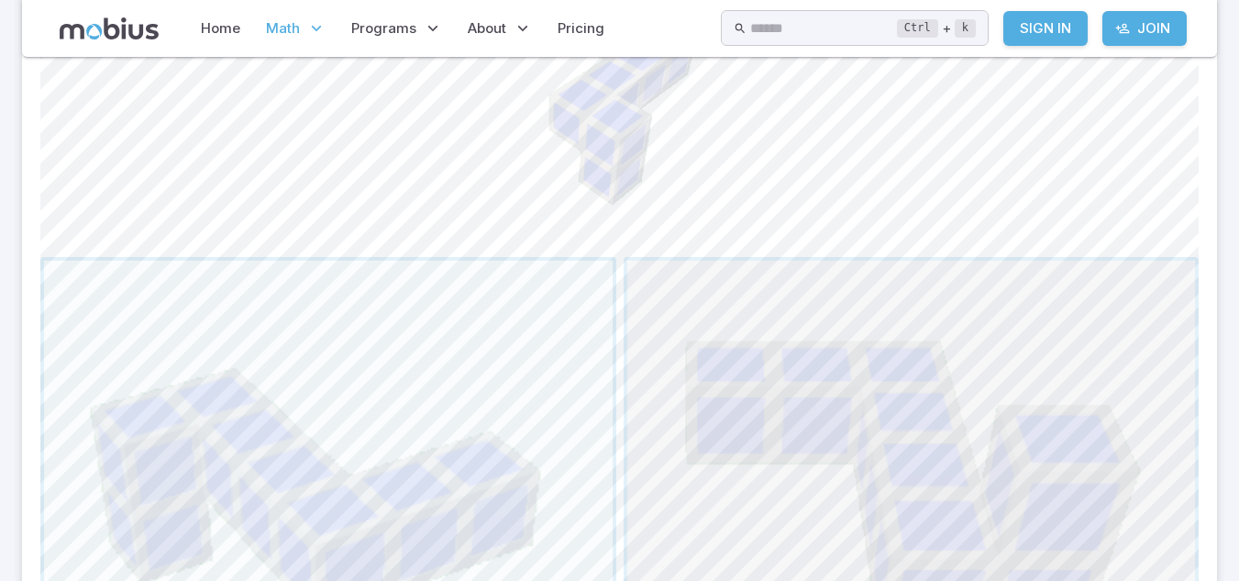
click at [1061, 430] on span "button" at bounding box center [911, 545] width 569 height 569
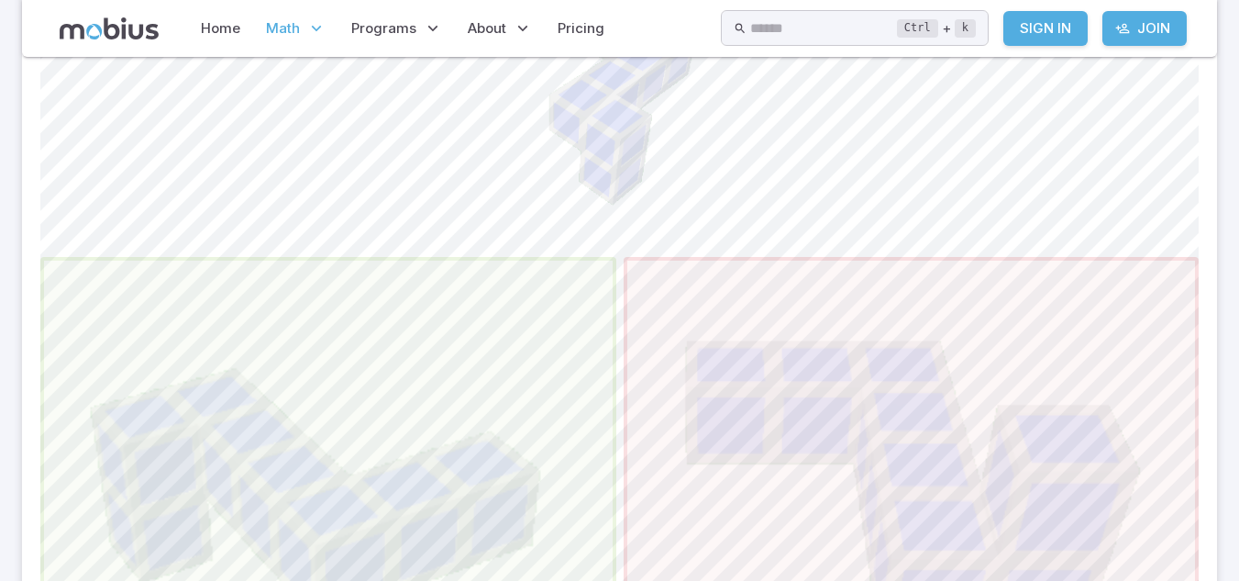
click at [419, 426] on span "button" at bounding box center [328, 545] width 569 height 569
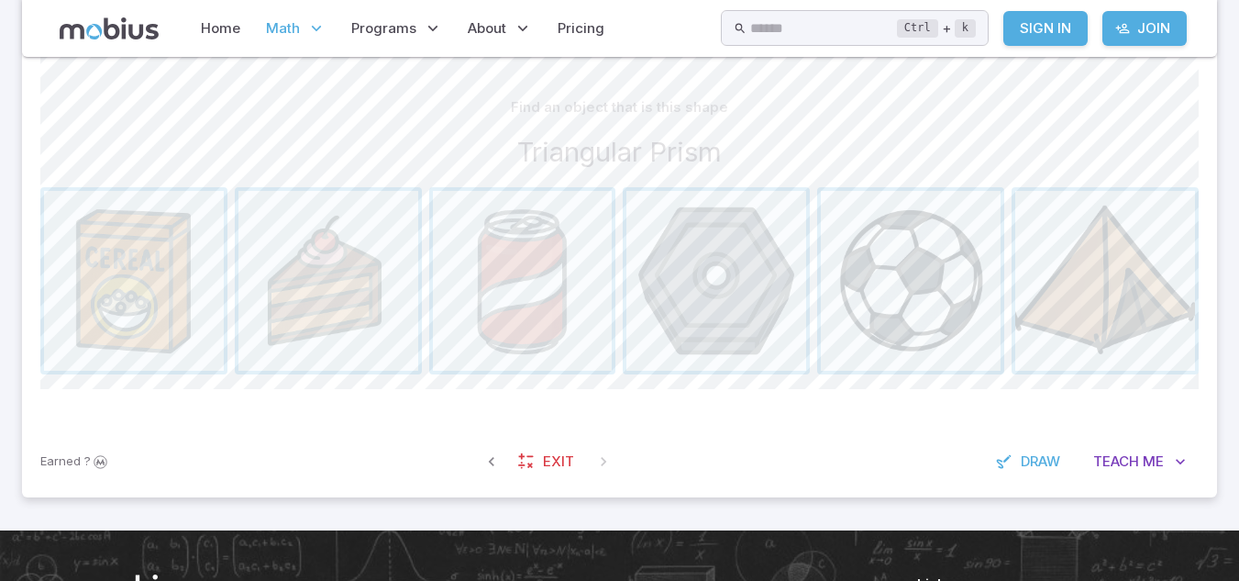
scroll to position [464, 0]
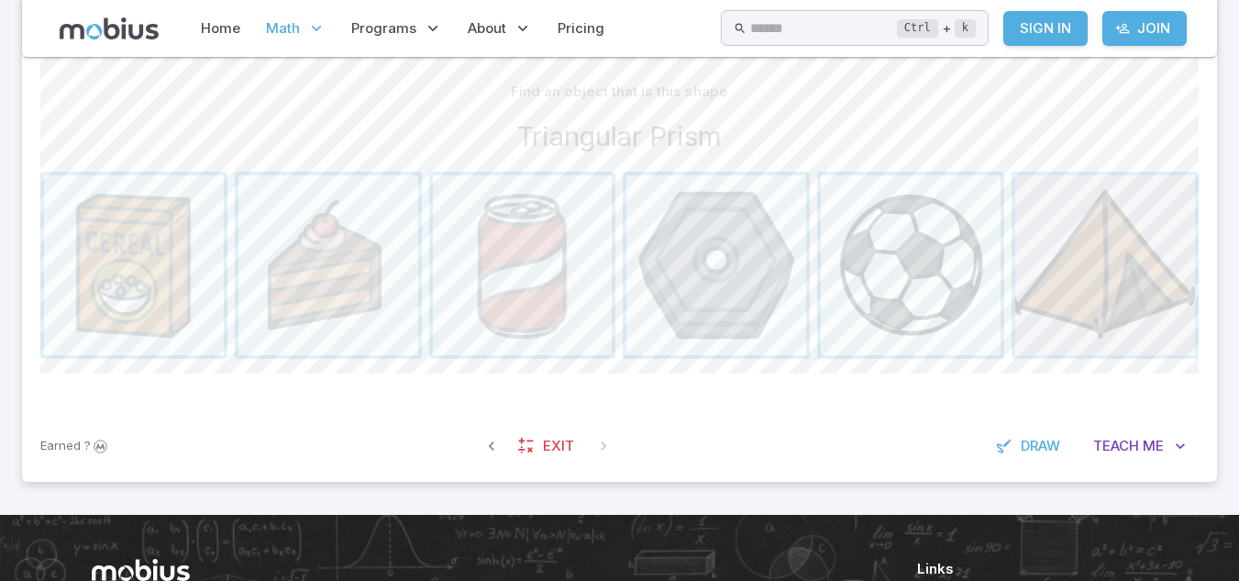
click at [1098, 249] on span "button" at bounding box center [1106, 265] width 180 height 180
click at [368, 273] on span "button" at bounding box center [329, 265] width 180 height 180
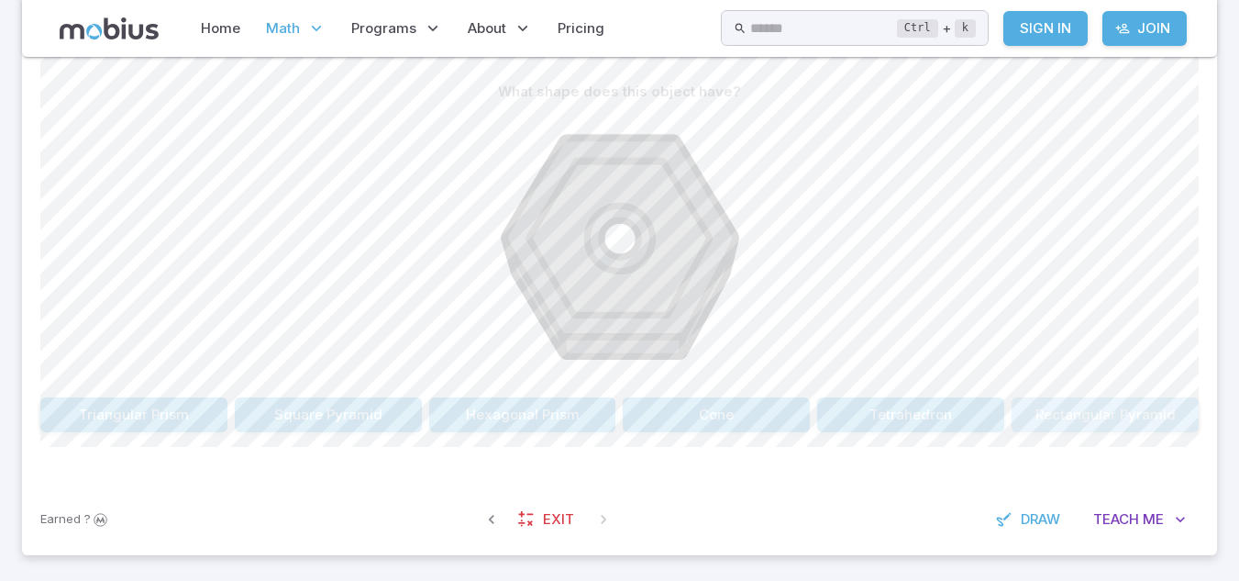
click at [1077, 415] on button "Rectangular Pyramid" at bounding box center [1105, 414] width 187 height 35
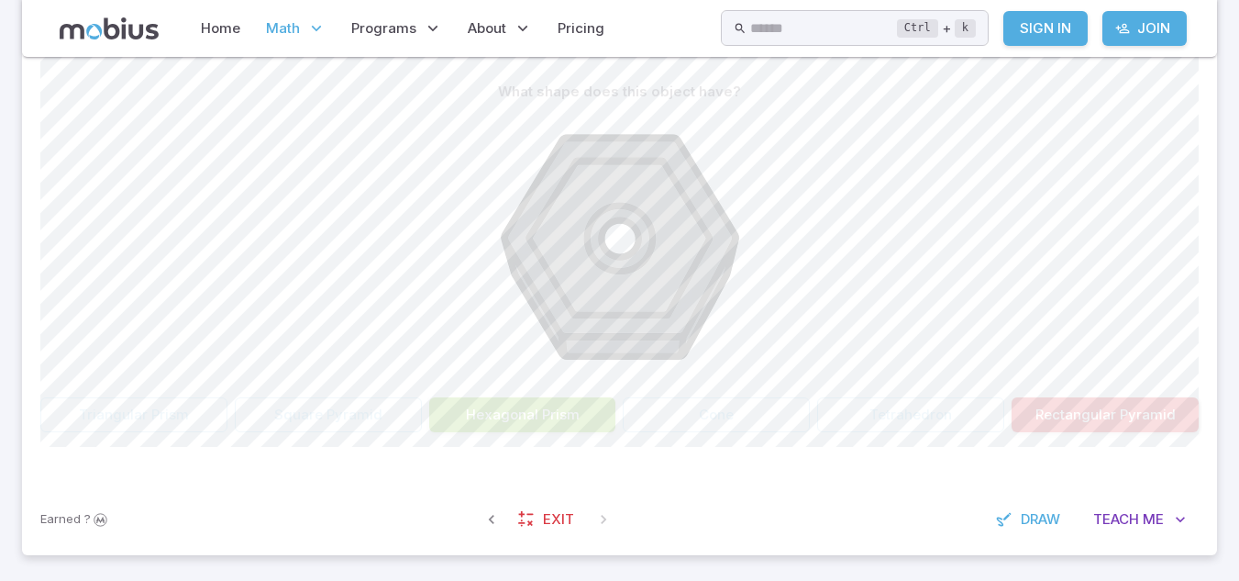
click at [558, 411] on button "Hexagonal Prism" at bounding box center [522, 414] width 187 height 35
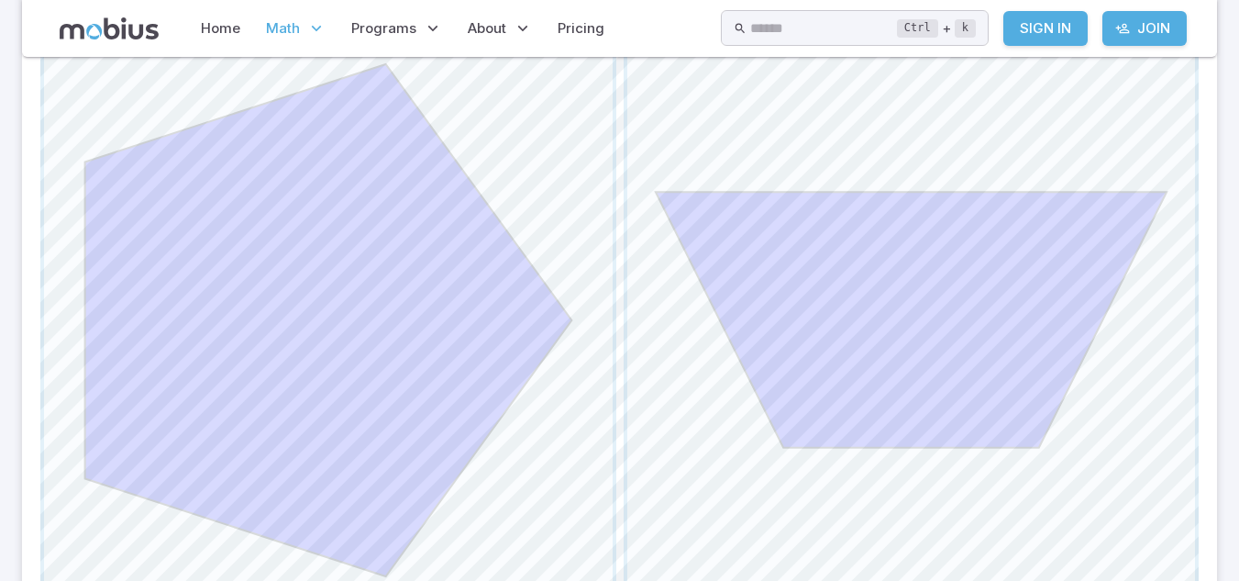
scroll to position [831, 0]
click at [336, 328] on span "button" at bounding box center [328, 318] width 569 height 569
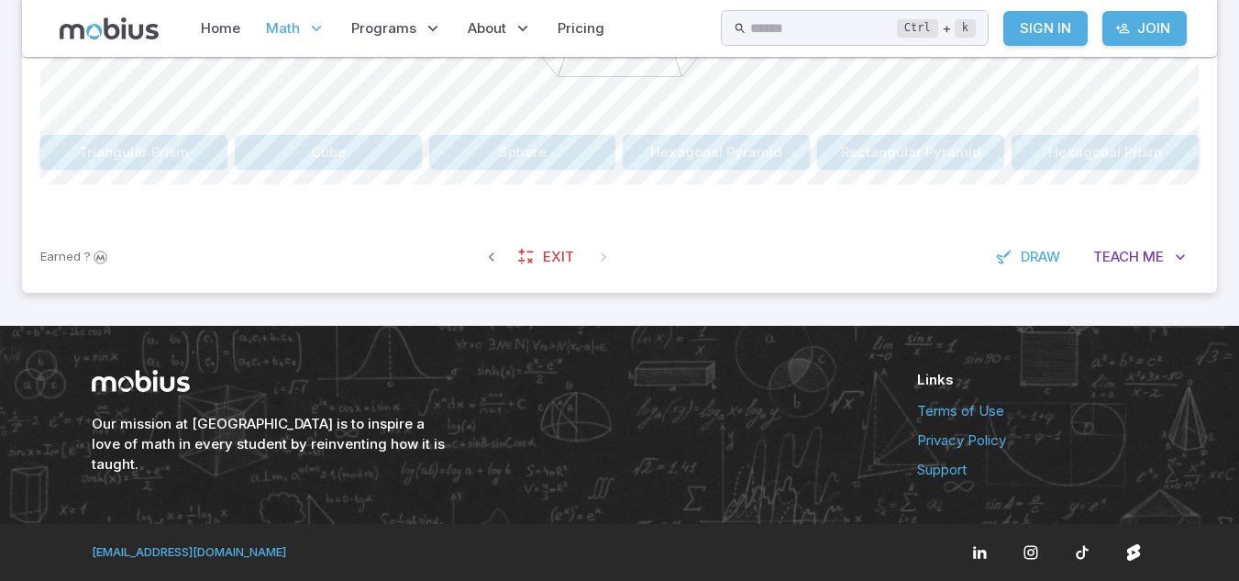
scroll to position [727, 0]
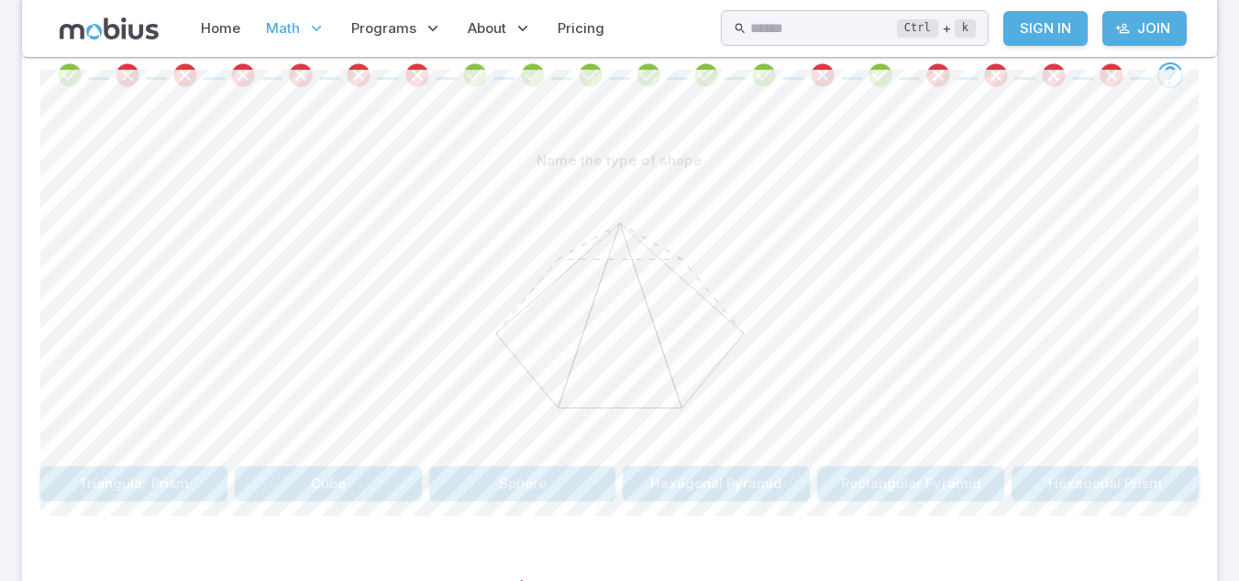
scroll to position [397, 0]
click at [136, 498] on button "Triangular Prism" at bounding box center [133, 481] width 187 height 35
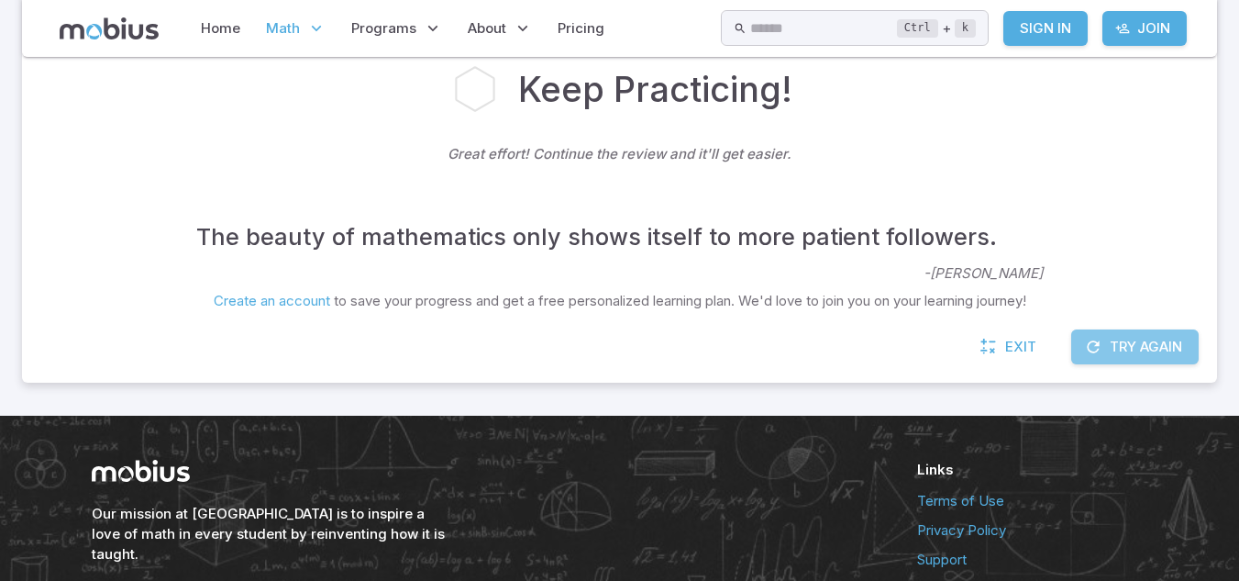
click at [1120, 350] on button "Try Again" at bounding box center [1135, 346] width 128 height 35
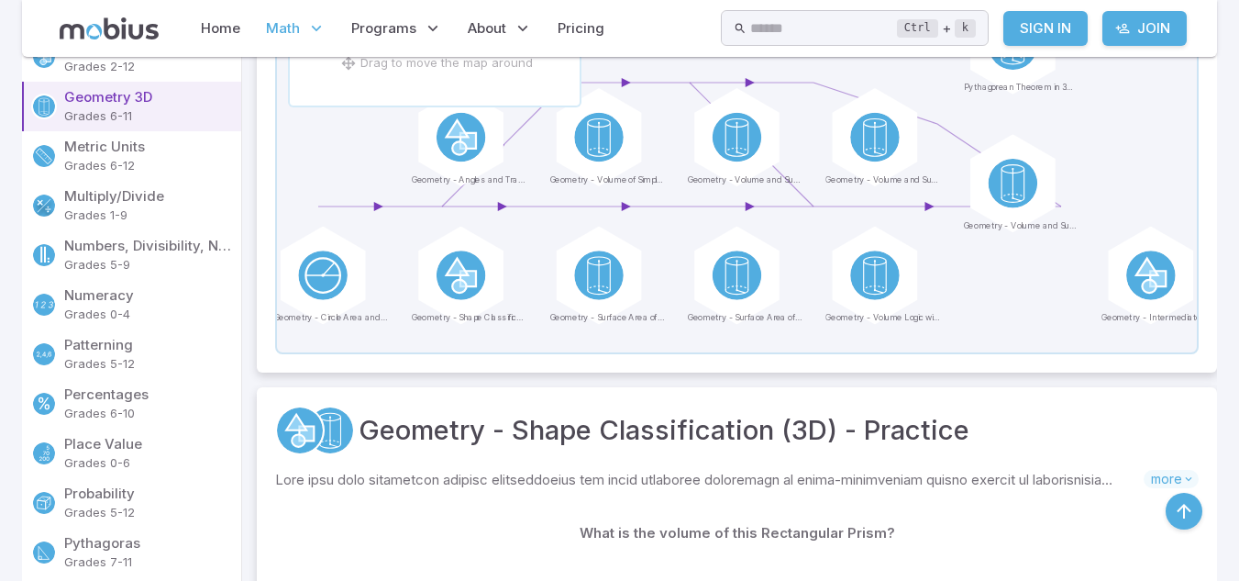
scroll to position [812, 0]
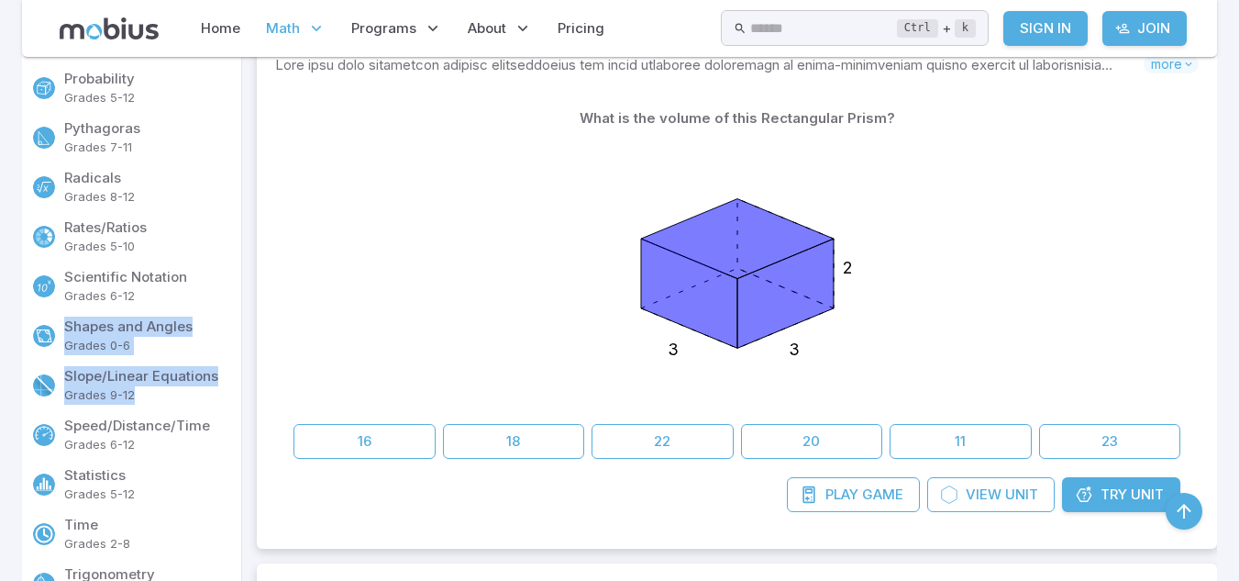
drag, startPoint x: 248, startPoint y: 311, endPoint x: 252, endPoint y: 385, distance: 74.4
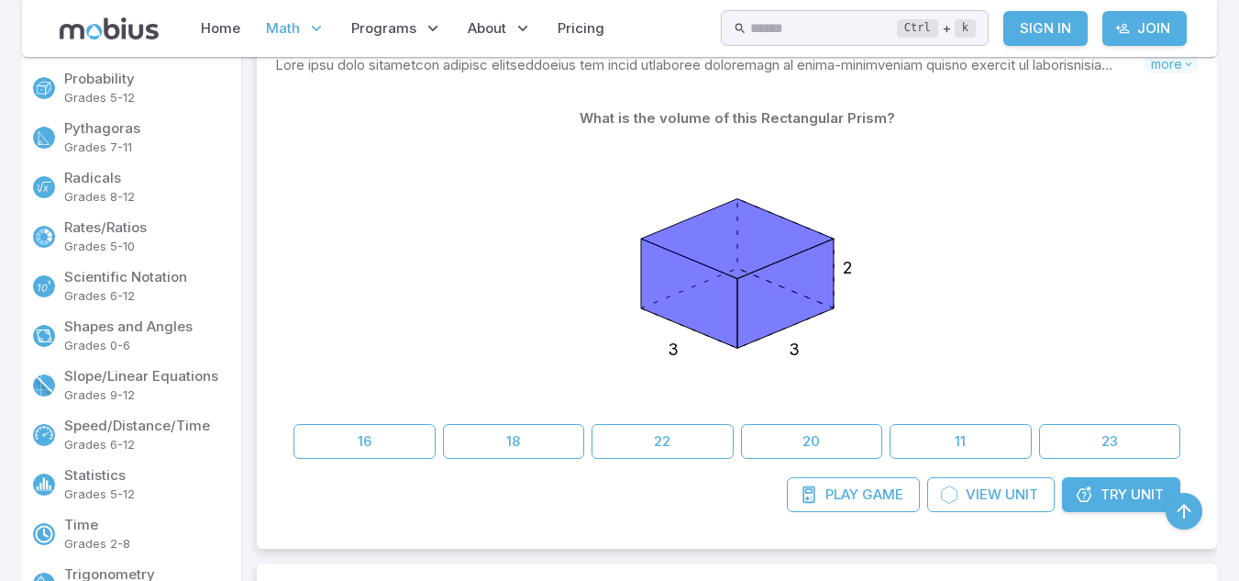
click at [350, 261] on div "3 3 2" at bounding box center [737, 276] width 887 height 281
click at [814, 20] on input "text" at bounding box center [823, 28] width 147 height 36
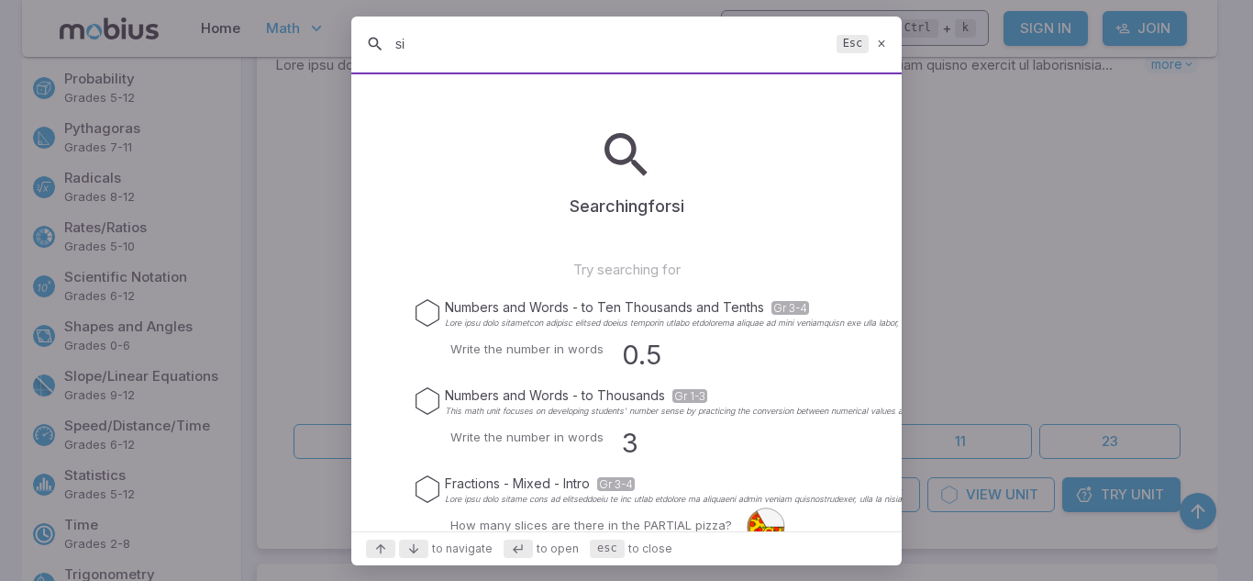
type input "s"
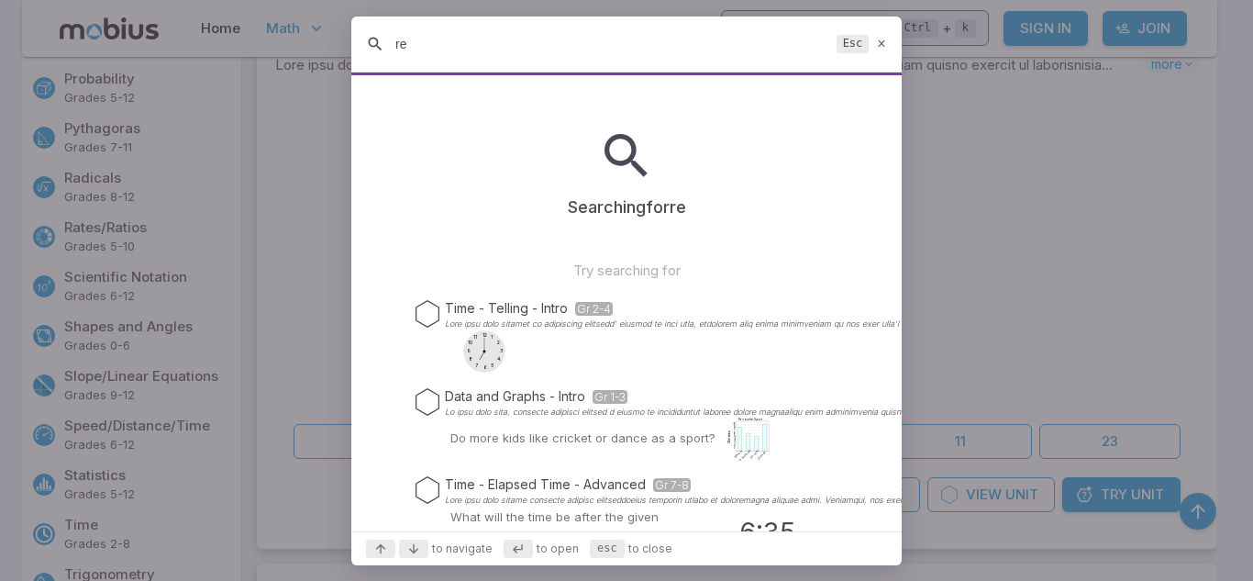
type input "r"
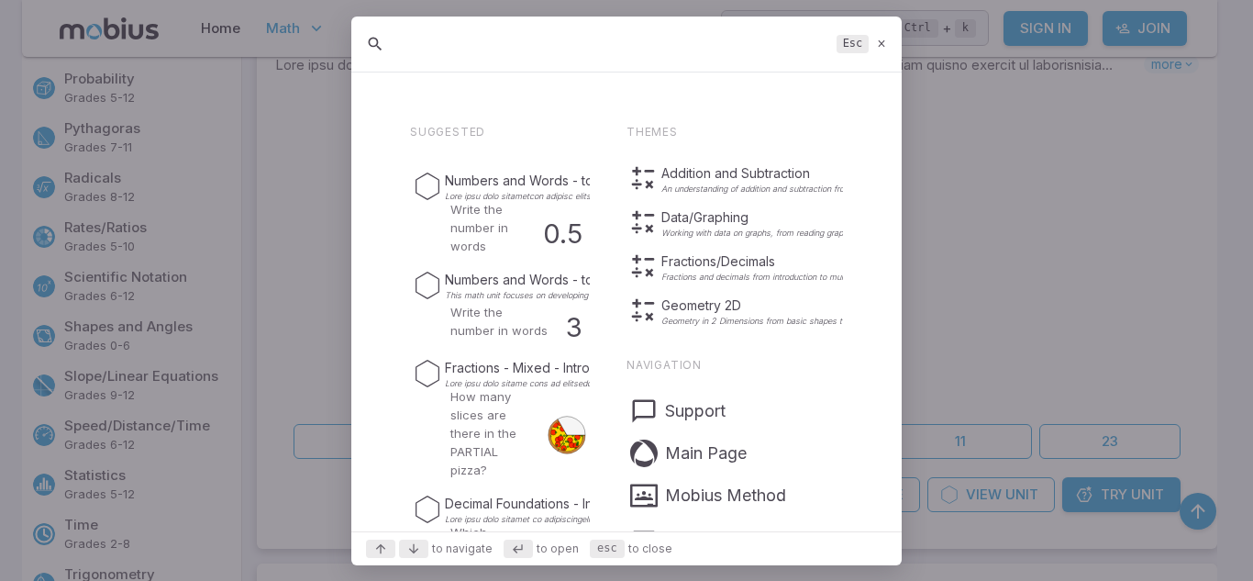
click at [878, 32] on div "Esc" at bounding box center [626, 45] width 550 height 56
click at [879, 44] on icon at bounding box center [882, 44] width 12 height 14
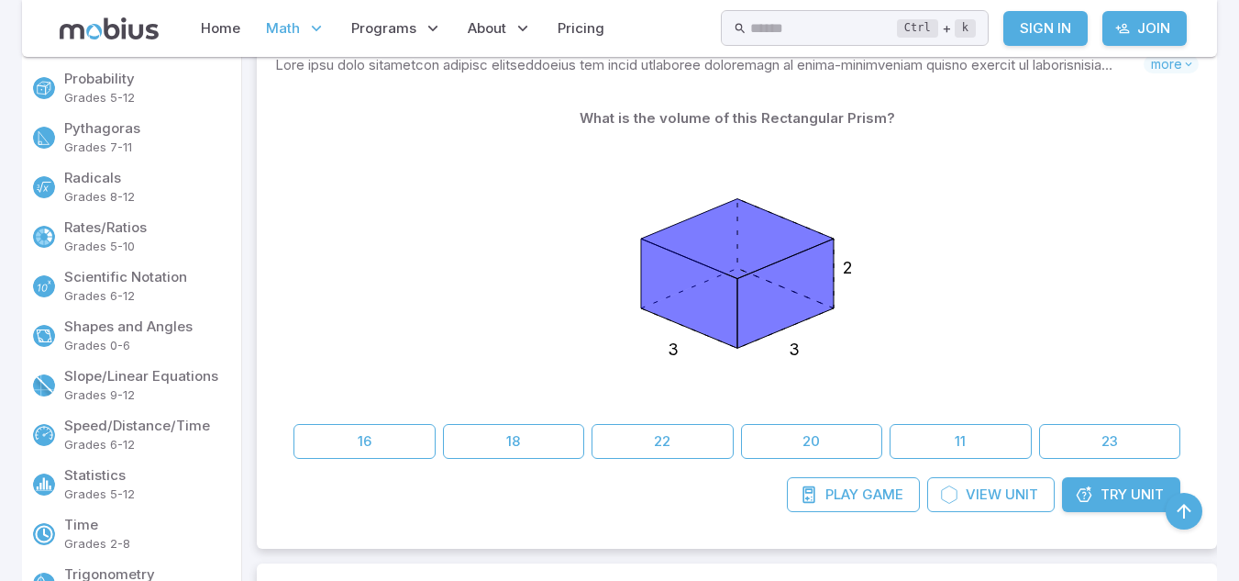
click at [171, 254] on p "Grades 5-10" at bounding box center [149, 247] width 170 height 18
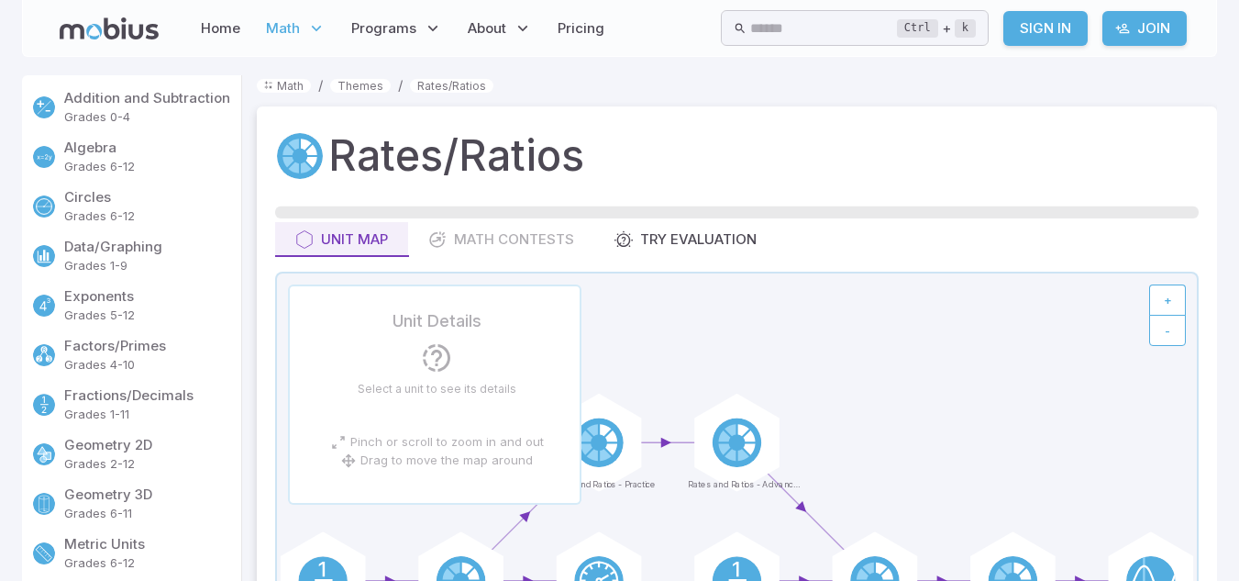
click at [144, 395] on p "Fractions/Decimals" at bounding box center [149, 395] width 170 height 20
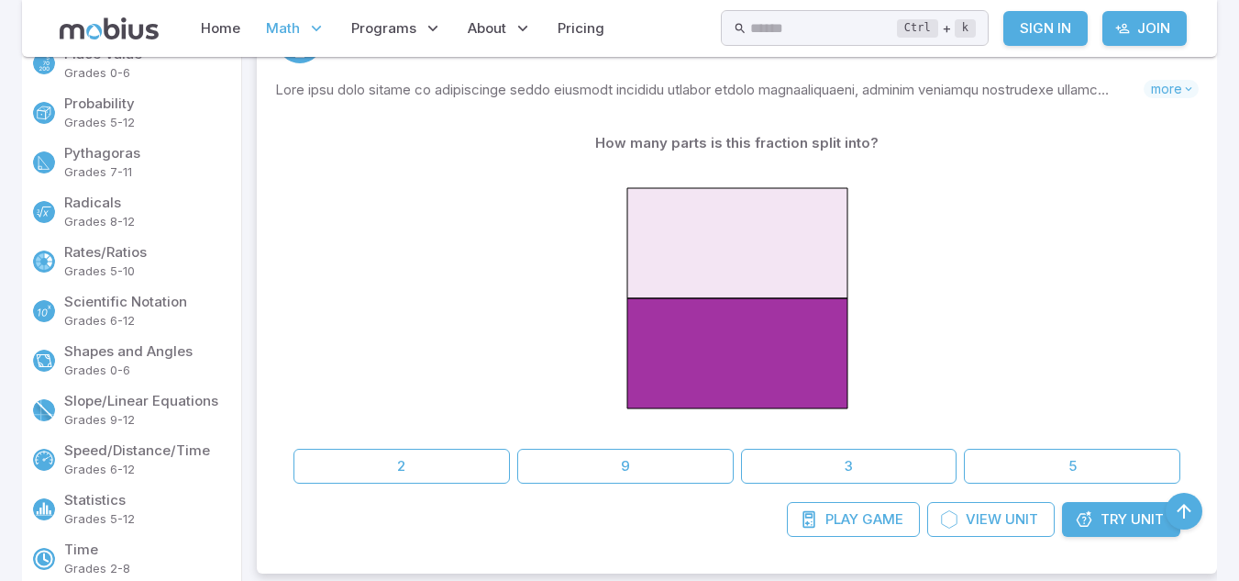
scroll to position [807, 0]
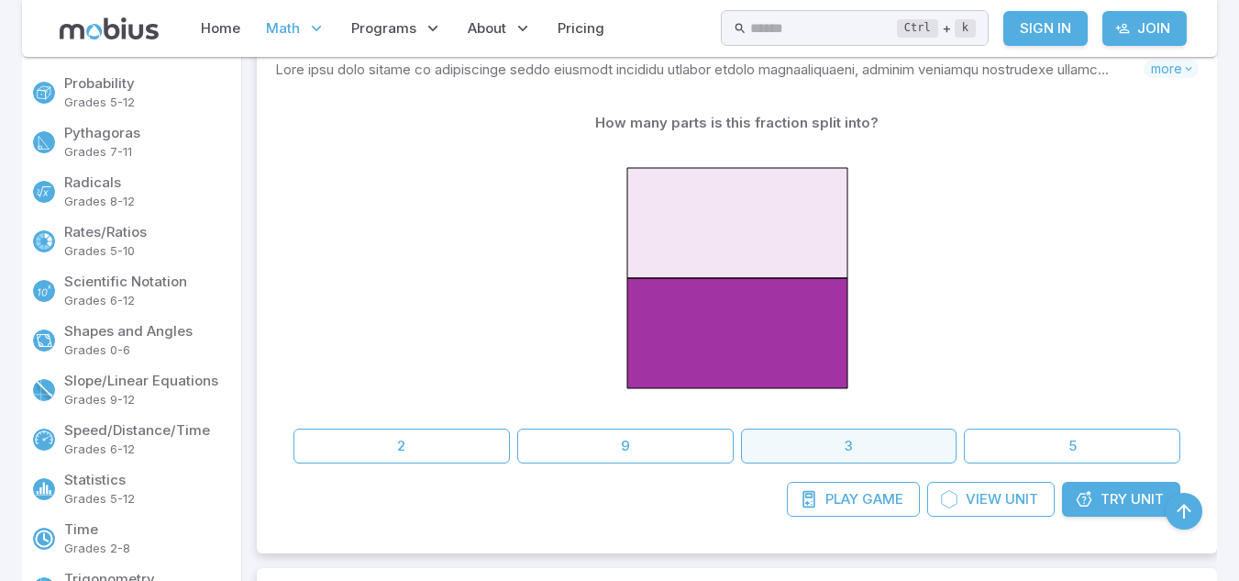
click at [831, 445] on button "3" at bounding box center [849, 445] width 216 height 35
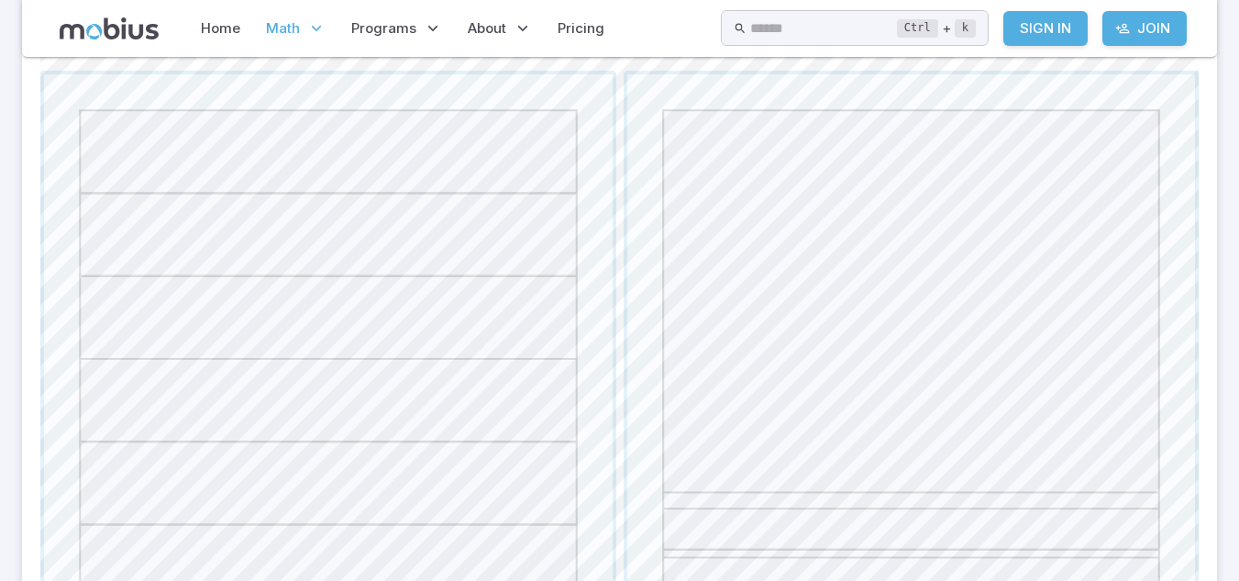
scroll to position [473, 0]
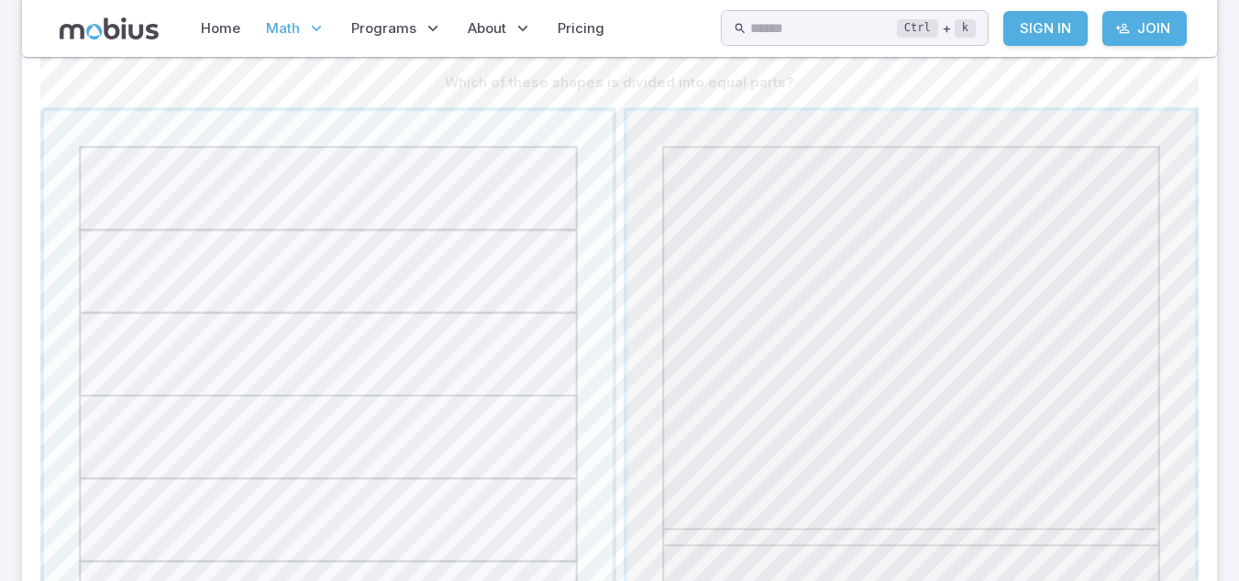
click at [964, 373] on span "button" at bounding box center [911, 395] width 569 height 569
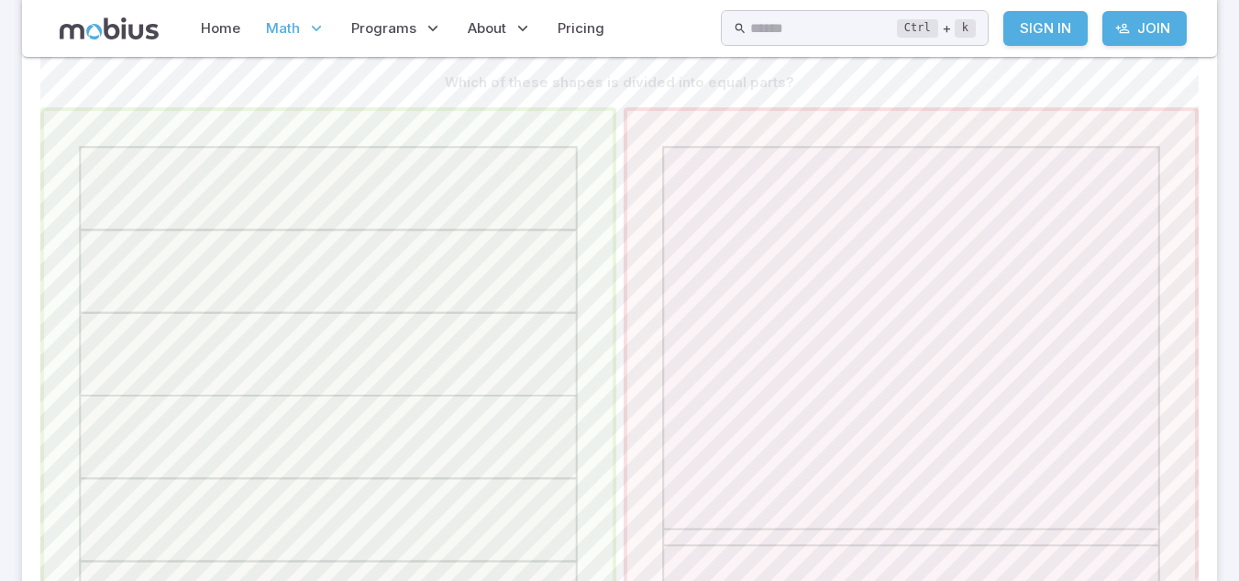
click at [436, 379] on span "button" at bounding box center [328, 395] width 569 height 569
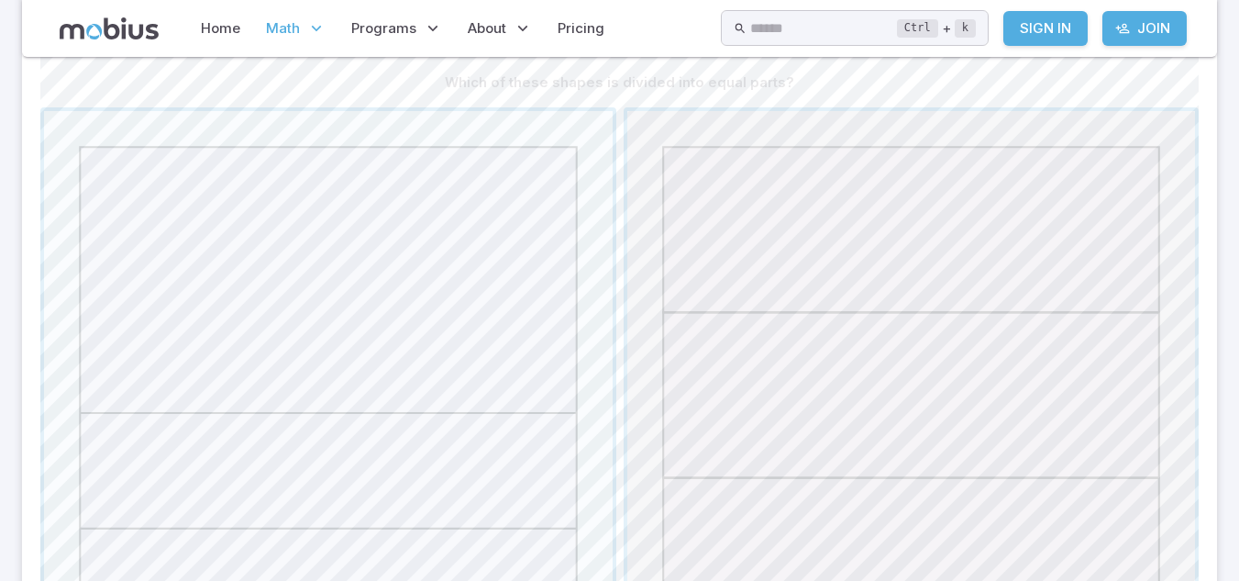
click at [773, 293] on span "button" at bounding box center [911, 395] width 569 height 569
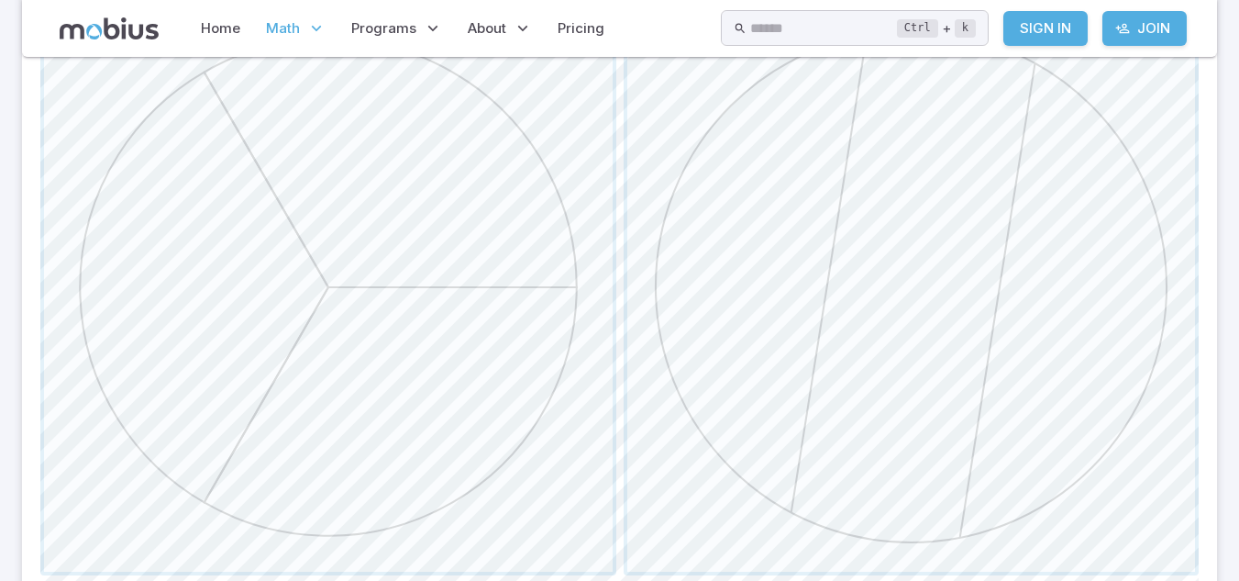
scroll to position [623, 0]
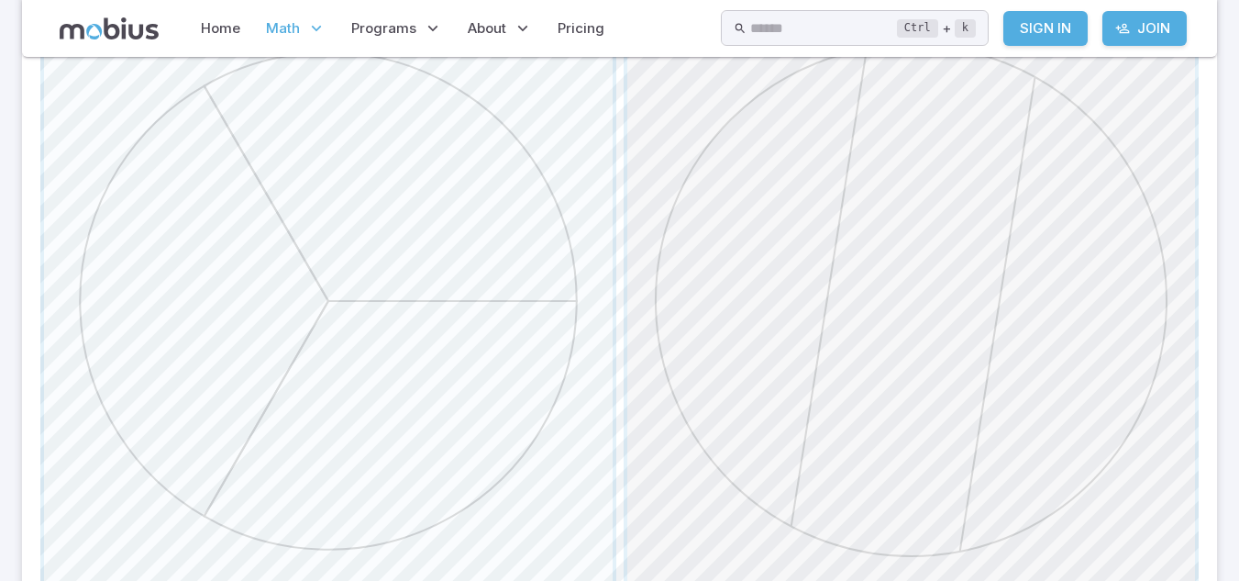
click at [1090, 305] on span "button" at bounding box center [911, 301] width 569 height 569
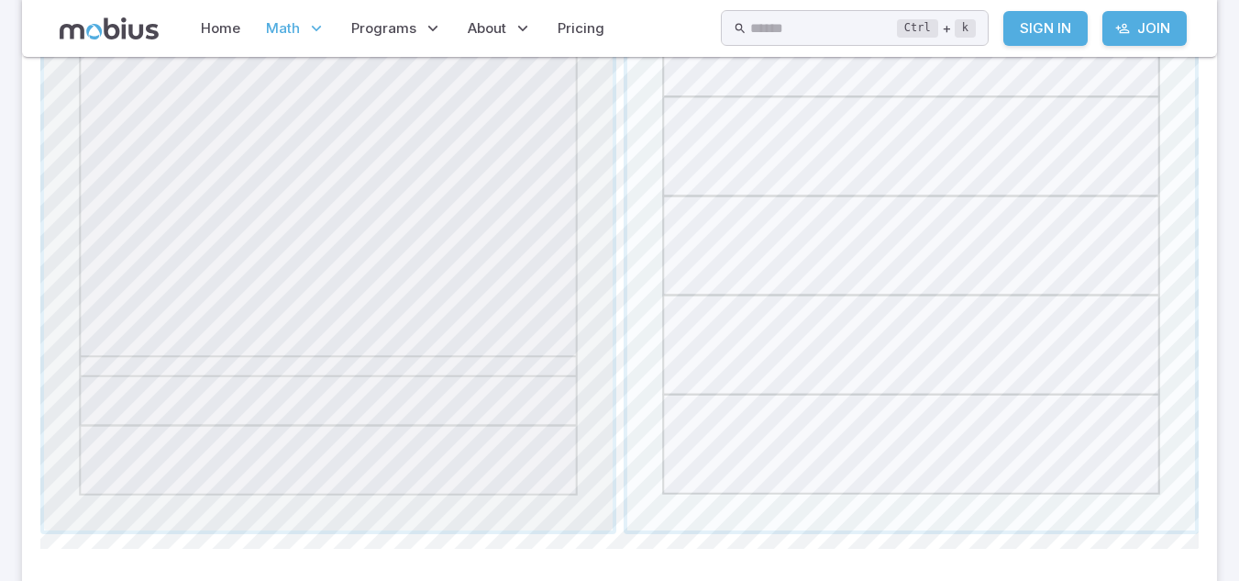
click at [541, 254] on span "button" at bounding box center [328, 245] width 569 height 569
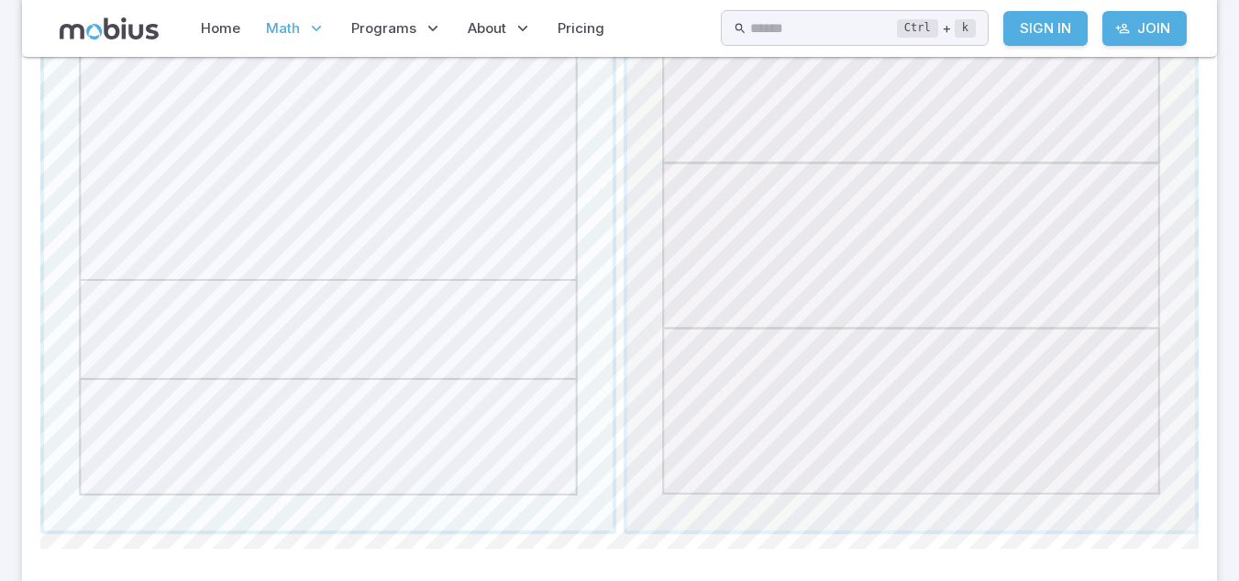
click at [965, 388] on span "button" at bounding box center [911, 245] width 569 height 569
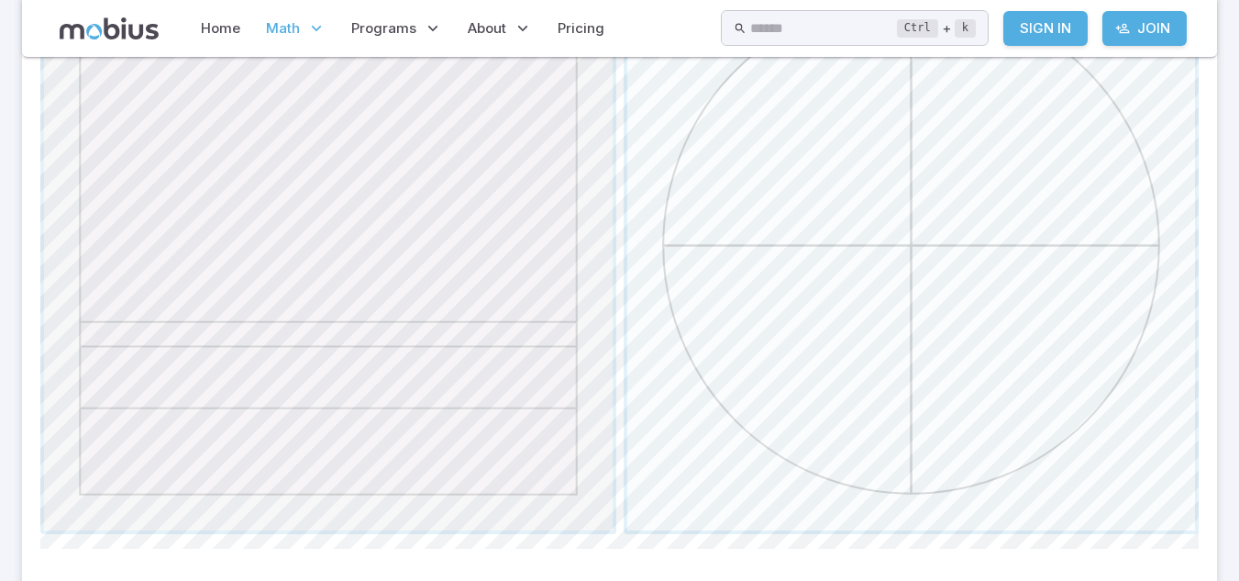
click at [509, 257] on span "button" at bounding box center [328, 245] width 569 height 569
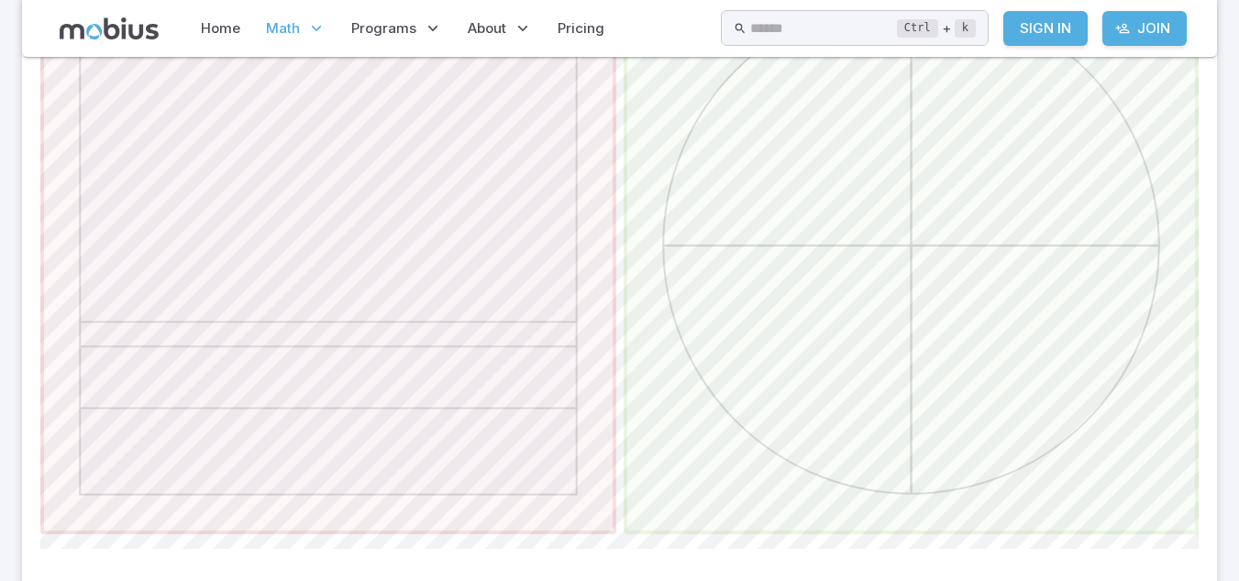
click at [734, 258] on span "button" at bounding box center [911, 245] width 569 height 569
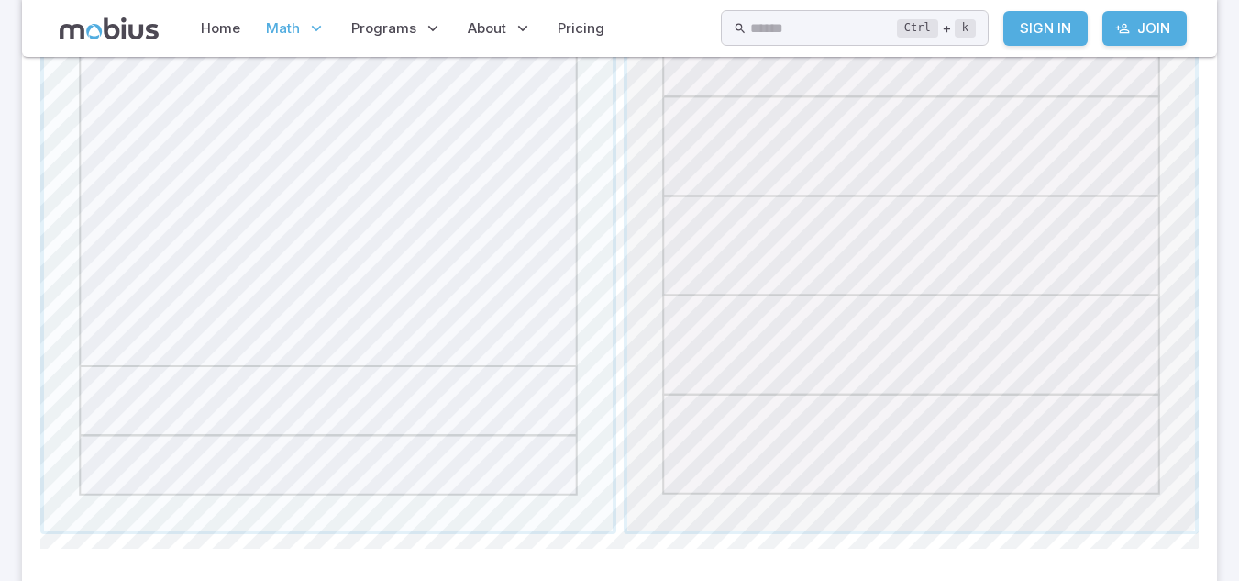
click at [746, 289] on span "button" at bounding box center [911, 245] width 569 height 569
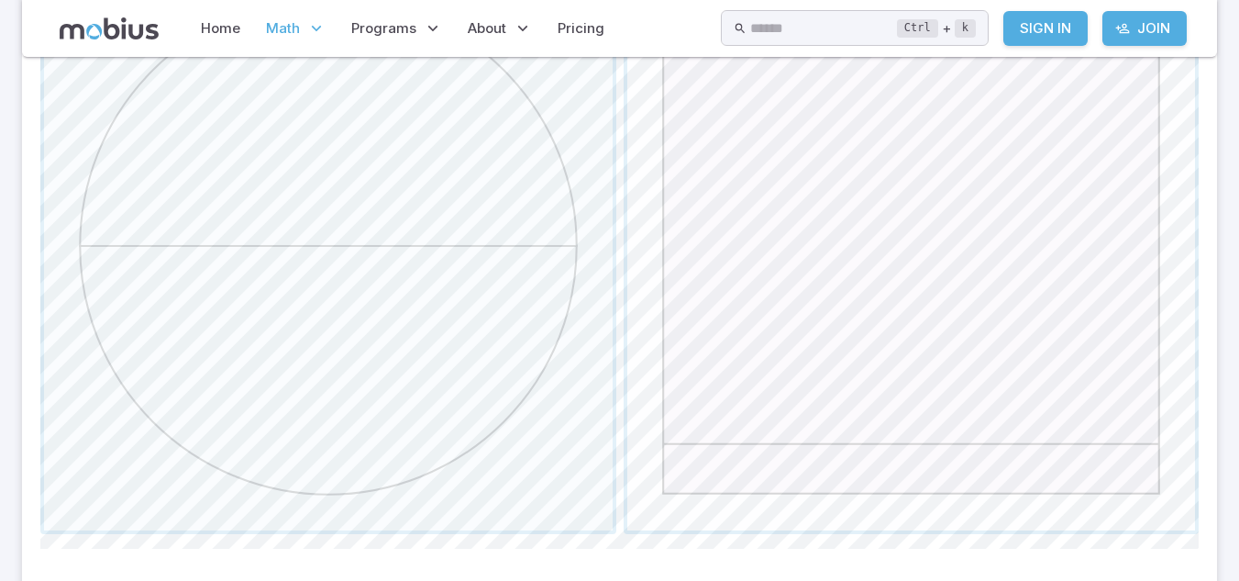
click at [737, 286] on span "button" at bounding box center [911, 245] width 569 height 569
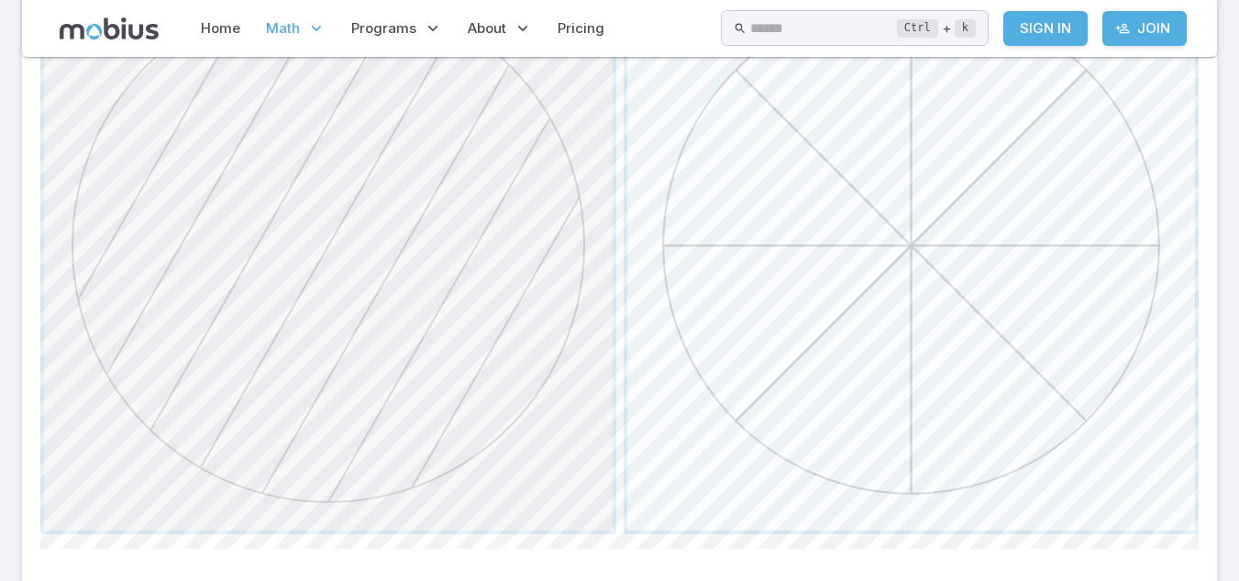
click at [527, 350] on span "button" at bounding box center [328, 245] width 569 height 569
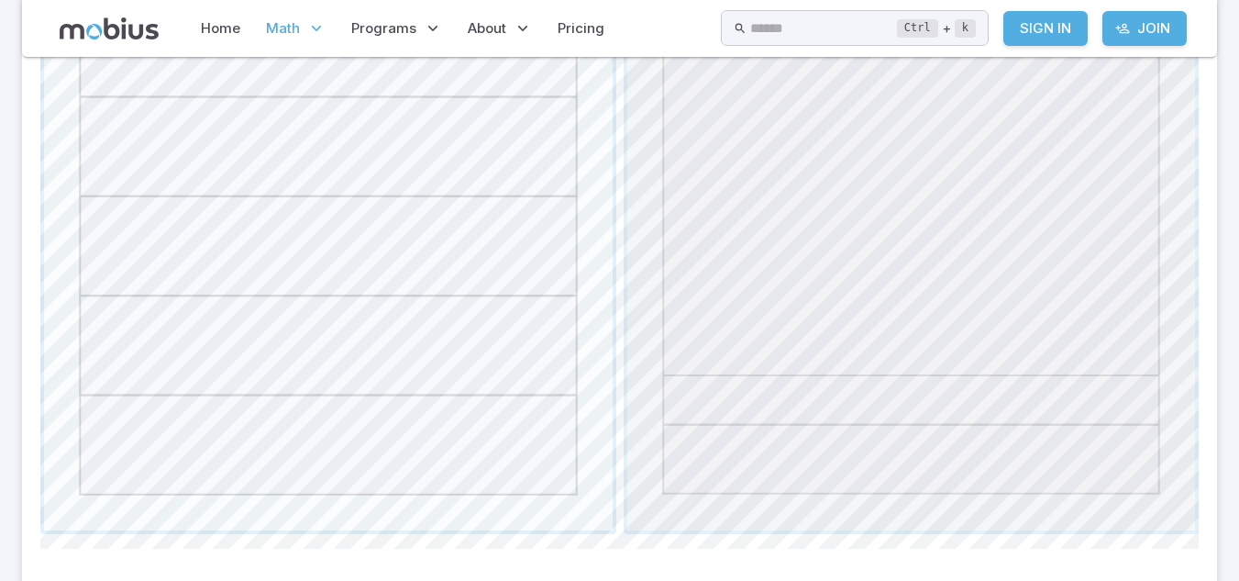
click at [739, 303] on span "button" at bounding box center [911, 245] width 569 height 569
click at [389, 379] on span "button" at bounding box center [328, 245] width 569 height 569
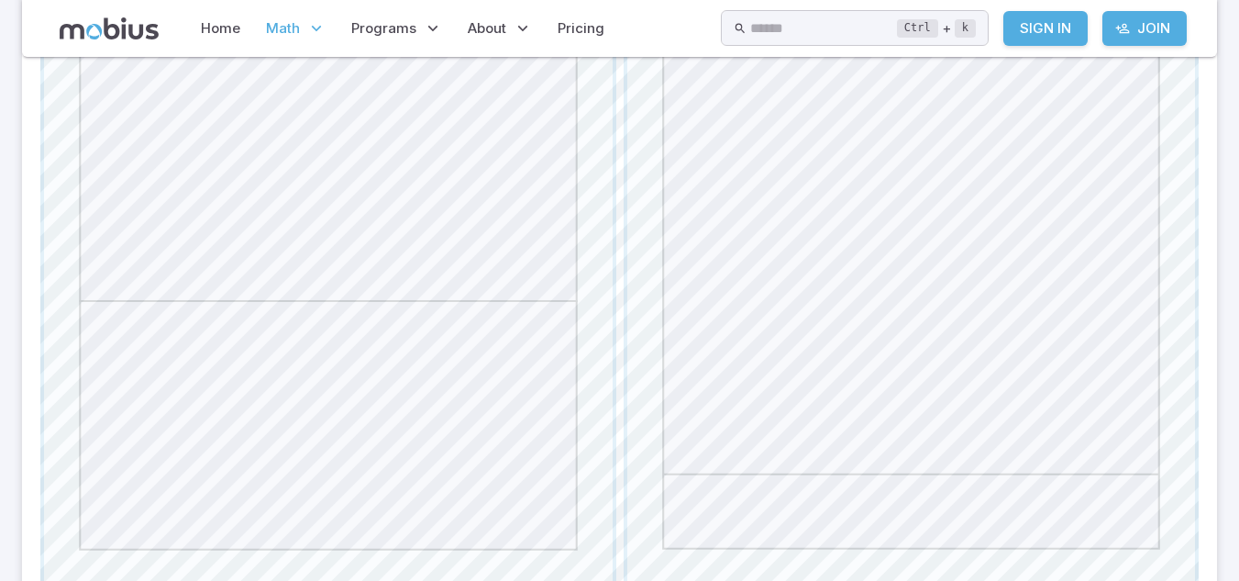
scroll to position [678, 0]
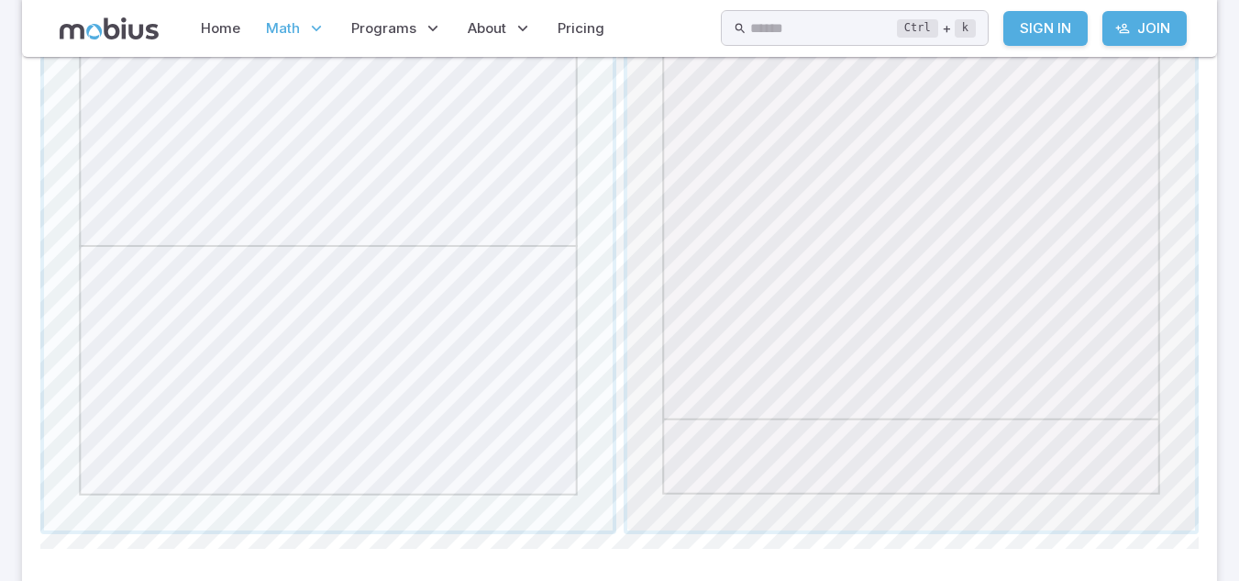
click at [787, 372] on span "button" at bounding box center [911, 245] width 569 height 569
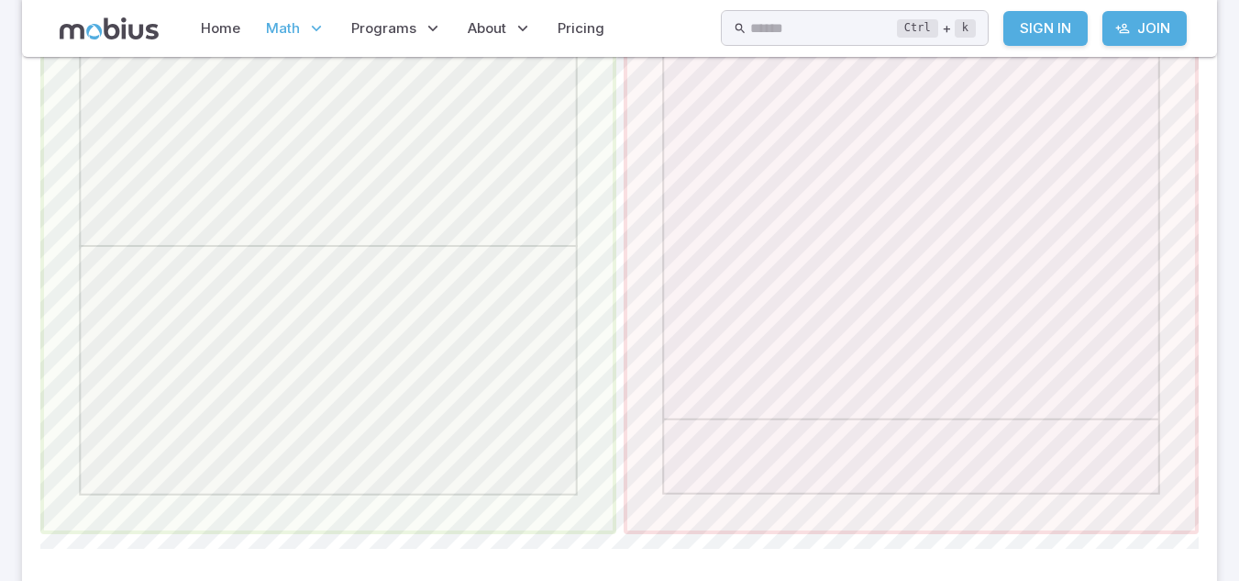
click at [534, 372] on span "button" at bounding box center [328, 245] width 569 height 569
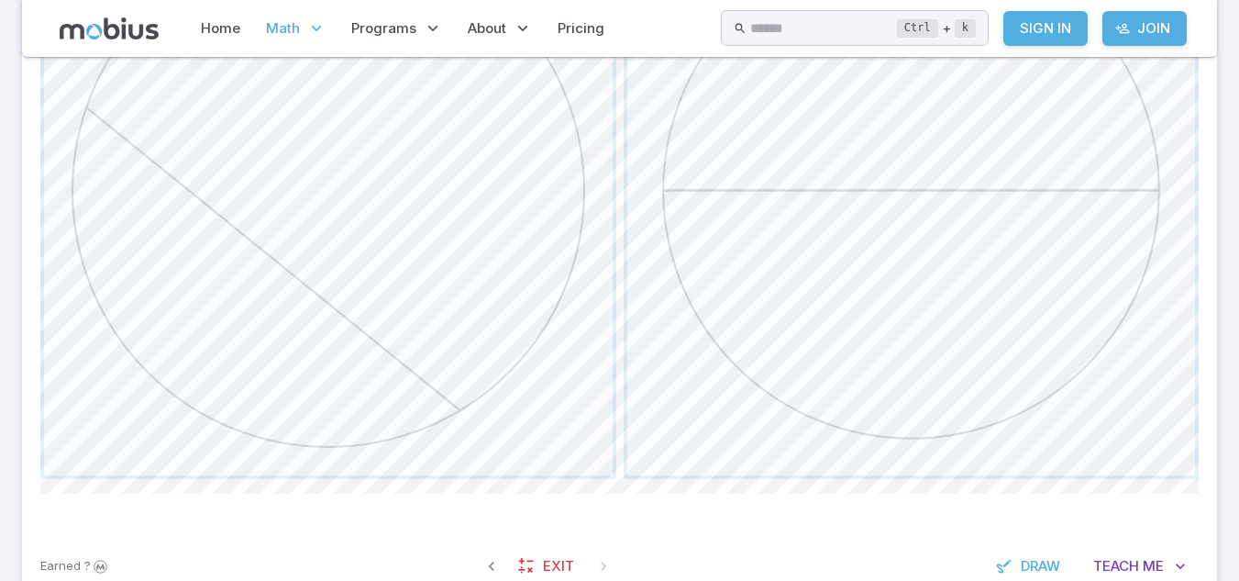
scroll to position [623, 0]
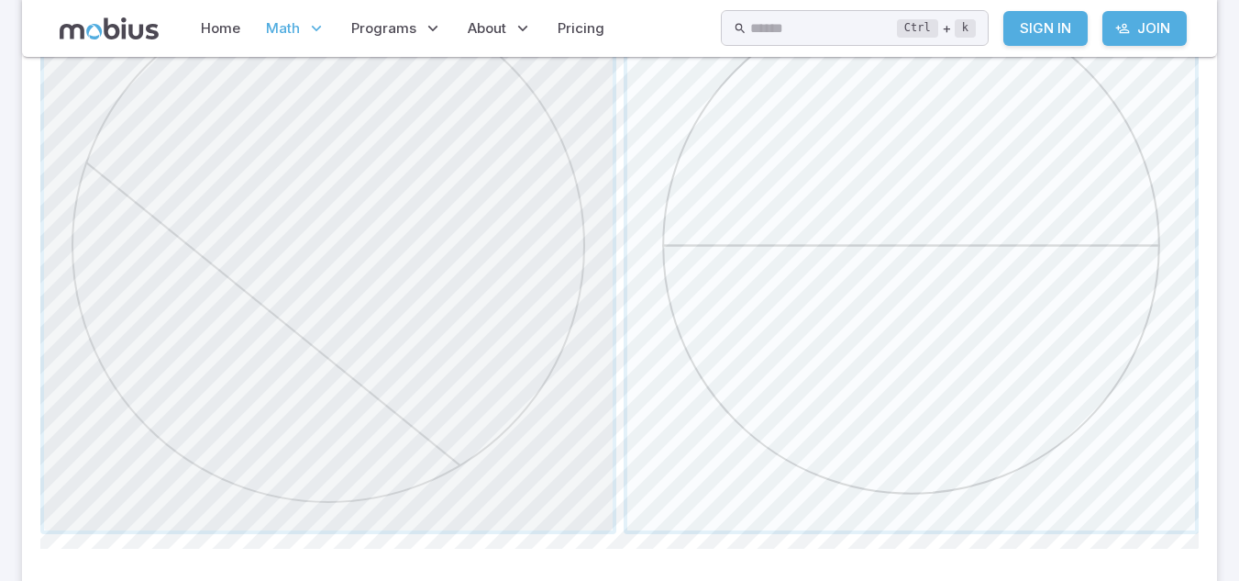
click at [534, 372] on span "button" at bounding box center [328, 245] width 569 height 569
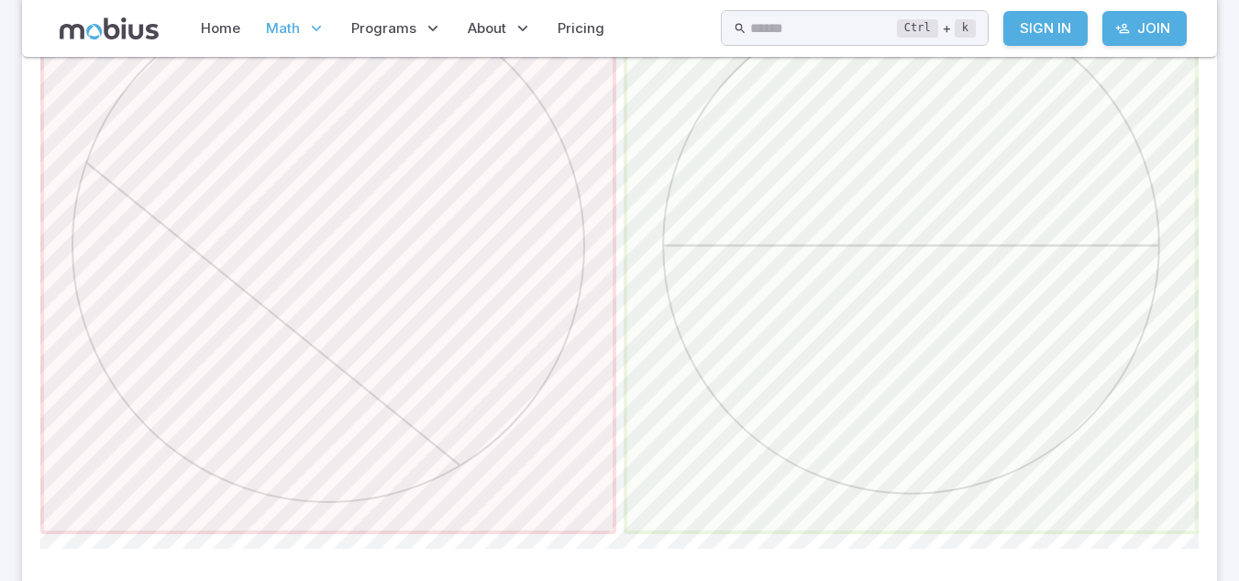
click at [802, 375] on span "button" at bounding box center [911, 245] width 569 height 569
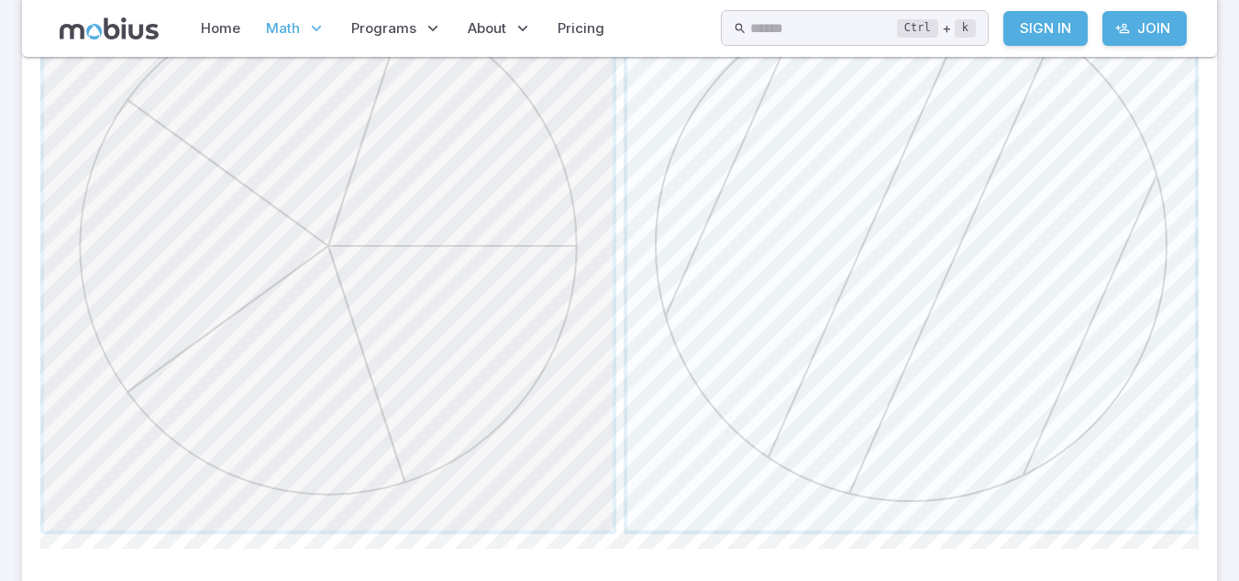
click at [456, 396] on span "button" at bounding box center [328, 245] width 569 height 569
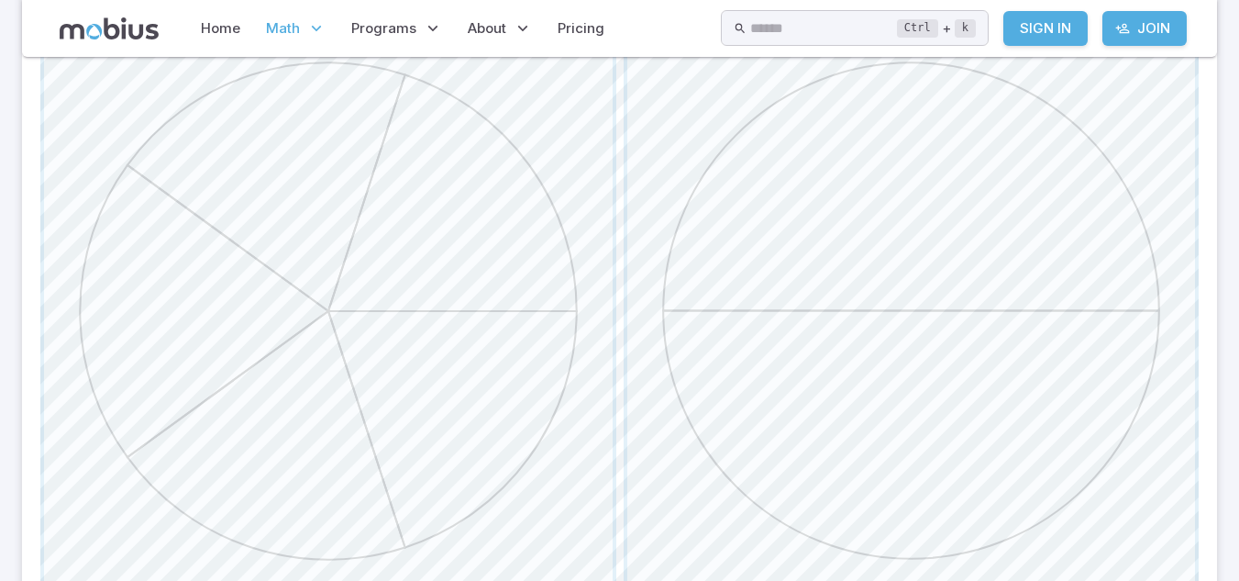
scroll to position [632, 0]
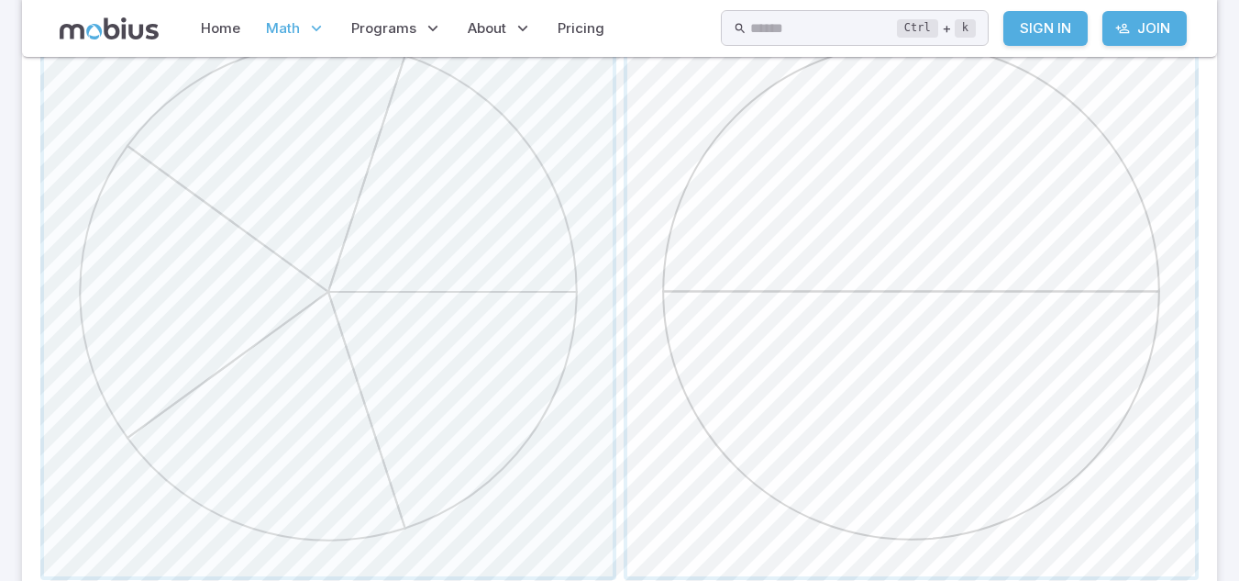
click at [868, 281] on span "button" at bounding box center [911, 291] width 569 height 569
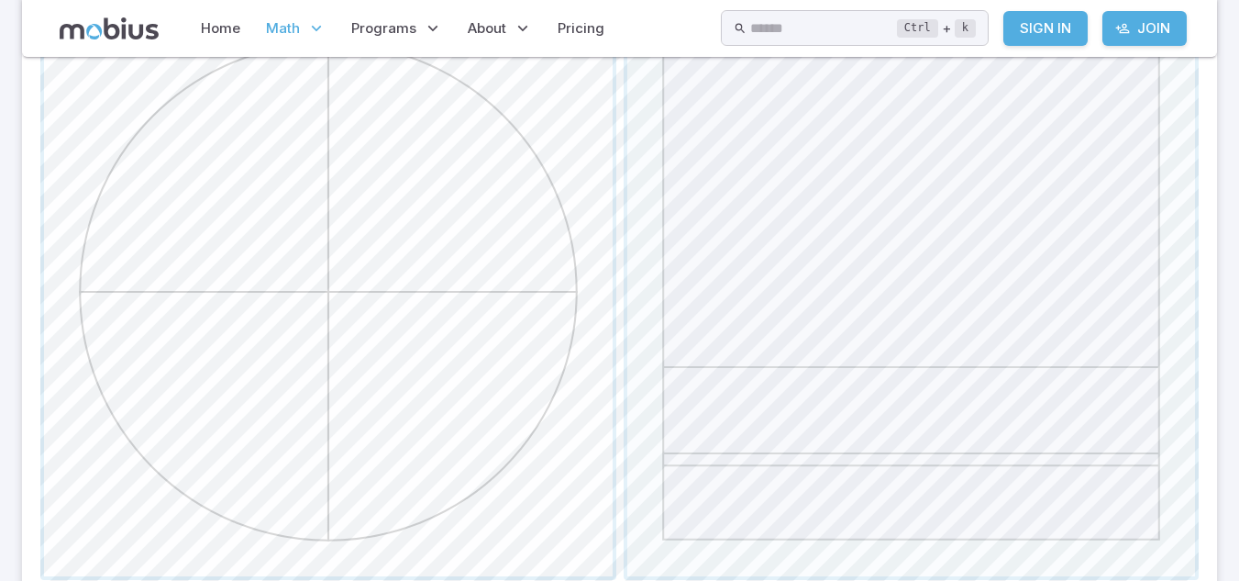
click at [447, 398] on span "button" at bounding box center [328, 291] width 569 height 569
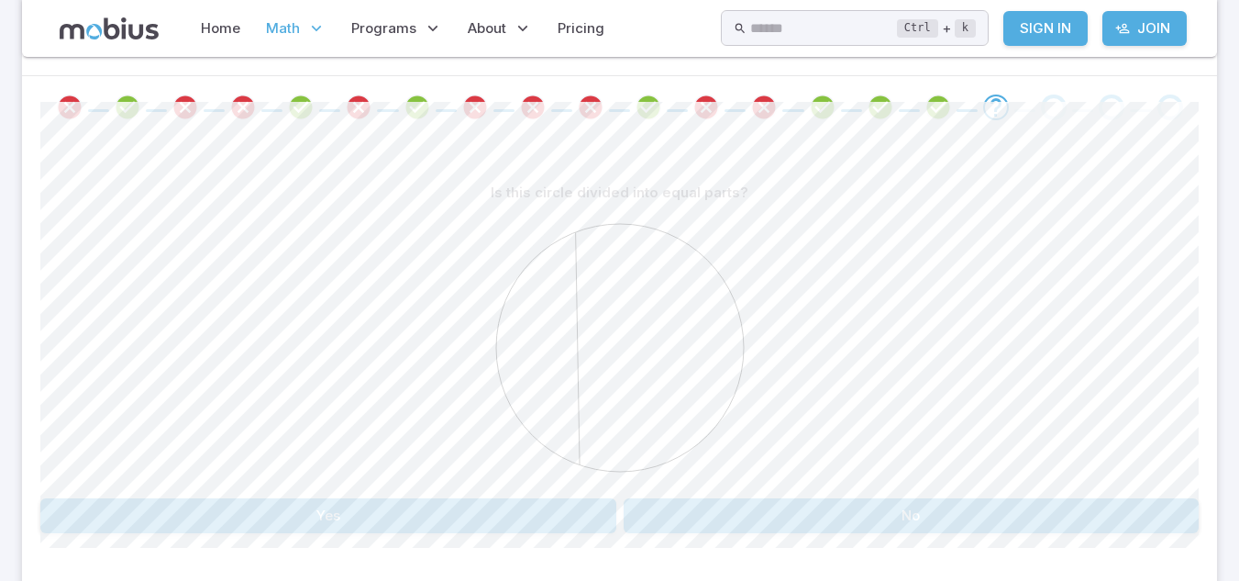
scroll to position [365, 0]
click at [336, 528] on button "Yes" at bounding box center [328, 513] width 576 height 35
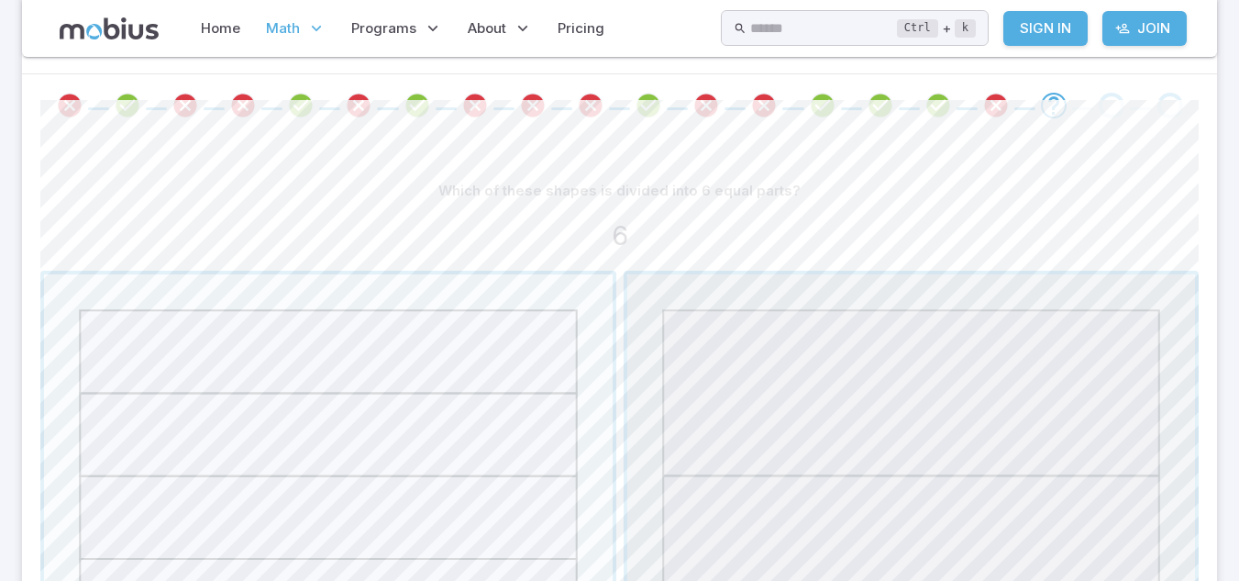
click at [918, 522] on span "button" at bounding box center [911, 558] width 569 height 569
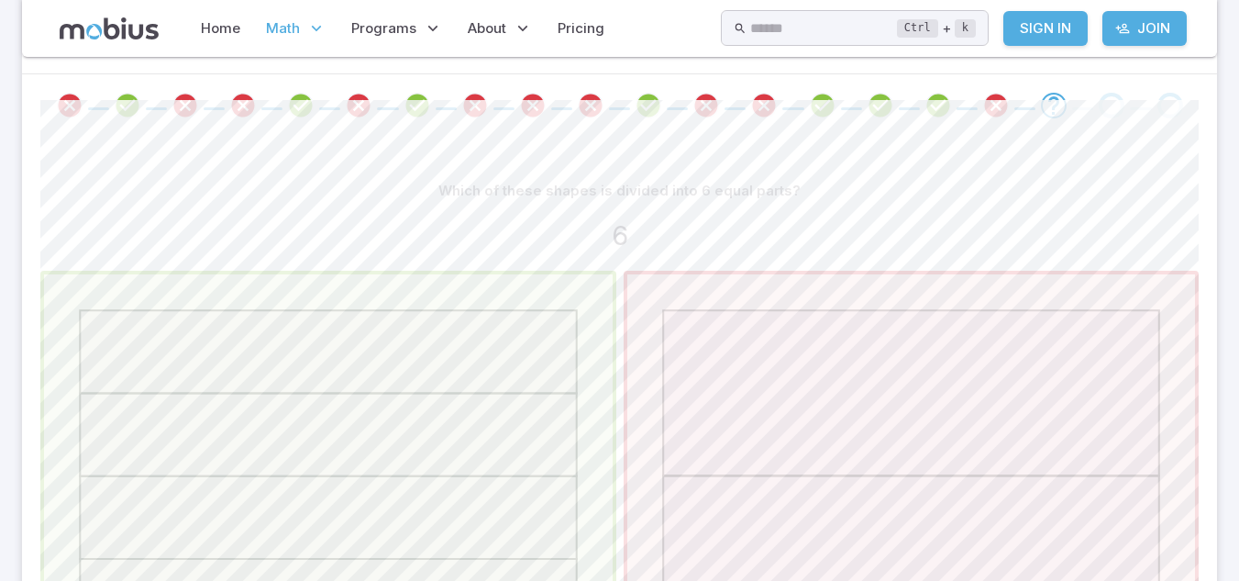
click at [562, 501] on span "button" at bounding box center [328, 558] width 569 height 569
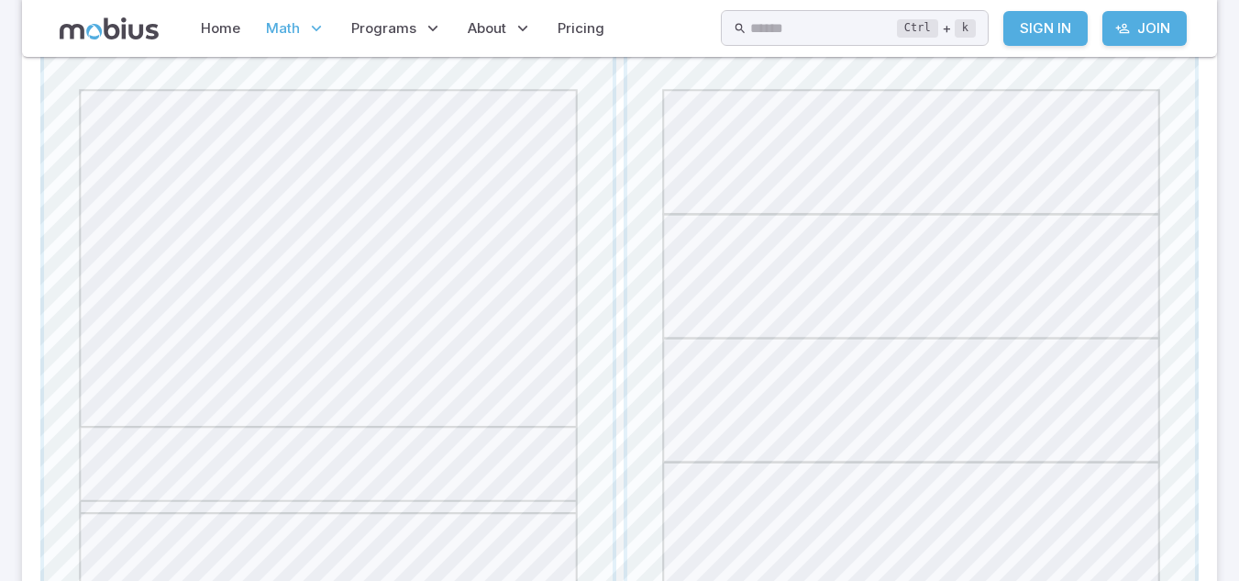
scroll to position [581, 0]
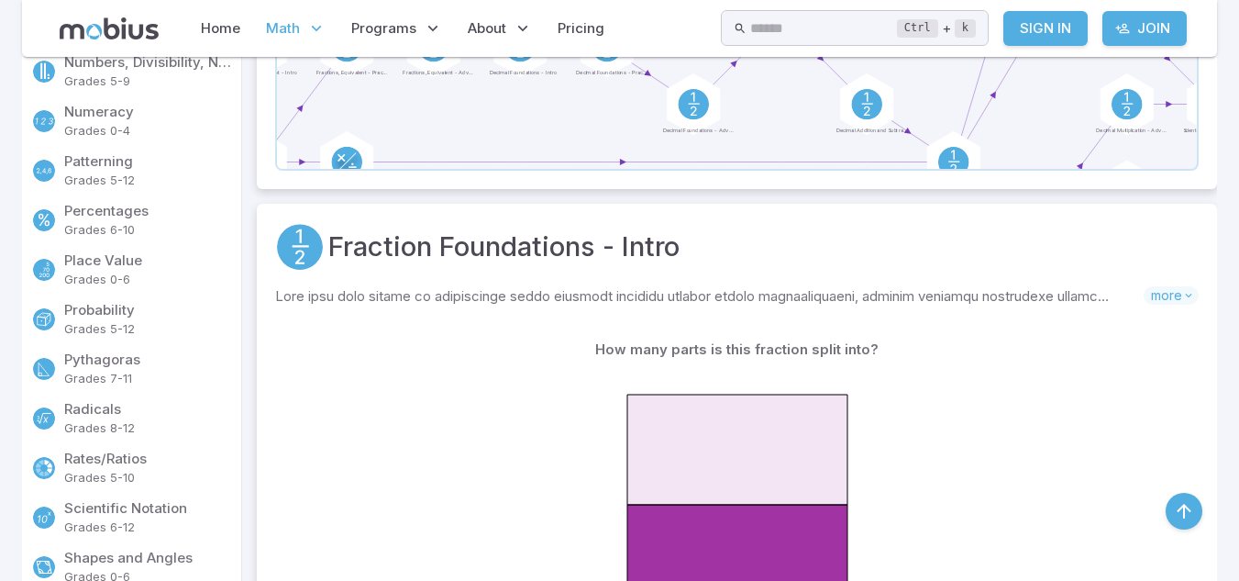
scroll to position [807, 0]
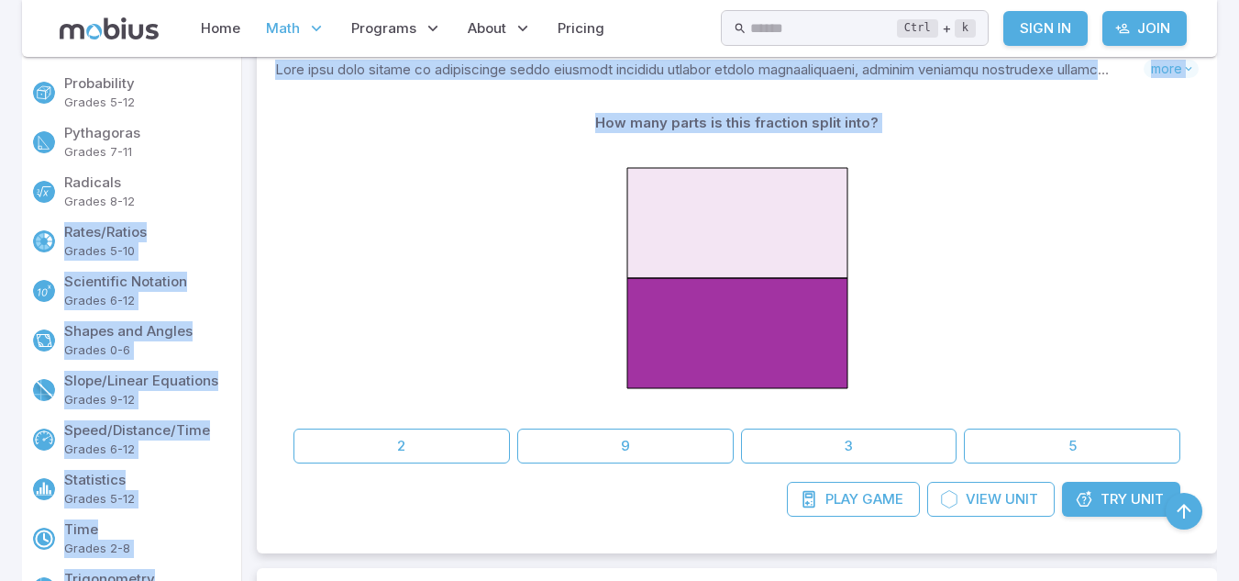
drag, startPoint x: 241, startPoint y: 194, endPoint x: 257, endPoint y: 231, distance: 39.9
click at [357, 235] on div at bounding box center [737, 280] width 887 height 281
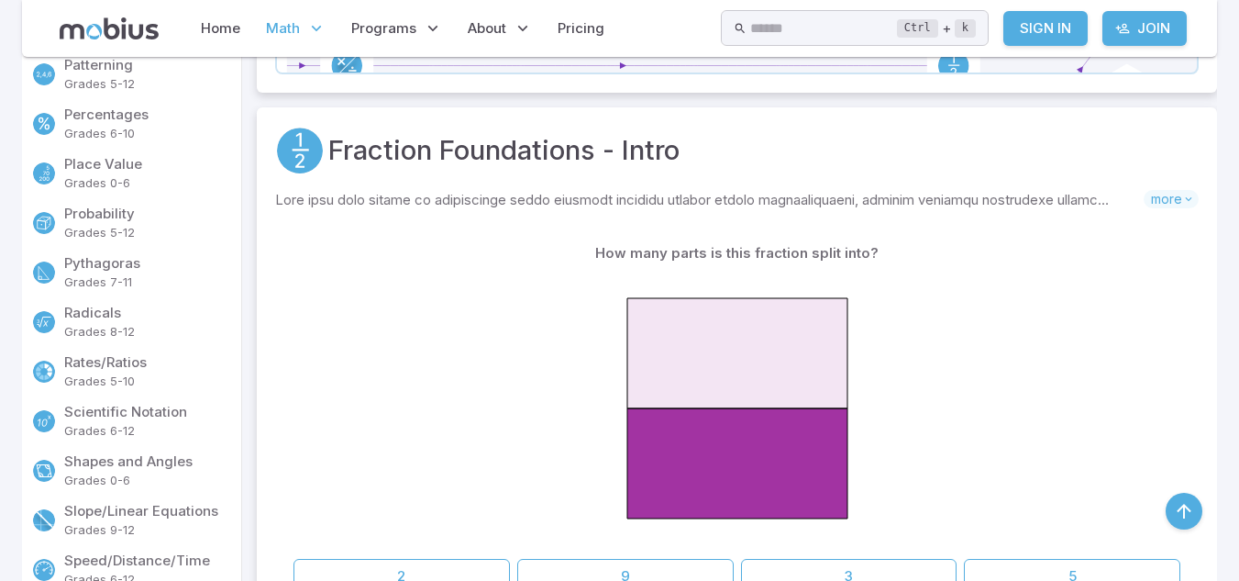
scroll to position [213, 0]
